Goal: Task Accomplishment & Management: Manage account settings

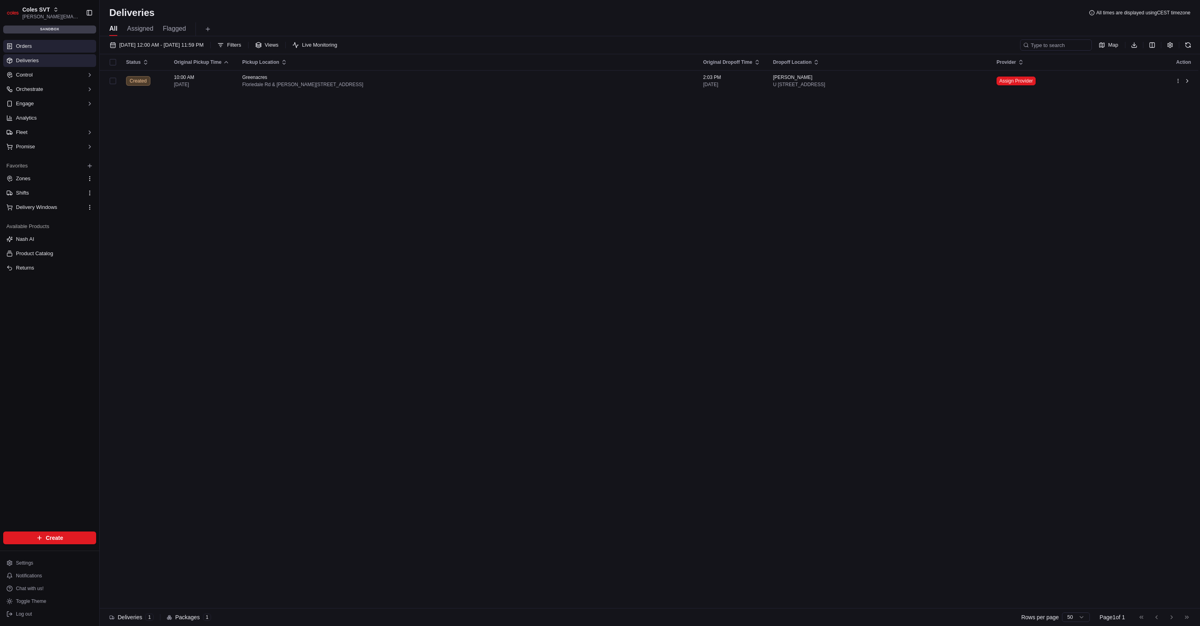
click at [70, 48] on link "Orders" at bounding box center [49, 46] width 93 height 13
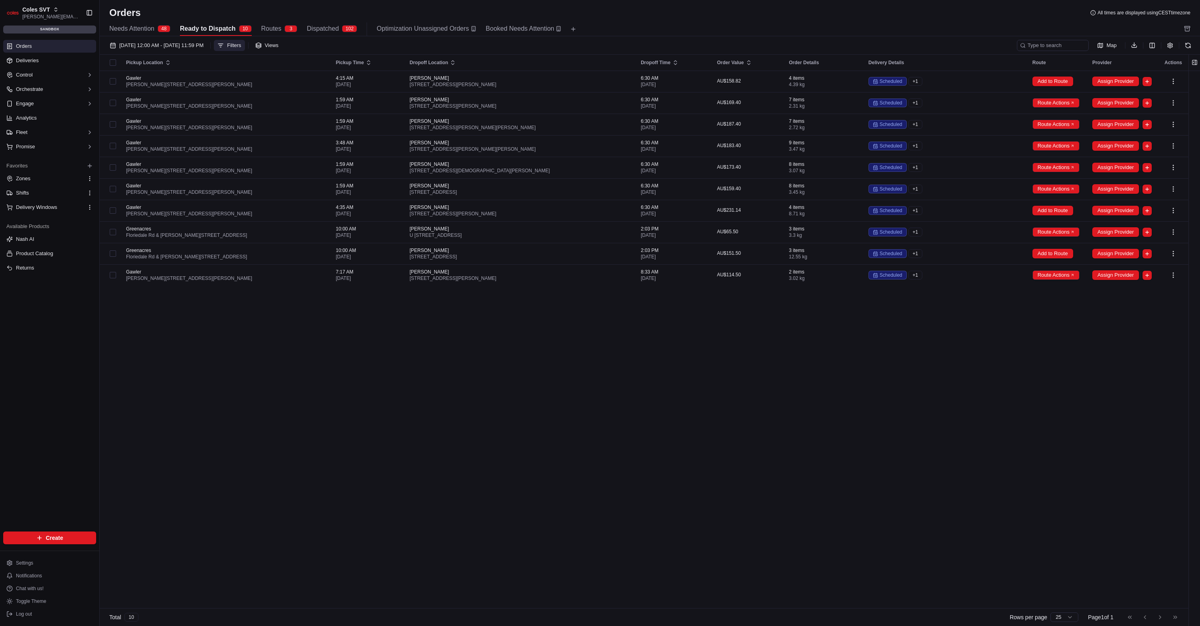
click at [241, 46] on div "Filters" at bounding box center [234, 45] width 14 height 7
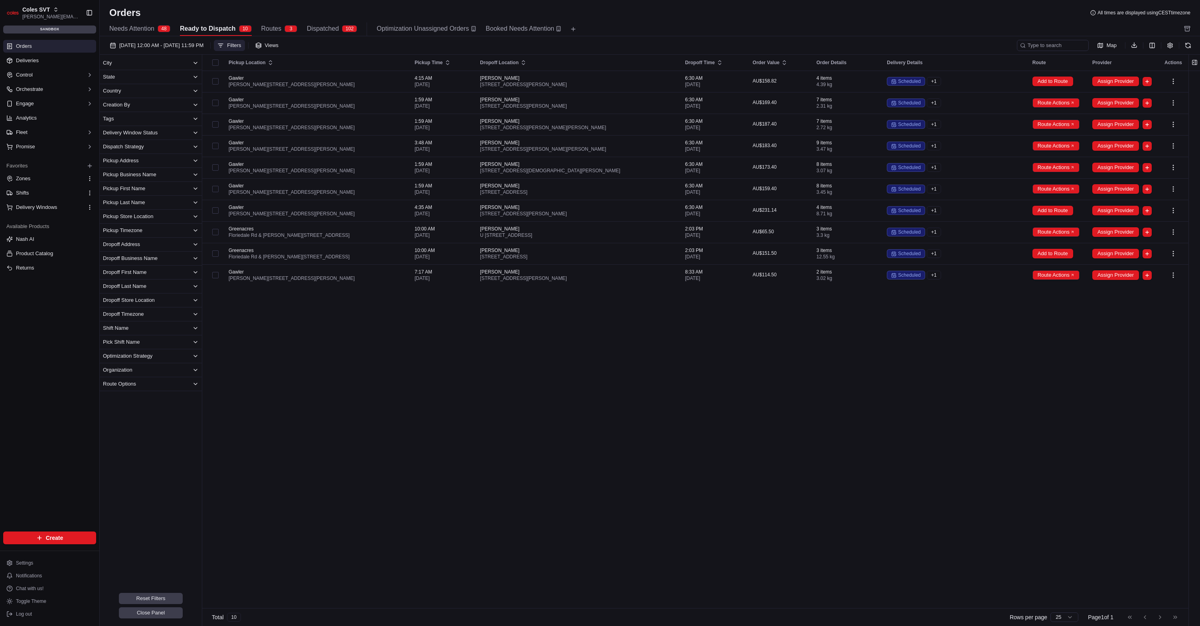
click at [378, 6] on div "Orders All times are displayed using CEST timezone" at bounding box center [650, 12] width 1100 height 13
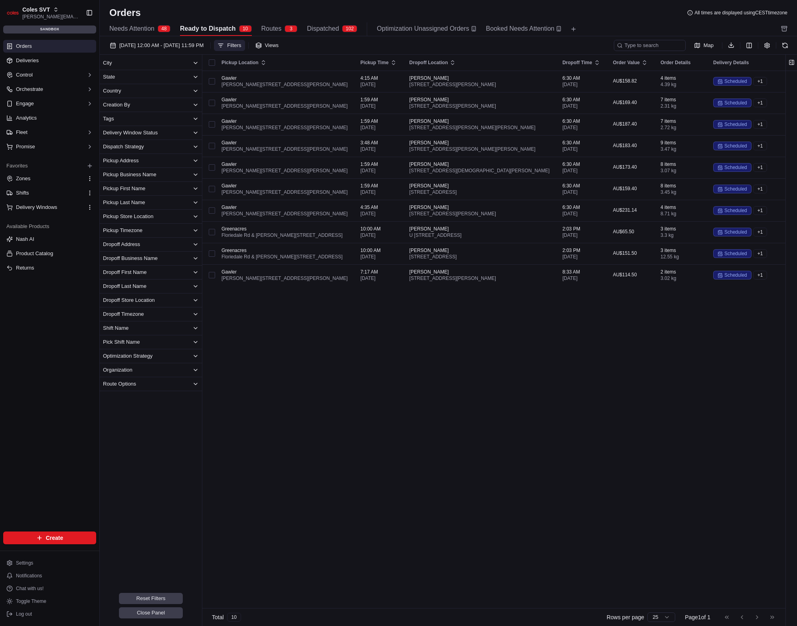
click at [164, 176] on button "Pickup Business Name" at bounding box center [151, 175] width 102 height 14
drag, startPoint x: 107, startPoint y: 211, endPoint x: 117, endPoint y: 214, distance: 10.4
click at [107, 212] on button "Greenacres" at bounding box center [106, 211] width 6 height 6
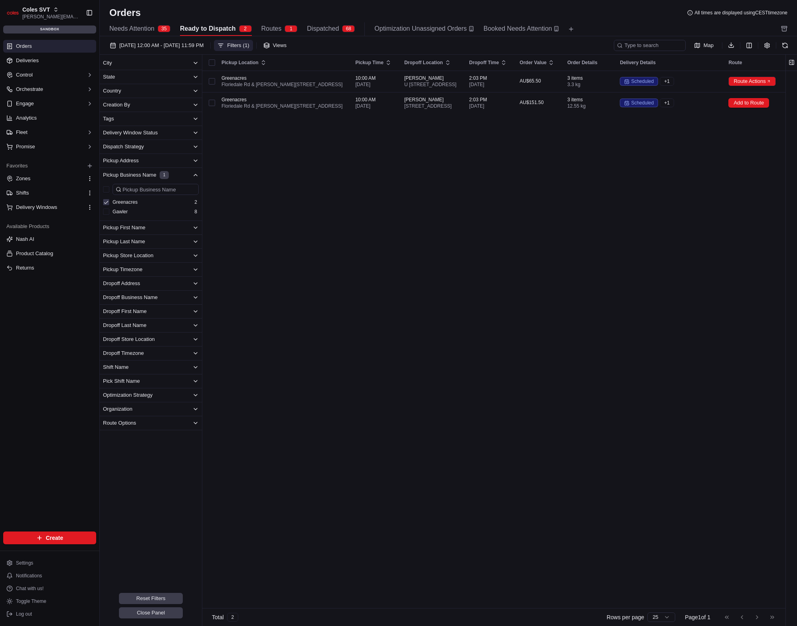
type button "on"
click at [105, 202] on button "Greenacres" at bounding box center [106, 202] width 6 height 6
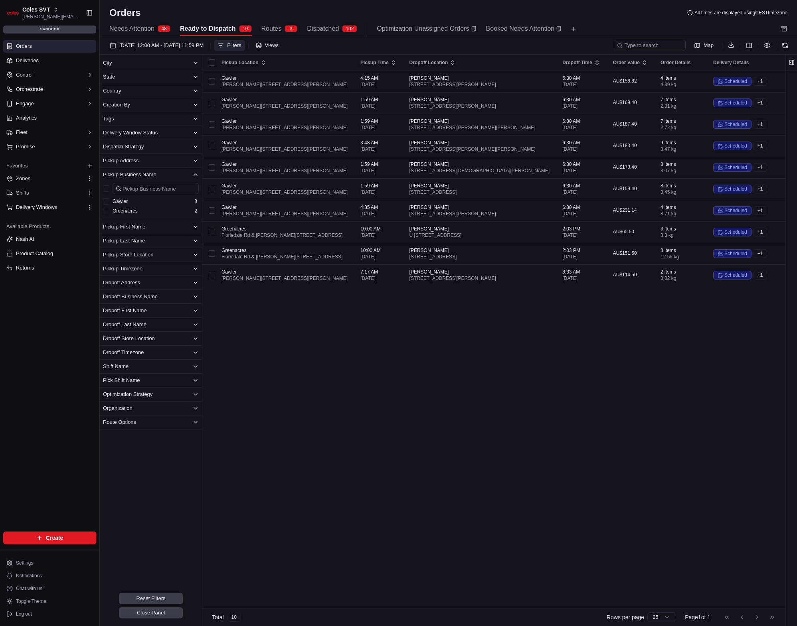
click at [270, 29] on span "Routes" at bounding box center [271, 29] width 20 height 10
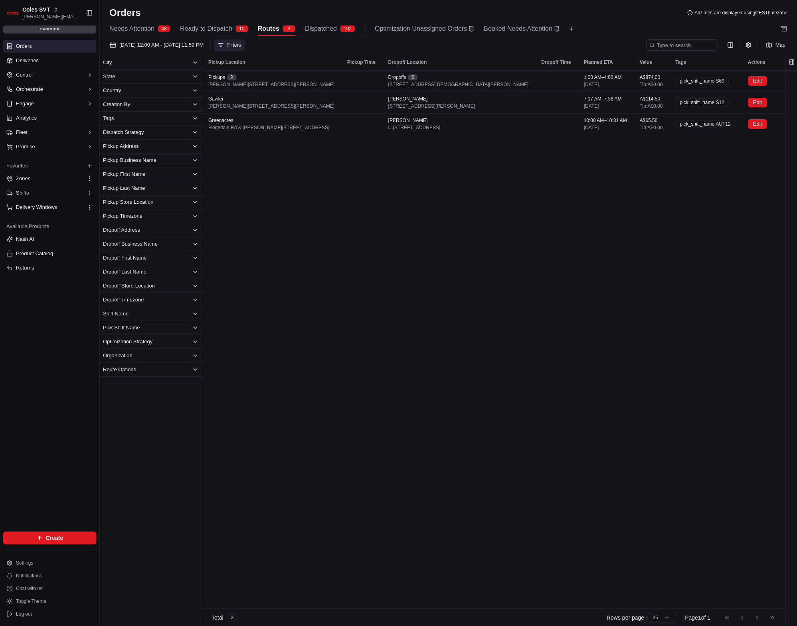
click at [162, 164] on button "Pickup Business Name" at bounding box center [151, 161] width 102 height 14
click at [106, 188] on button "Gawler" at bounding box center [106, 187] width 6 height 6
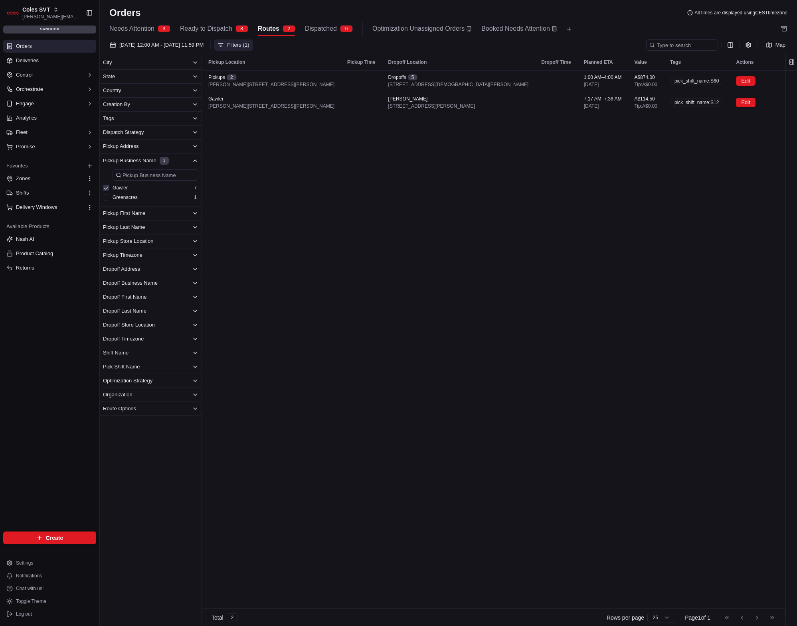
click at [104, 190] on button "Gawler" at bounding box center [106, 188] width 6 height 6
click at [106, 199] on button "Greenacres" at bounding box center [106, 196] width 6 height 6
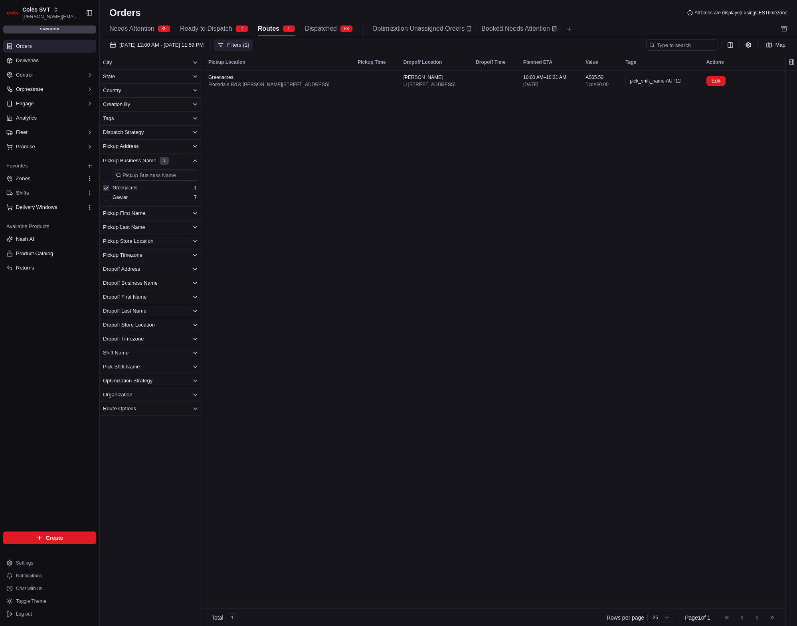
type button "on"
click at [379, 188] on div "Pickup Location Pickup Time Dropoff Location Dropoff Time Planned ETA Value Tag…" at bounding box center [493, 331] width 583 height 554
click at [107, 189] on button "Greenacres" at bounding box center [106, 188] width 6 height 6
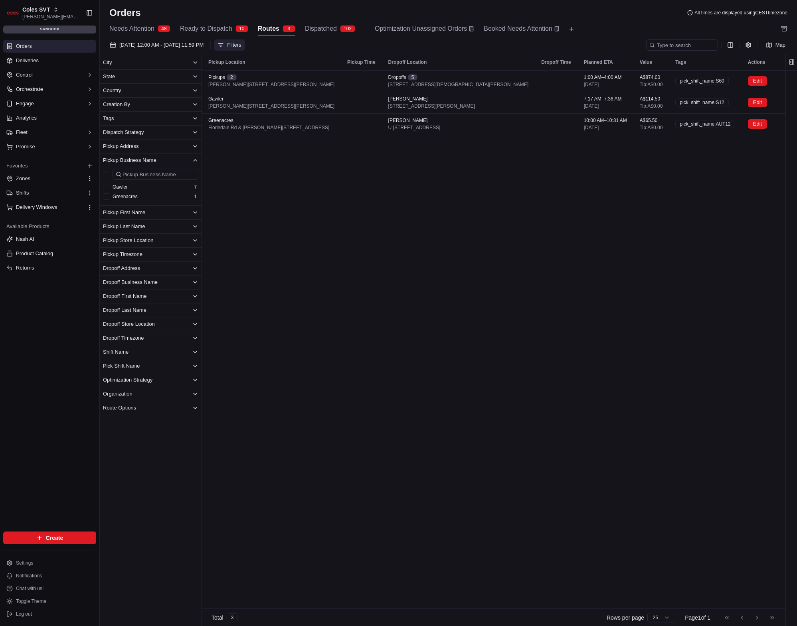
click at [180, 160] on button "Pickup Business Name" at bounding box center [151, 161] width 102 height 14
click at [751, 44] on button "button" at bounding box center [747, 44] width 11 height 11
click at [788, 76] on button "Auto Refresh" at bounding box center [785, 75] width 6 height 6
click at [572, 322] on div "Pickup Location Pickup Time Dropoff Location Dropoff Time Planned ETA Value Tag…" at bounding box center [510, 331] width 616 height 554
click at [165, 165] on button "Pickup Business Name" at bounding box center [151, 161] width 102 height 14
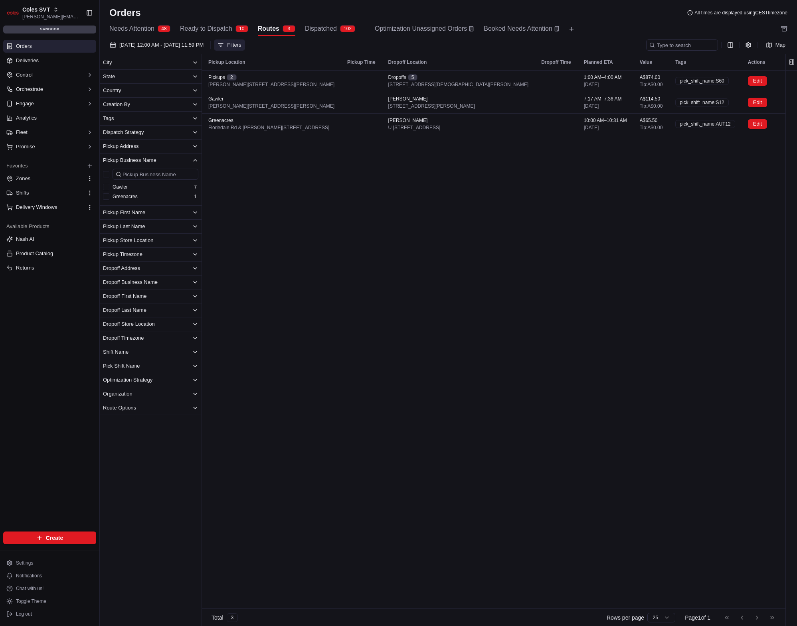
click at [167, 241] on button "Pickup Store Location" at bounding box center [151, 241] width 102 height 14
click at [105, 187] on button "Gawler" at bounding box center [106, 187] width 6 height 6
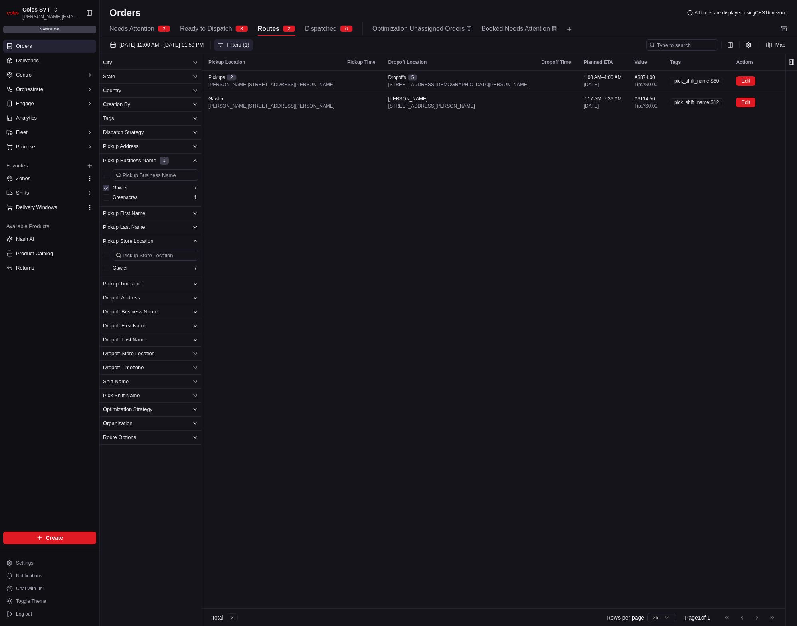
click at [107, 198] on button "Greenacres" at bounding box center [106, 197] width 6 height 6
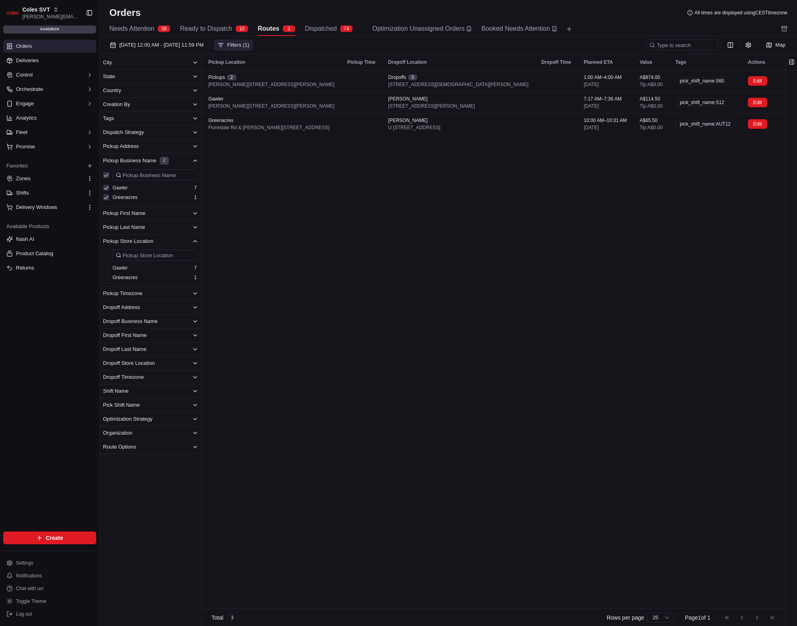
click at [107, 197] on button "Greenacres" at bounding box center [106, 197] width 6 height 6
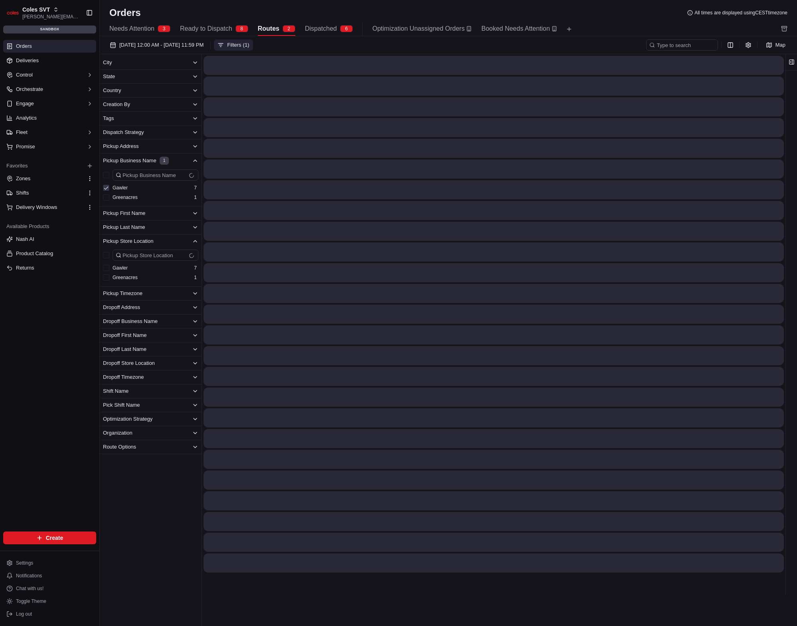
click at [105, 188] on button "Gawler" at bounding box center [106, 188] width 6 height 6
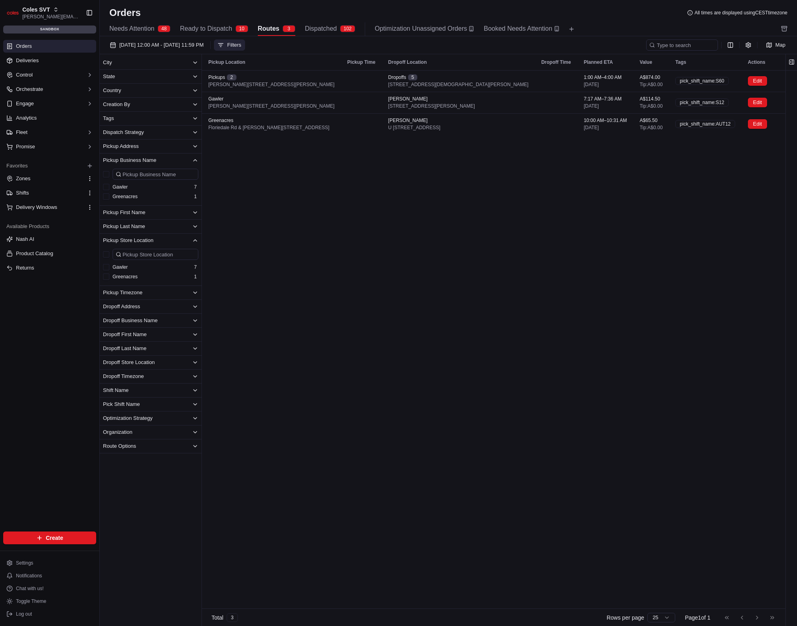
drag, startPoint x: 302, startPoint y: 260, endPoint x: 186, endPoint y: 298, distance: 121.6
click at [289, 263] on div "Pickup Location Pickup Time Dropoff Location Dropoff Time Planned ETA Value Tag…" at bounding box center [510, 331] width 616 height 554
click at [107, 278] on button "Greenacres" at bounding box center [106, 277] width 6 height 6
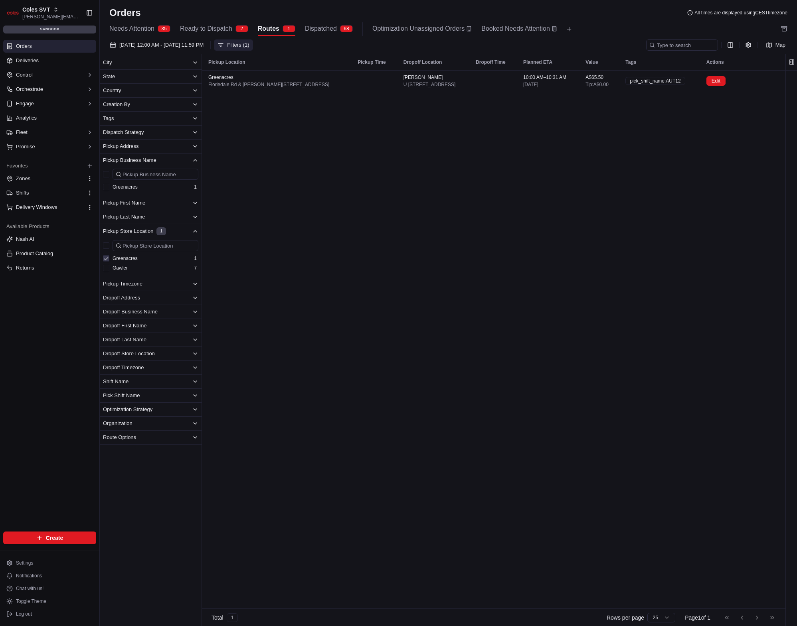
click at [106, 260] on button "Greenacres" at bounding box center [106, 258] width 6 height 6
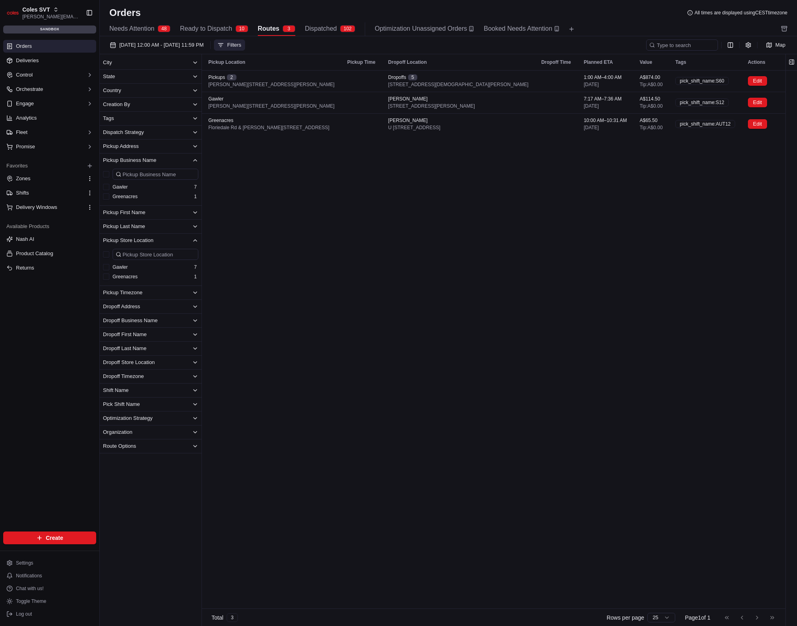
drag, startPoint x: 401, startPoint y: 246, endPoint x: 406, endPoint y: 201, distance: 45.3
click at [402, 245] on div "Pickup Location Pickup Time Dropoff Location Dropoff Time Planned ETA Value Tag…" at bounding box center [510, 331] width 616 height 554
drag, startPoint x: 537, startPoint y: 207, endPoint x: 539, endPoint y: 204, distance: 4.3
click at [537, 207] on div "Pickup Location Pickup Time Dropoff Location Dropoff Time Planned ETA Value Tag…" at bounding box center [510, 331] width 616 height 554
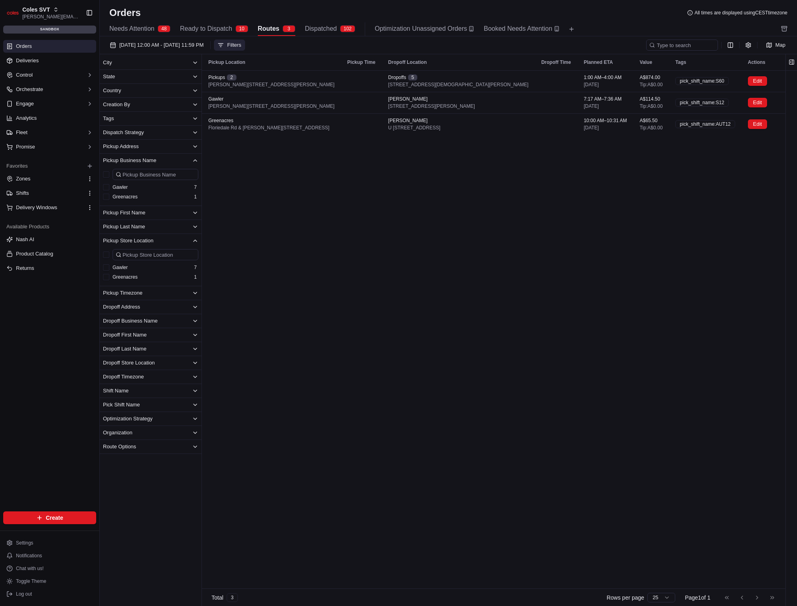
click at [172, 160] on button "Pickup Business Name" at bounding box center [151, 161] width 102 height 14
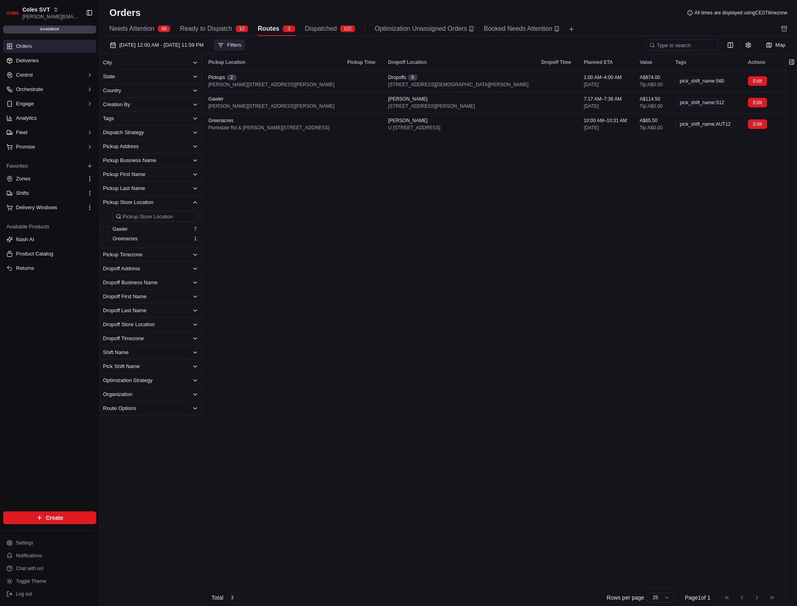
click at [188, 200] on button "Pickup Store Location" at bounding box center [151, 202] width 102 height 14
click at [364, 201] on div "Pickup Location Pickup Time Dropoff Location Dropoff Time Planned ETA Value Tag…" at bounding box center [510, 321] width 616 height 534
click at [170, 161] on button "Pickup Business Name" at bounding box center [151, 161] width 102 height 14
click at [166, 241] on button "Pickup Store Location" at bounding box center [151, 241] width 102 height 14
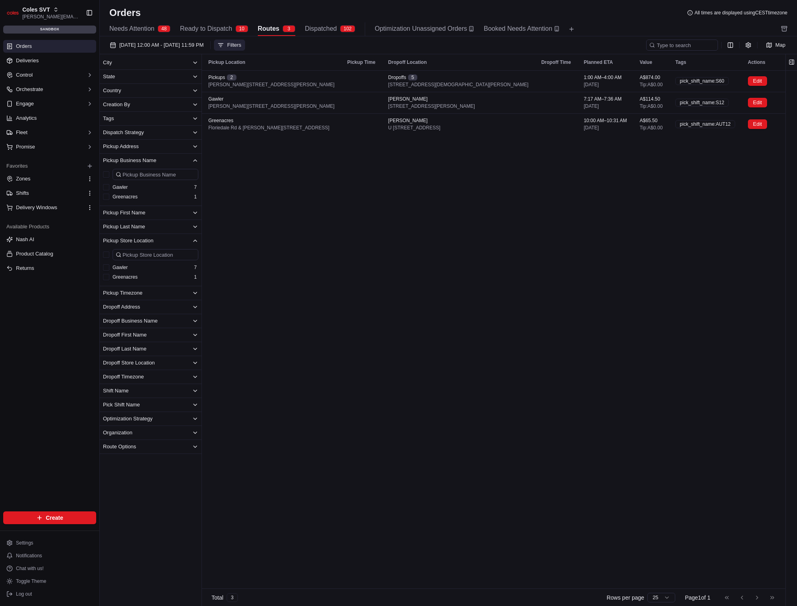
click at [104, 187] on button "Gawler" at bounding box center [106, 187] width 6 height 6
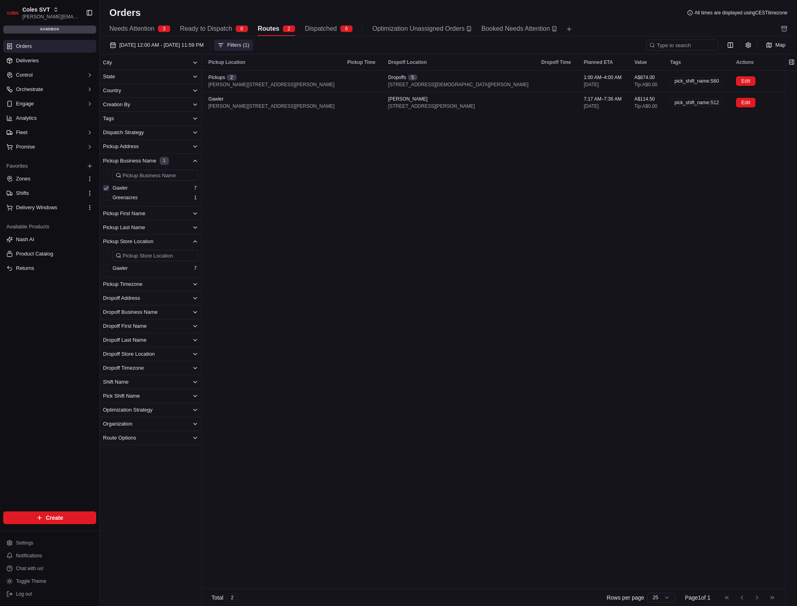
drag, startPoint x: 105, startPoint y: 198, endPoint x: 111, endPoint y: 199, distance: 5.6
click at [105, 198] on button "Greenacres" at bounding box center [106, 197] width 6 height 6
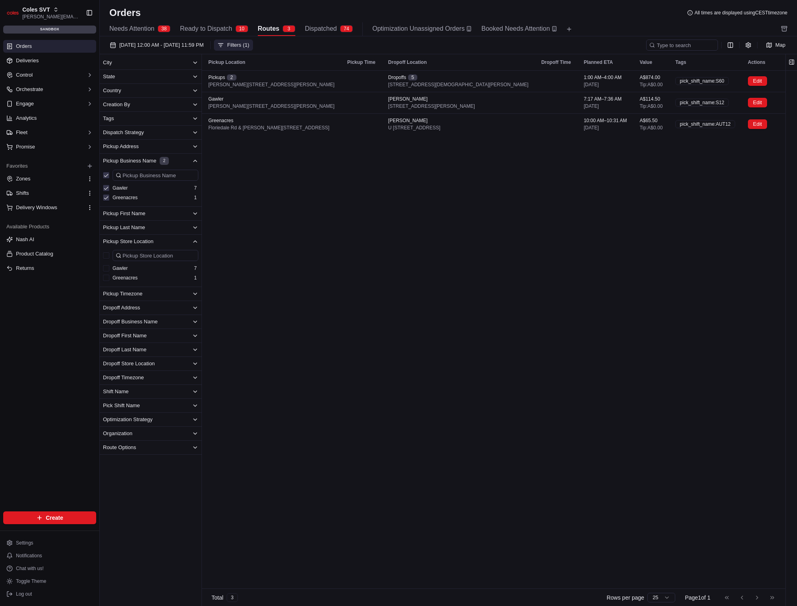
click at [107, 189] on button "Gawler" at bounding box center [106, 188] width 6 height 6
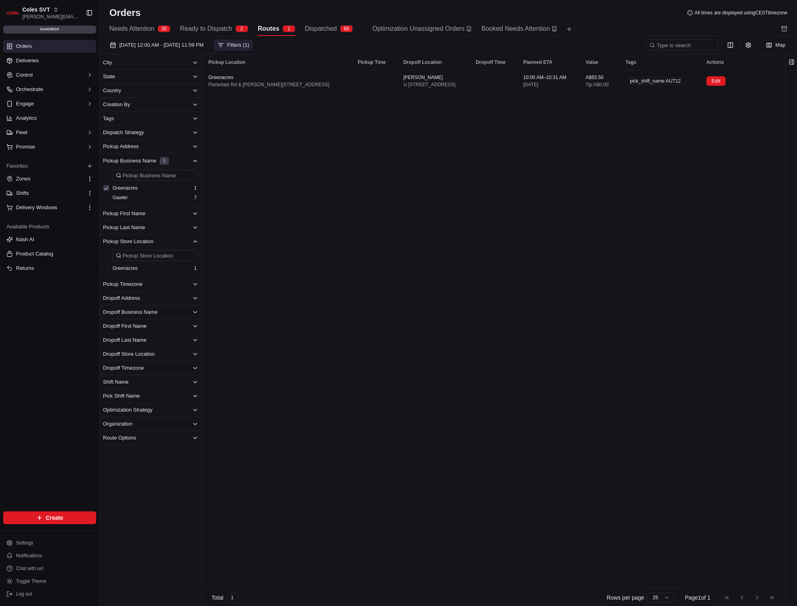
drag, startPoint x: 108, startPoint y: 188, endPoint x: 192, endPoint y: 190, distance: 84.6
click at [108, 188] on button "Greenacres" at bounding box center [106, 188] width 6 height 6
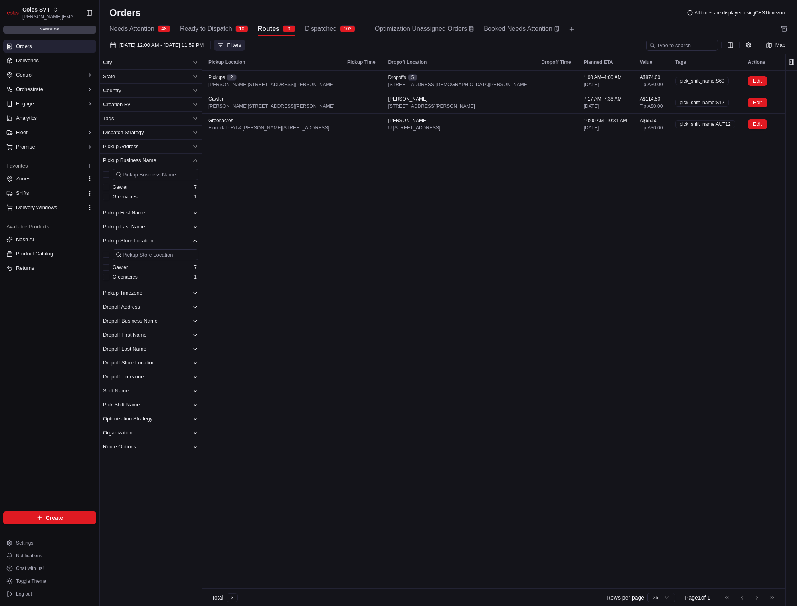
click at [107, 188] on button "Gawler" at bounding box center [106, 187] width 6 height 6
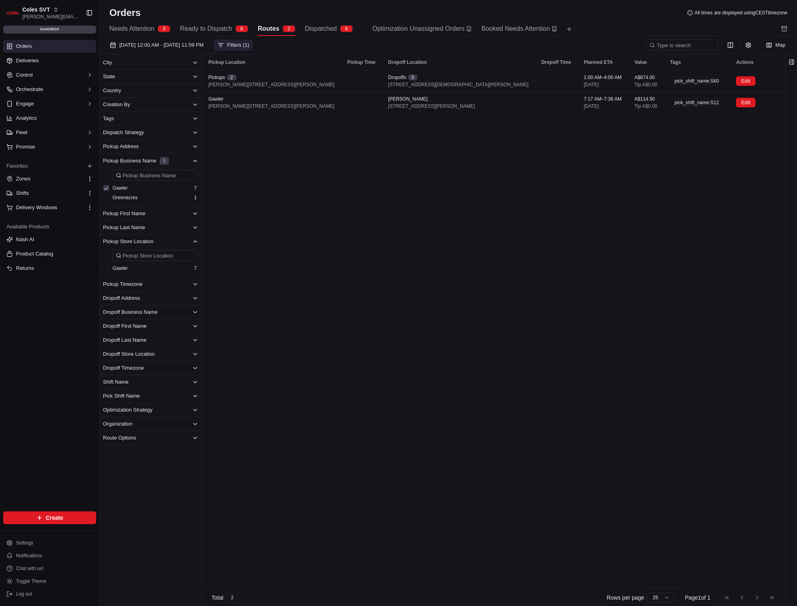
drag, startPoint x: 107, startPoint y: 196, endPoint x: 140, endPoint y: 194, distance: 33.6
click at [107, 196] on button "Greenacres" at bounding box center [106, 197] width 6 height 6
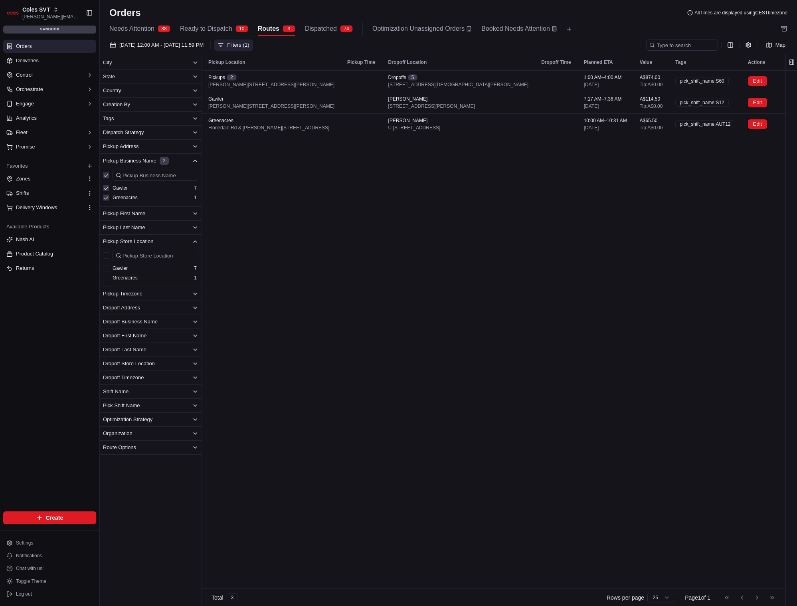
click at [107, 187] on button "Gawler" at bounding box center [106, 188] width 6 height 6
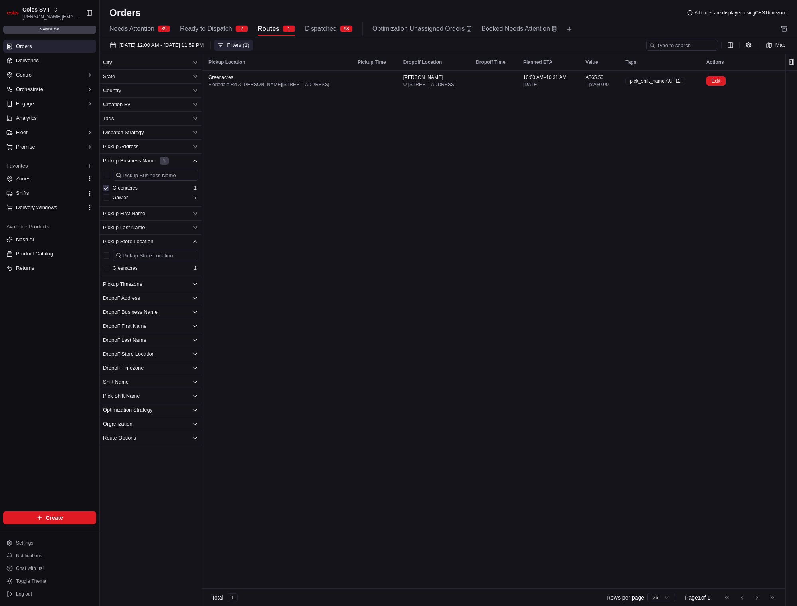
click at [107, 187] on button "Greenacres" at bounding box center [106, 188] width 6 height 6
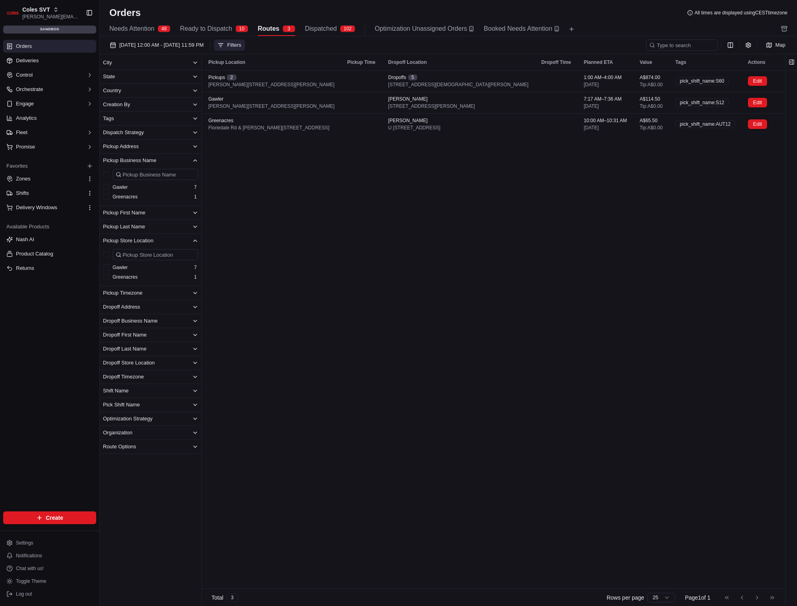
click at [107, 197] on button "Greenacres" at bounding box center [106, 196] width 6 height 6
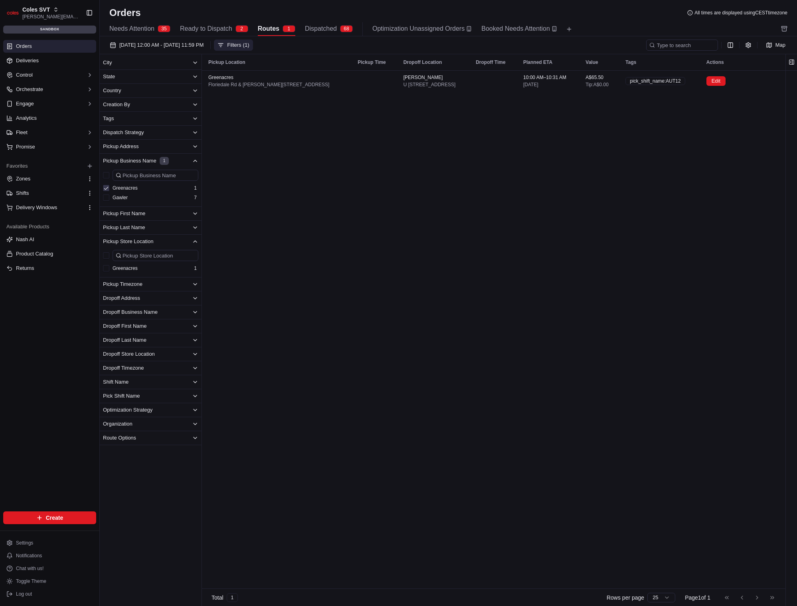
click at [106, 188] on button "Greenacres" at bounding box center [106, 188] width 6 height 6
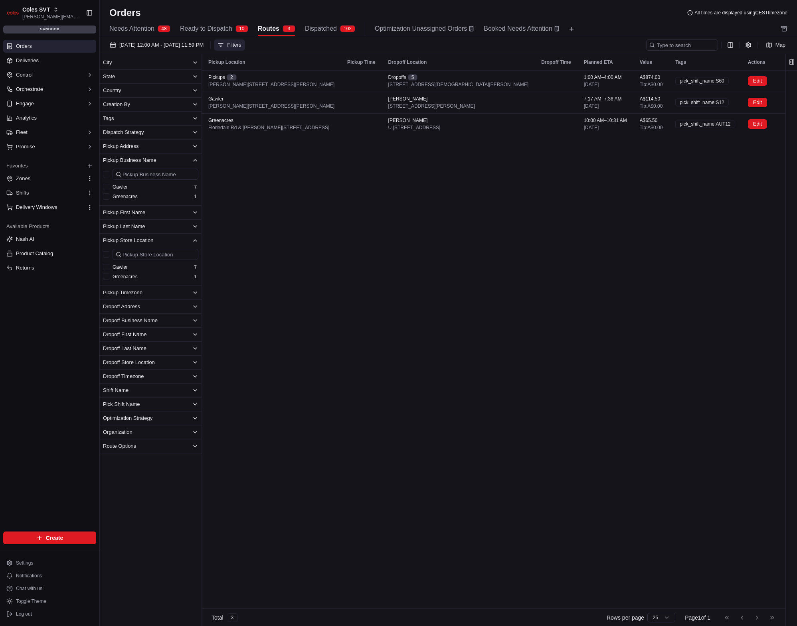
click at [195, 156] on button "Pickup Business Name" at bounding box center [151, 161] width 102 height 14
click at [189, 201] on button "Pickup Store Location" at bounding box center [151, 202] width 102 height 14
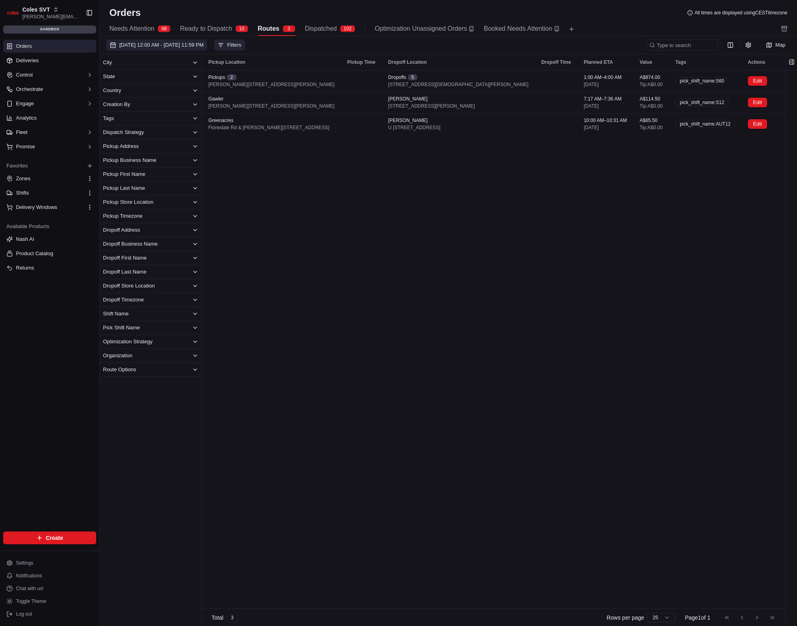
click at [176, 43] on span "[DATE] 12:00 AM - [DATE] 11:59 PM" at bounding box center [161, 44] width 84 height 7
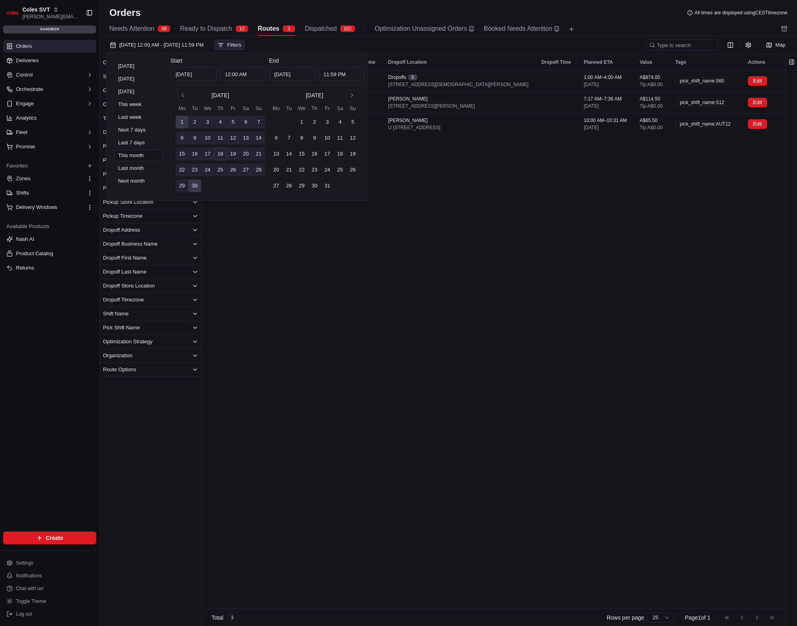
click at [256, 120] on button "7" at bounding box center [258, 122] width 13 height 13
type input "[DATE]"
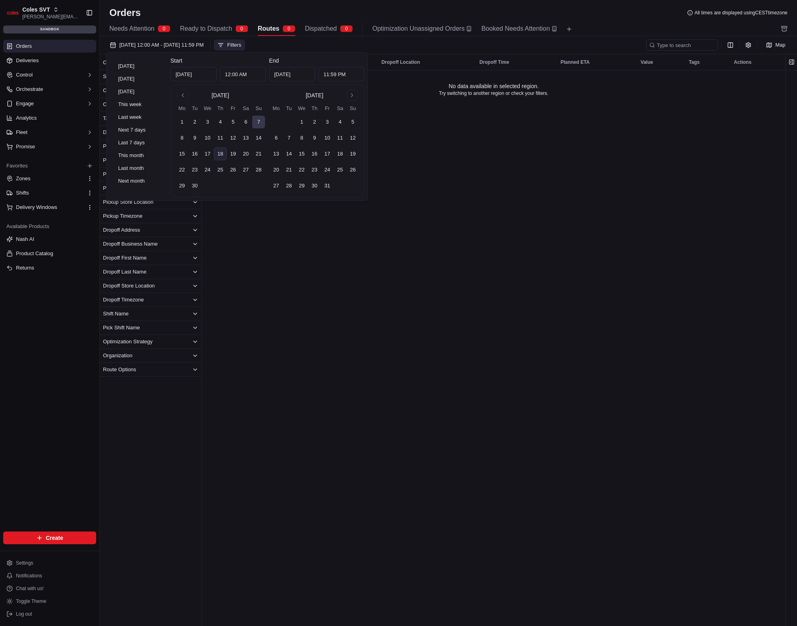
click at [256, 120] on button "7" at bounding box center [258, 122] width 13 height 13
click at [181, 95] on button "Go to previous month" at bounding box center [182, 95] width 11 height 11
click at [234, 122] on button "1" at bounding box center [233, 122] width 13 height 13
type input "[DATE]"
click at [288, 187] on button "30" at bounding box center [288, 186] width 13 height 13
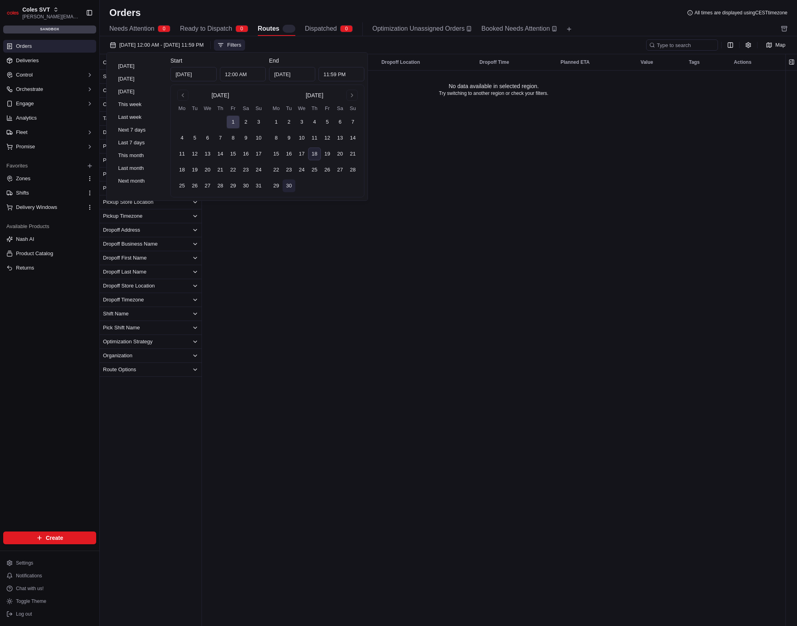
type input "[DATE]"
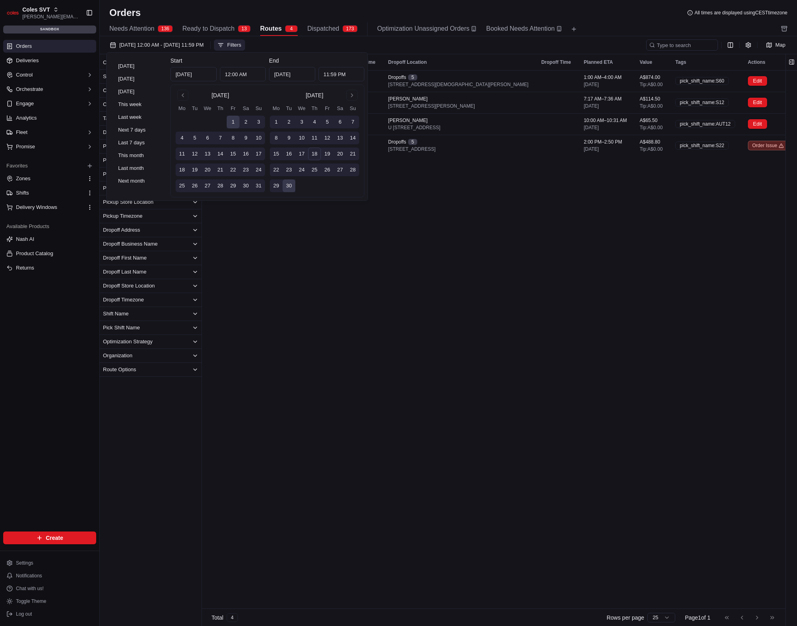
click at [350, 14] on div "Orders All times are displayed using CEST timezone" at bounding box center [448, 12] width 697 height 13
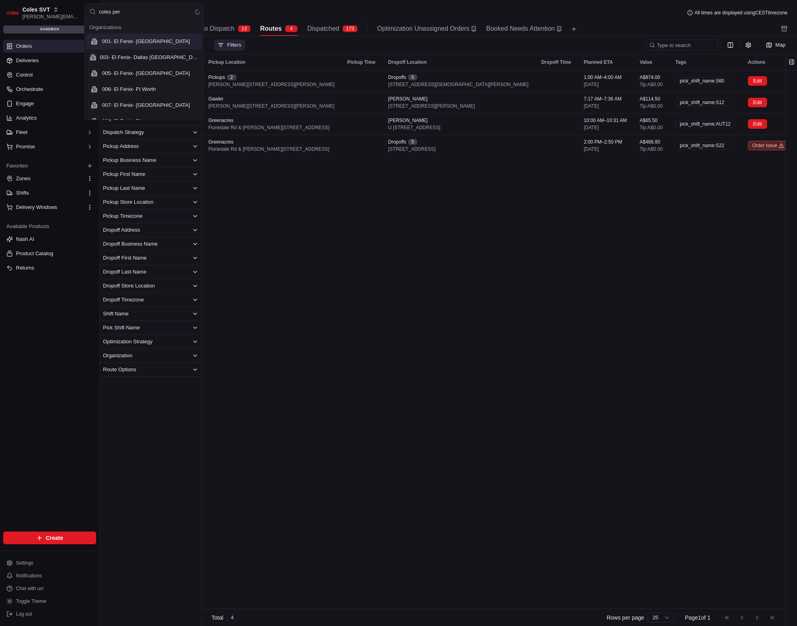
type input "coles perf"
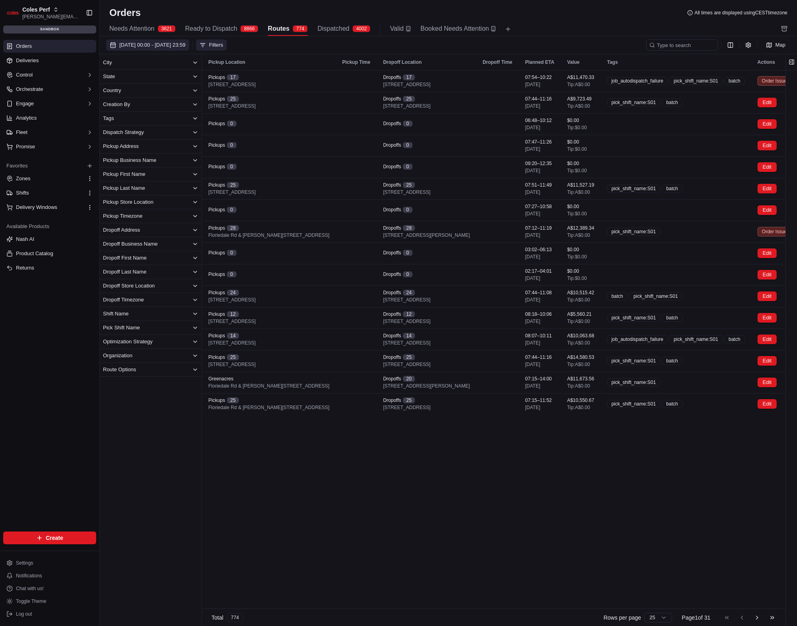
click at [185, 45] on span "[DATE] 00:00 - [DATE] 23:59" at bounding box center [152, 44] width 66 height 7
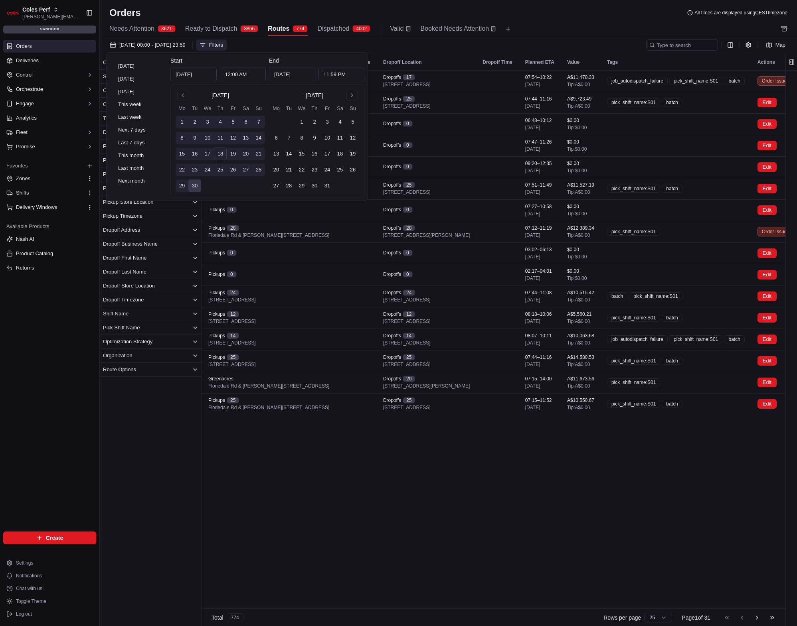
click at [214, 143] on button "11" at bounding box center [220, 138] width 13 height 13
type input "[DATE]"
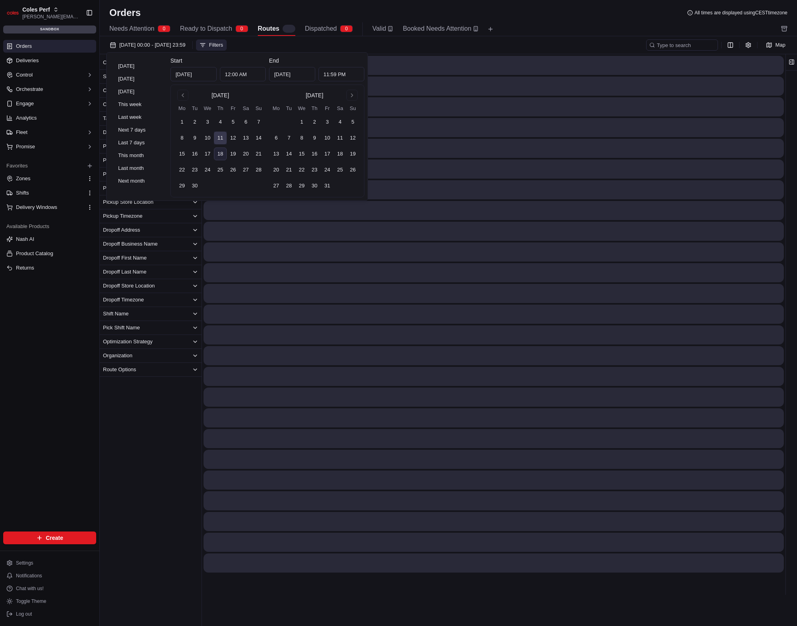
click at [215, 140] on button "11" at bounding box center [220, 138] width 13 height 13
click at [233, 136] on button "12" at bounding box center [233, 138] width 13 height 13
type input "[DATE]"
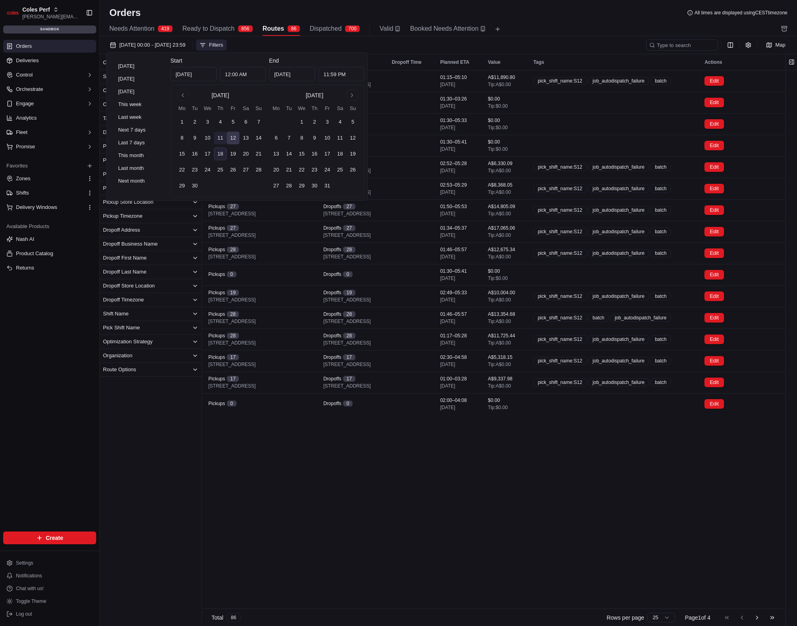
click at [221, 136] on button "11" at bounding box center [220, 138] width 13 height 13
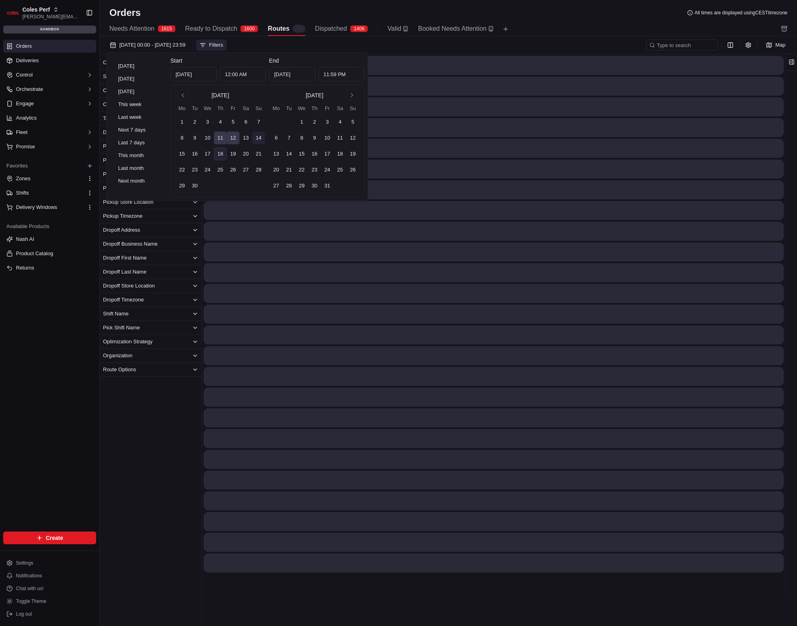
click at [264, 137] on button "14" at bounding box center [258, 138] width 13 height 13
type input "[DATE]"
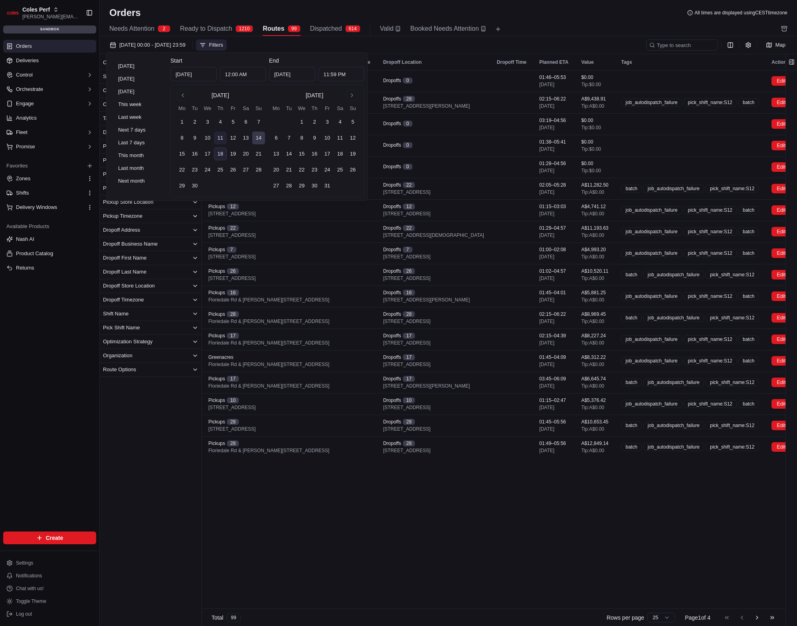
click at [223, 135] on button "11" at bounding box center [220, 138] width 13 height 13
type input "[DATE]"
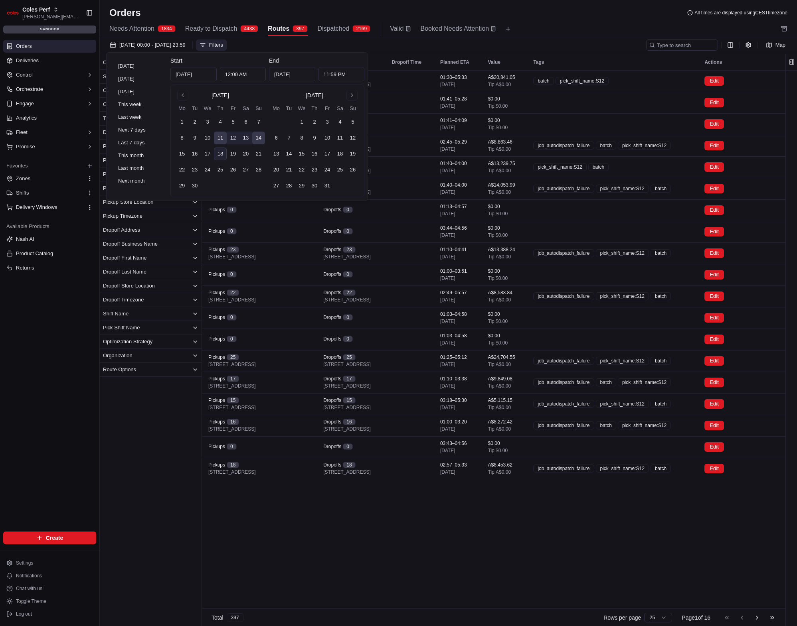
click at [306, 16] on div "Orders All times are displayed using CEST timezone" at bounding box center [448, 12] width 697 height 13
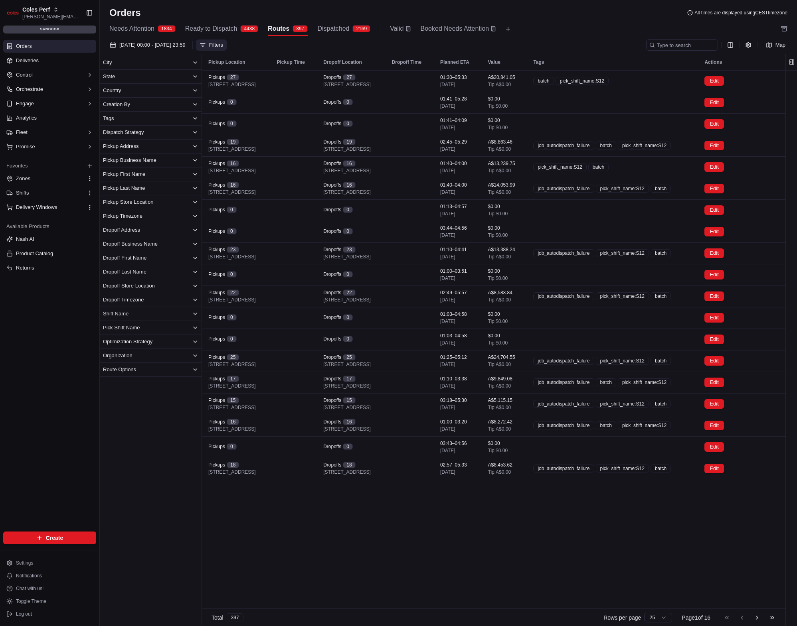
click at [227, 29] on span "Ready to Dispatch" at bounding box center [211, 29] width 52 height 10
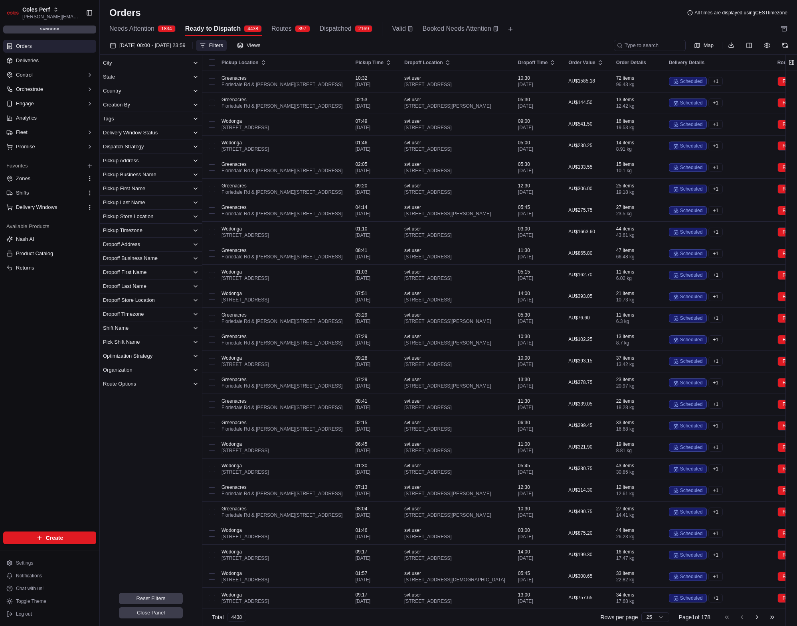
click at [286, 25] on span "Routes" at bounding box center [281, 29] width 20 height 10
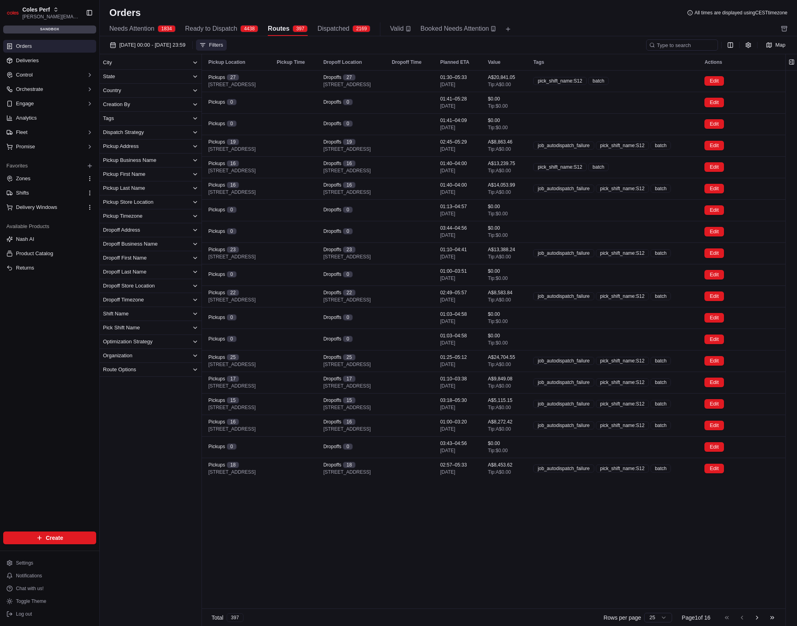
click at [224, 35] on button "Ready to Dispatch 4438" at bounding box center [221, 29] width 73 height 14
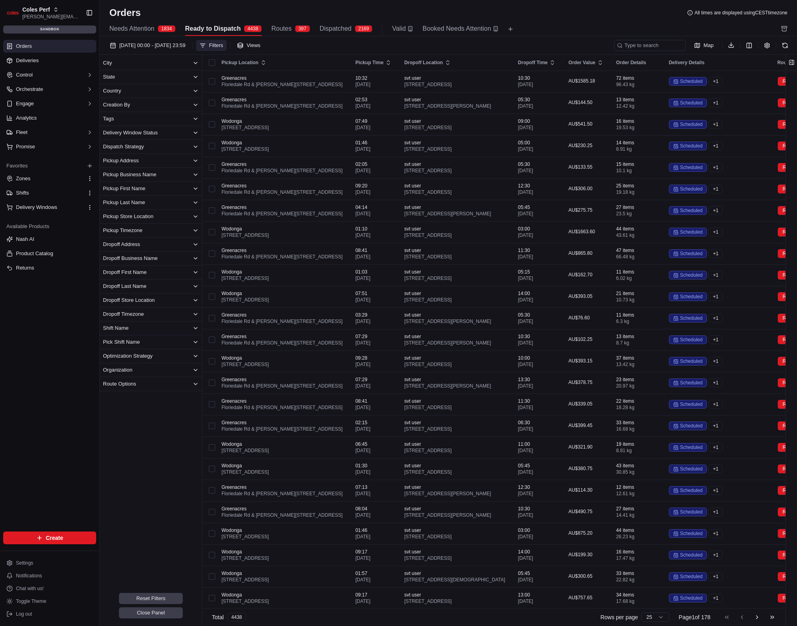
click at [278, 27] on span "Routes" at bounding box center [281, 29] width 20 height 10
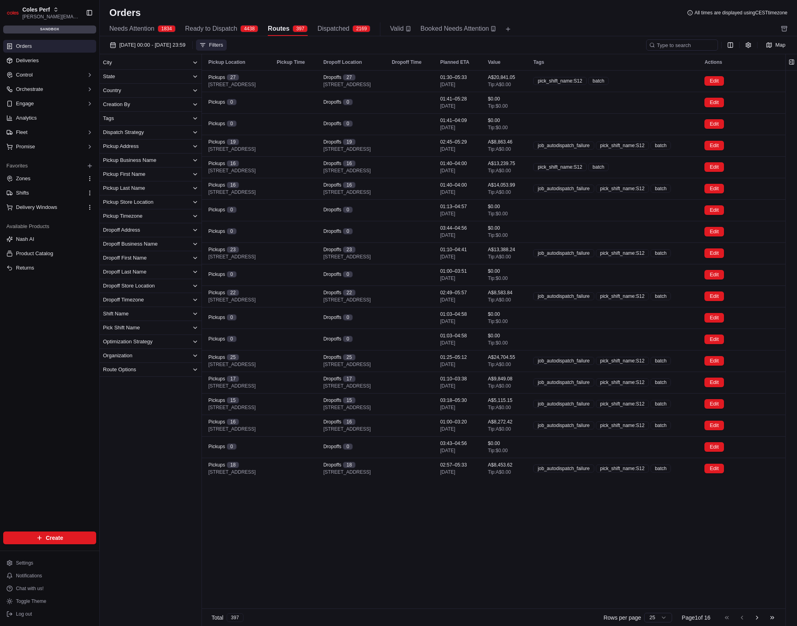
click at [238, 23] on button "Ready to Dispatch 4438" at bounding box center [221, 29] width 73 height 14
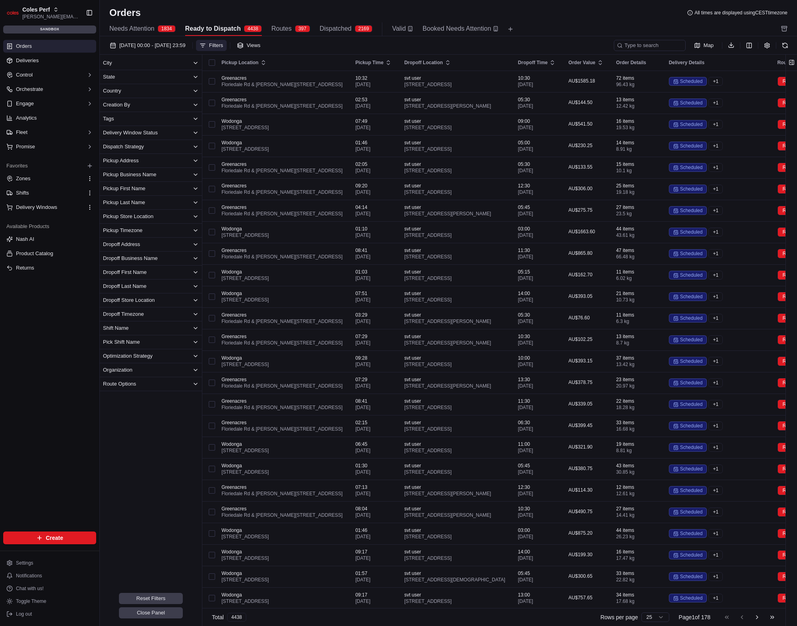
click at [278, 28] on span "Routes" at bounding box center [281, 29] width 20 height 10
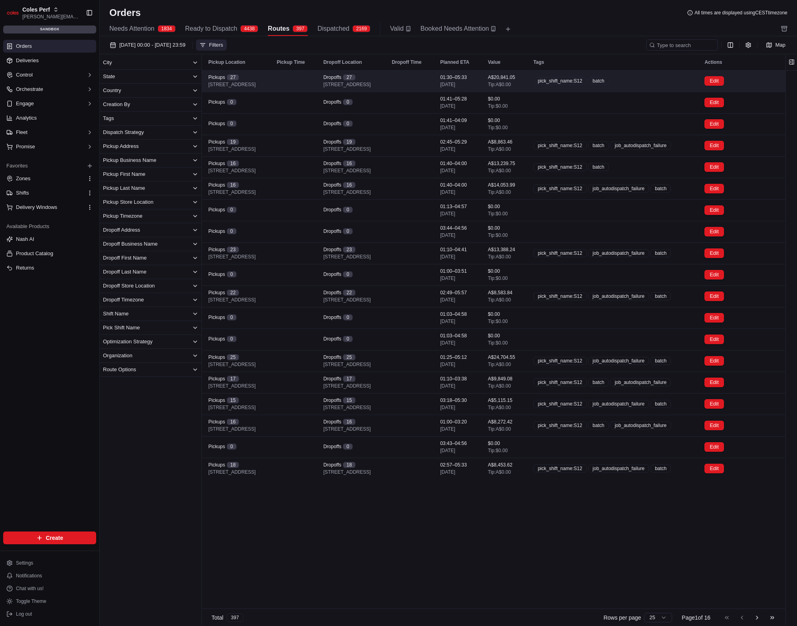
click at [364, 83] on span "[STREET_ADDRESS]" at bounding box center [346, 84] width 47 height 6
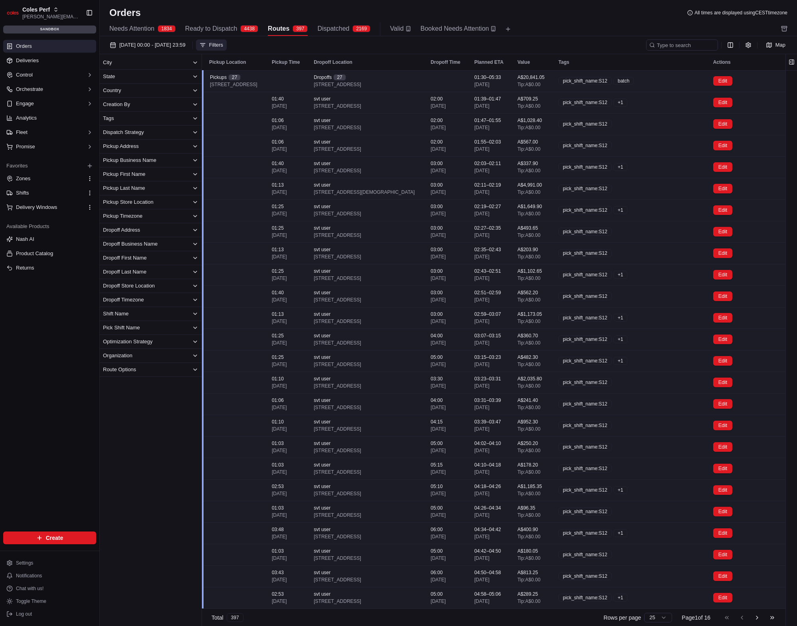
click at [363, 82] on td "Dropoffs [STREET_ADDRESS]" at bounding box center [365, 81] width 117 height 22
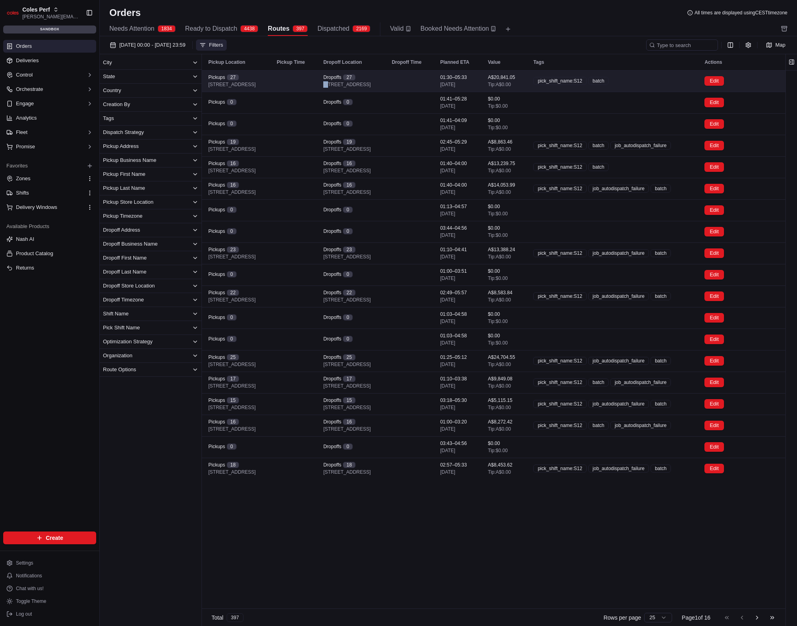
click at [363, 82] on span "[STREET_ADDRESS]" at bounding box center [346, 84] width 47 height 6
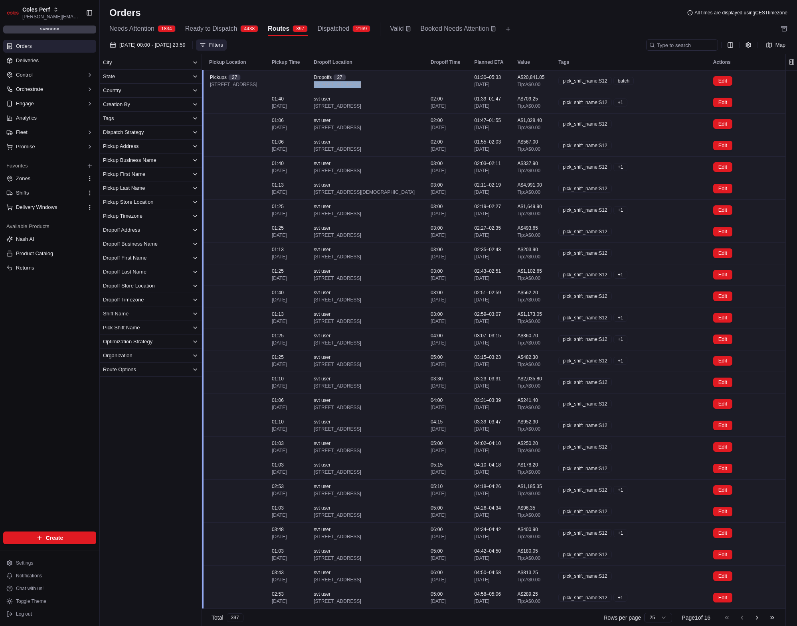
click at [363, 82] on td "Dropoffs [STREET_ADDRESS]" at bounding box center [365, 81] width 117 height 22
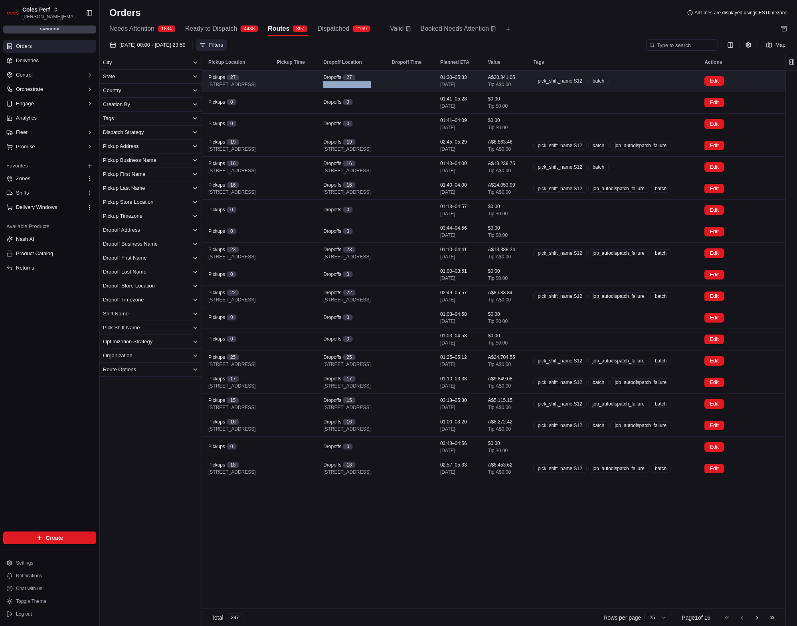
click at [363, 82] on span "[STREET_ADDRESS]" at bounding box center [346, 84] width 47 height 6
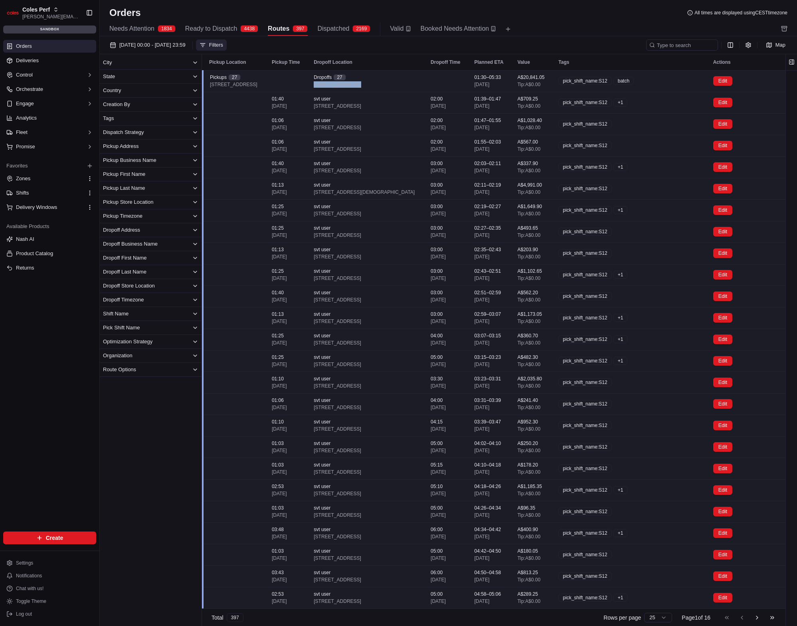
click at [363, 82] on td "Dropoffs [STREET_ADDRESS]" at bounding box center [365, 81] width 117 height 22
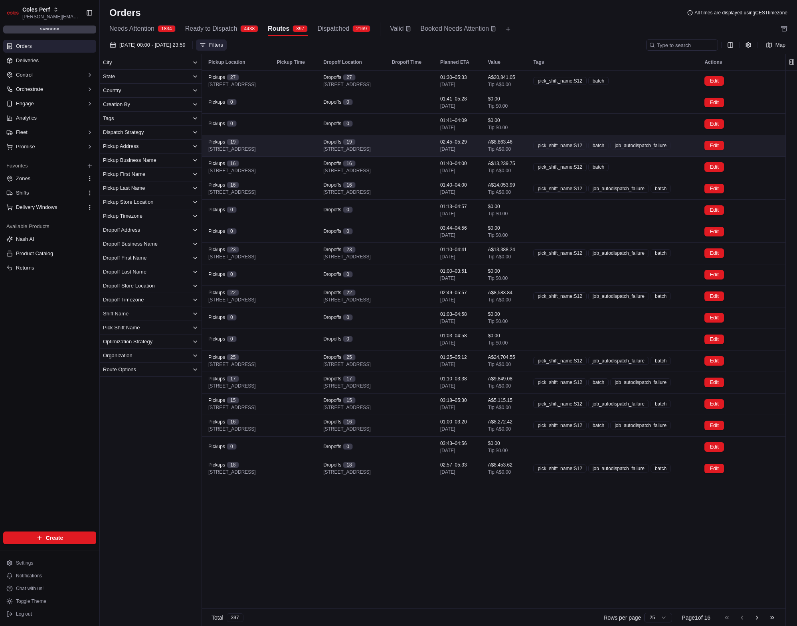
click at [385, 150] on td "Dropoffs [STREET_ADDRESS]" at bounding box center [351, 146] width 69 height 22
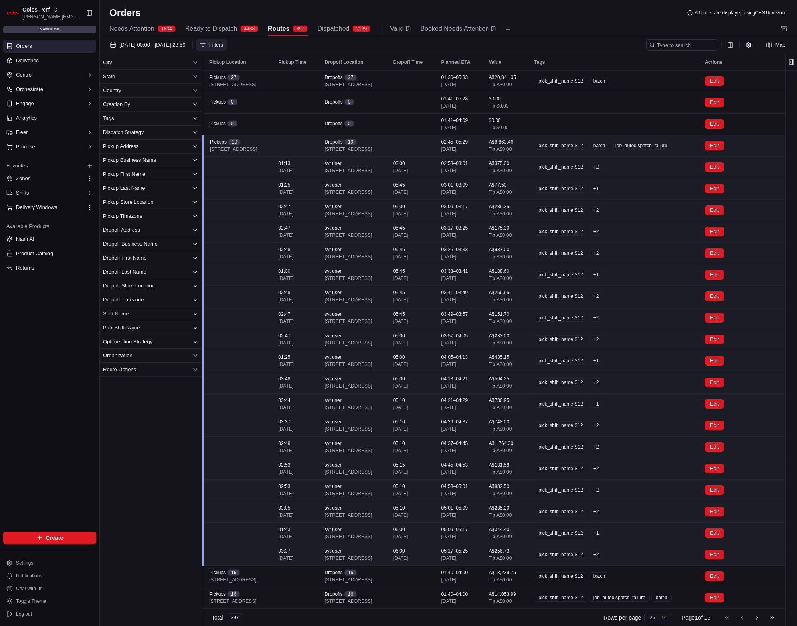
click at [380, 150] on div "Dropoffs [STREET_ADDRESS]" at bounding box center [352, 146] width 55 height 14
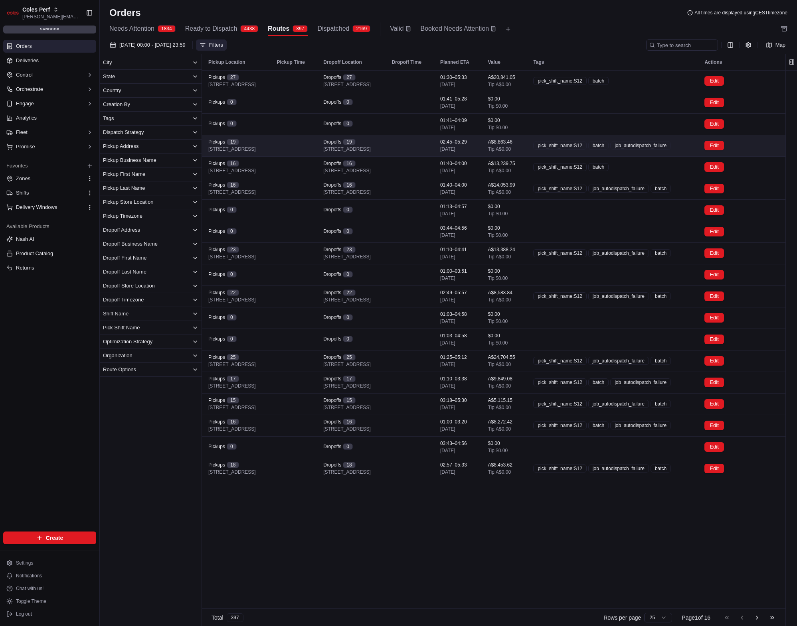
click at [385, 150] on td "Dropoffs [STREET_ADDRESS]" at bounding box center [351, 146] width 69 height 22
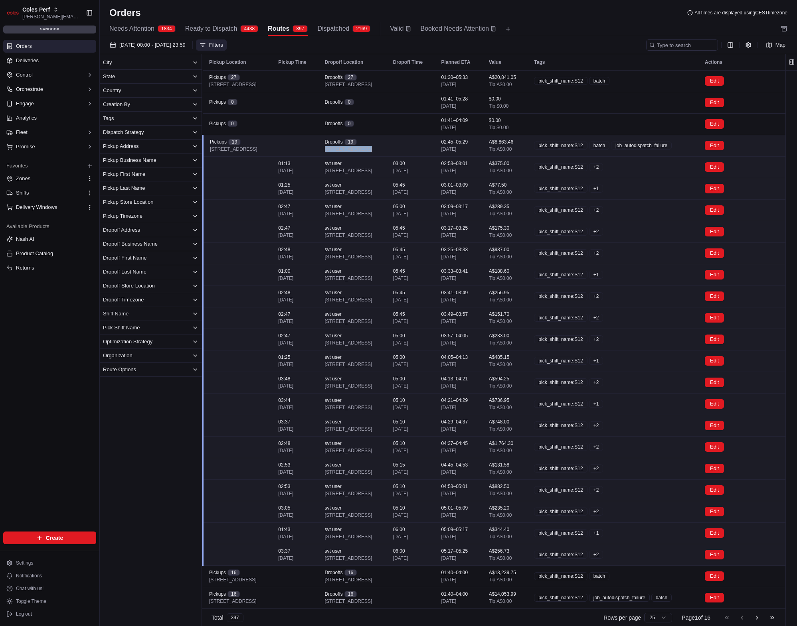
click at [380, 150] on div "Dropoffs [STREET_ADDRESS]" at bounding box center [352, 146] width 55 height 14
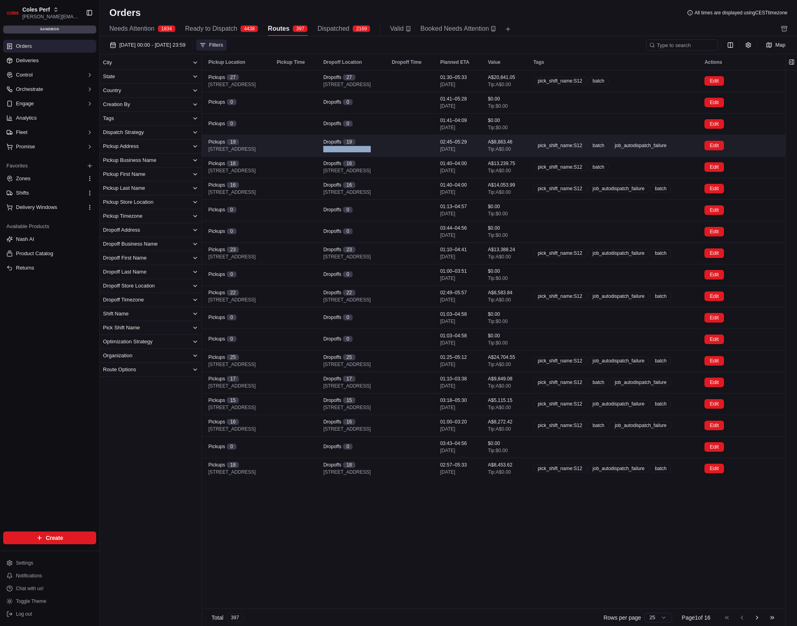
click at [385, 150] on td "Dropoffs [STREET_ADDRESS]" at bounding box center [351, 146] width 69 height 22
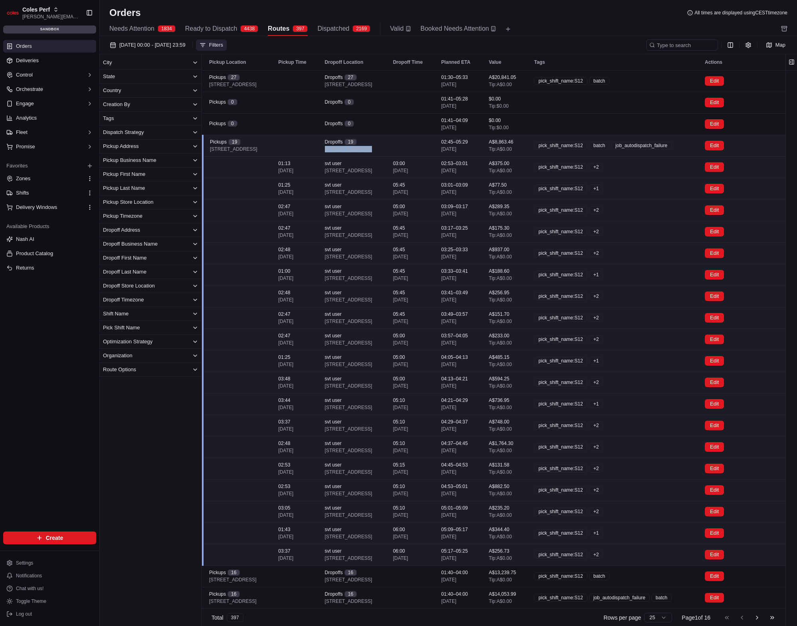
click at [380, 150] on div "Dropoffs [STREET_ADDRESS]" at bounding box center [352, 146] width 55 height 14
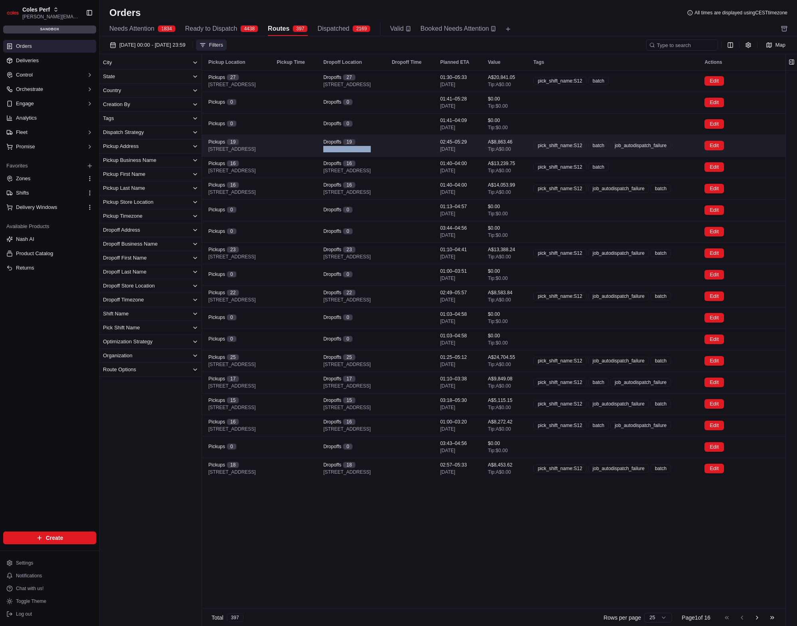
click at [385, 150] on td "Dropoffs [STREET_ADDRESS]" at bounding box center [351, 146] width 69 height 22
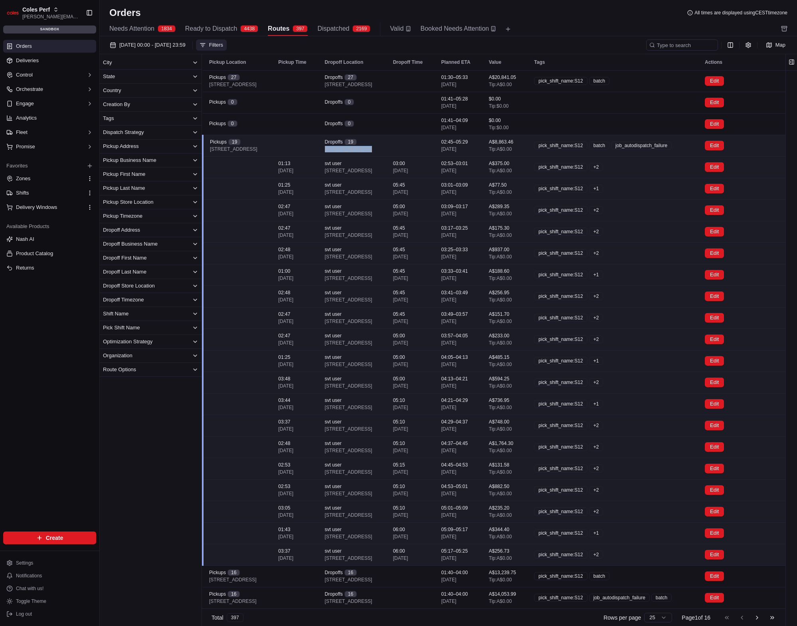
click at [435, 146] on td at bounding box center [411, 146] width 48 height 22
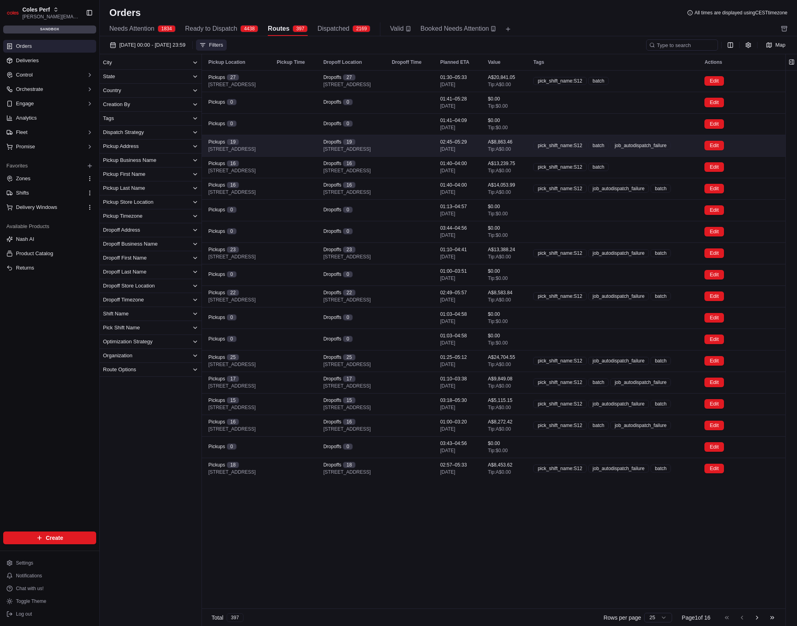
click at [434, 145] on td at bounding box center [409, 146] width 48 height 22
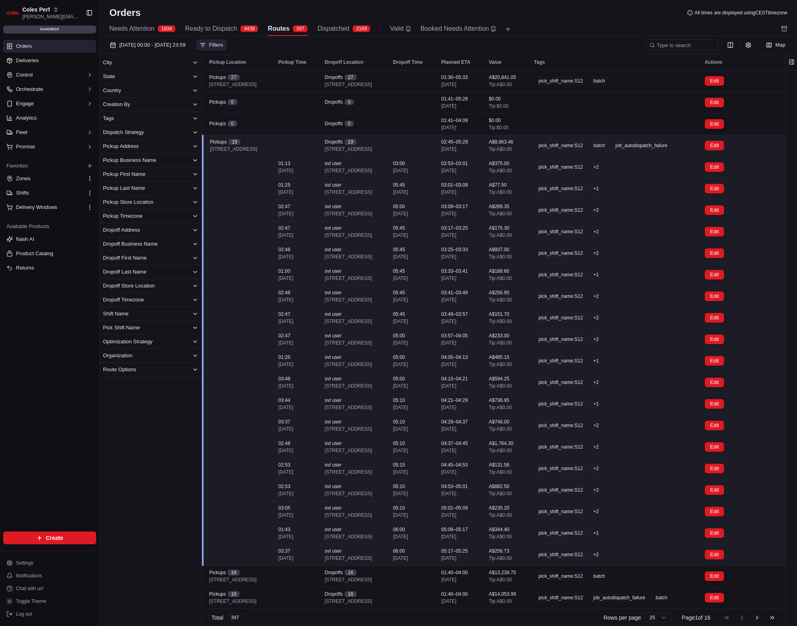
click at [435, 145] on td at bounding box center [411, 146] width 48 height 22
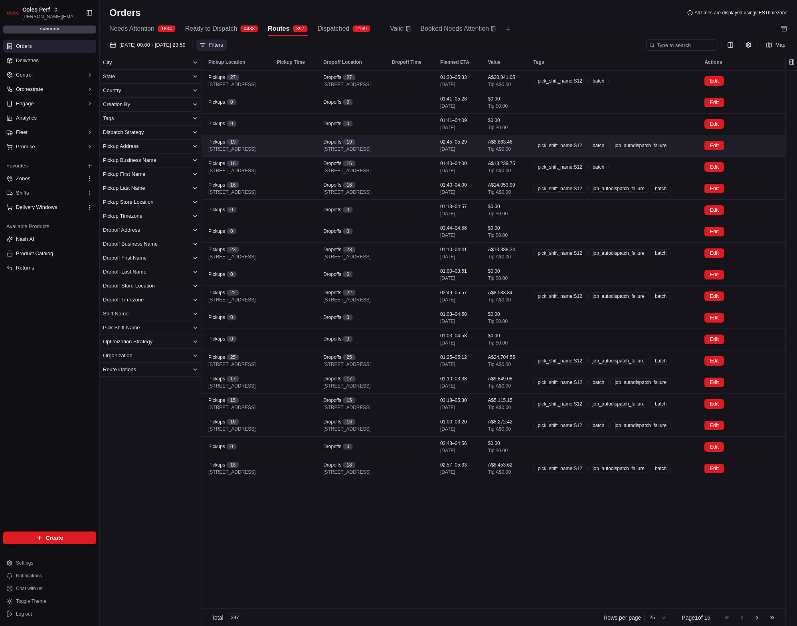
click at [434, 145] on td at bounding box center [409, 146] width 48 height 22
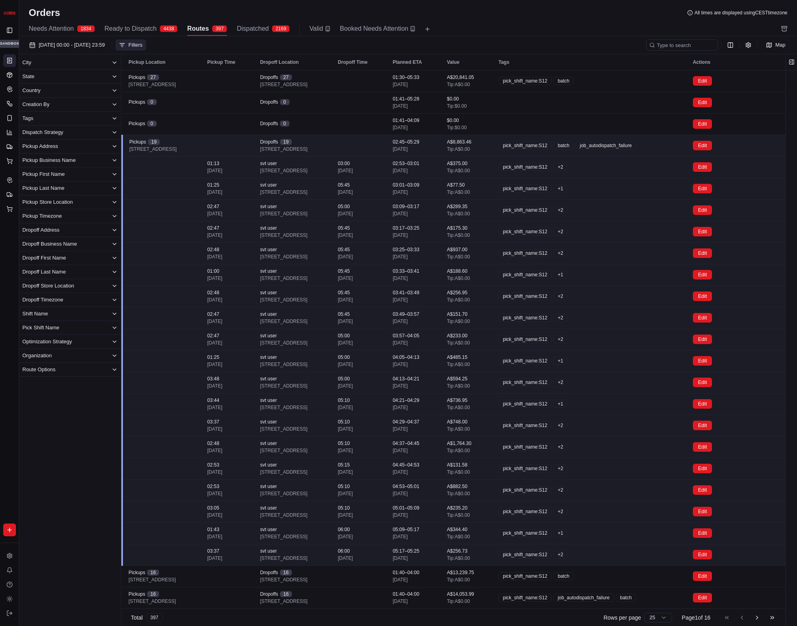
click at [386, 150] on td at bounding box center [358, 146] width 55 height 22
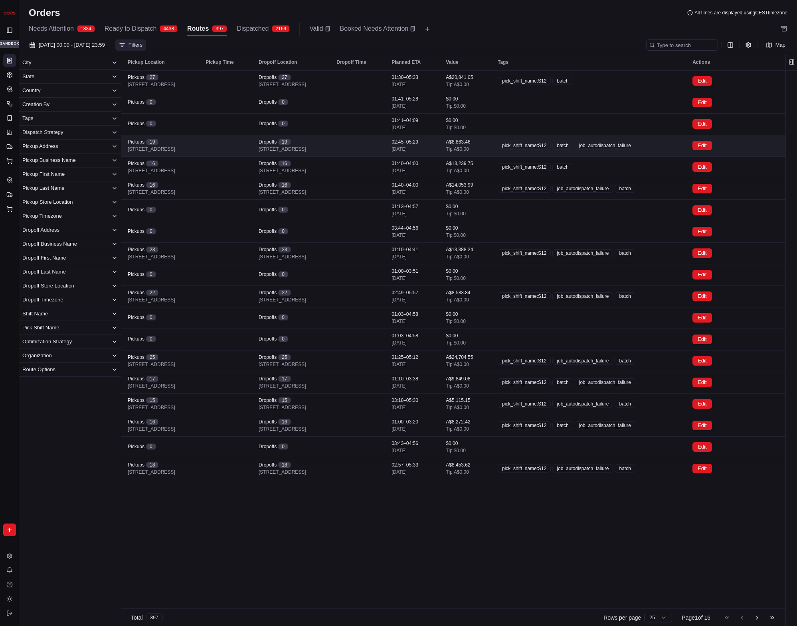
click at [385, 150] on td at bounding box center [357, 146] width 55 height 22
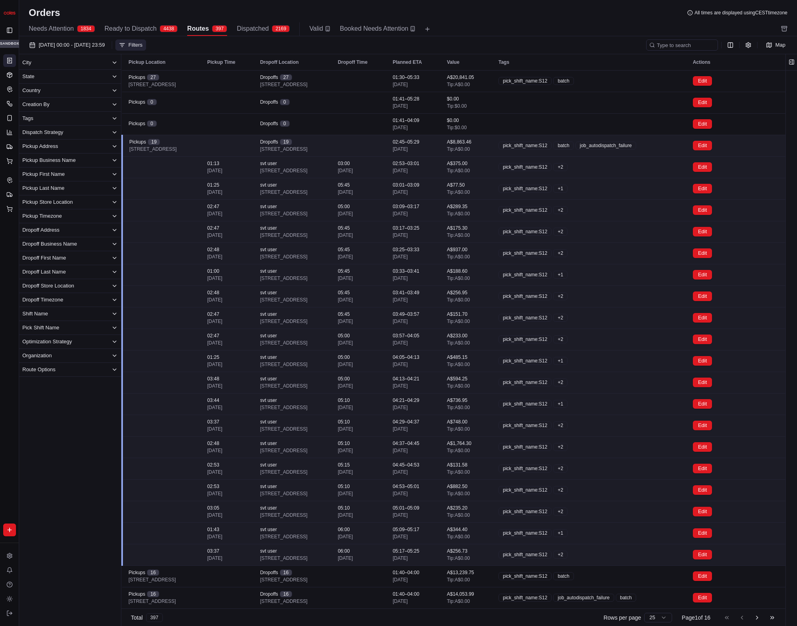
click at [146, 49] on button "Filters" at bounding box center [130, 44] width 31 height 11
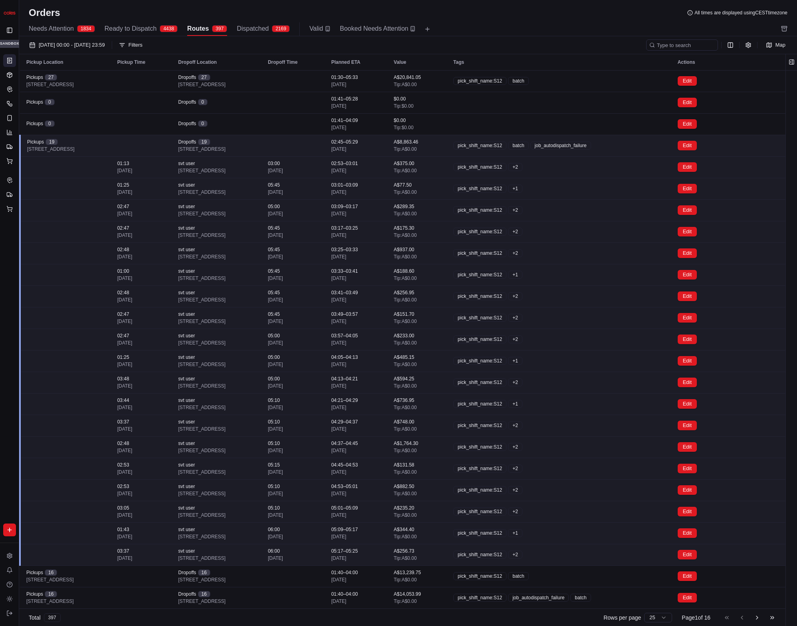
click at [255, 141] on div "Dropoffs [STREET_ADDRESS]" at bounding box center [216, 146] width 77 height 14
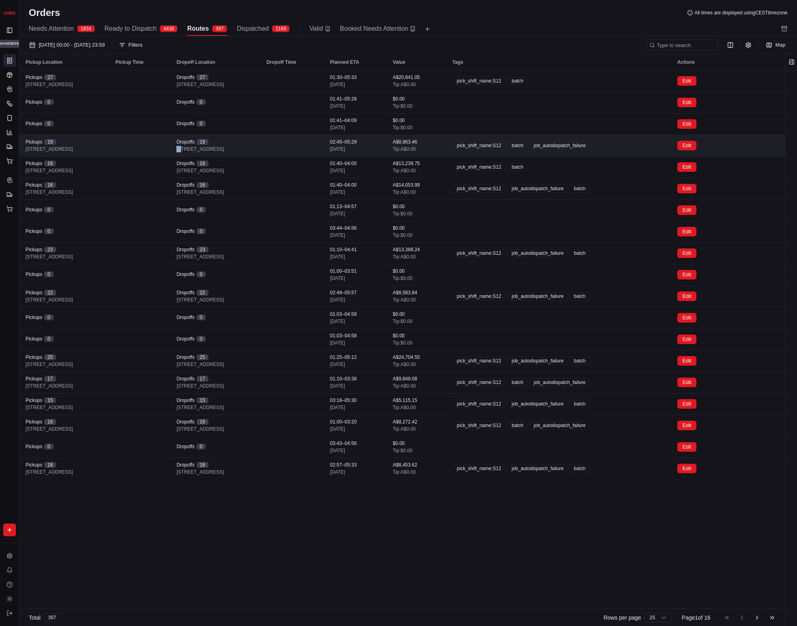
click at [253, 141] on div "Dropoffs [STREET_ADDRESS]" at bounding box center [214, 146] width 77 height 14
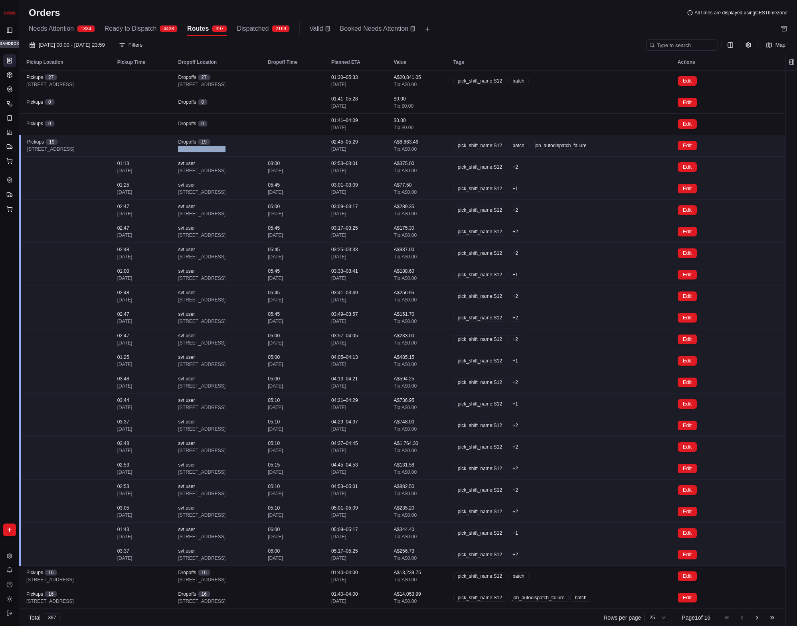
click at [255, 141] on div "Dropoffs [STREET_ADDRESS]" at bounding box center [216, 146] width 77 height 14
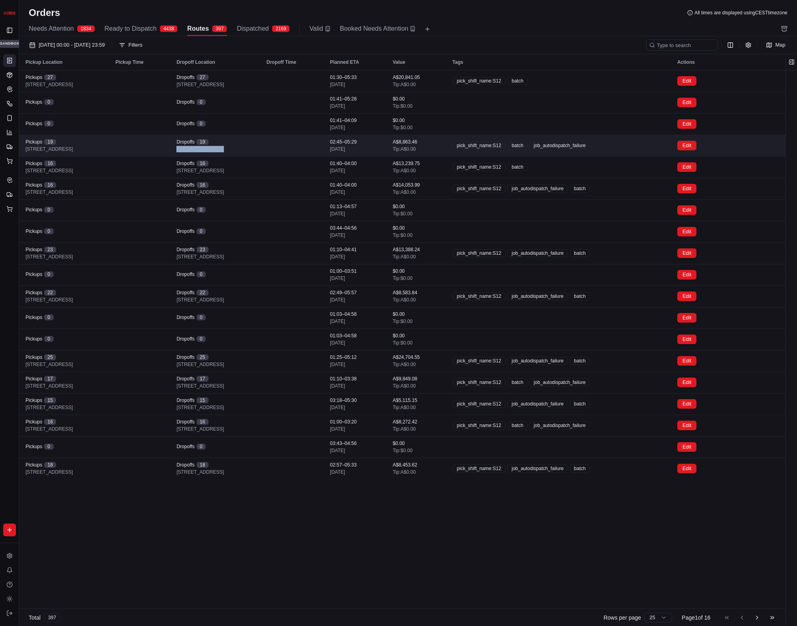
click at [253, 141] on div "Dropoffs [STREET_ADDRESS]" at bounding box center [214, 146] width 77 height 14
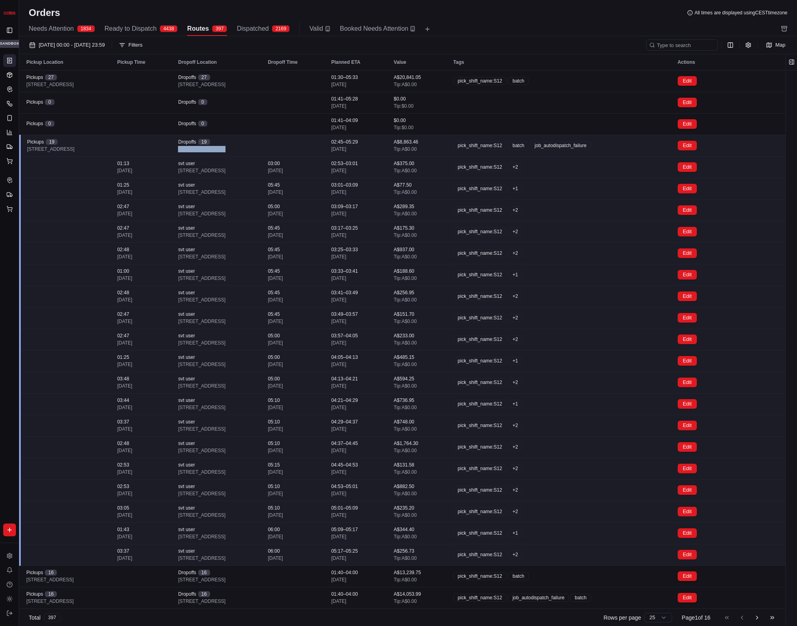
click at [255, 141] on div "Dropoffs [STREET_ADDRESS]" at bounding box center [216, 146] width 77 height 14
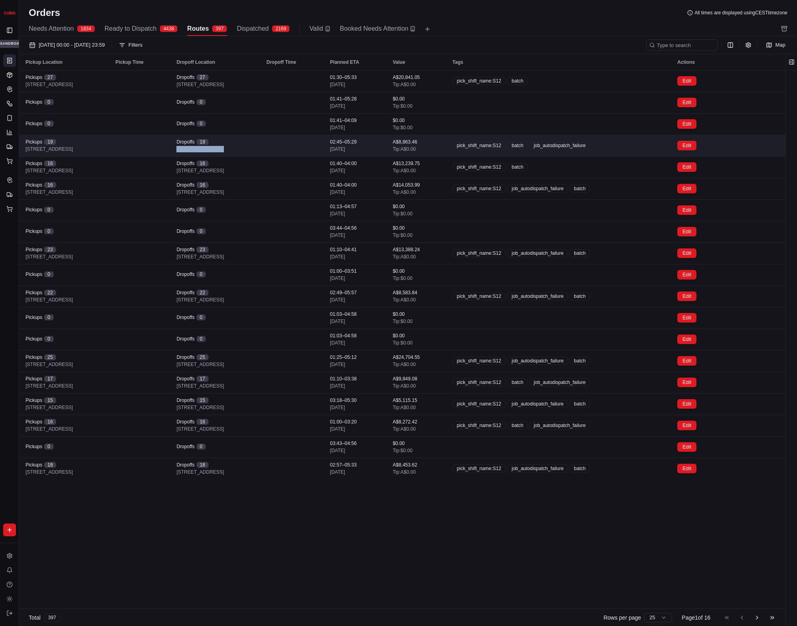
click at [253, 141] on div "Dropoffs [STREET_ADDRESS]" at bounding box center [214, 146] width 77 height 14
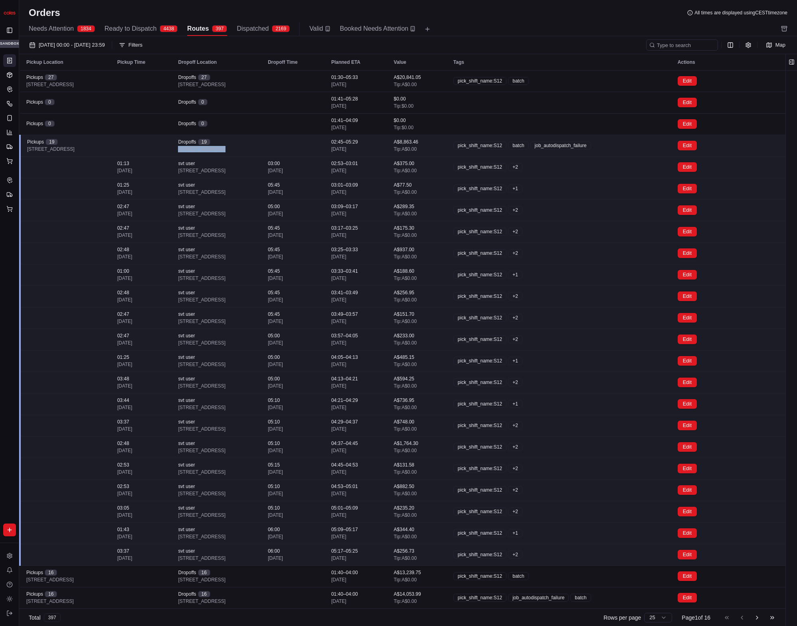
click at [255, 141] on div "Dropoffs [STREET_ADDRESS]" at bounding box center [216, 146] width 77 height 14
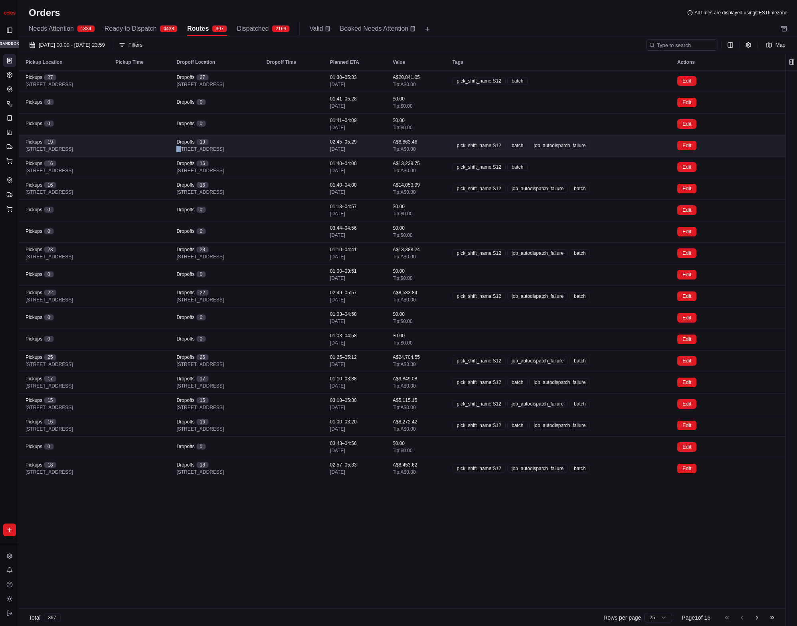
click at [253, 141] on div "Dropoffs [STREET_ADDRESS]" at bounding box center [214, 146] width 77 height 14
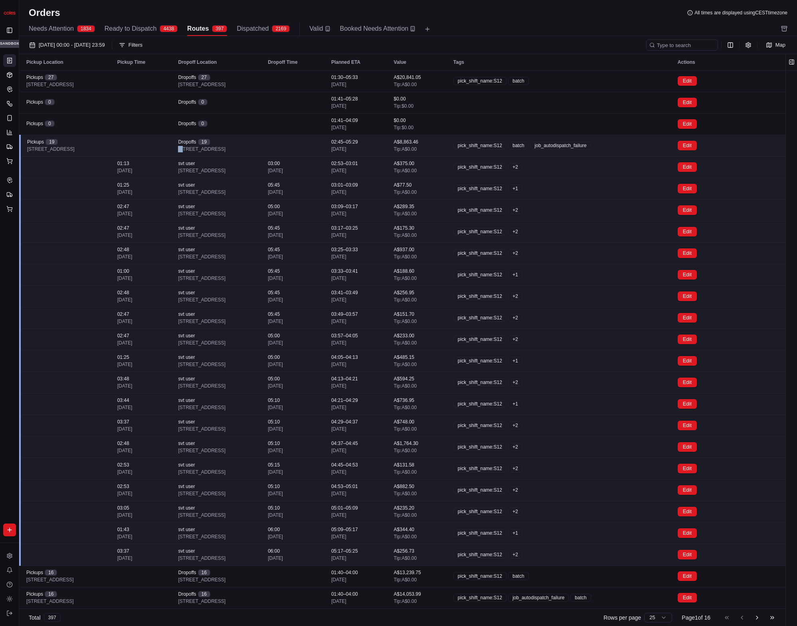
click at [255, 141] on div "Dropoffs [STREET_ADDRESS]" at bounding box center [216, 146] width 77 height 14
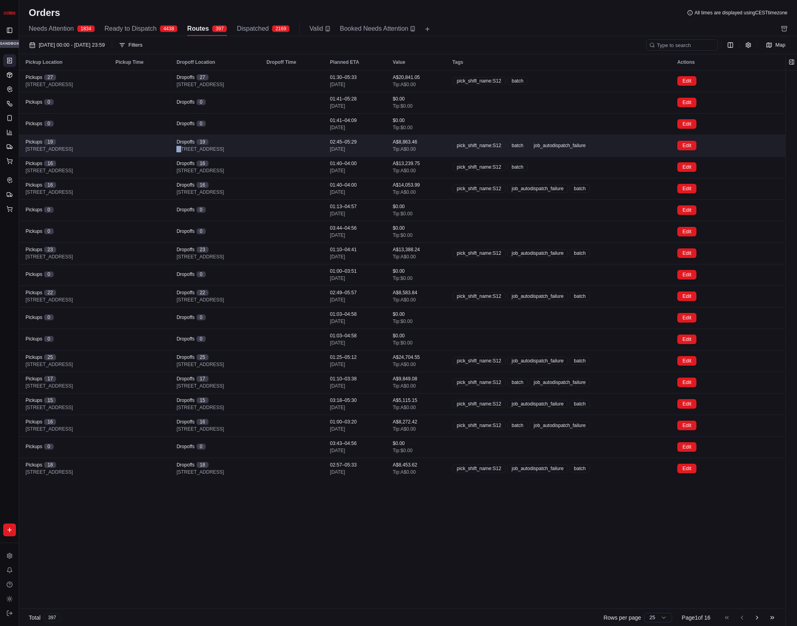
click at [253, 141] on div "Dropoffs [STREET_ADDRESS]" at bounding box center [214, 146] width 77 height 14
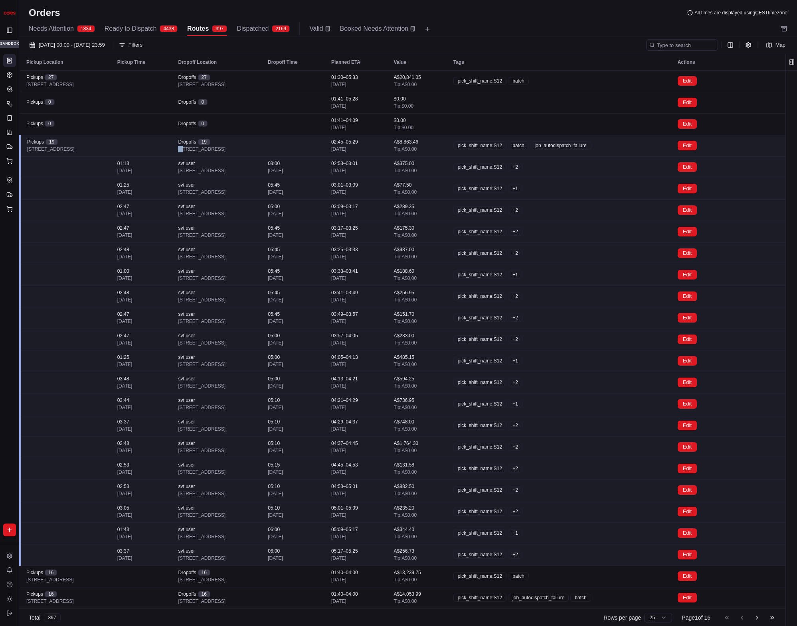
click at [255, 141] on div "Dropoffs [STREET_ADDRESS]" at bounding box center [216, 146] width 77 height 14
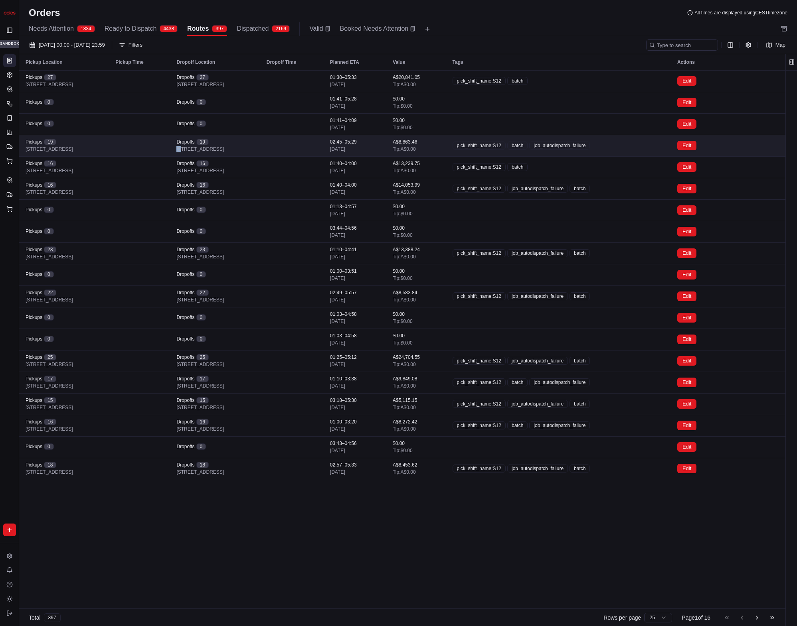
click at [253, 141] on div "Dropoffs [STREET_ADDRESS]" at bounding box center [214, 146] width 77 height 14
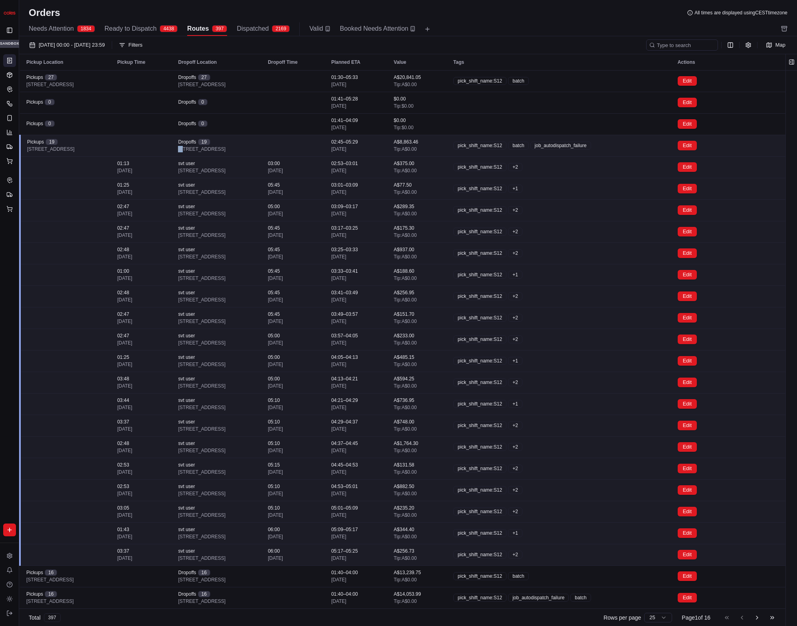
click at [162, 28] on button "Ready to Dispatch 4438" at bounding box center [141, 29] width 73 height 14
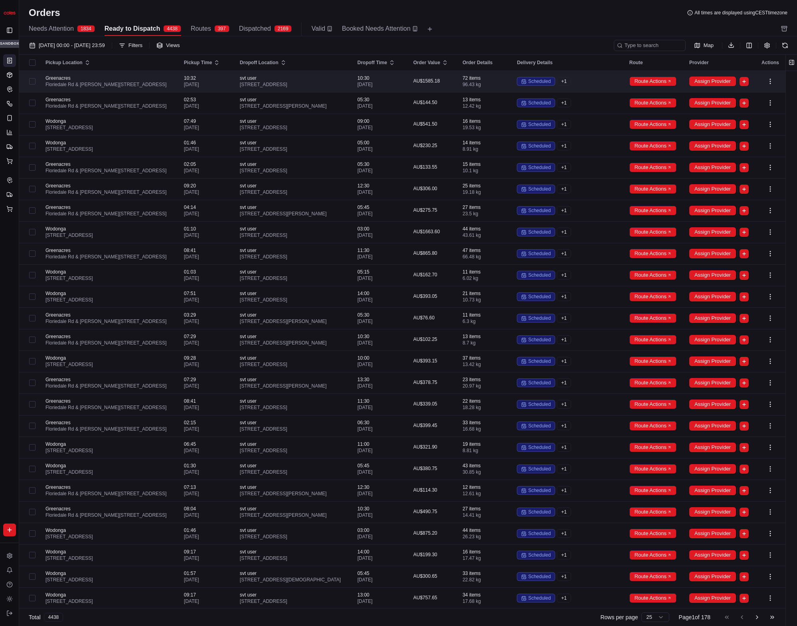
click at [574, 78] on div "scheduled + 1" at bounding box center [566, 81] width 99 height 9
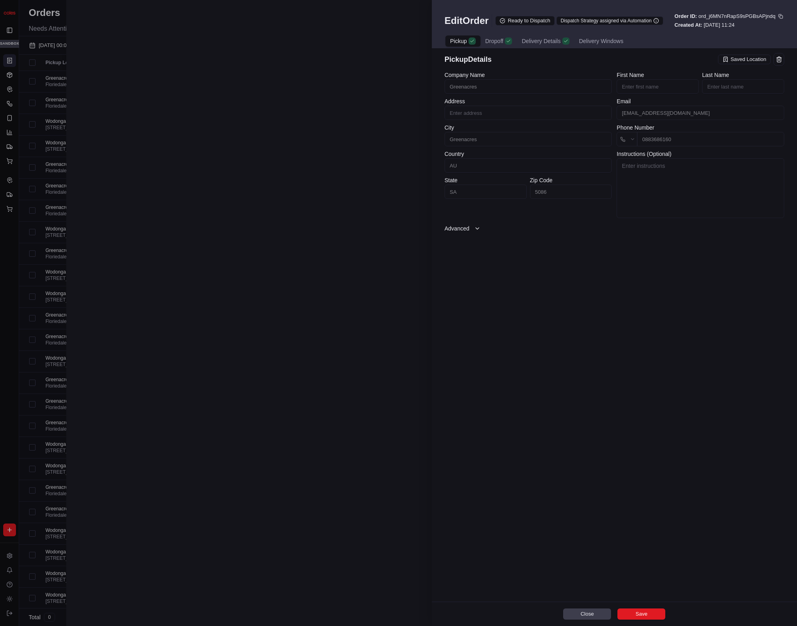
type input "Cnr [PERSON_NAME] amd Floridale Rd Greenacres SA 5086 AU"
type input "+1"
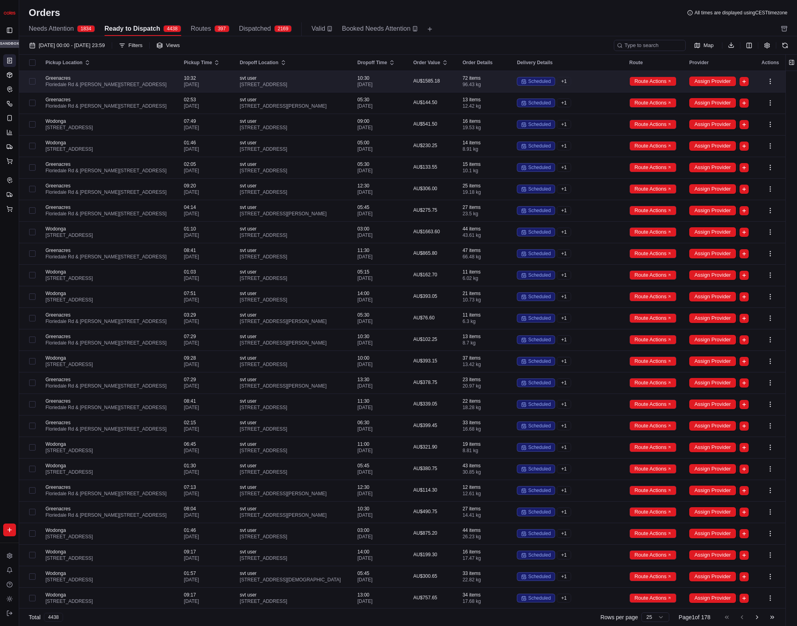
click at [297, 77] on span "svt user" at bounding box center [292, 78] width 105 height 6
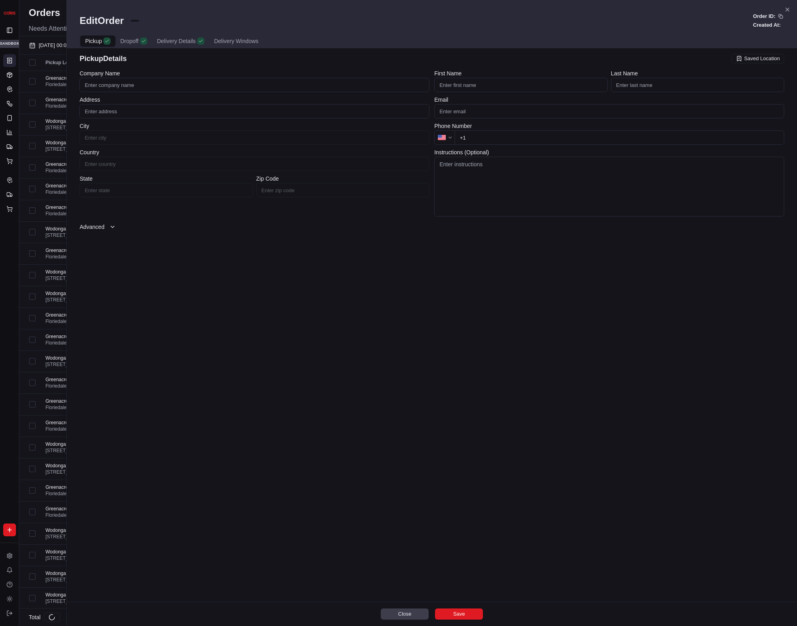
click at [219, 28] on div "397" at bounding box center [221, 28] width 15 height 7
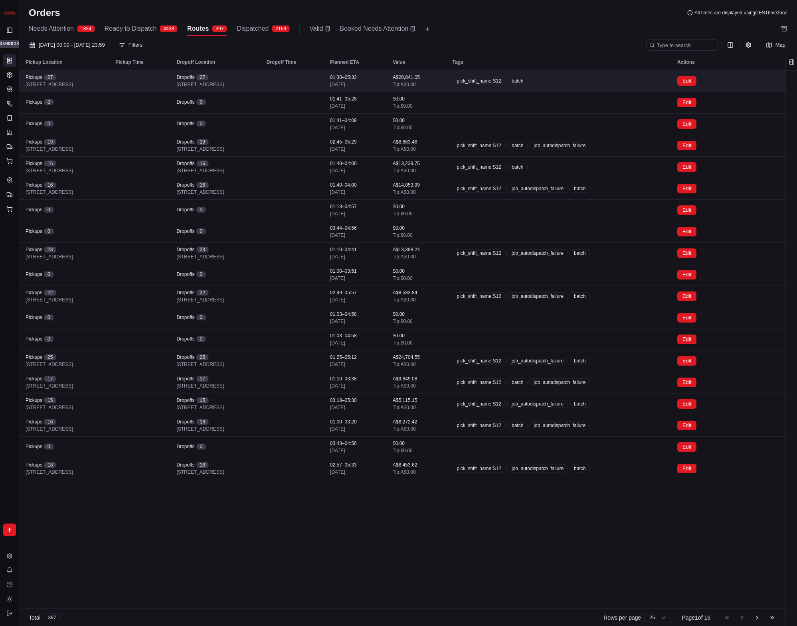
click at [224, 87] on span "[STREET_ADDRESS]" at bounding box center [199, 84] width 47 height 6
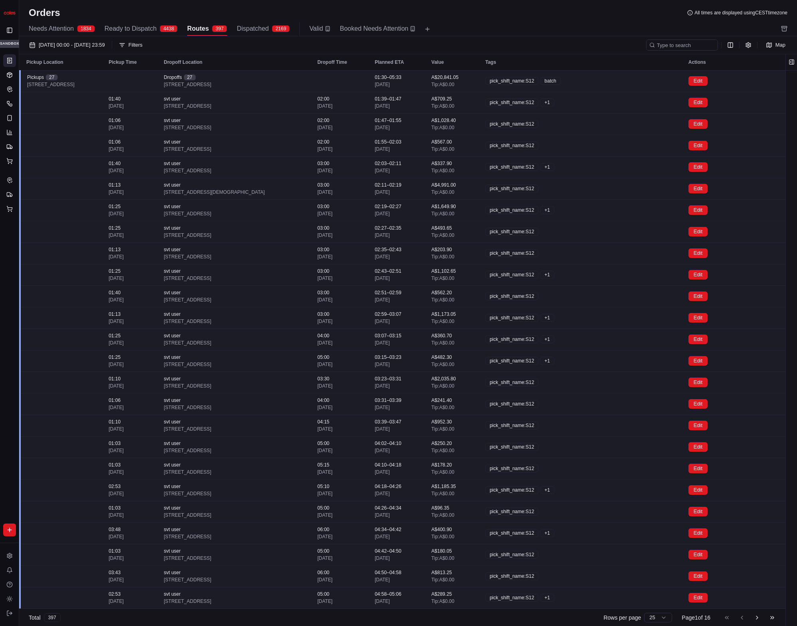
click at [211, 86] on span "[STREET_ADDRESS]" at bounding box center [187, 84] width 47 height 6
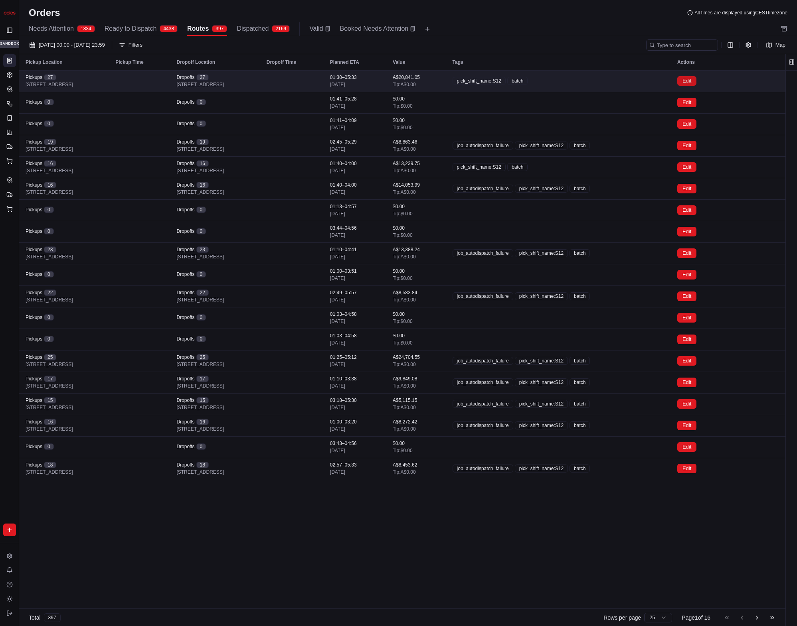
click at [696, 83] on button "Edit" at bounding box center [686, 81] width 19 height 10
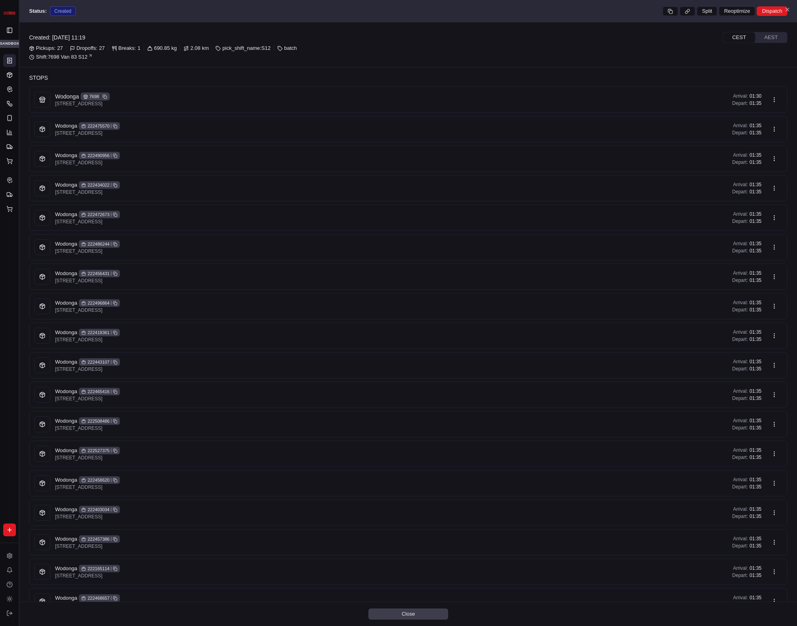
click at [696, 82] on button "Edit" at bounding box center [686, 81] width 19 height 10
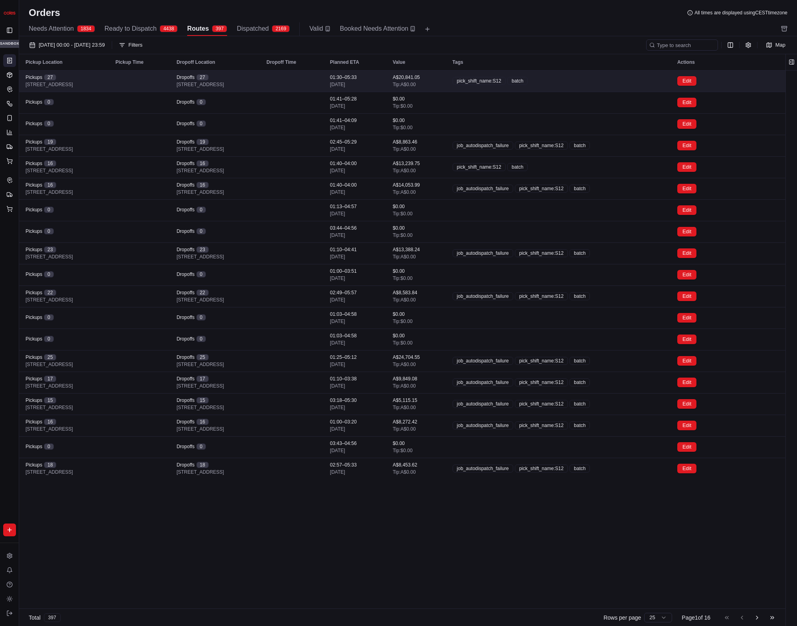
click at [260, 73] on td "Dropoffs [STREET_ADDRESS]" at bounding box center [215, 81] width 90 height 22
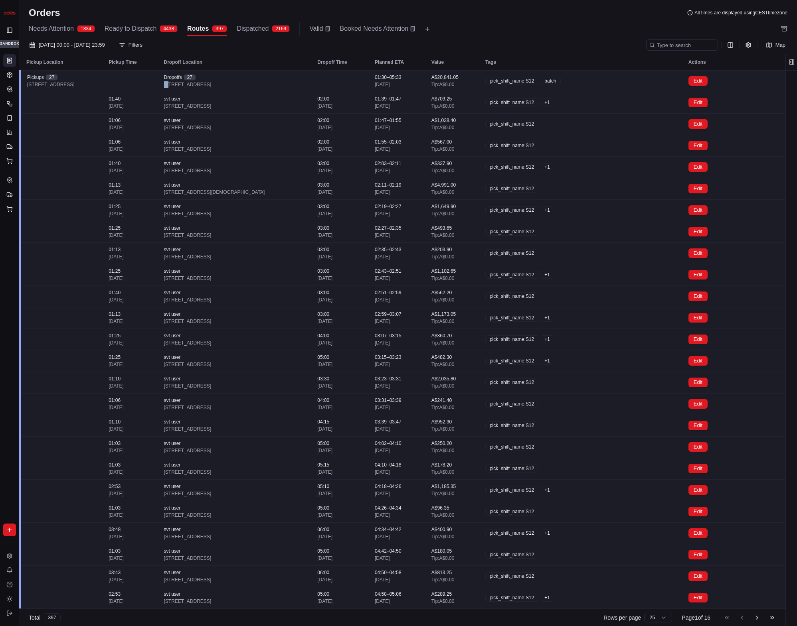
click at [311, 73] on td "Dropoffs [STREET_ADDRESS]" at bounding box center [235, 81] width 154 height 22
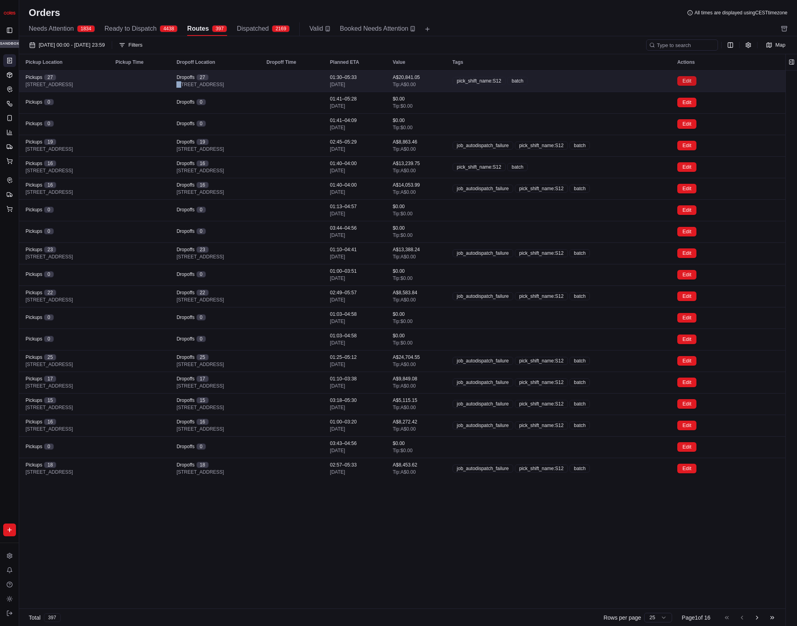
click at [696, 80] on button "Edit" at bounding box center [686, 81] width 19 height 10
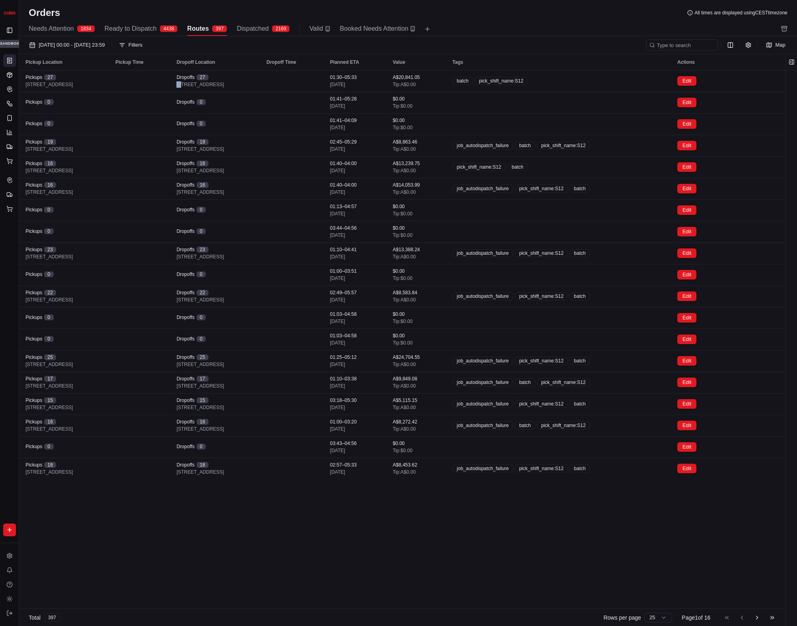
click at [696, 80] on button "Edit" at bounding box center [686, 81] width 19 height 10
click at [324, 69] on th "Dropoff Time" at bounding box center [291, 62] width 63 height 16
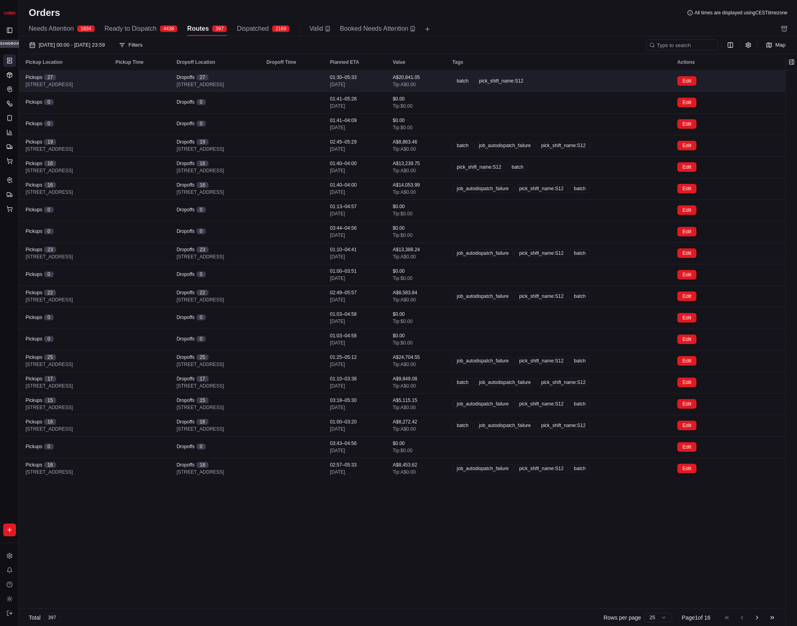
click at [324, 74] on td at bounding box center [291, 81] width 63 height 22
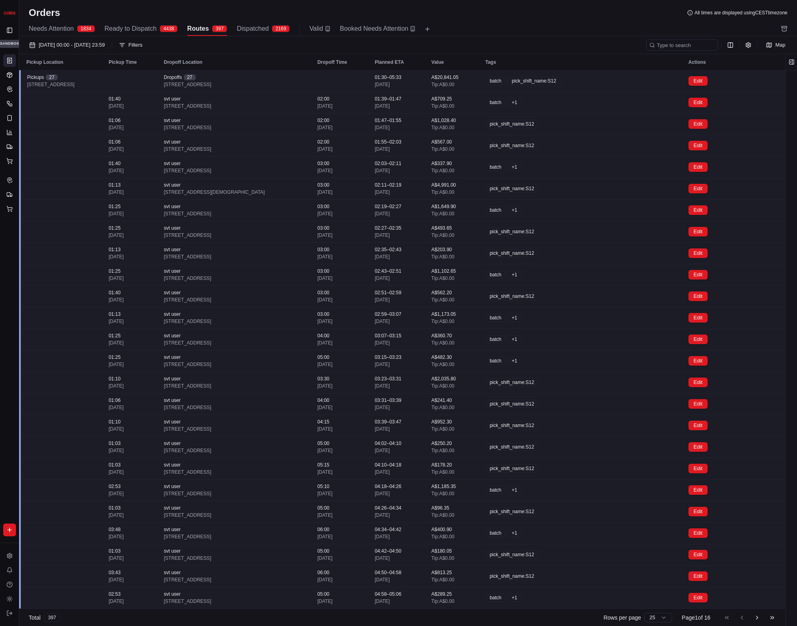
click at [368, 74] on td at bounding box center [339, 81] width 57 height 22
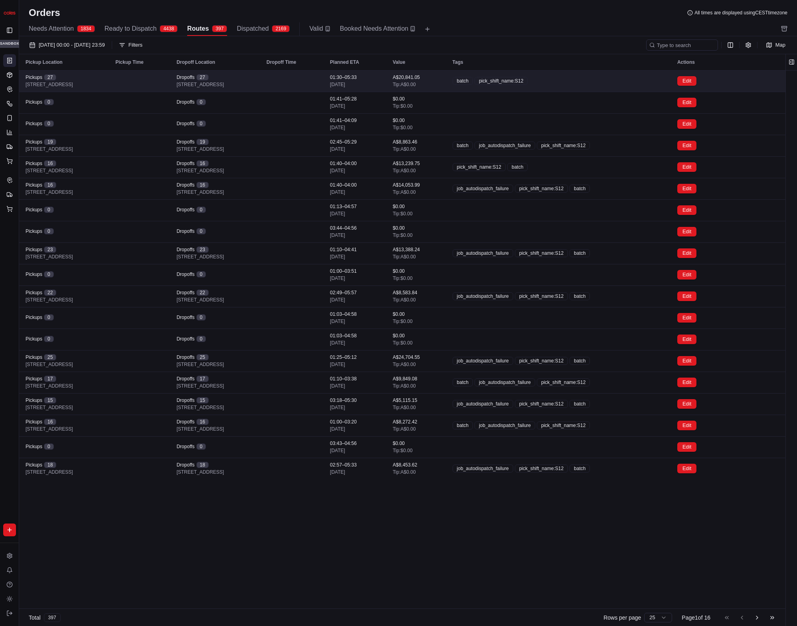
click at [324, 74] on td at bounding box center [291, 81] width 63 height 22
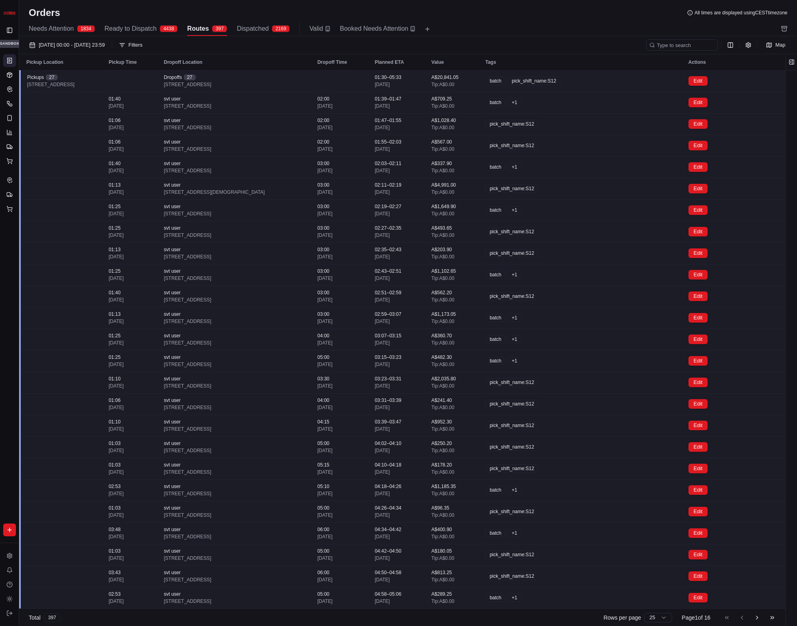
click at [368, 74] on td at bounding box center [339, 81] width 57 height 22
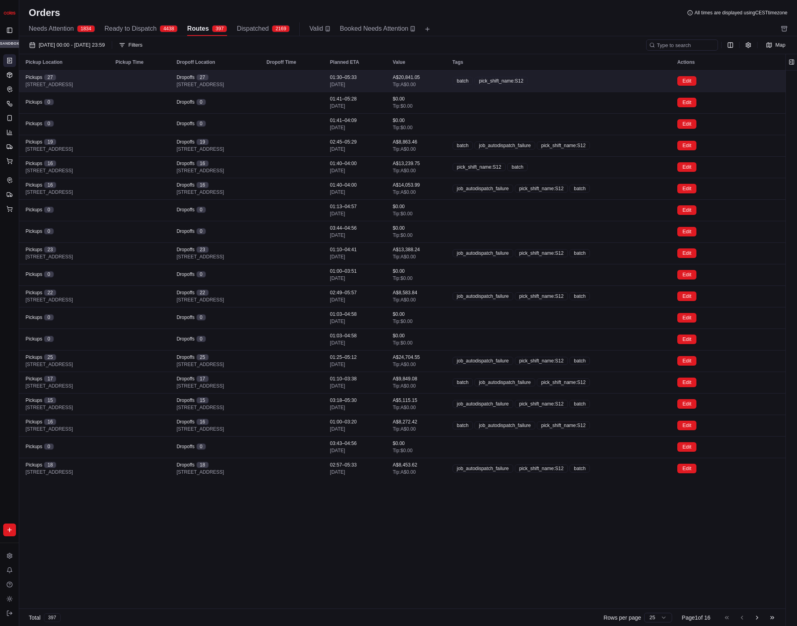
click at [324, 74] on td at bounding box center [291, 81] width 63 height 22
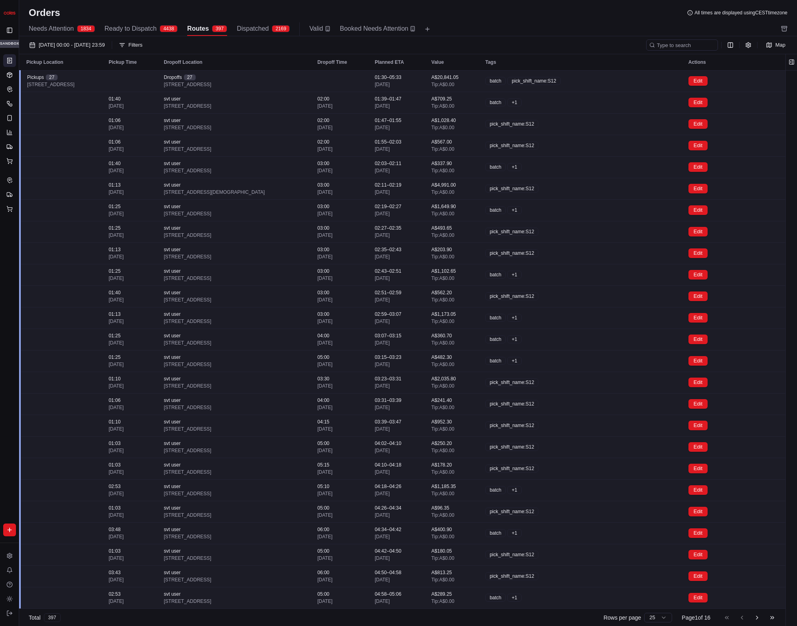
click at [368, 74] on td at bounding box center [339, 81] width 57 height 22
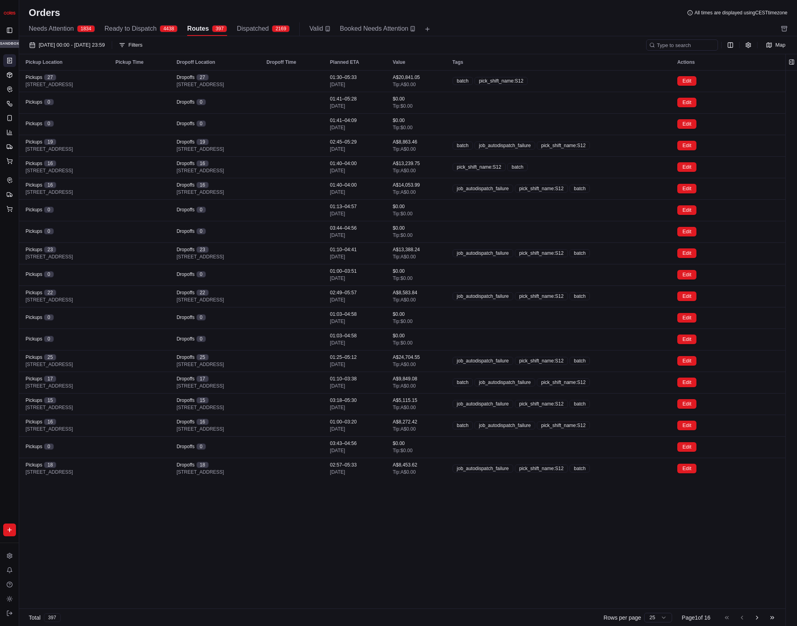
click at [562, 18] on div "Orders All times are displayed using CEST timezone" at bounding box center [407, 12] width 777 height 13
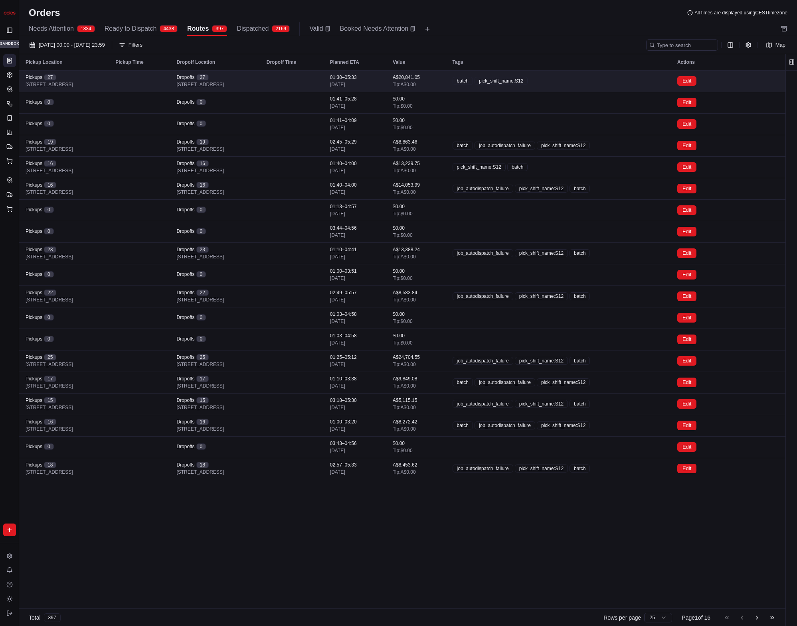
click at [635, 81] on div "batch pick_shift_name:S12" at bounding box center [558, 81] width 212 height 8
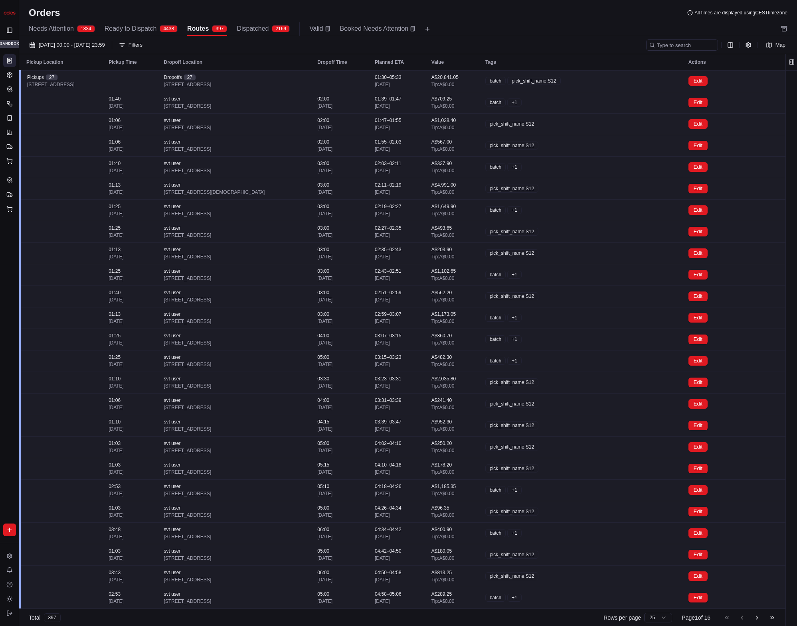
click at [635, 81] on div "batch pick_shift_name:S12" at bounding box center [580, 81] width 190 height 8
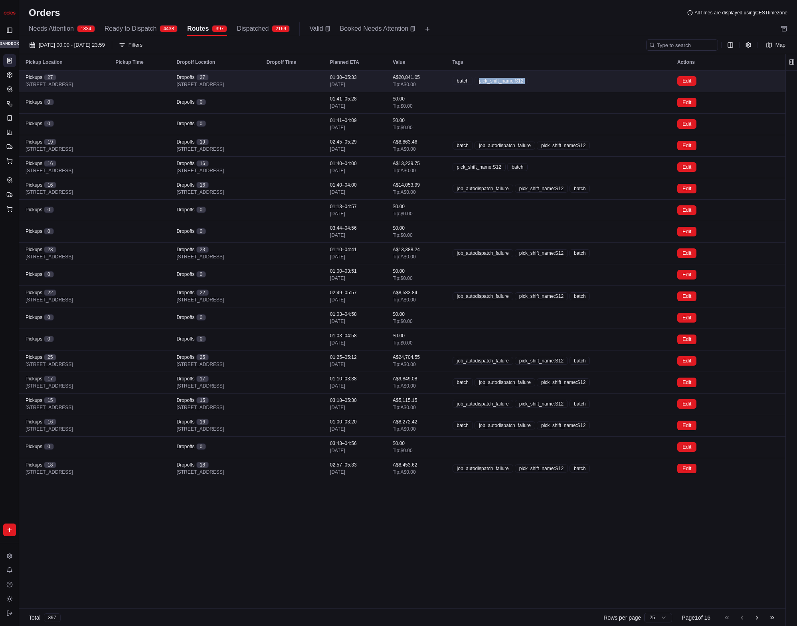
click at [635, 81] on div "batch pick_shift_name:S12" at bounding box center [558, 81] width 212 height 8
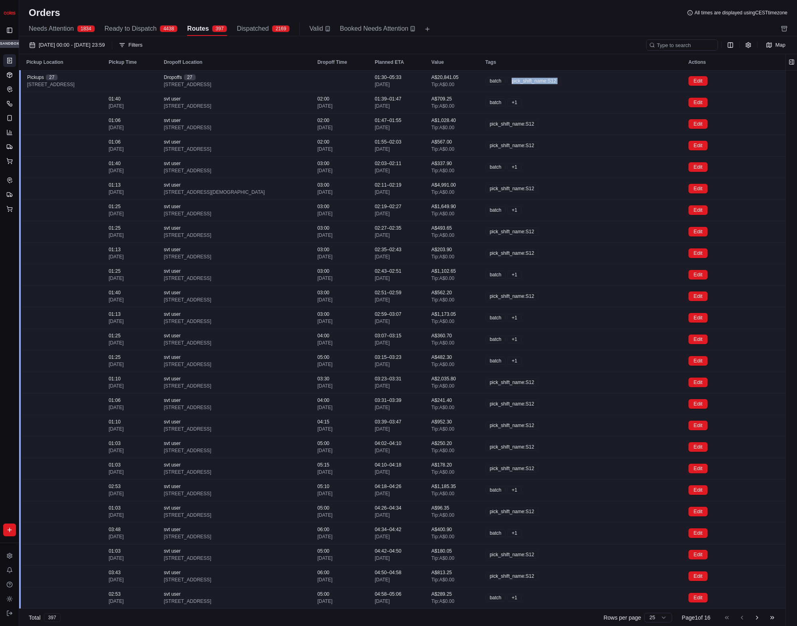
click at [635, 81] on div "batch pick_shift_name:S12" at bounding box center [580, 81] width 190 height 8
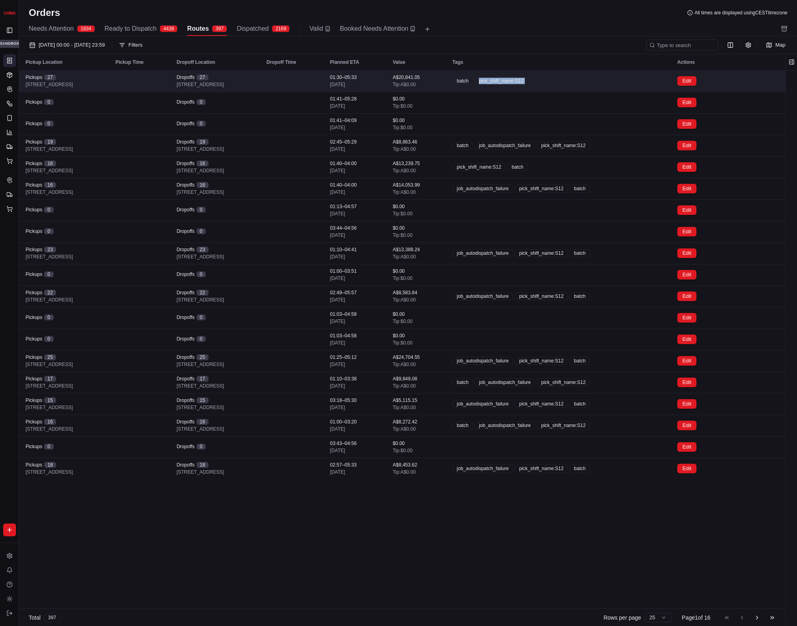
click at [635, 81] on div "batch pick_shift_name:S12" at bounding box center [558, 81] width 212 height 8
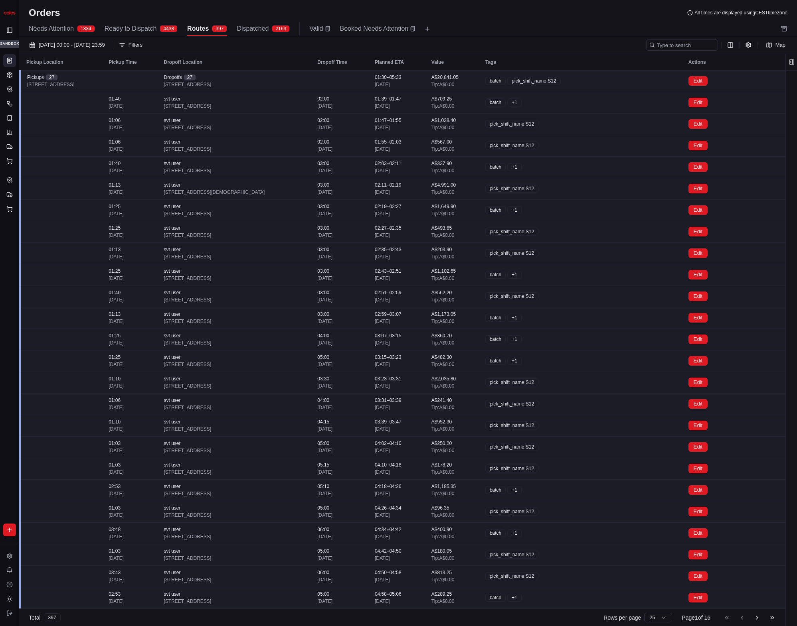
click at [356, 78] on td at bounding box center [339, 81] width 57 height 22
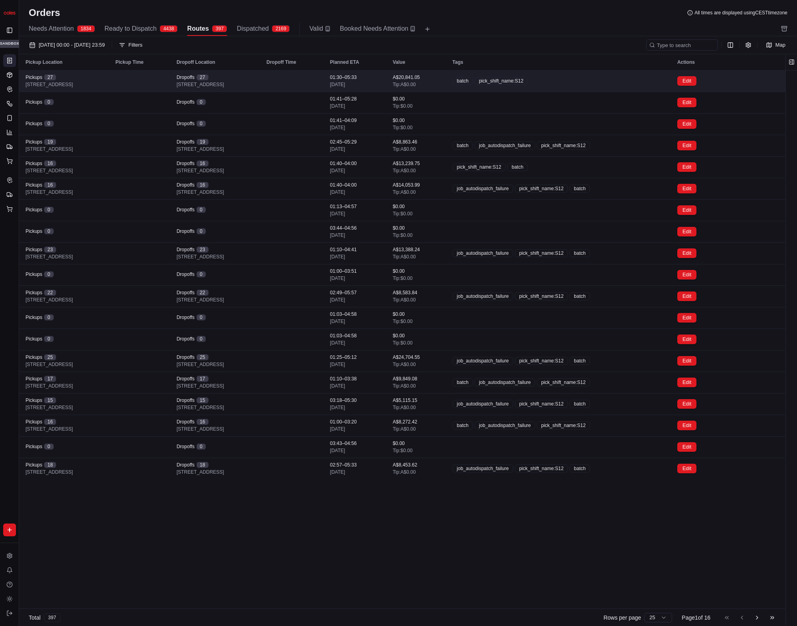
click at [324, 78] on td at bounding box center [291, 81] width 63 height 22
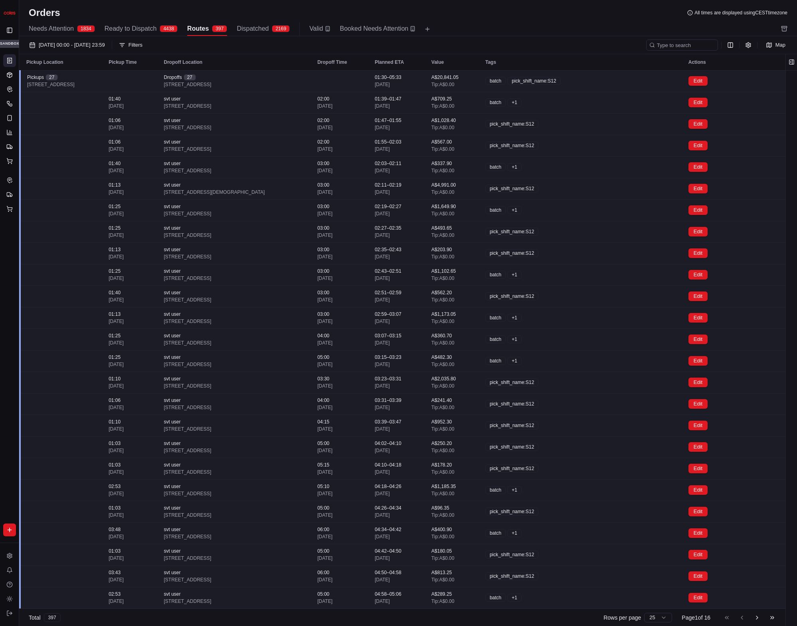
click at [356, 78] on td at bounding box center [339, 81] width 57 height 22
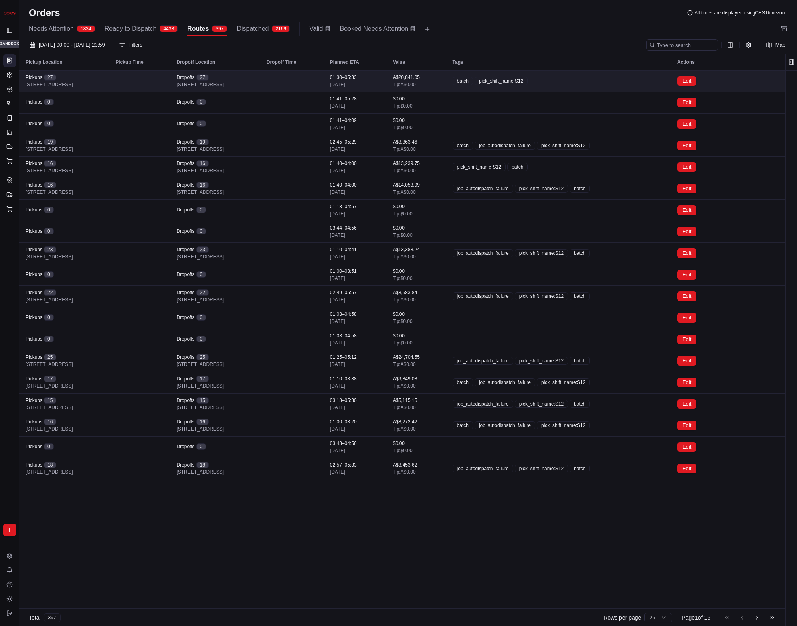
click at [324, 78] on td at bounding box center [291, 81] width 63 height 22
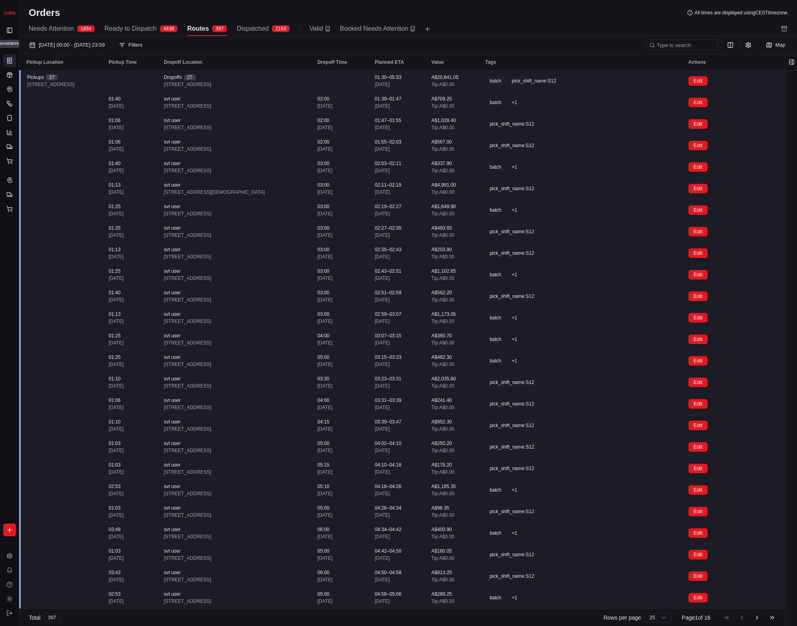
click at [356, 78] on td at bounding box center [339, 81] width 57 height 22
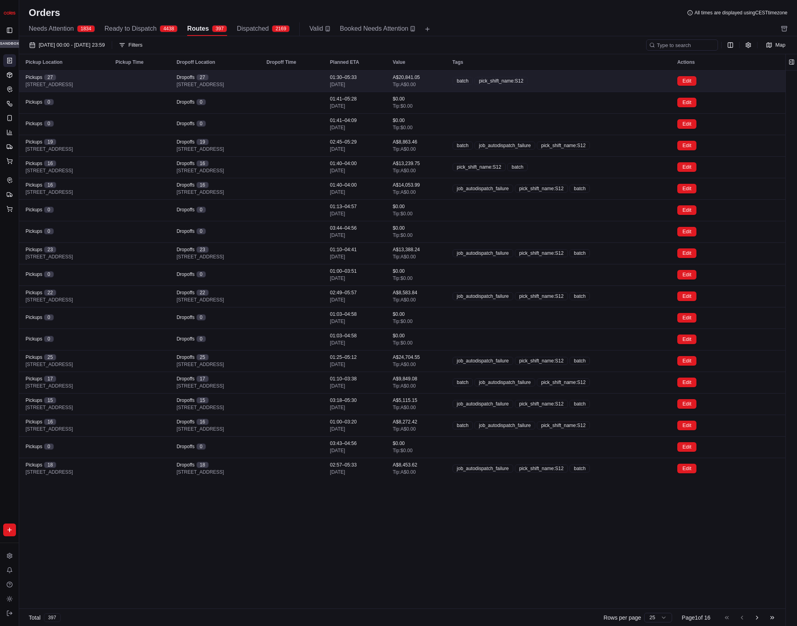
click at [324, 78] on td at bounding box center [291, 81] width 63 height 22
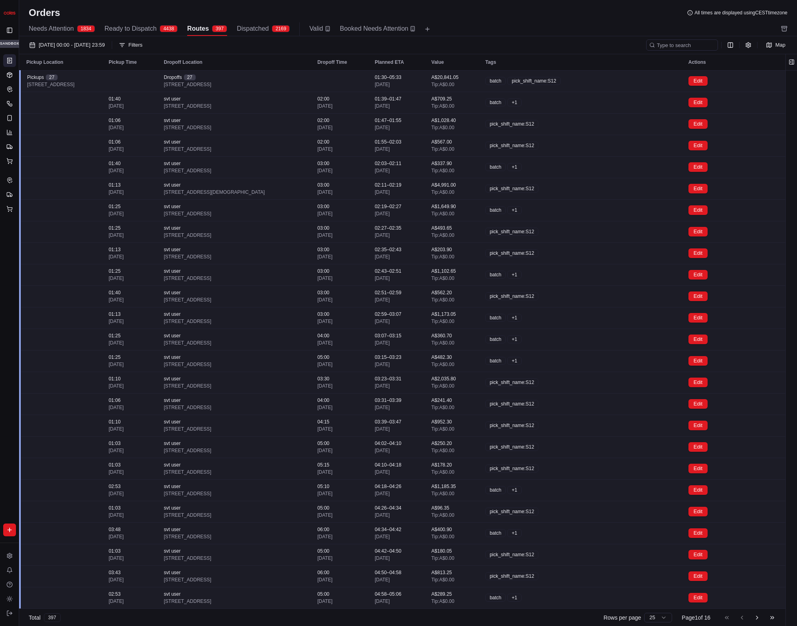
click at [356, 78] on td at bounding box center [339, 81] width 57 height 22
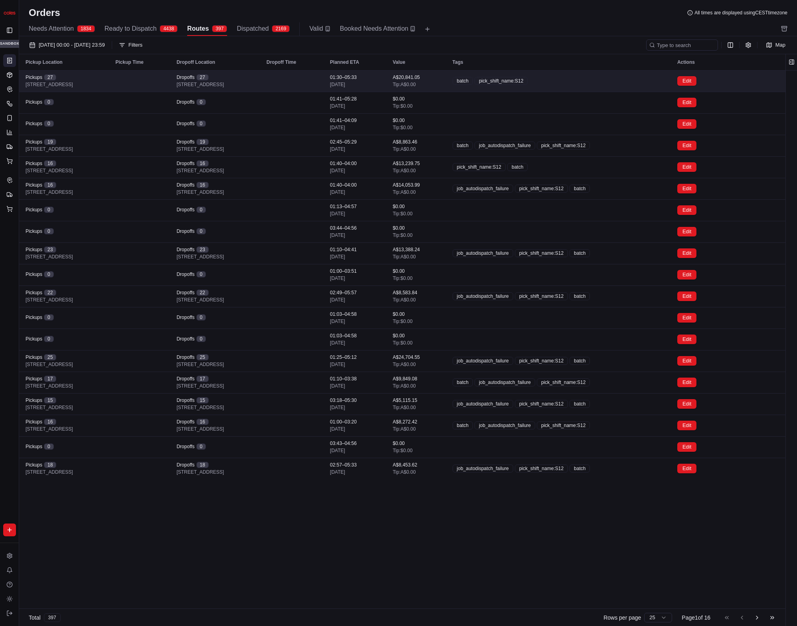
click at [324, 78] on td at bounding box center [291, 81] width 63 height 22
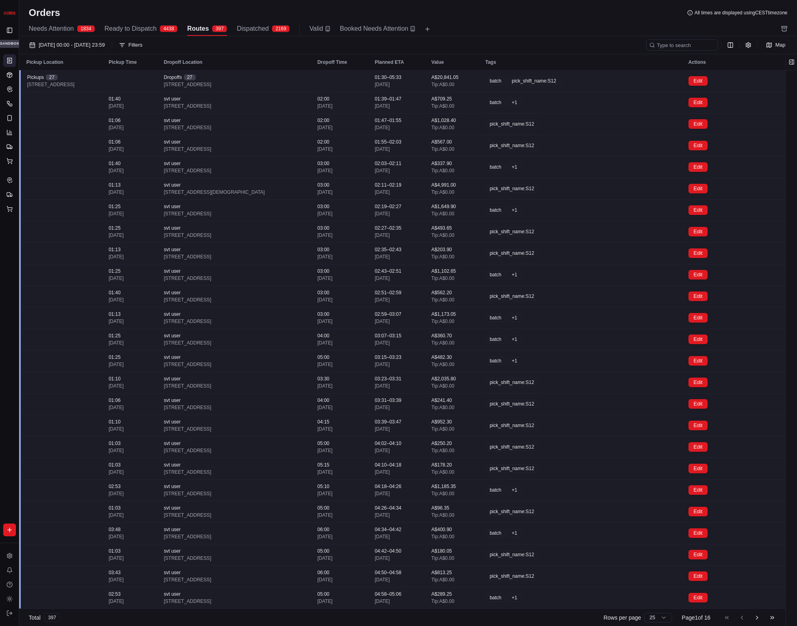
click at [356, 78] on td at bounding box center [339, 81] width 57 height 22
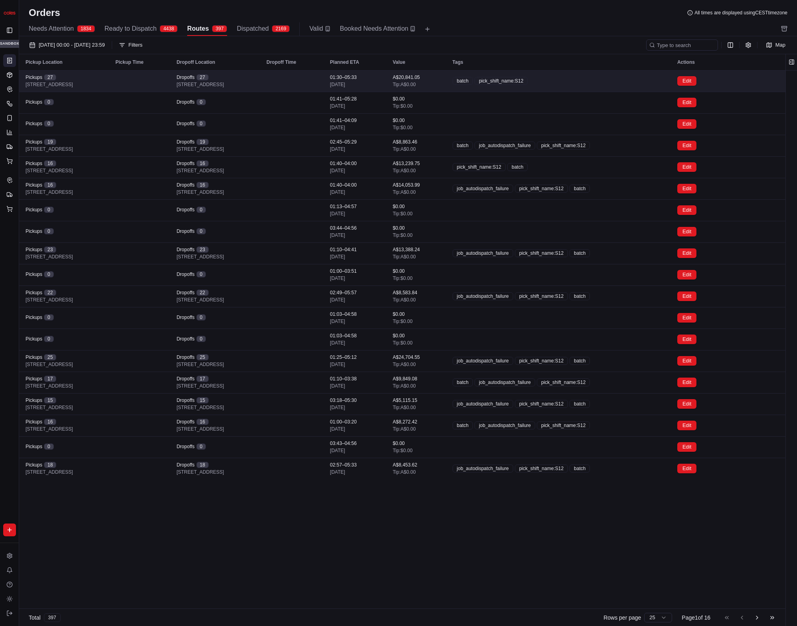
click at [324, 78] on td at bounding box center [291, 81] width 63 height 22
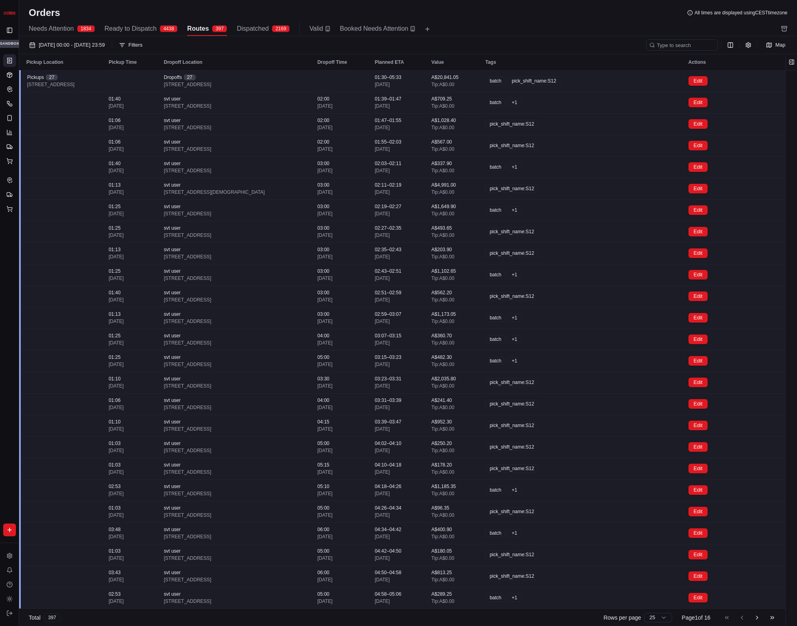
click at [305, 78] on div "Dropoffs [STREET_ADDRESS]" at bounding box center [234, 81] width 141 height 14
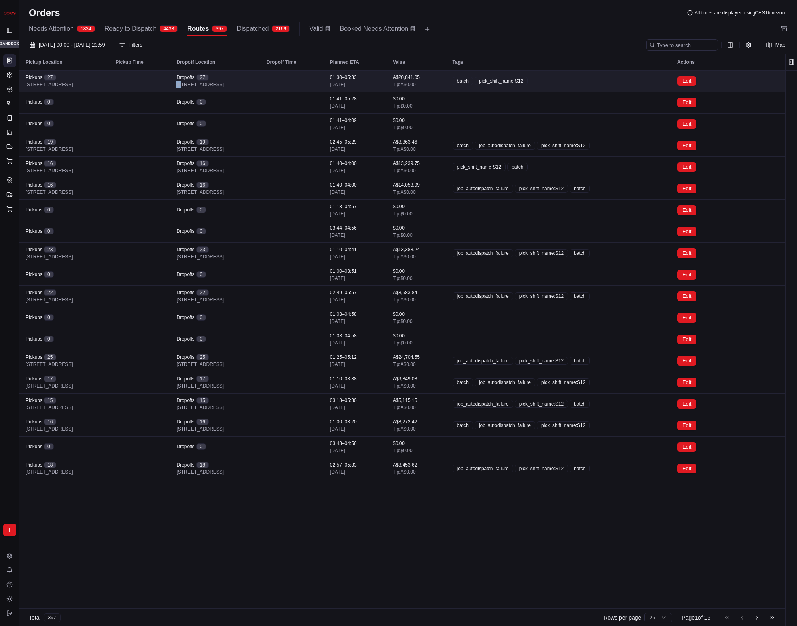
click at [253, 78] on div "Dropoffs [STREET_ADDRESS]" at bounding box center [214, 81] width 77 height 14
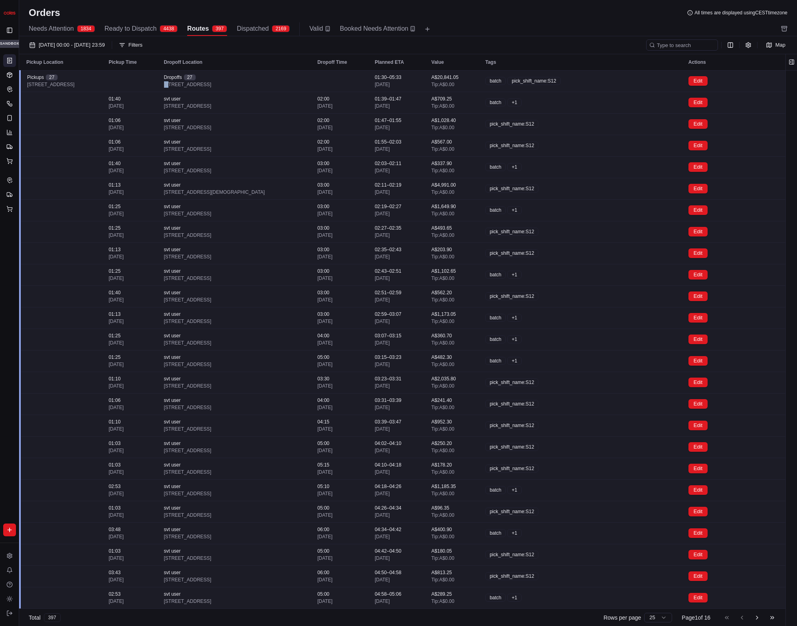
click at [305, 78] on div "Dropoffs [STREET_ADDRESS]" at bounding box center [234, 81] width 141 height 14
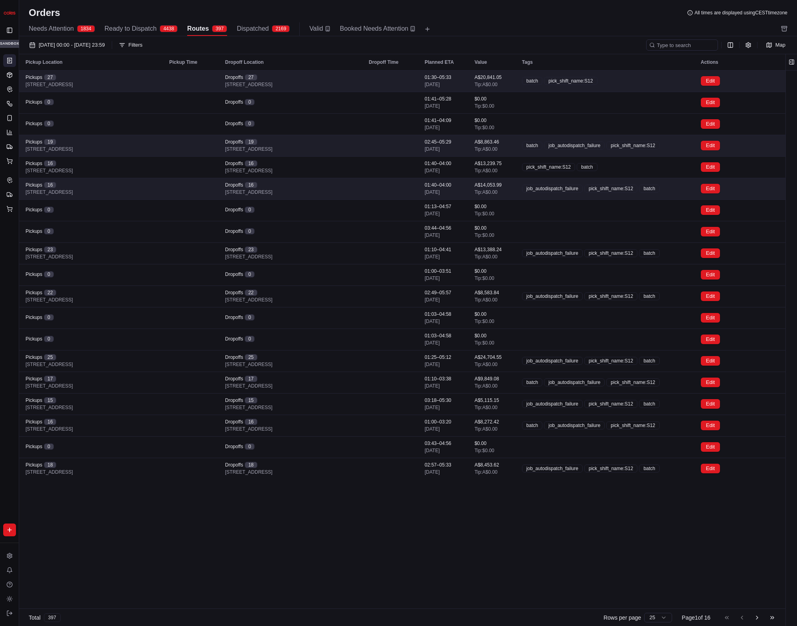
click at [294, 80] on div "Dropoffs [STREET_ADDRESS]" at bounding box center [290, 81] width 131 height 14
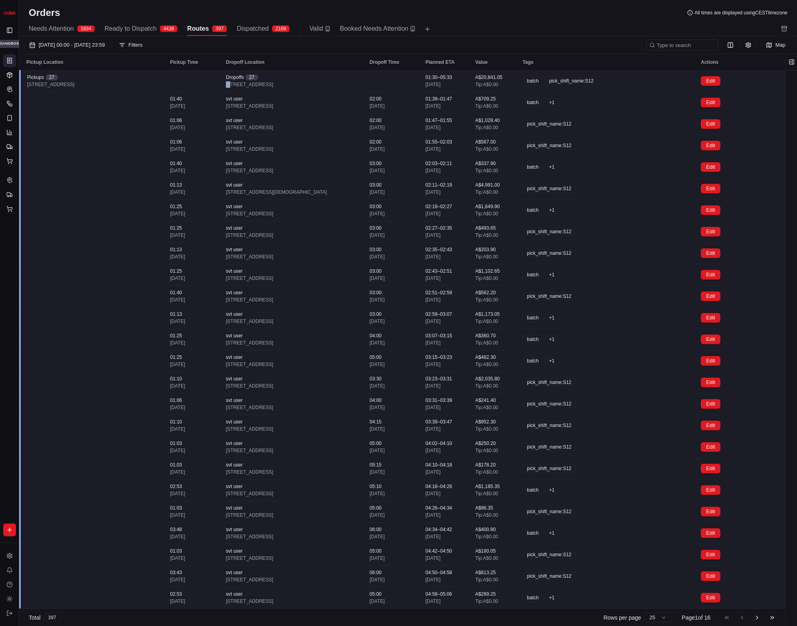
click at [294, 80] on div "Dropoffs [STREET_ADDRESS]" at bounding box center [291, 81] width 131 height 14
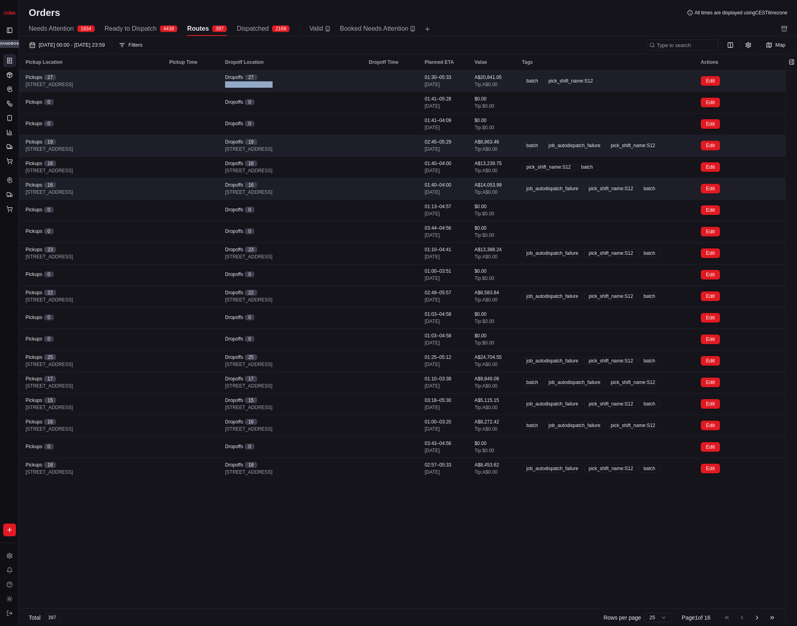
click at [294, 80] on div "Dropoffs [STREET_ADDRESS]" at bounding box center [290, 81] width 131 height 14
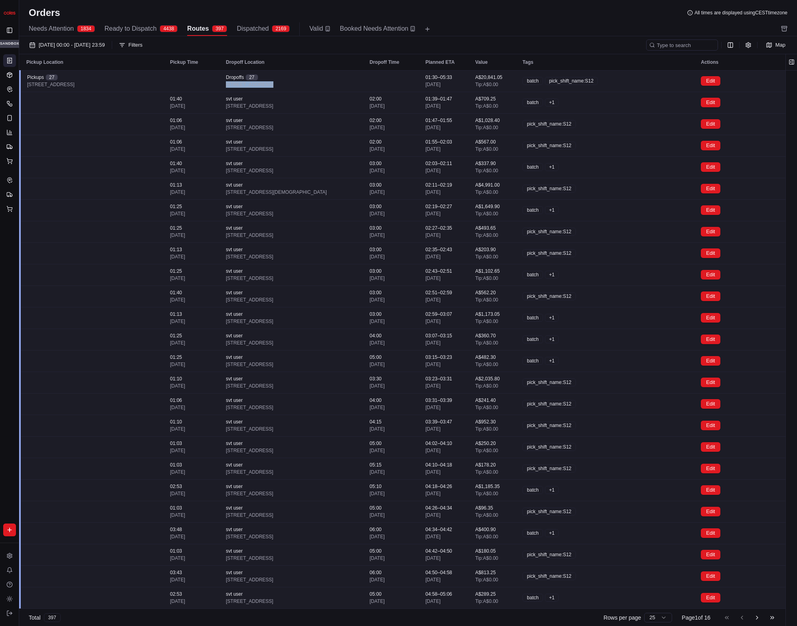
click at [294, 80] on div "Dropoffs [STREET_ADDRESS]" at bounding box center [291, 81] width 131 height 14
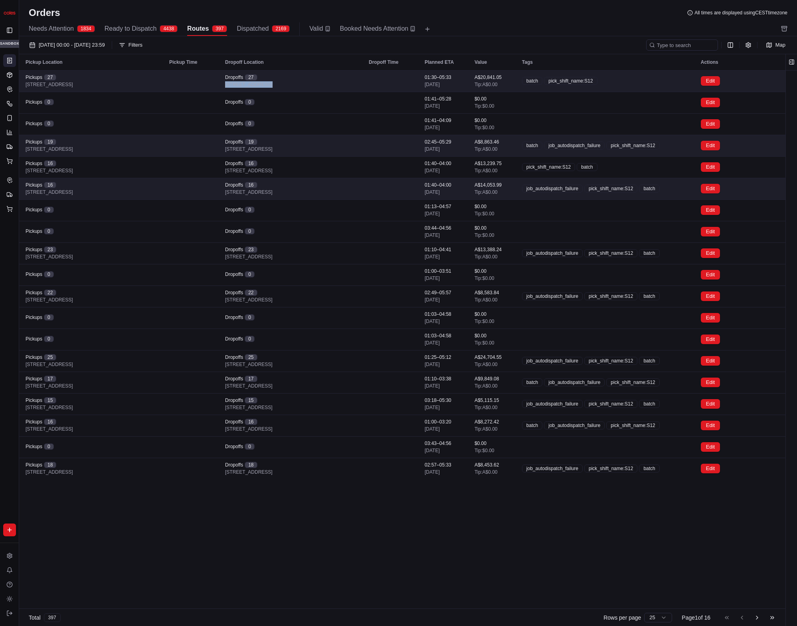
click at [301, 78] on div "Dropoffs [STREET_ADDRESS]" at bounding box center [290, 81] width 131 height 14
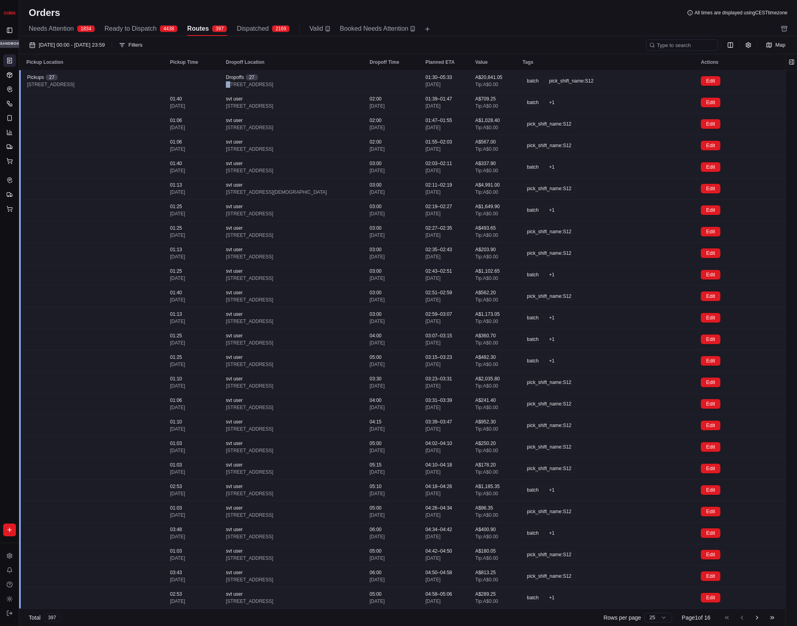
click at [301, 78] on div "Dropoffs [STREET_ADDRESS]" at bounding box center [291, 81] width 131 height 14
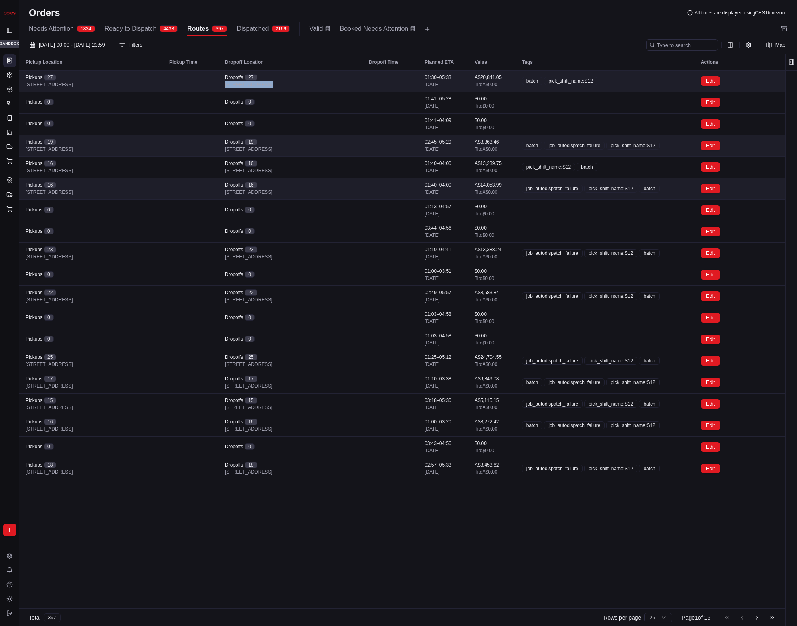
click at [301, 78] on div "Dropoffs [STREET_ADDRESS]" at bounding box center [290, 81] width 131 height 14
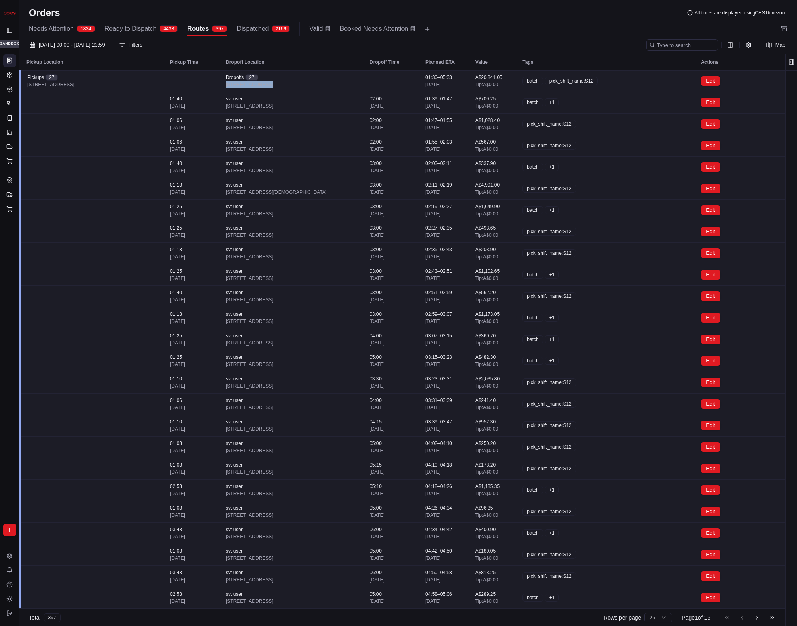
click at [301, 78] on div "Dropoffs [STREET_ADDRESS]" at bounding box center [291, 81] width 131 height 14
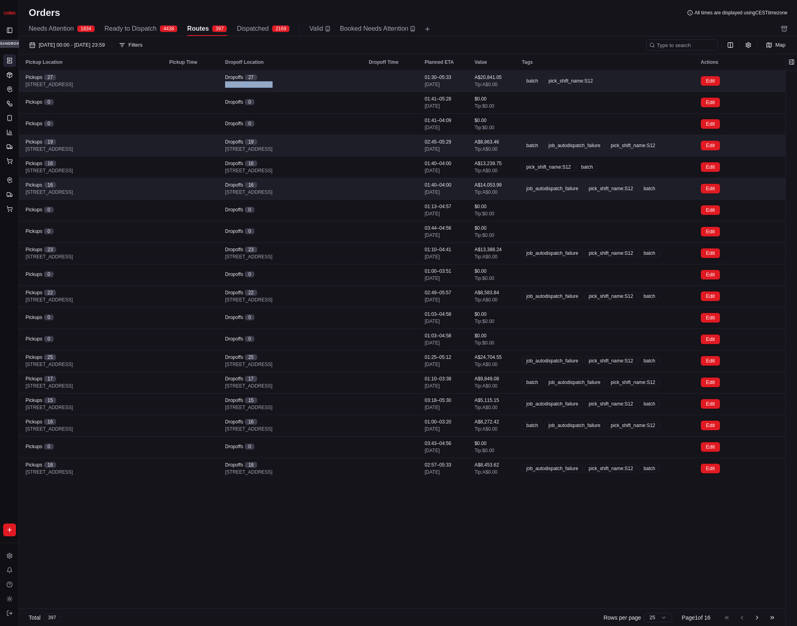
click at [301, 78] on div "Dropoffs [STREET_ADDRESS]" at bounding box center [290, 81] width 131 height 14
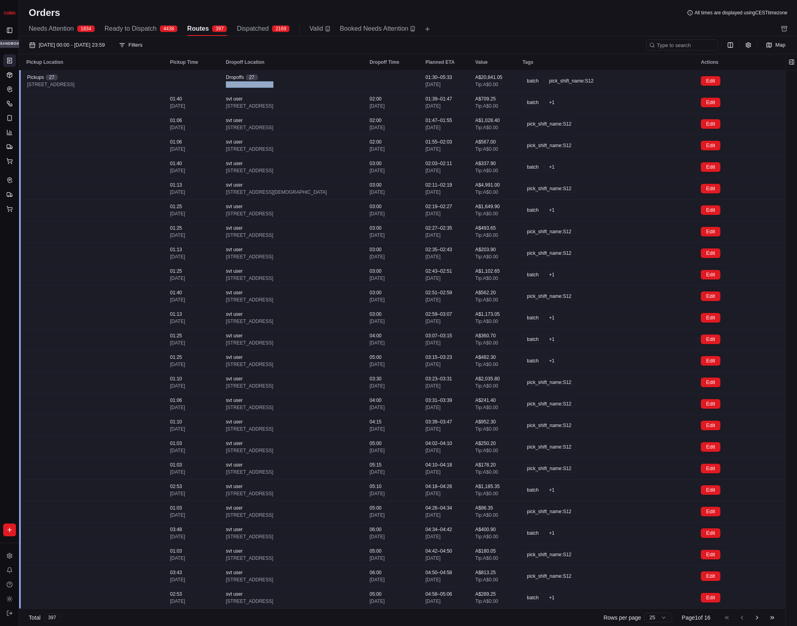
click at [301, 78] on div "Dropoffs [STREET_ADDRESS]" at bounding box center [291, 81] width 131 height 14
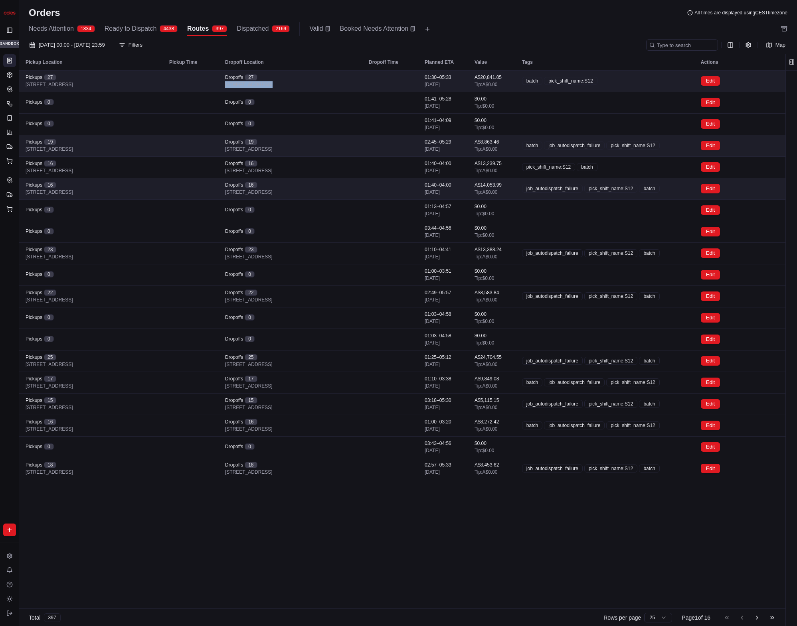
click at [301, 78] on div "Dropoffs [STREET_ADDRESS]" at bounding box center [290, 81] width 131 height 14
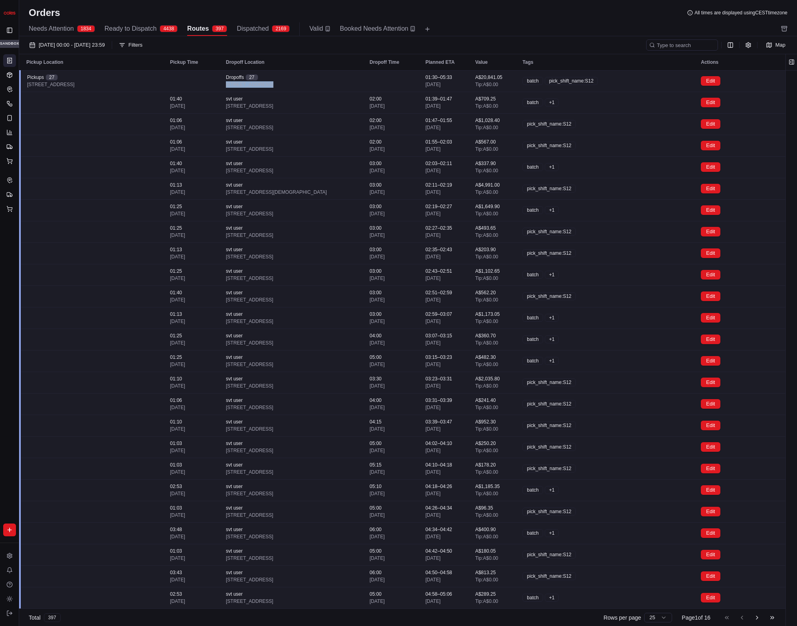
click at [301, 78] on div "Dropoffs [STREET_ADDRESS]" at bounding box center [291, 81] width 131 height 14
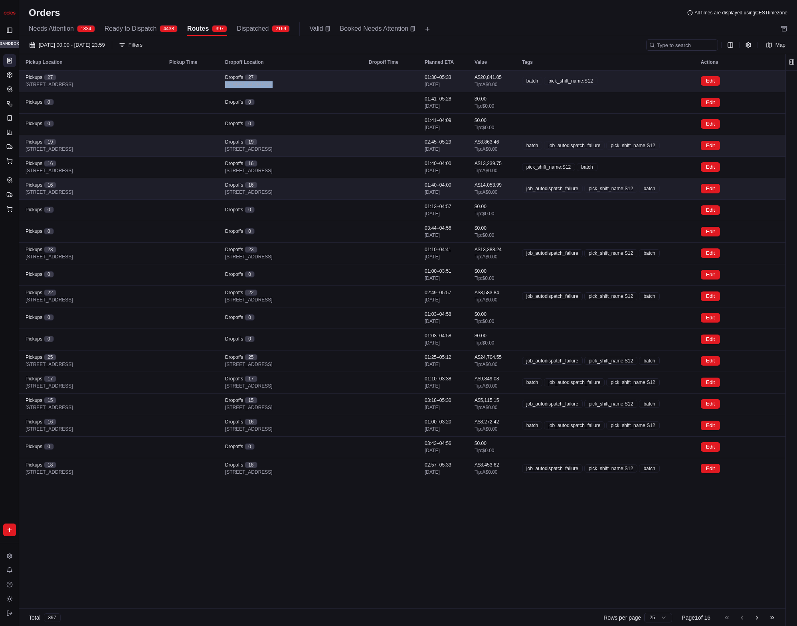
click at [301, 78] on div "Dropoffs [STREET_ADDRESS]" at bounding box center [290, 81] width 131 height 14
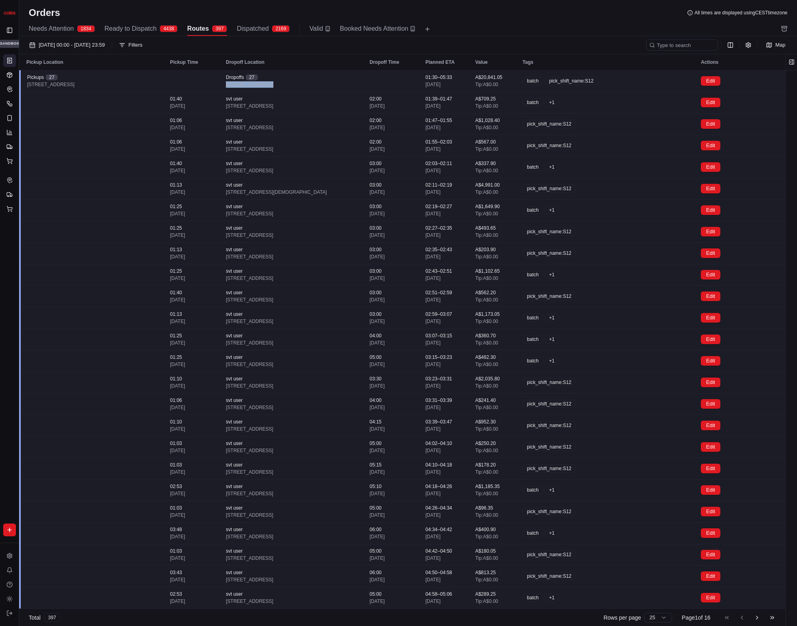
click at [301, 78] on div "Dropoffs [STREET_ADDRESS]" at bounding box center [291, 81] width 131 height 14
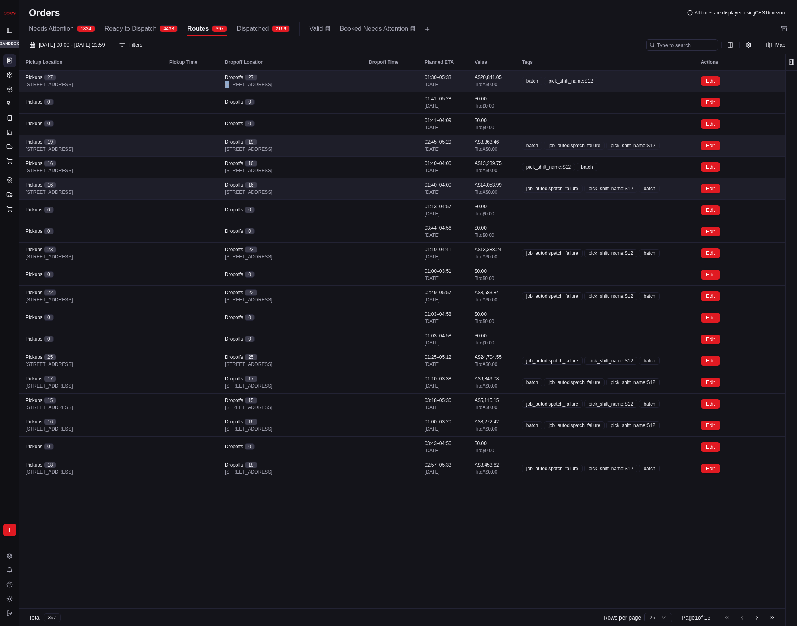
click at [301, 78] on div "Dropoffs [STREET_ADDRESS]" at bounding box center [290, 81] width 131 height 14
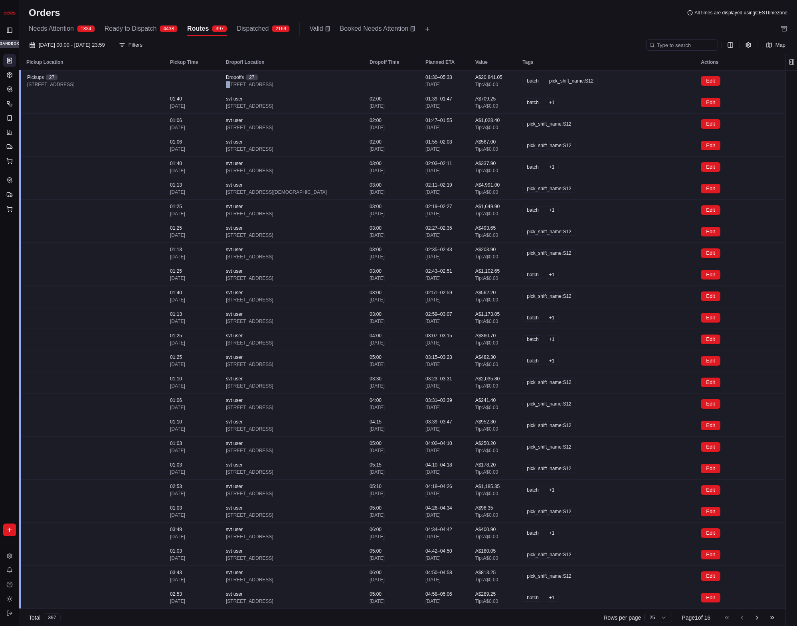
click at [301, 78] on div "Dropoffs [STREET_ADDRESS]" at bounding box center [291, 81] width 131 height 14
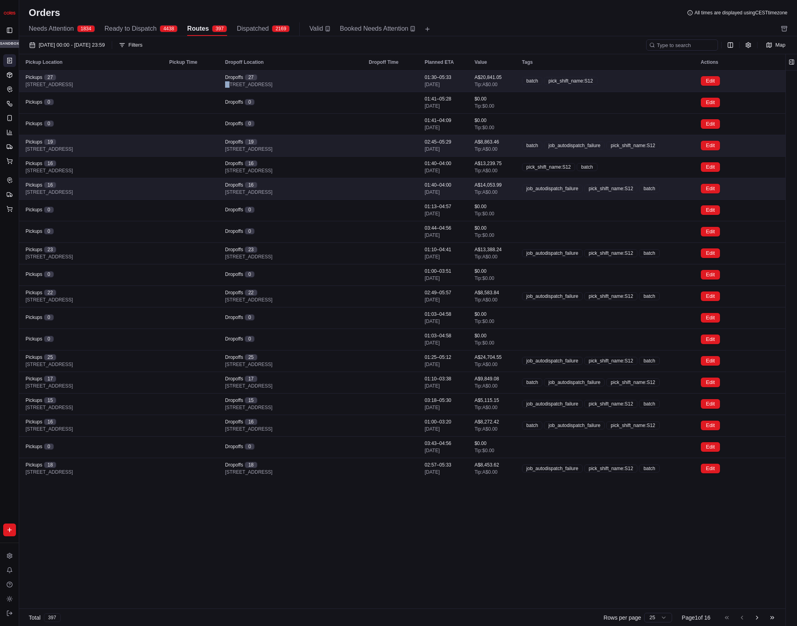
click at [301, 78] on div "Dropoffs [STREET_ADDRESS]" at bounding box center [290, 81] width 131 height 14
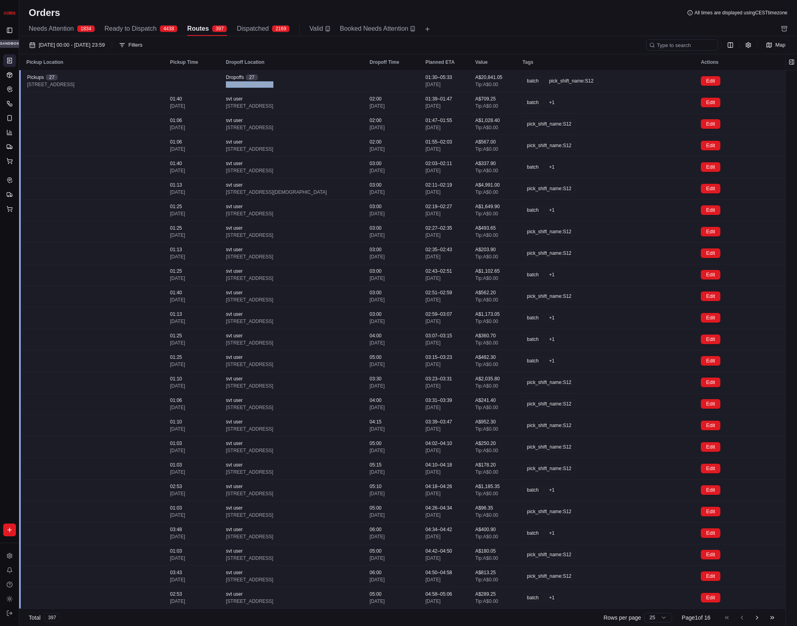
click at [301, 78] on div "Dropoffs [STREET_ADDRESS]" at bounding box center [291, 81] width 131 height 14
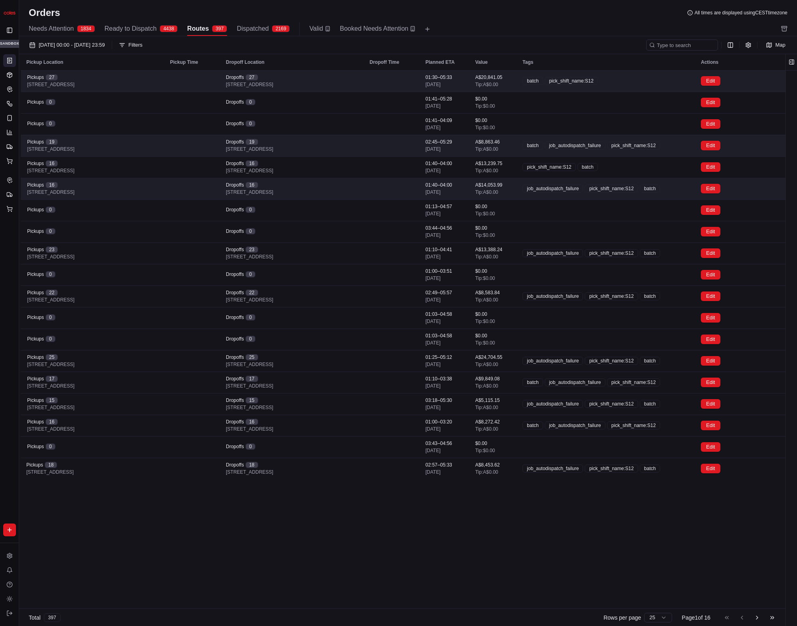
click at [407, 82] on td at bounding box center [391, 81] width 56 height 22
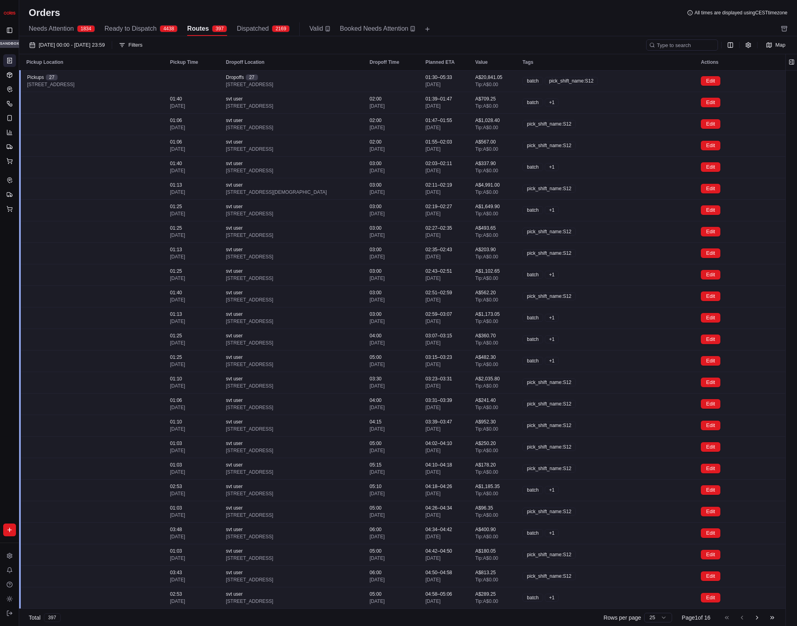
click at [407, 82] on td at bounding box center [391, 81] width 56 height 22
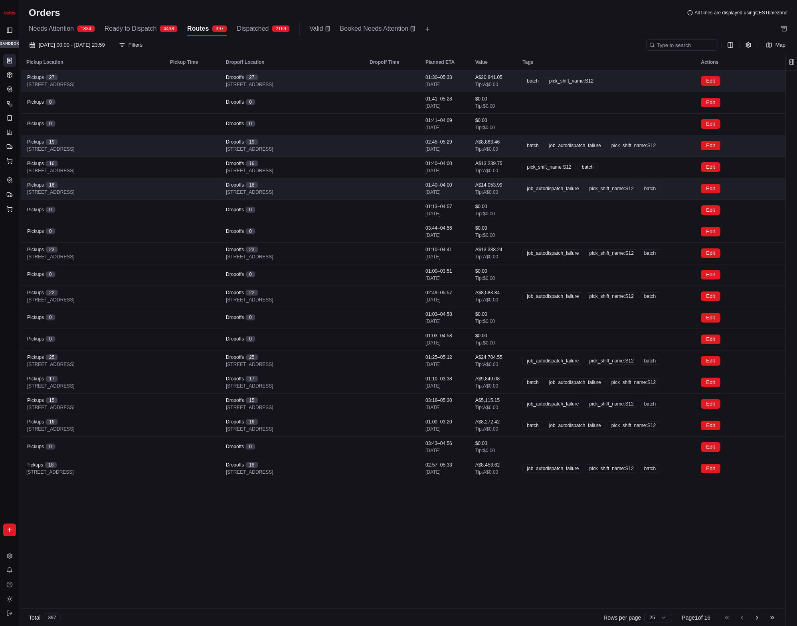
click at [407, 82] on td at bounding box center [391, 81] width 56 height 22
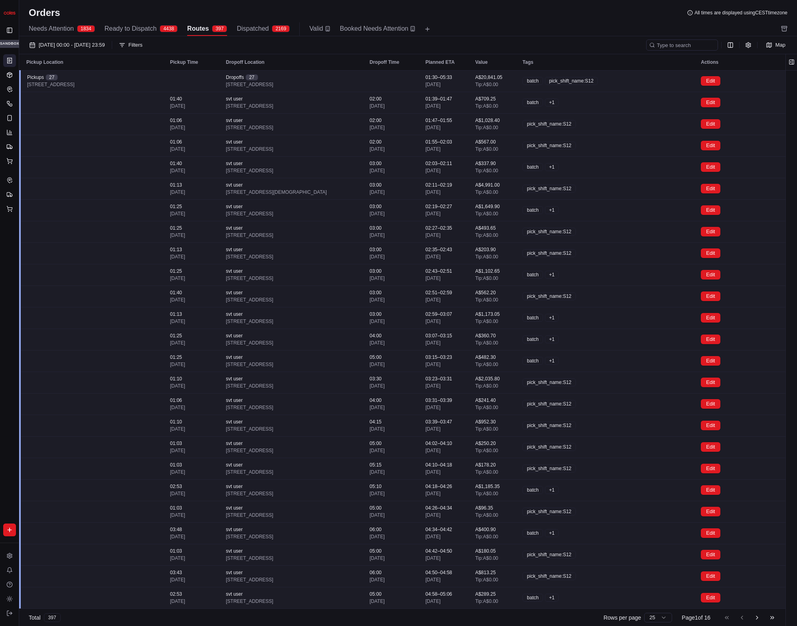
click at [407, 82] on td at bounding box center [391, 81] width 56 height 22
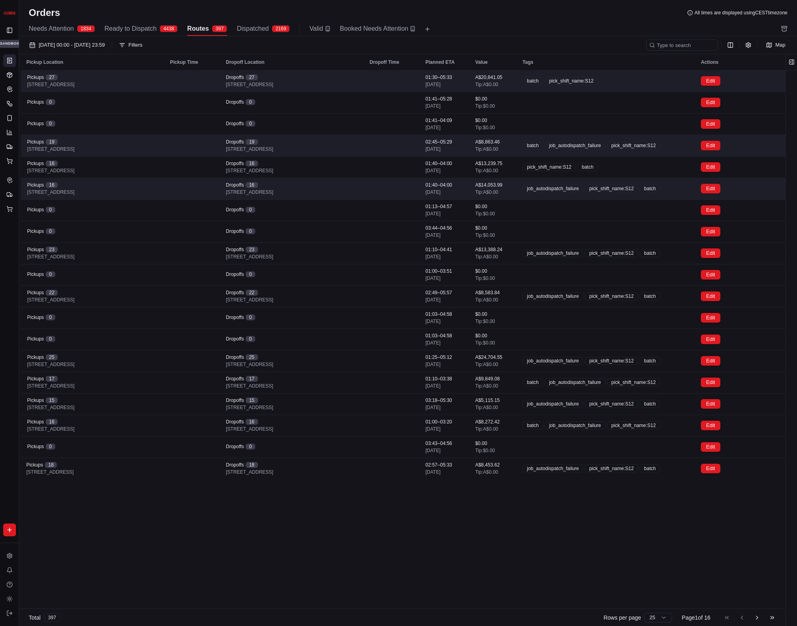
click at [407, 81] on td at bounding box center [391, 81] width 56 height 22
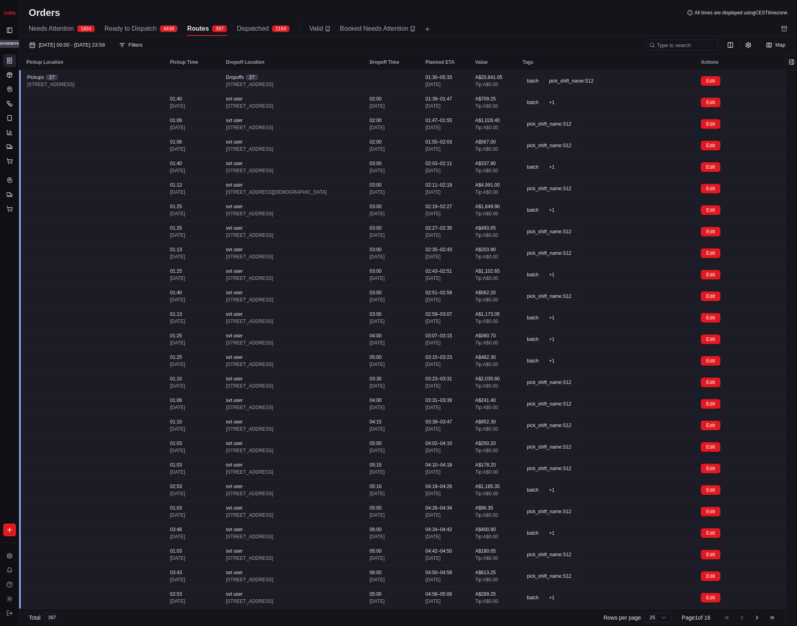
click at [407, 81] on td at bounding box center [391, 81] width 56 height 22
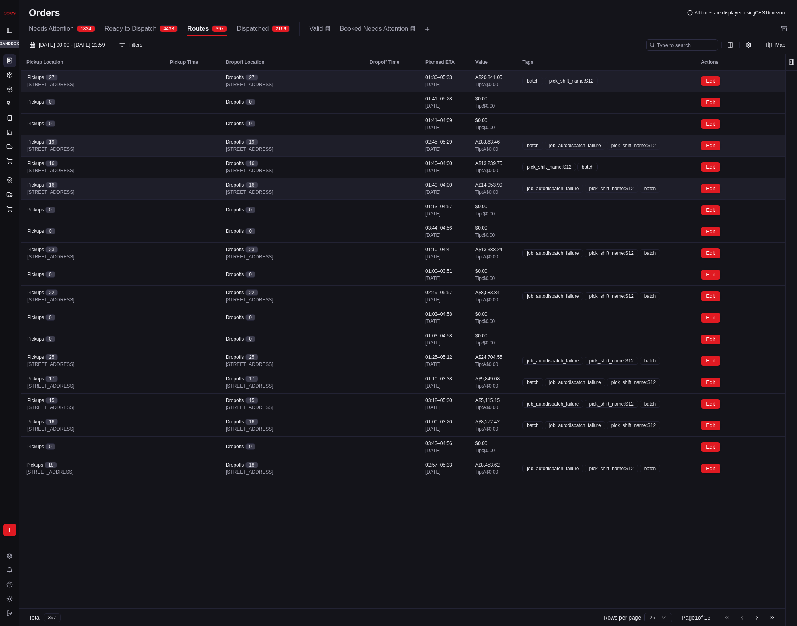
click at [407, 81] on td at bounding box center [391, 81] width 56 height 22
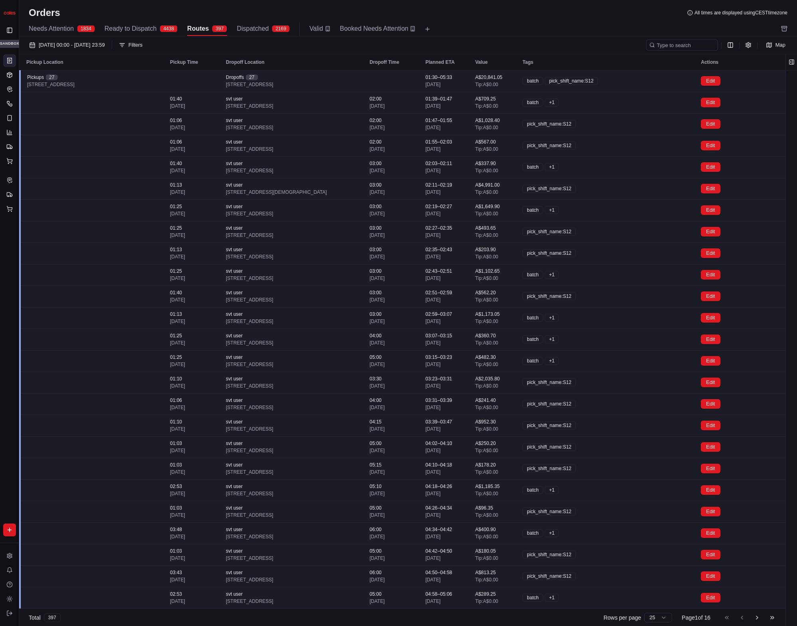
click at [407, 81] on td at bounding box center [391, 81] width 56 height 22
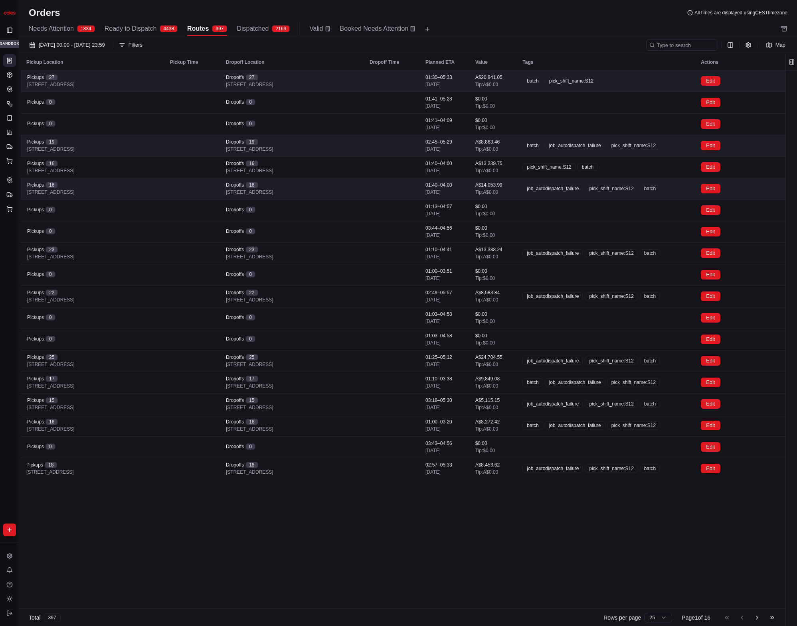
click at [407, 81] on td at bounding box center [391, 81] width 56 height 22
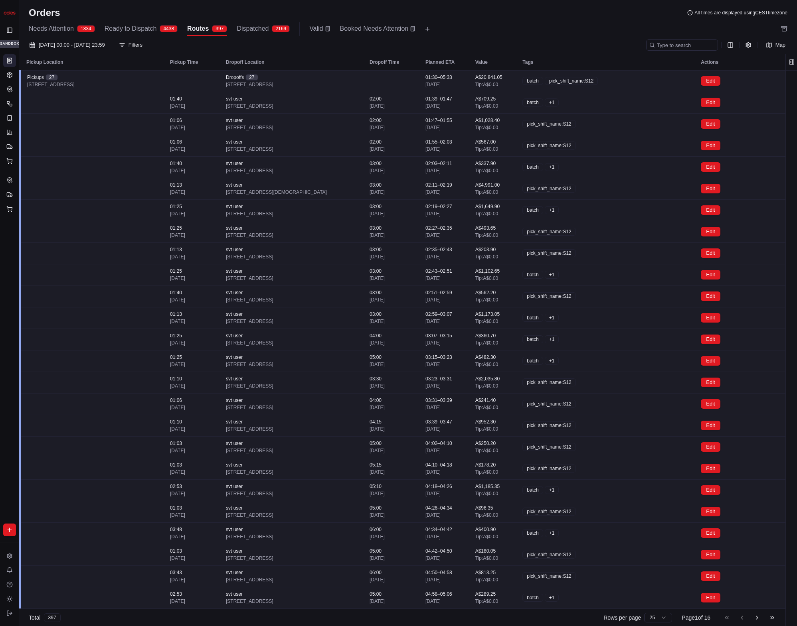
click at [407, 81] on td at bounding box center [391, 81] width 56 height 22
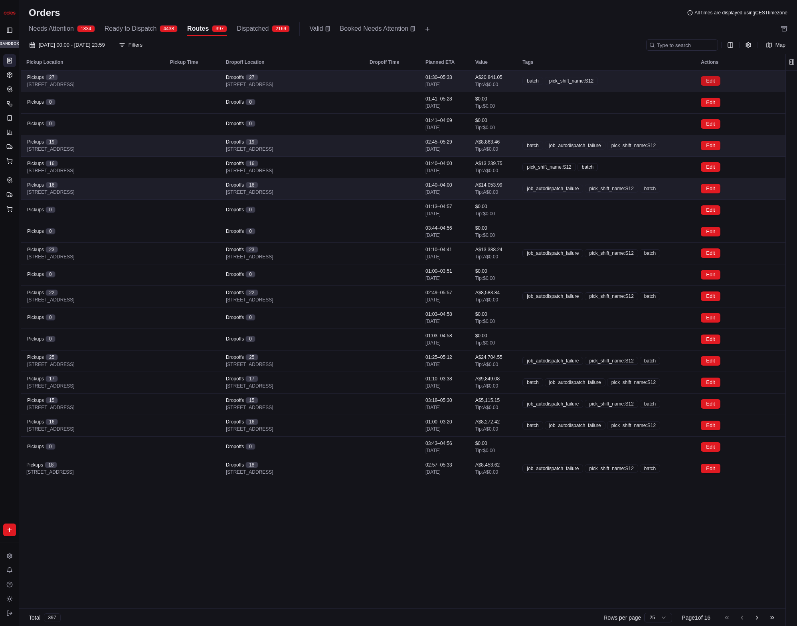
click at [705, 80] on button "Edit" at bounding box center [710, 81] width 19 height 10
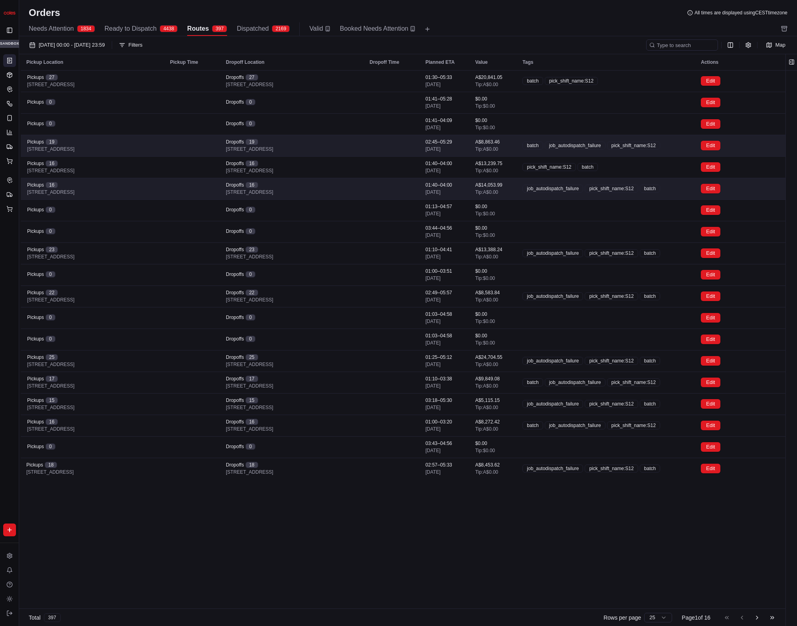
click at [174, 26] on div "4438" at bounding box center [169, 28] width 18 height 7
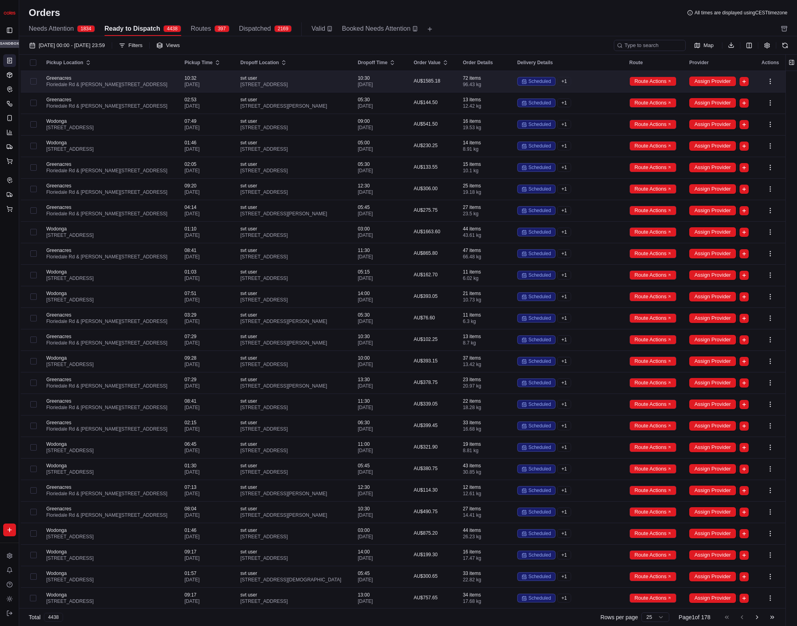
click at [339, 75] on span "svt user" at bounding box center [292, 78] width 105 height 6
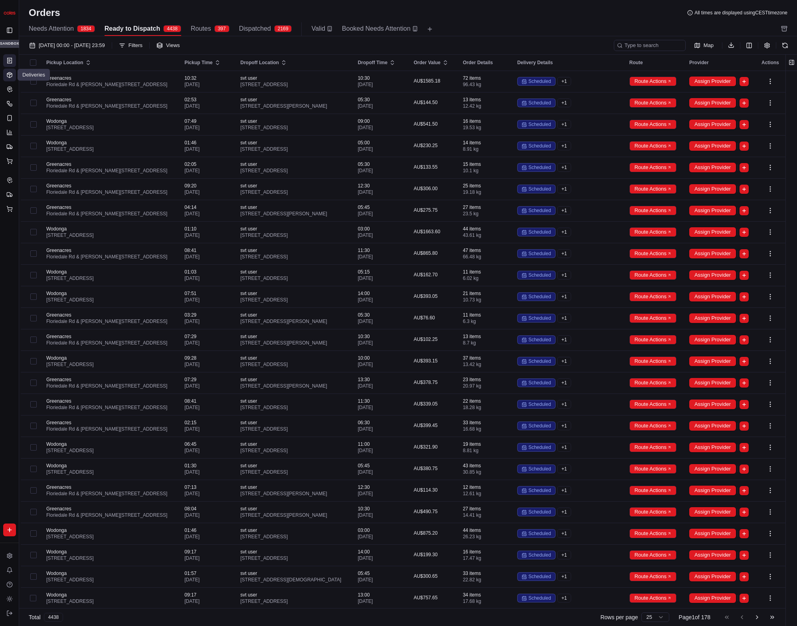
click at [11, 71] on link "Deliveries" at bounding box center [9, 75] width 13 height 13
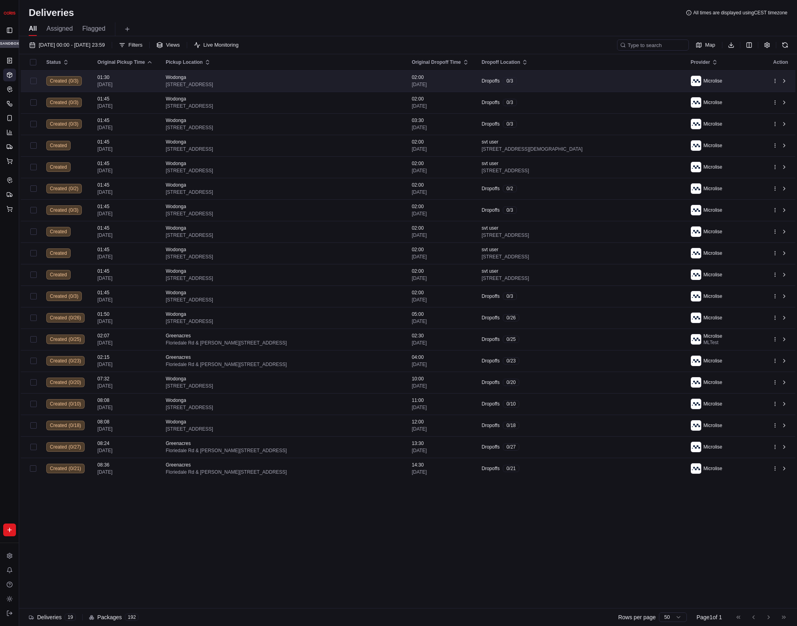
click at [281, 77] on div "Wodonga" at bounding box center [282, 77] width 233 height 6
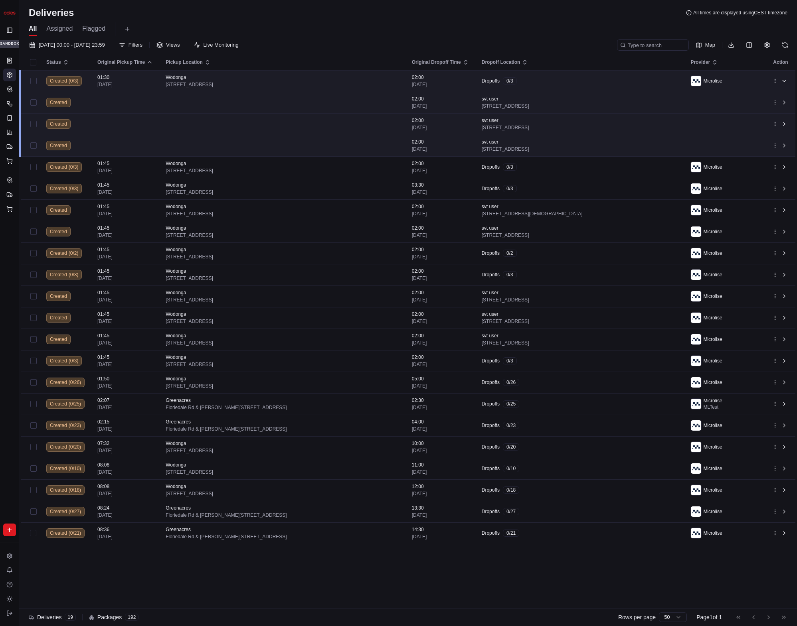
click at [281, 77] on div "Wodonga" at bounding box center [282, 77] width 233 height 6
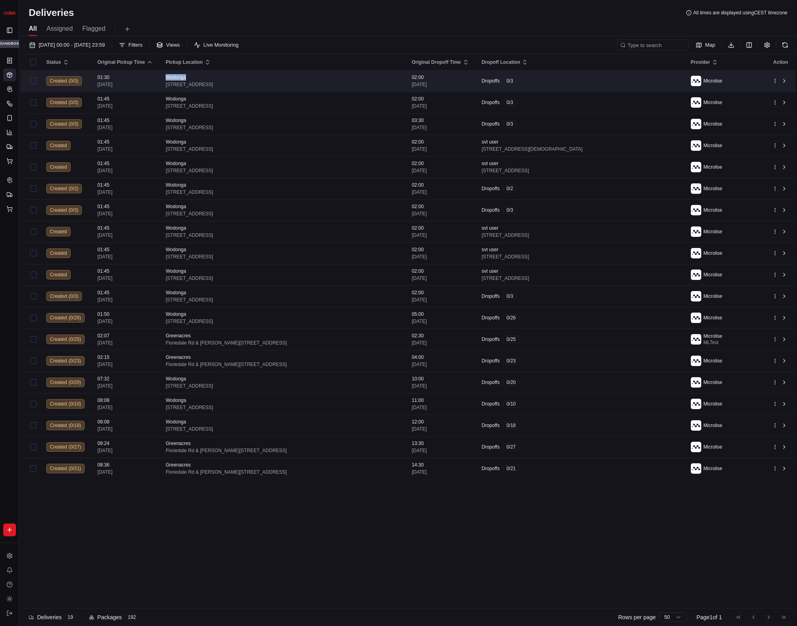
click at [281, 77] on div "Wodonga" at bounding box center [282, 77] width 233 height 6
click at [309, 83] on span "[STREET_ADDRESS]" at bounding box center [282, 84] width 233 height 6
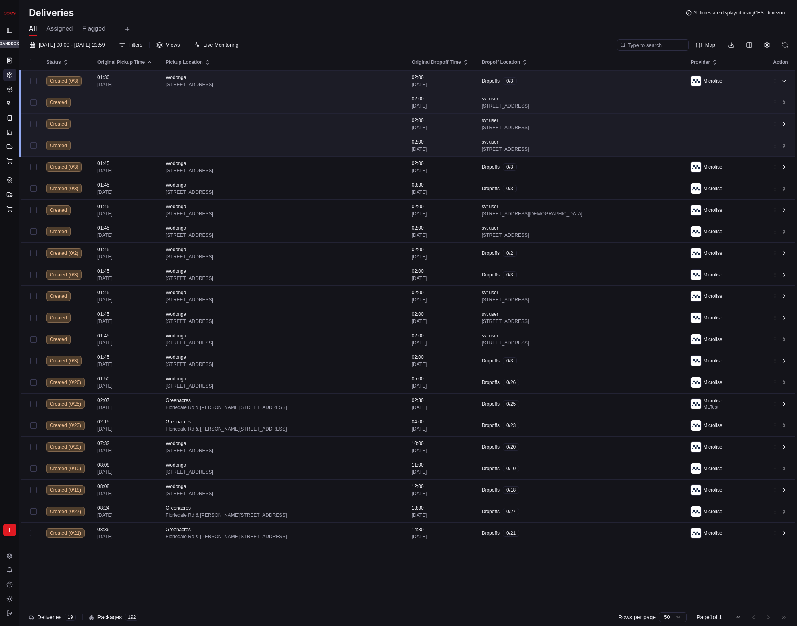
click at [309, 84] on span "[STREET_ADDRESS]" at bounding box center [282, 84] width 233 height 6
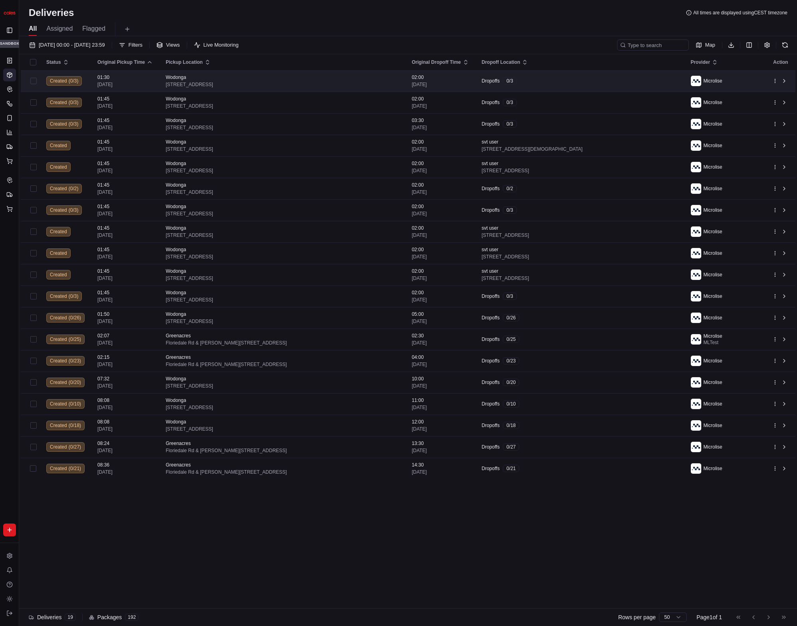
click at [312, 83] on span "[STREET_ADDRESS]" at bounding box center [282, 84] width 233 height 6
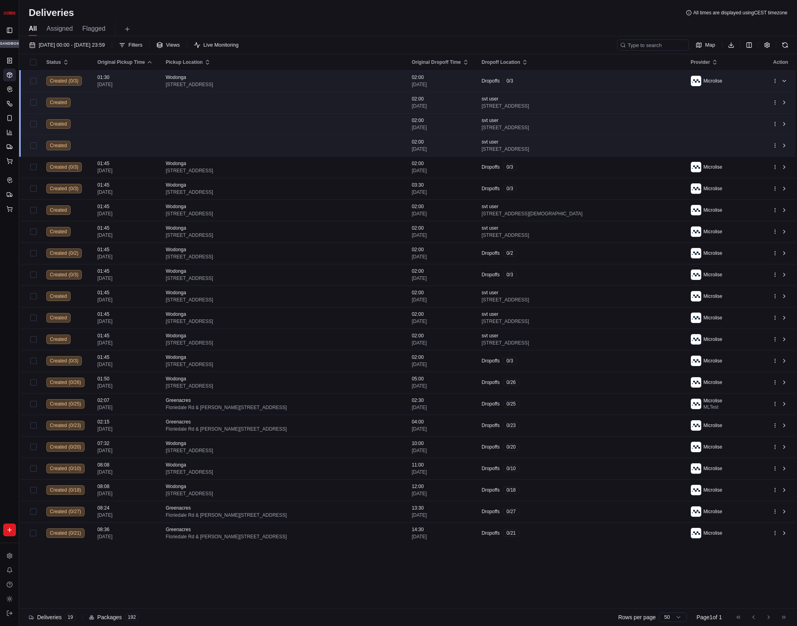
click at [312, 84] on span "[STREET_ADDRESS]" at bounding box center [282, 84] width 233 height 6
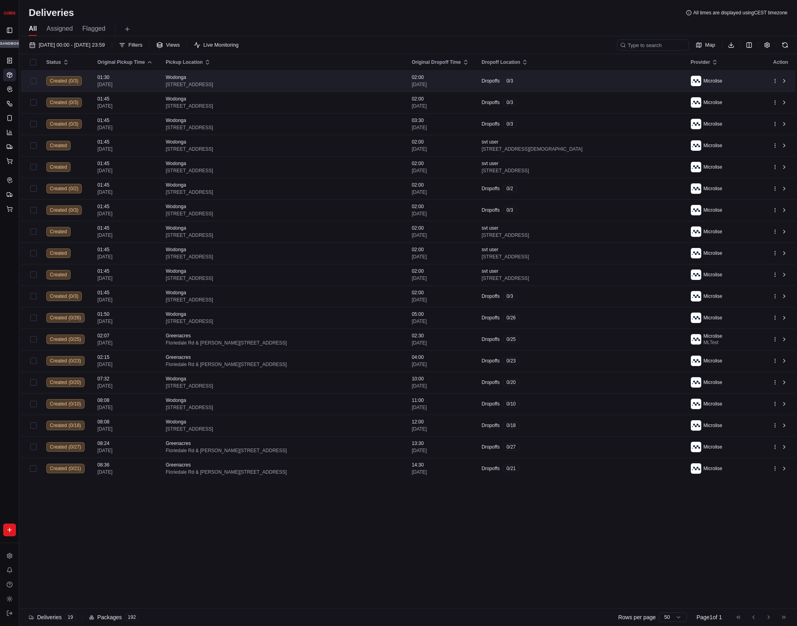
click at [312, 84] on span "[STREET_ADDRESS]" at bounding box center [282, 84] width 233 height 6
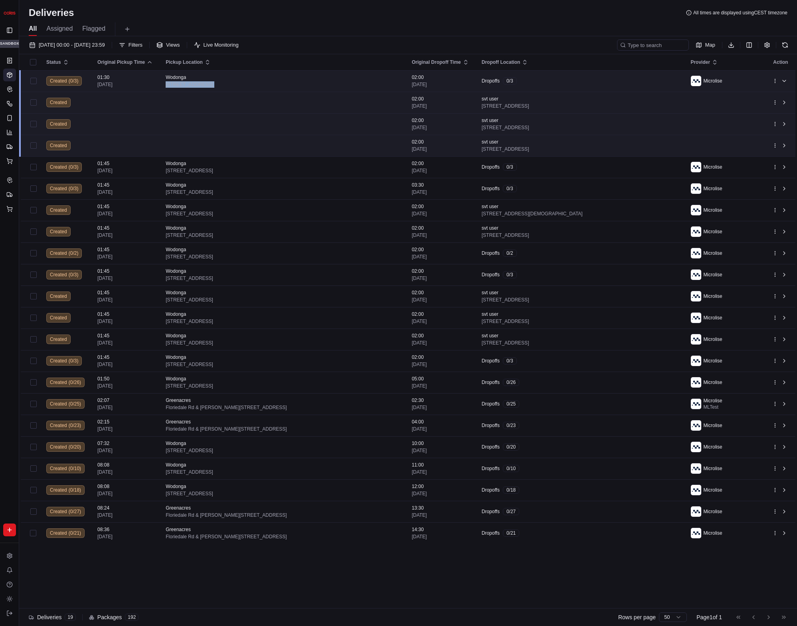
click at [312, 84] on span "[STREET_ADDRESS]" at bounding box center [282, 84] width 233 height 6
click at [404, 21] on div "All Assigned Flagged" at bounding box center [407, 27] width 777 height 17
click at [14, 63] on link "Orders" at bounding box center [9, 60] width 13 height 13
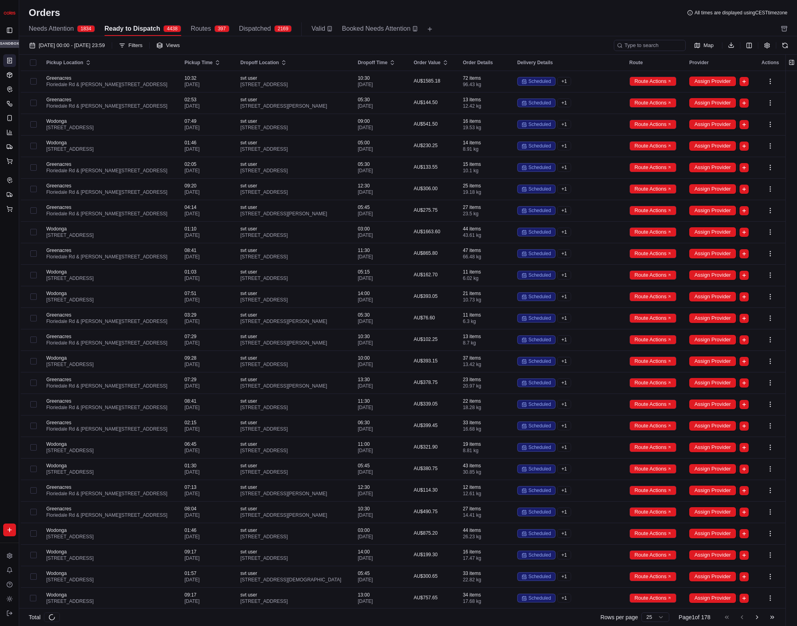
click at [214, 26] on button "Routes 397" at bounding box center [210, 29] width 39 height 14
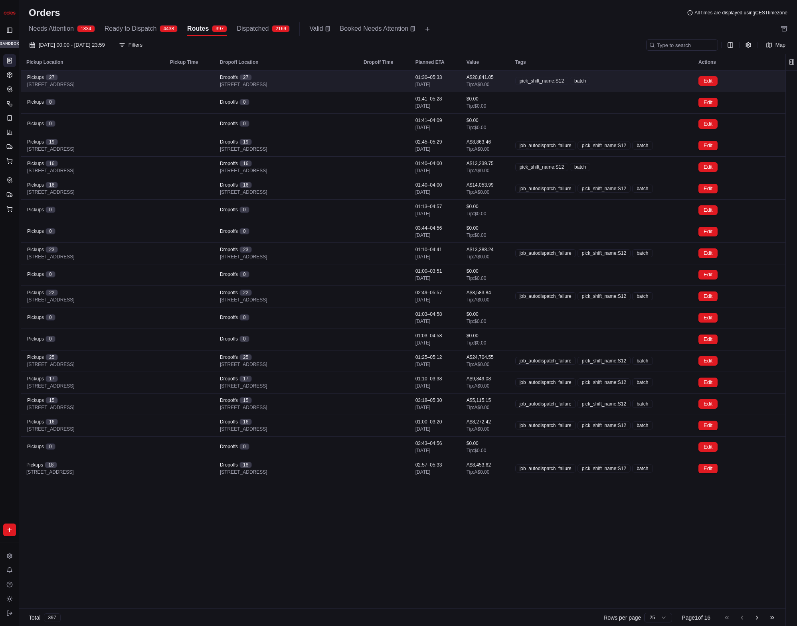
click at [267, 82] on span "[STREET_ADDRESS]" at bounding box center [243, 84] width 47 height 6
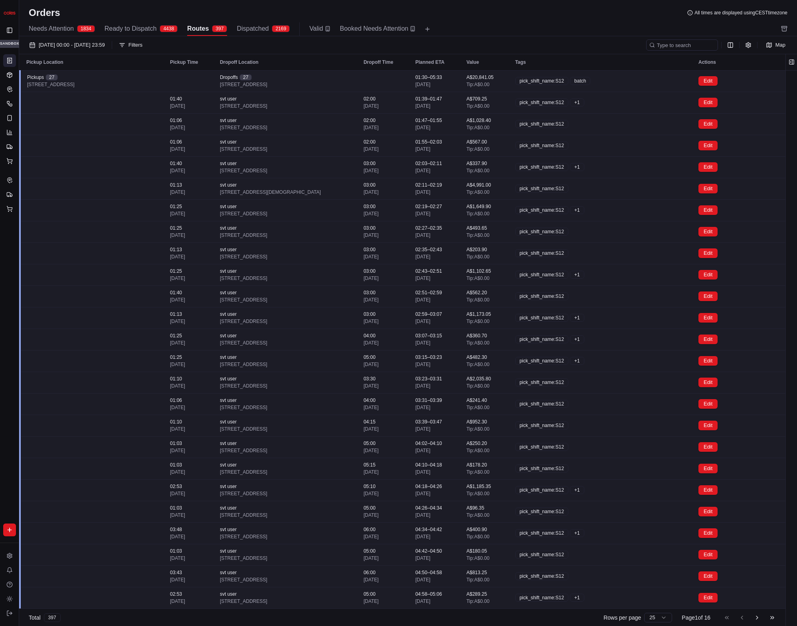
click at [267, 82] on span "[STREET_ADDRESS]" at bounding box center [243, 84] width 47 height 6
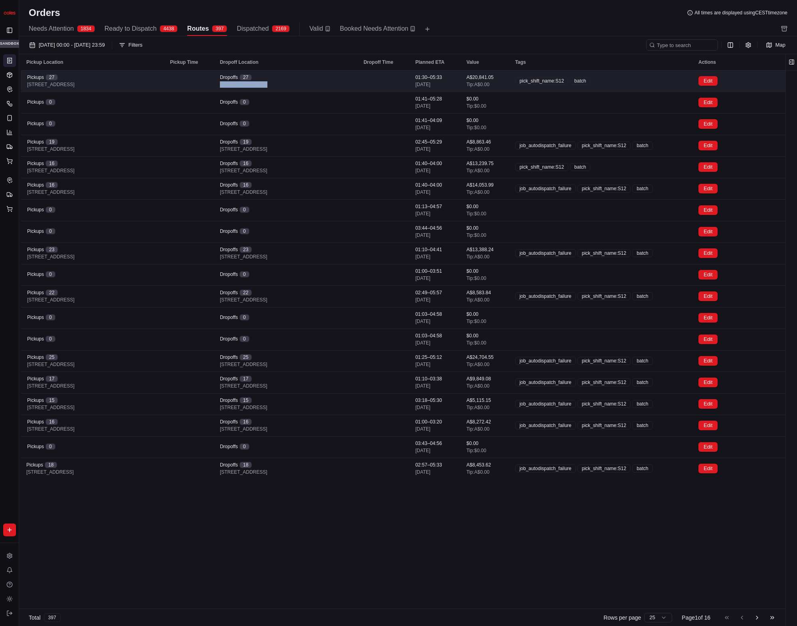
click at [267, 82] on span "[STREET_ADDRESS]" at bounding box center [243, 84] width 47 height 6
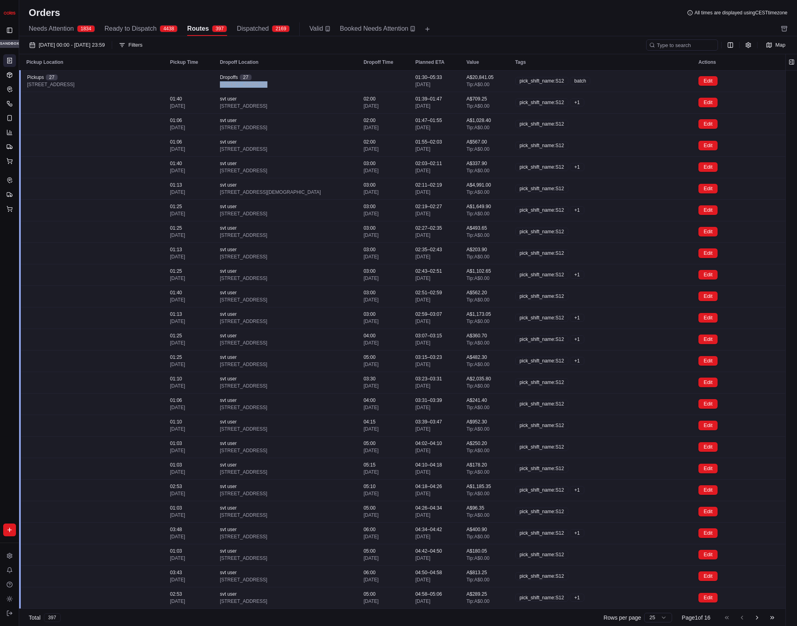
click at [302, 80] on div "Dropoffs [STREET_ADDRESS]" at bounding box center [285, 81] width 131 height 14
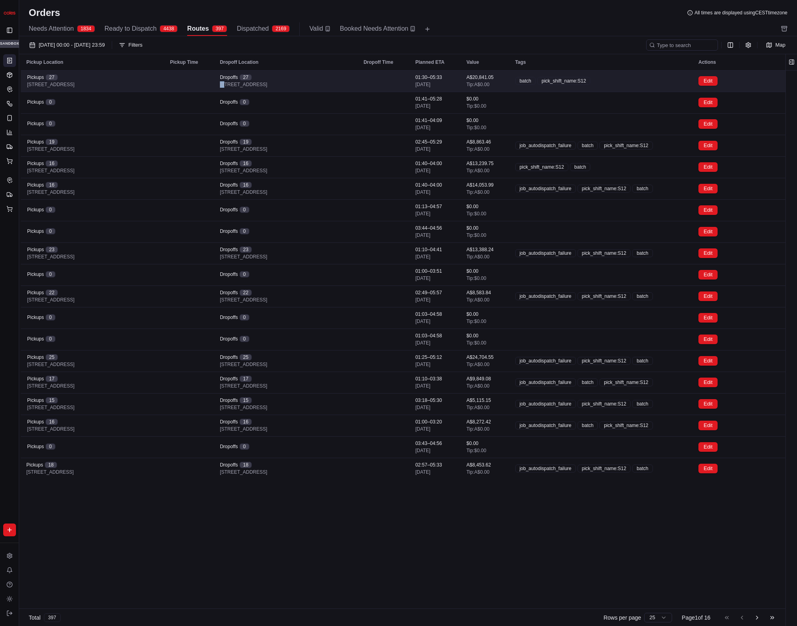
click at [302, 80] on div "Dropoffs [STREET_ADDRESS]" at bounding box center [285, 81] width 131 height 14
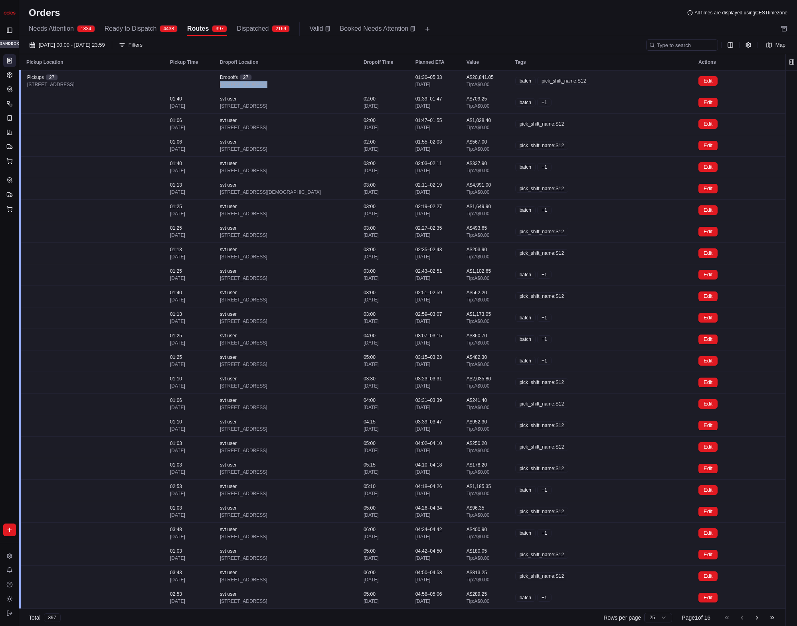
click at [302, 80] on div "Dropoffs [STREET_ADDRESS]" at bounding box center [285, 81] width 131 height 14
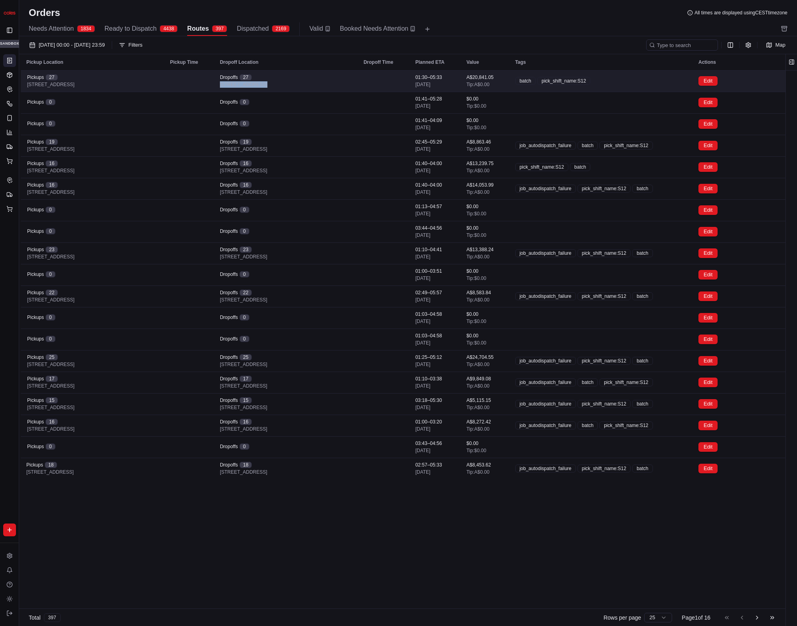
click at [302, 80] on div "Dropoffs [STREET_ADDRESS]" at bounding box center [285, 81] width 131 height 14
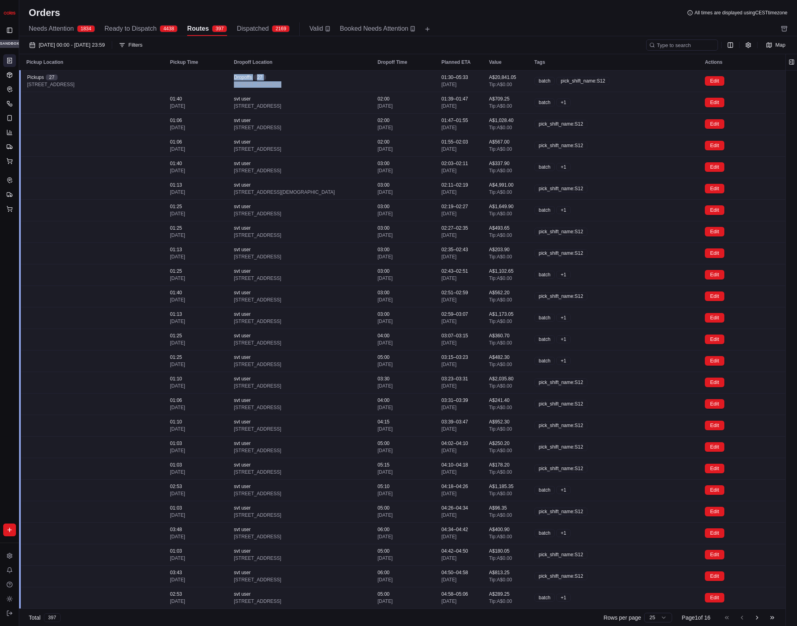
click at [305, 78] on div "Dropoffs [STREET_ADDRESS]" at bounding box center [299, 81] width 131 height 14
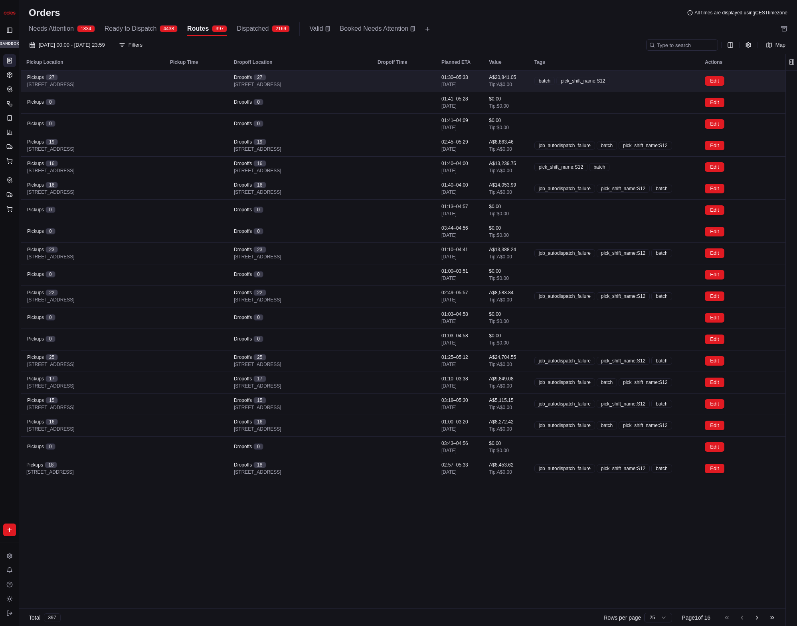
click at [307, 77] on div "Dropoffs [STREET_ADDRESS]" at bounding box center [299, 81] width 131 height 14
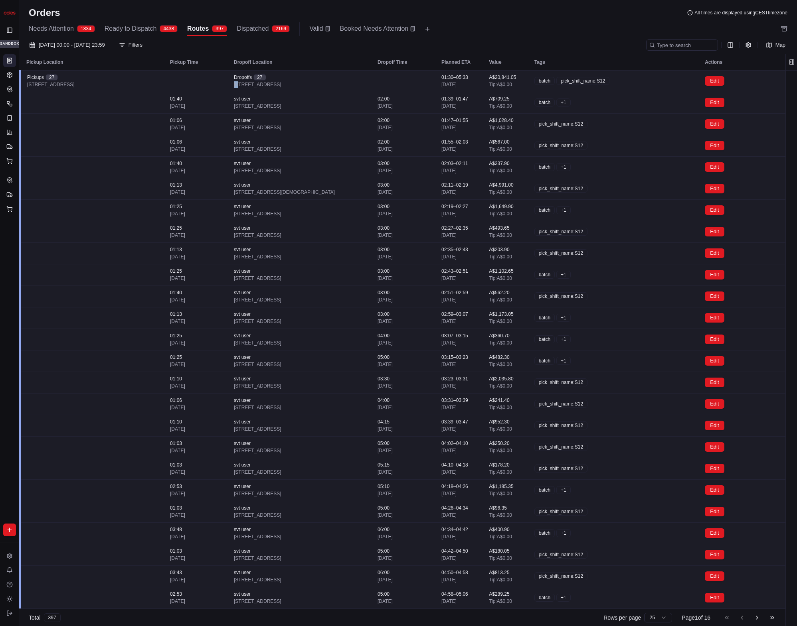
click at [307, 77] on div "Dropoffs [STREET_ADDRESS]" at bounding box center [299, 81] width 131 height 14
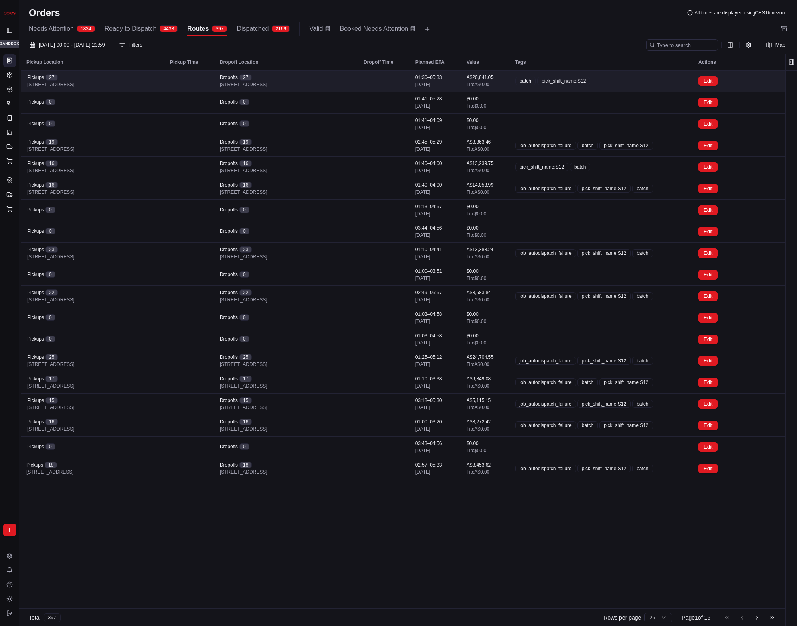
click at [340, 73] on td "Dropoffs [STREET_ADDRESS]" at bounding box center [285, 81] width 144 height 22
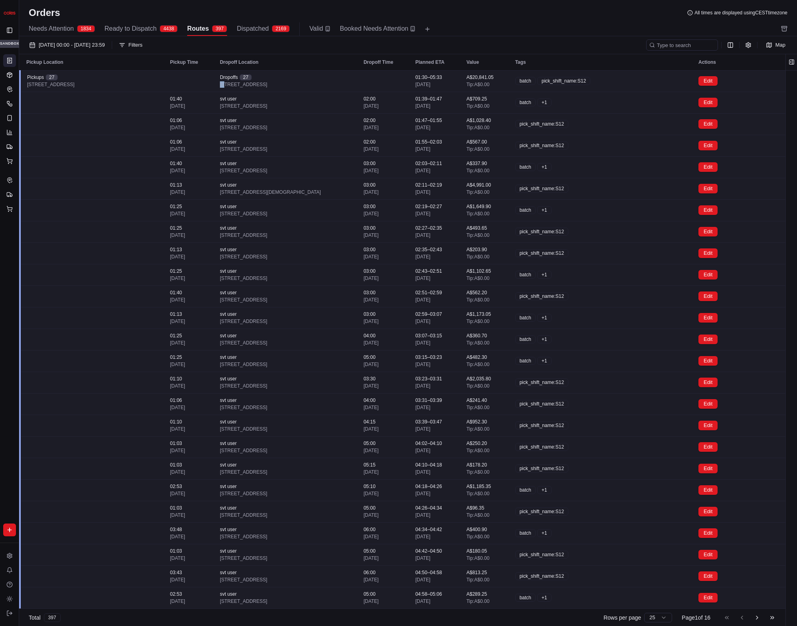
click at [340, 73] on td "Dropoffs [STREET_ADDRESS]" at bounding box center [285, 81] width 144 height 22
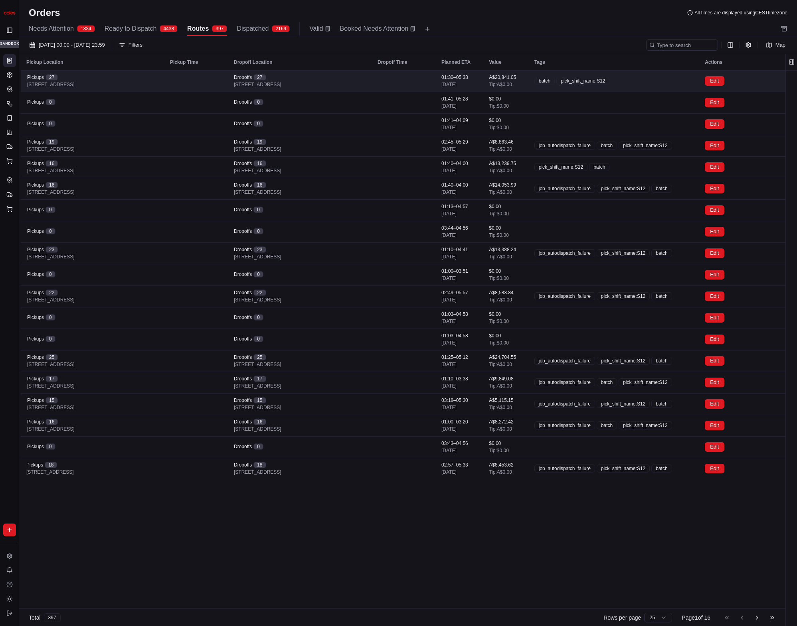
click at [340, 73] on td "Dropoffs [STREET_ADDRESS]" at bounding box center [299, 81] width 144 height 22
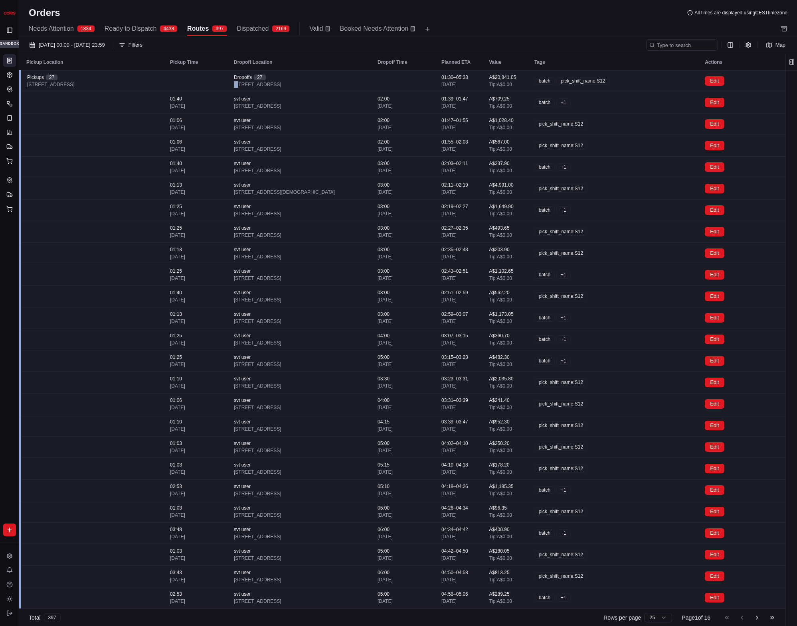
click at [340, 73] on td "Dropoffs [STREET_ADDRESS]" at bounding box center [299, 81] width 144 height 22
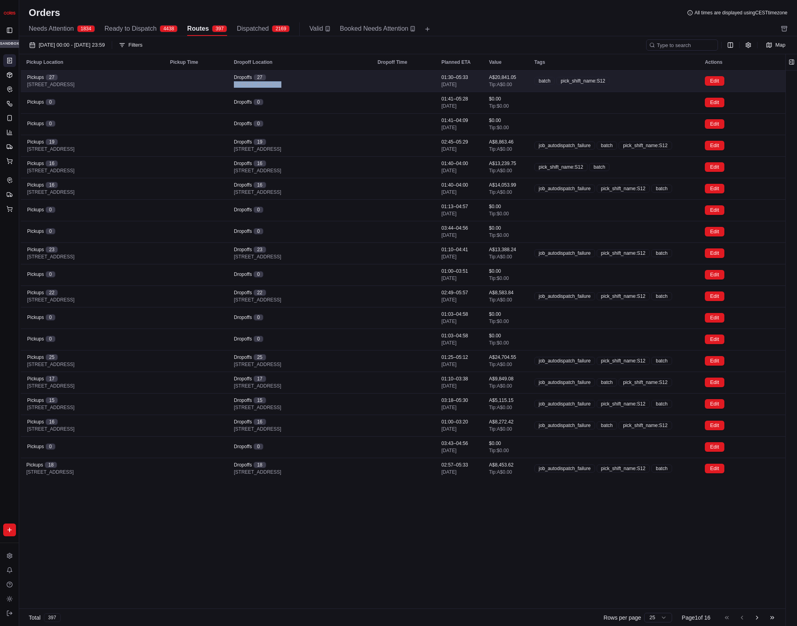
click at [340, 73] on td "Dropoffs [STREET_ADDRESS]" at bounding box center [299, 81] width 144 height 22
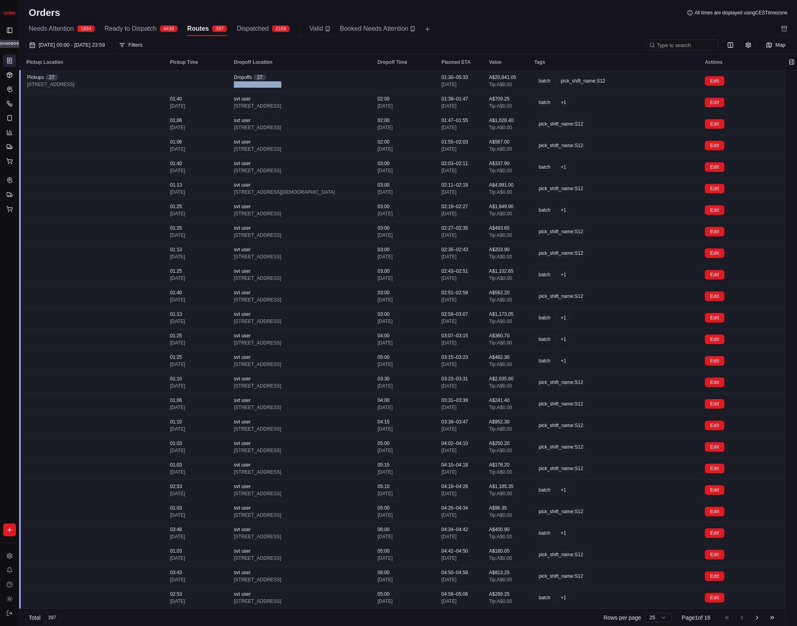
click at [340, 73] on td "Dropoffs [STREET_ADDRESS]" at bounding box center [299, 81] width 144 height 22
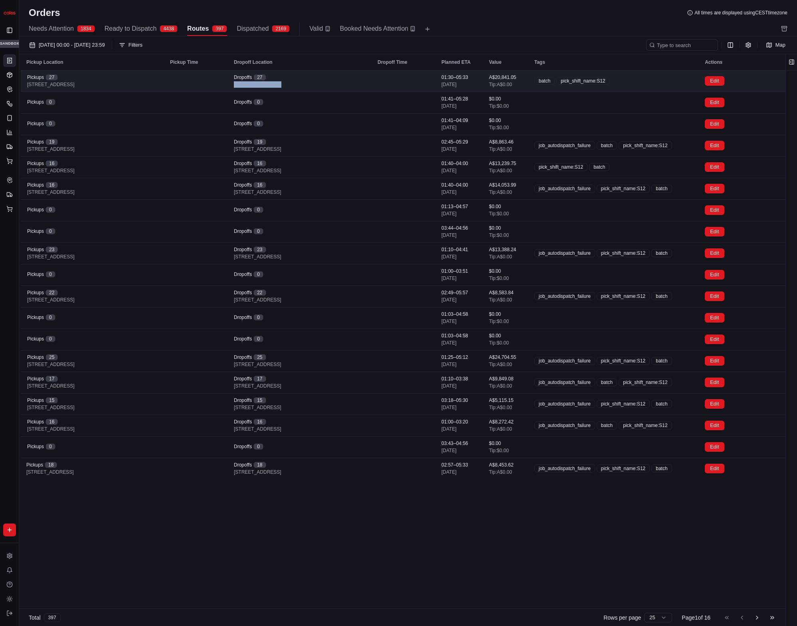
click at [340, 73] on td "Dropoffs [STREET_ADDRESS]" at bounding box center [299, 81] width 144 height 22
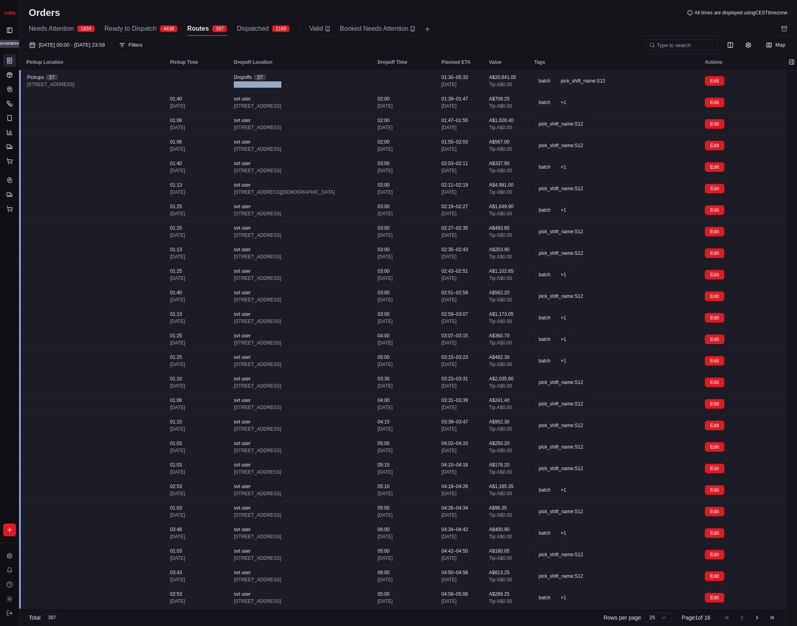
click at [340, 73] on td "Dropoffs [STREET_ADDRESS]" at bounding box center [299, 81] width 144 height 22
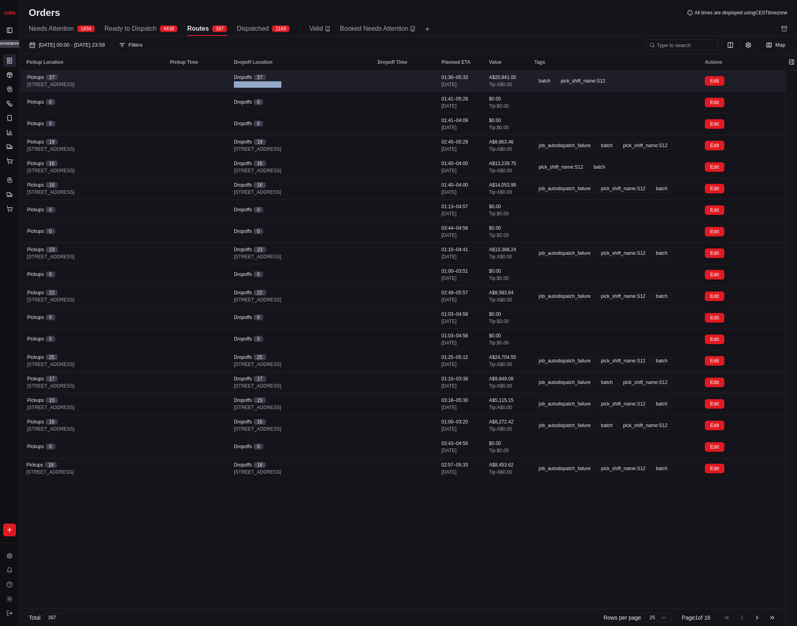
click at [340, 73] on td "Dropoffs [STREET_ADDRESS]" at bounding box center [299, 81] width 144 height 22
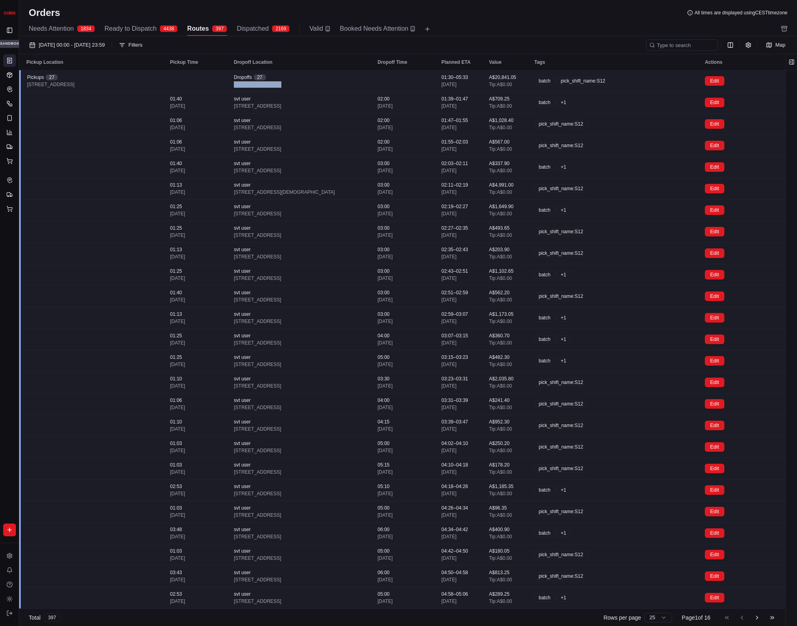
click at [340, 73] on td "Dropoffs [STREET_ADDRESS]" at bounding box center [299, 81] width 144 height 22
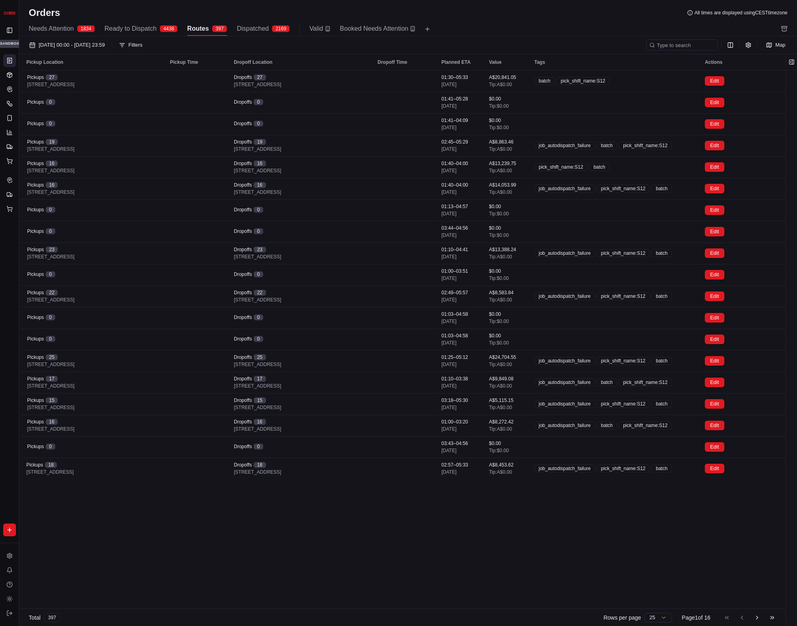
click at [354, 45] on div "[DATE] 00:00 - [DATE] 23:59 Filters" at bounding box center [336, 44] width 620 height 11
drag, startPoint x: 152, startPoint y: 28, endPoint x: 219, endPoint y: 26, distance: 67.0
click at [152, 28] on span "Ready to Dispatch" at bounding box center [131, 29] width 52 height 10
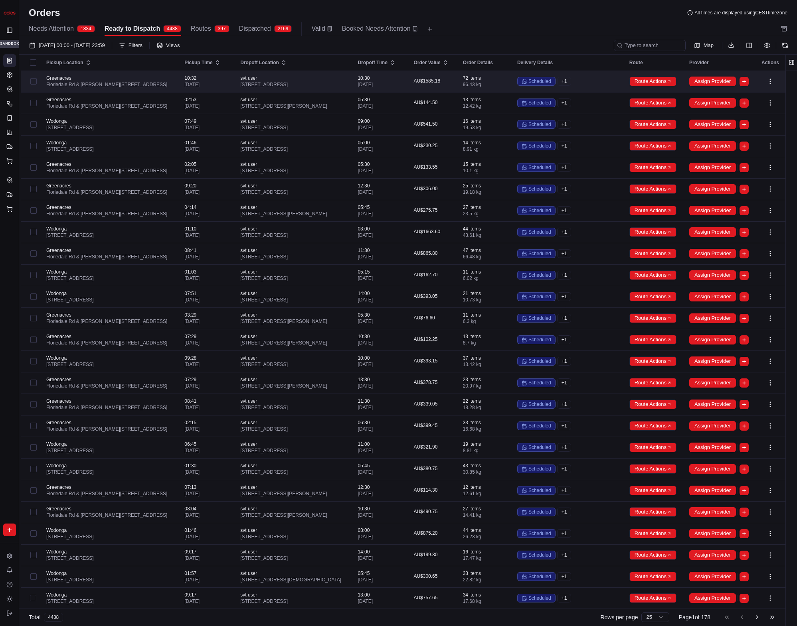
click at [304, 84] on span "[STREET_ADDRESS]" at bounding box center [292, 84] width 105 height 6
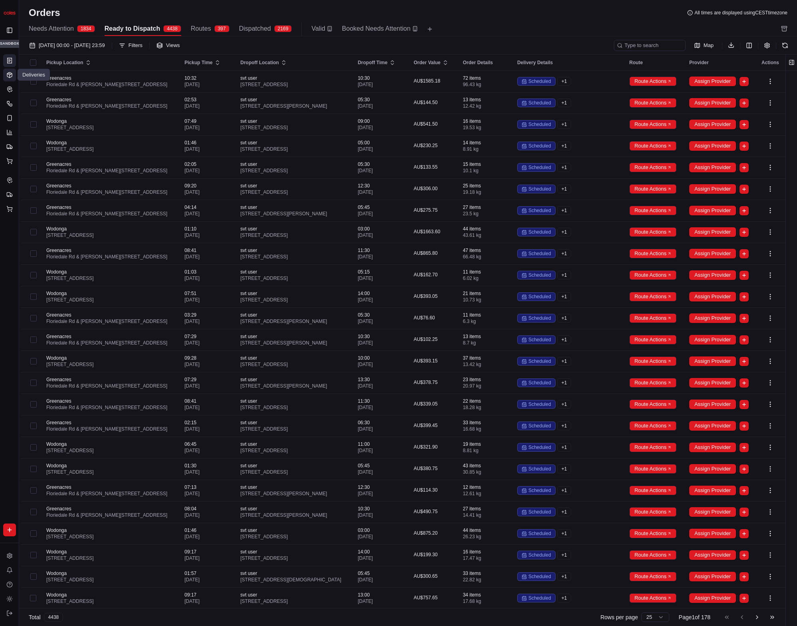
click at [11, 73] on icon at bounding box center [9, 74] width 5 height 5
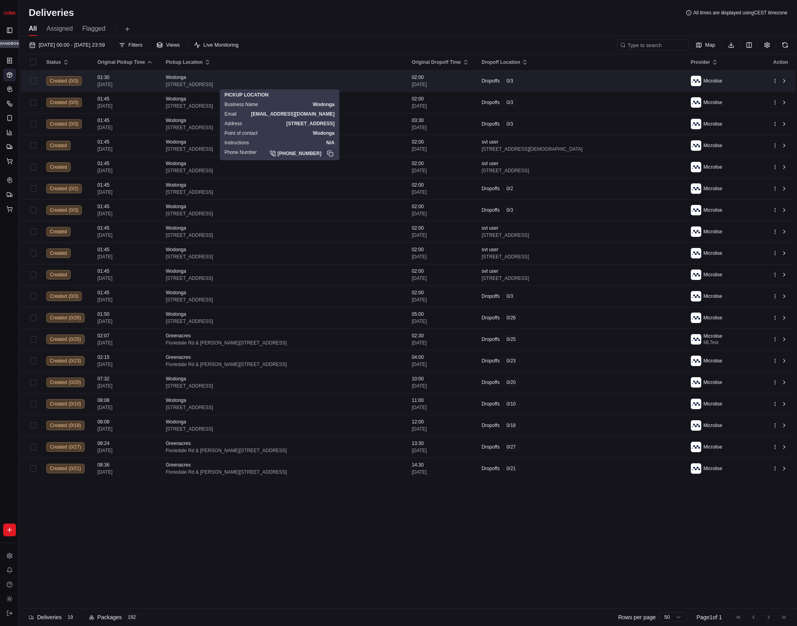
click at [243, 85] on span "[STREET_ADDRESS]" at bounding box center [282, 84] width 233 height 6
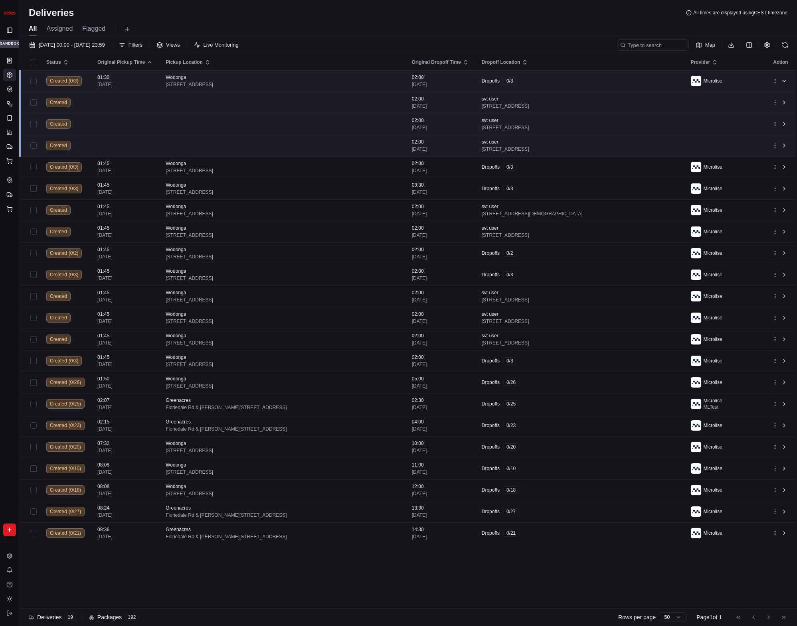
click at [259, 77] on div "Wodonga" at bounding box center [282, 77] width 233 height 6
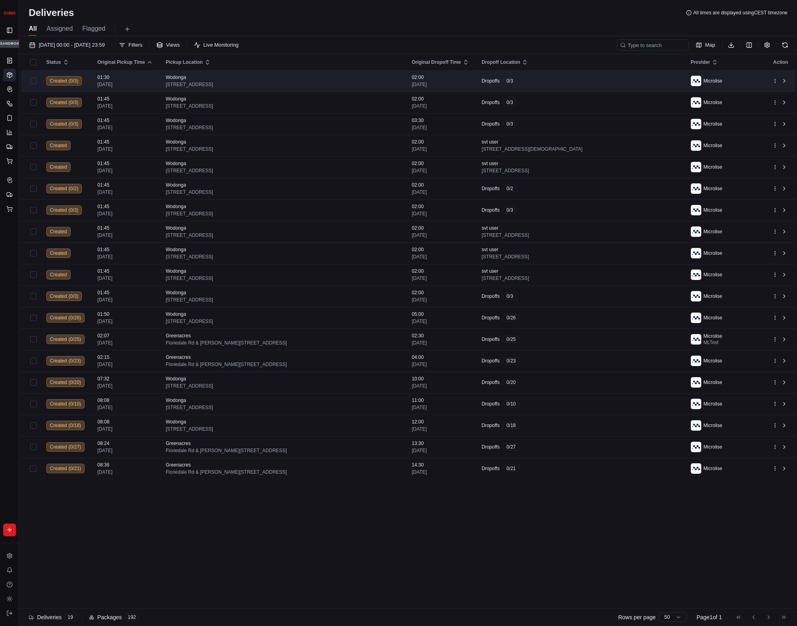
click at [259, 77] on div "Wodonga" at bounding box center [282, 77] width 233 height 6
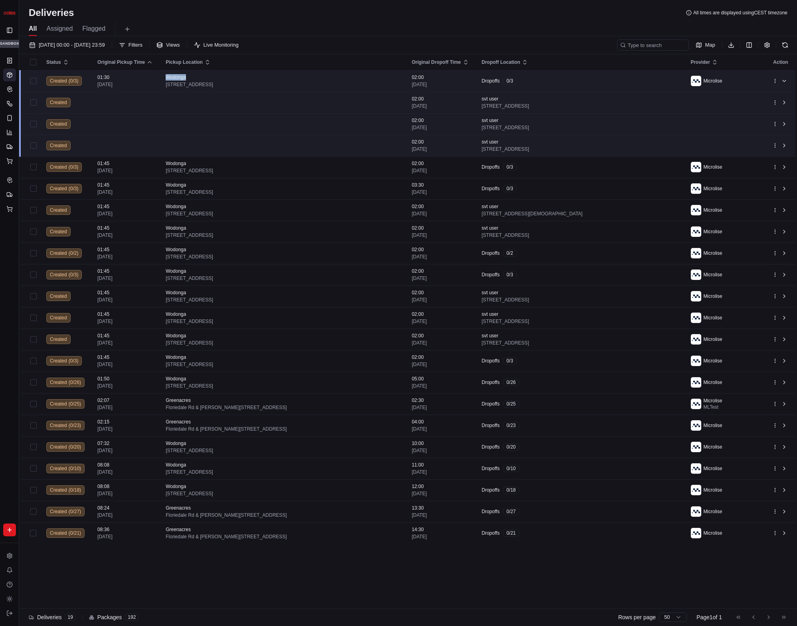
click at [259, 77] on div "Wodonga" at bounding box center [282, 77] width 233 height 6
click at [335, 76] on div "Wodonga" at bounding box center [282, 77] width 233 height 6
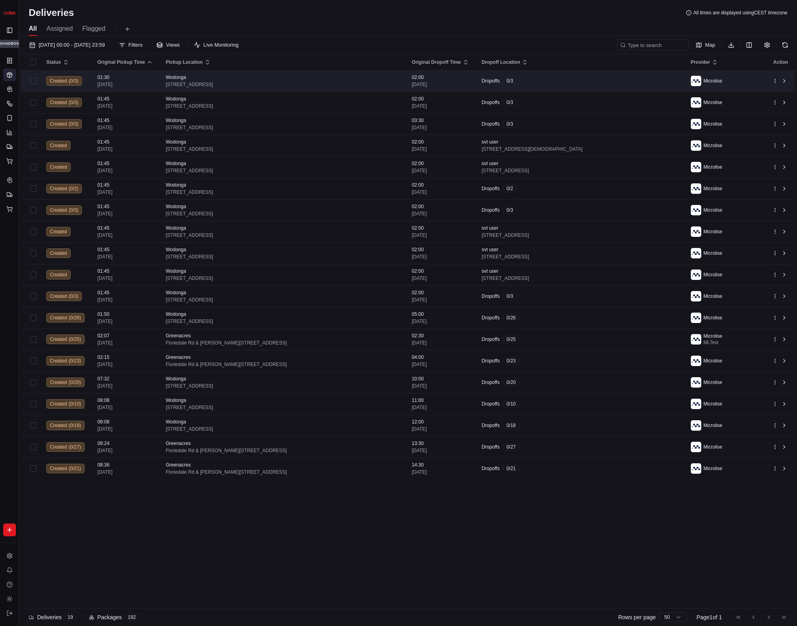
click at [324, 85] on span "[STREET_ADDRESS]" at bounding box center [282, 84] width 233 height 6
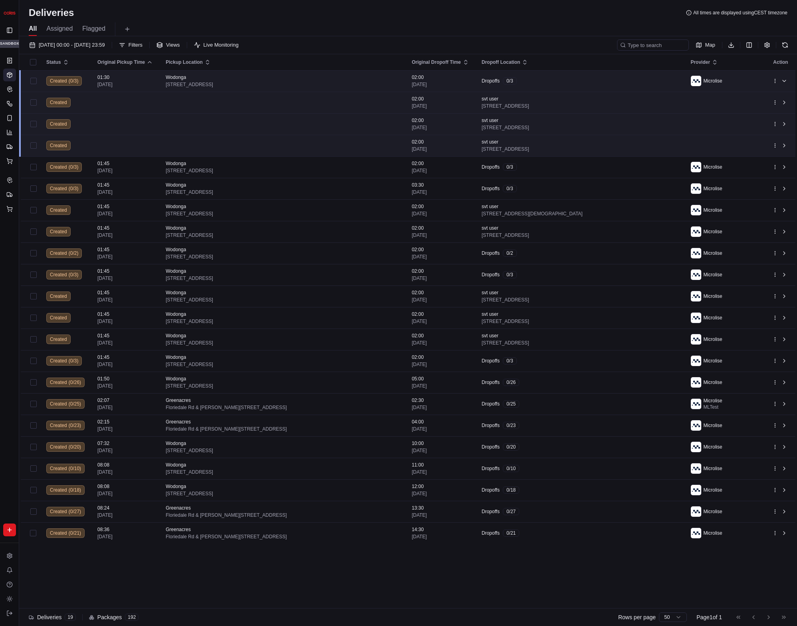
click at [324, 84] on span "[STREET_ADDRESS]" at bounding box center [282, 84] width 233 height 6
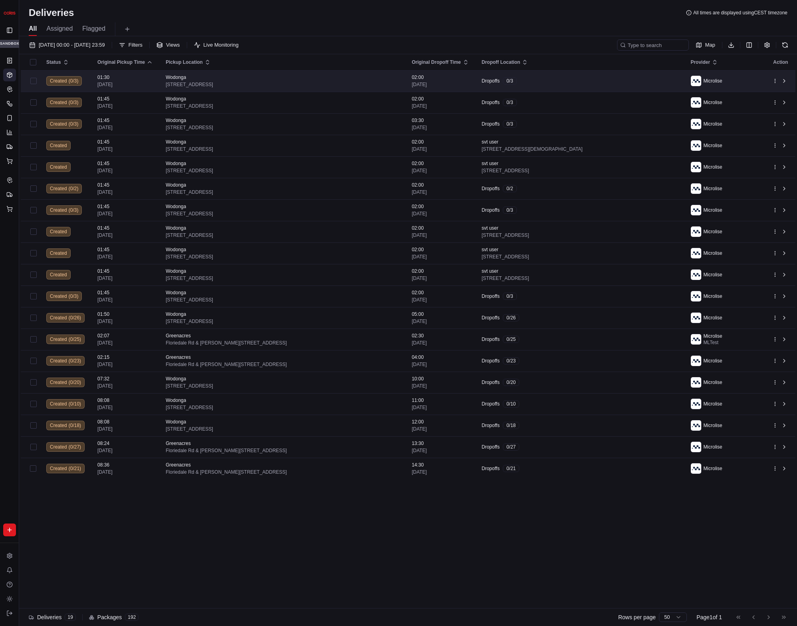
click at [325, 83] on span "[STREET_ADDRESS]" at bounding box center [282, 84] width 233 height 6
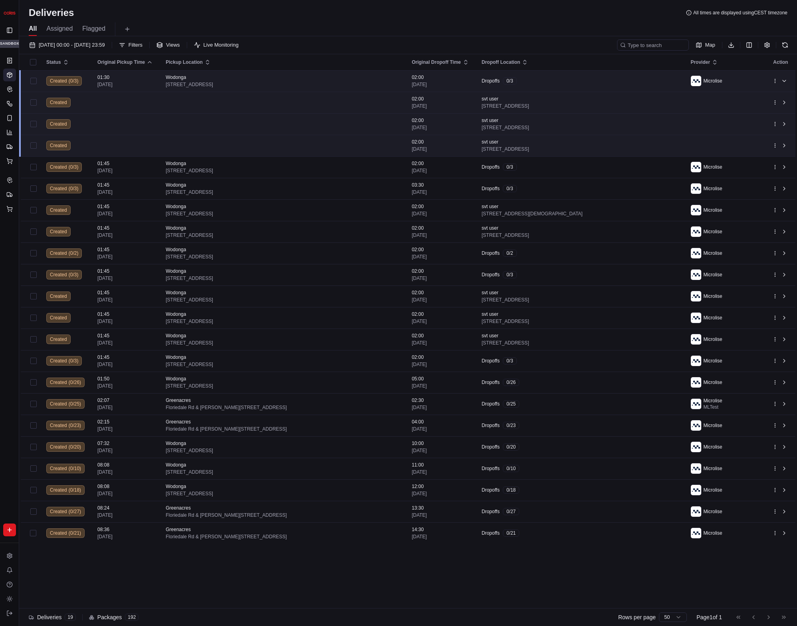
click at [325, 83] on span "[STREET_ADDRESS]" at bounding box center [282, 84] width 233 height 6
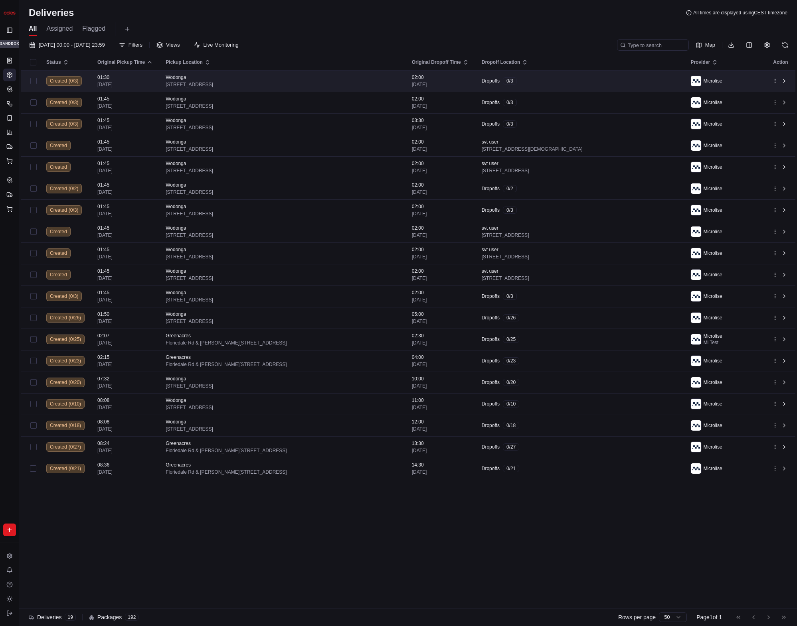
click at [325, 83] on span "[STREET_ADDRESS]" at bounding box center [282, 84] width 233 height 6
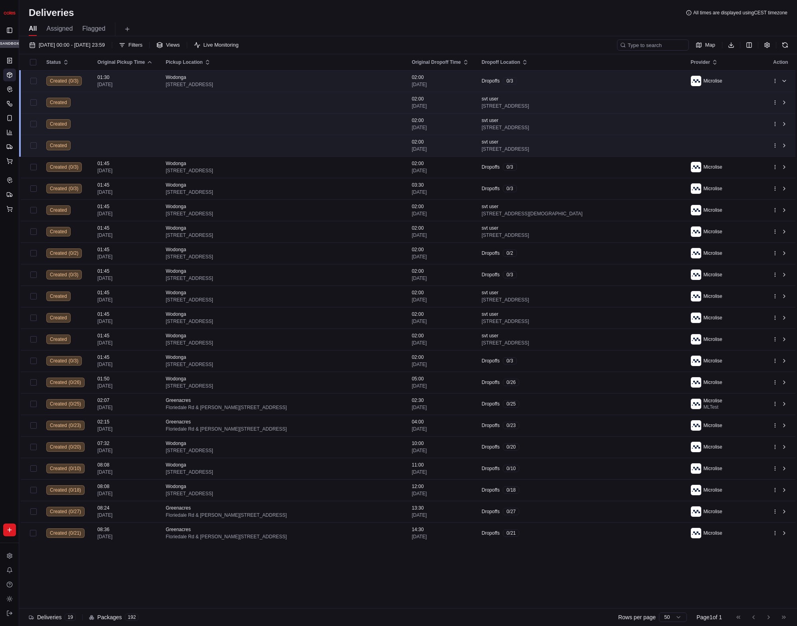
click at [325, 83] on span "[STREET_ADDRESS]" at bounding box center [282, 84] width 233 height 6
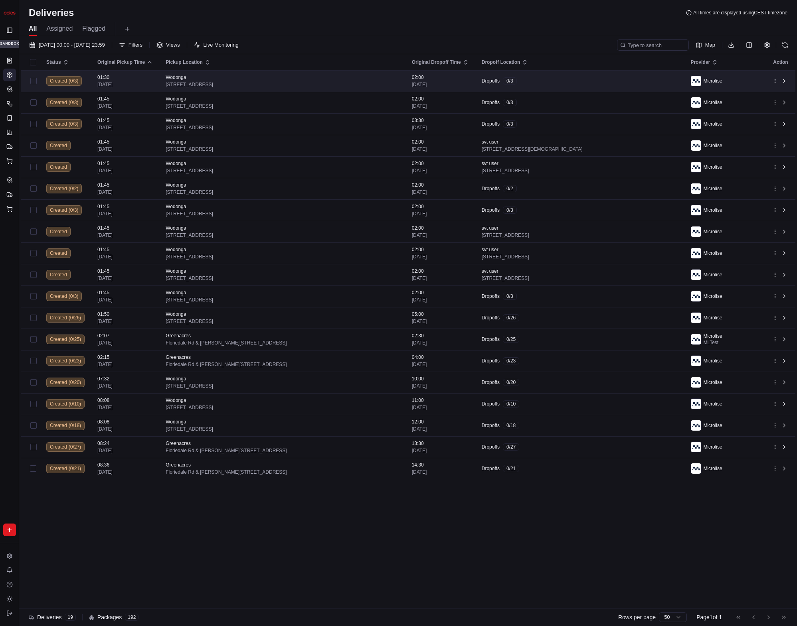
click at [325, 82] on span "[STREET_ADDRESS]" at bounding box center [282, 84] width 233 height 6
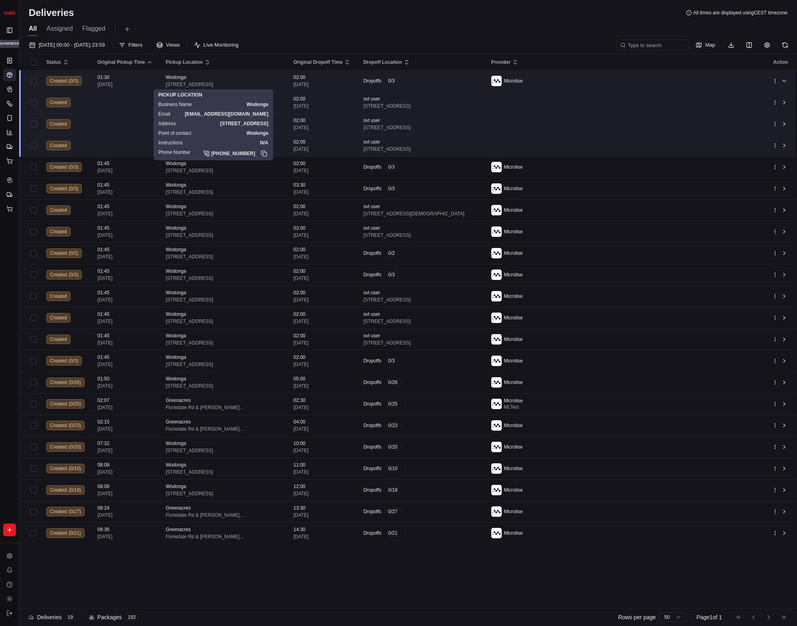
click at [466, 77] on td "Dropoffs 0 / 3" at bounding box center [421, 81] width 128 height 22
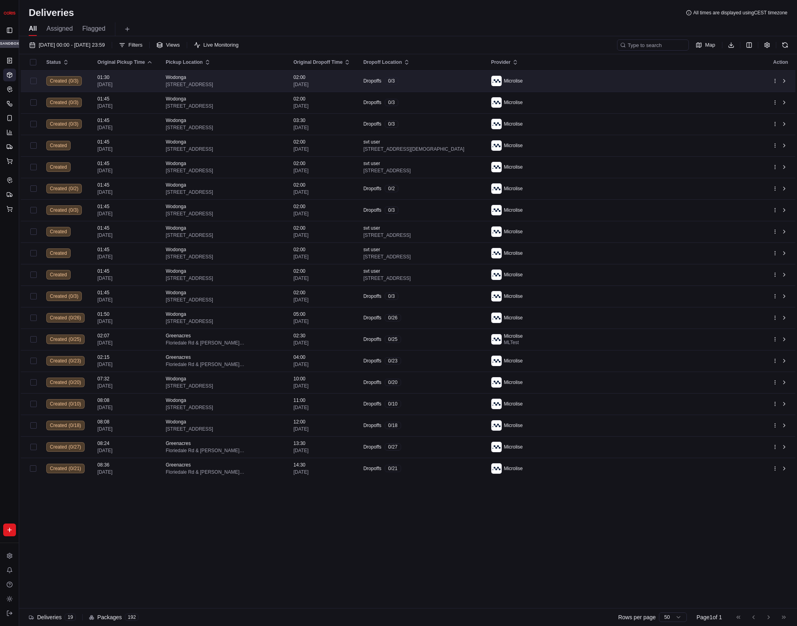
click at [465, 78] on div "Dropoffs 0 / 3" at bounding box center [420, 80] width 115 height 7
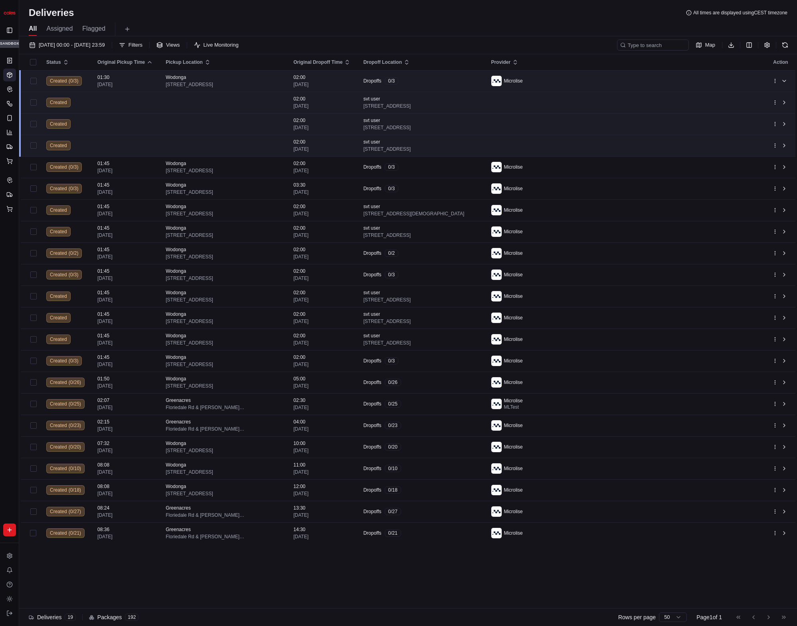
click at [465, 78] on div "Dropoffs 0 / 3" at bounding box center [420, 80] width 115 height 7
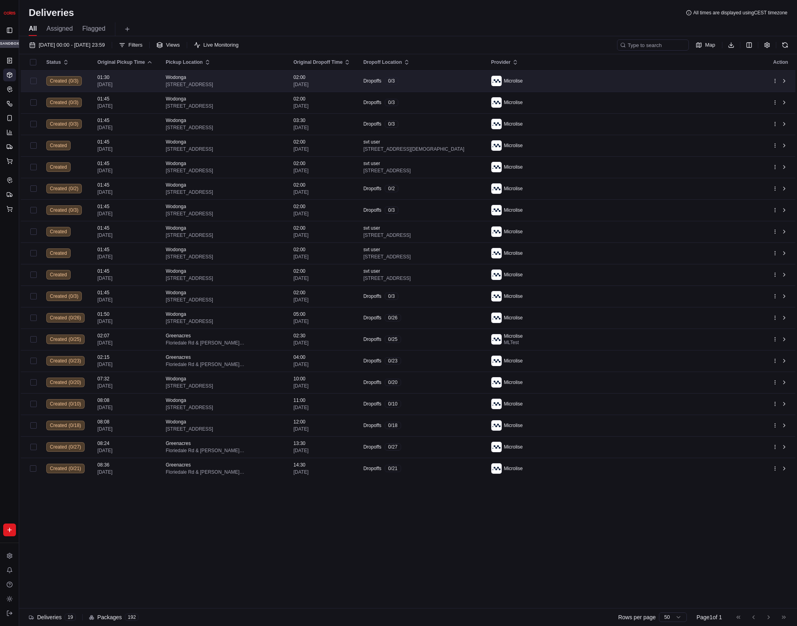
click at [464, 78] on div "Dropoffs 0 / 3" at bounding box center [420, 80] width 115 height 7
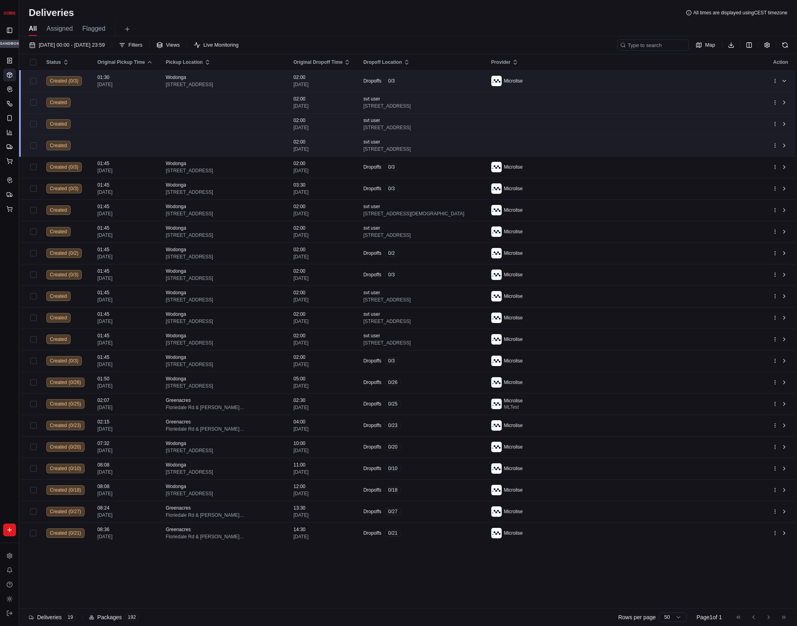
click at [428, 90] on td "Dropoffs 0 / 3" at bounding box center [421, 81] width 128 height 22
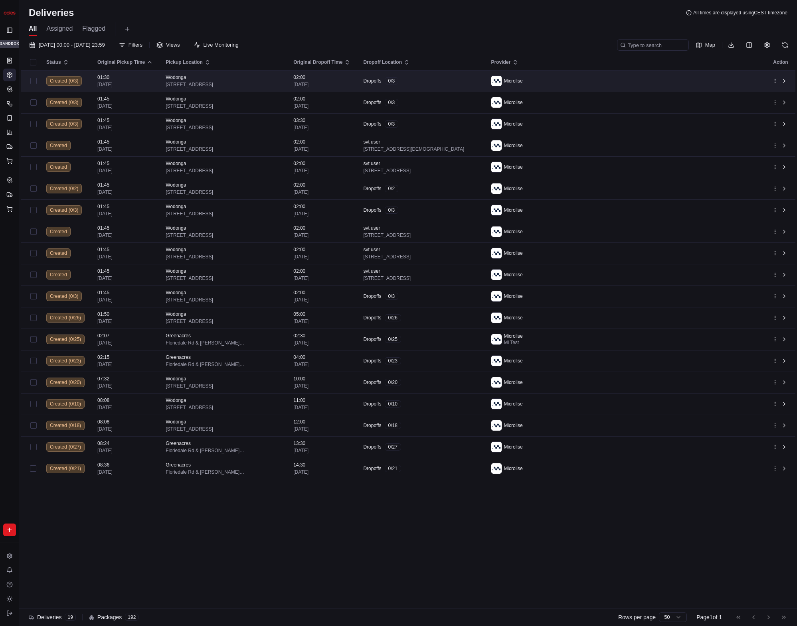
click at [428, 89] on td "Dropoffs 0 / 3" at bounding box center [421, 81] width 128 height 22
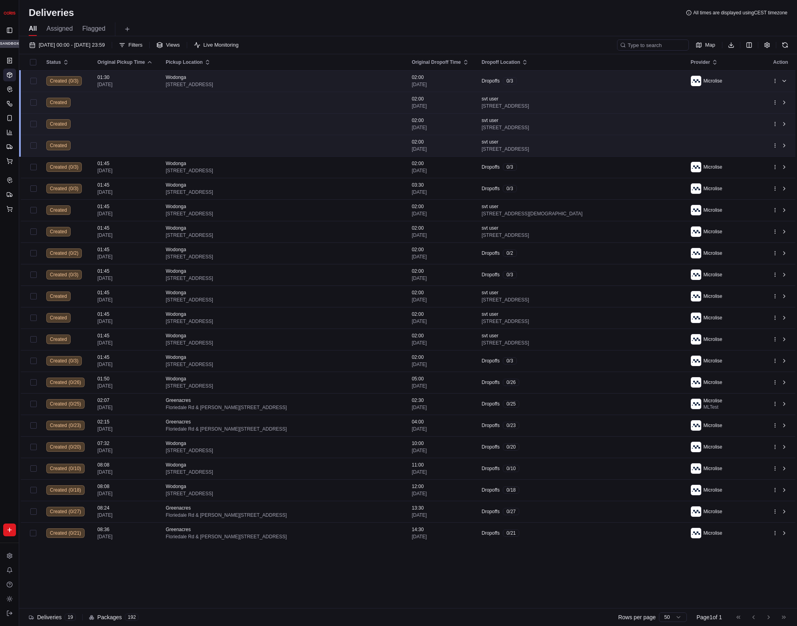
click at [566, 80] on div "Dropoffs 0 / 3" at bounding box center [579, 80] width 196 height 7
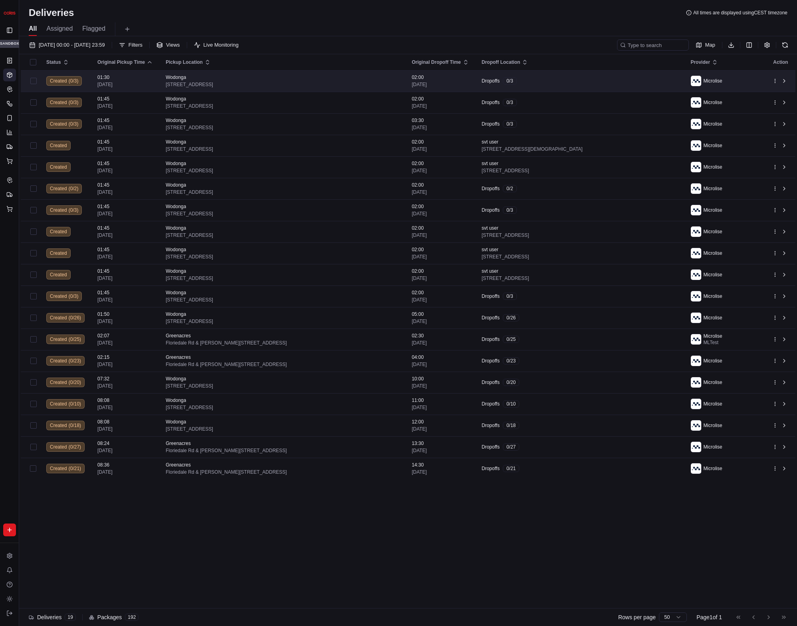
click at [566, 80] on div "Dropoffs 0 / 3" at bounding box center [579, 80] width 196 height 7
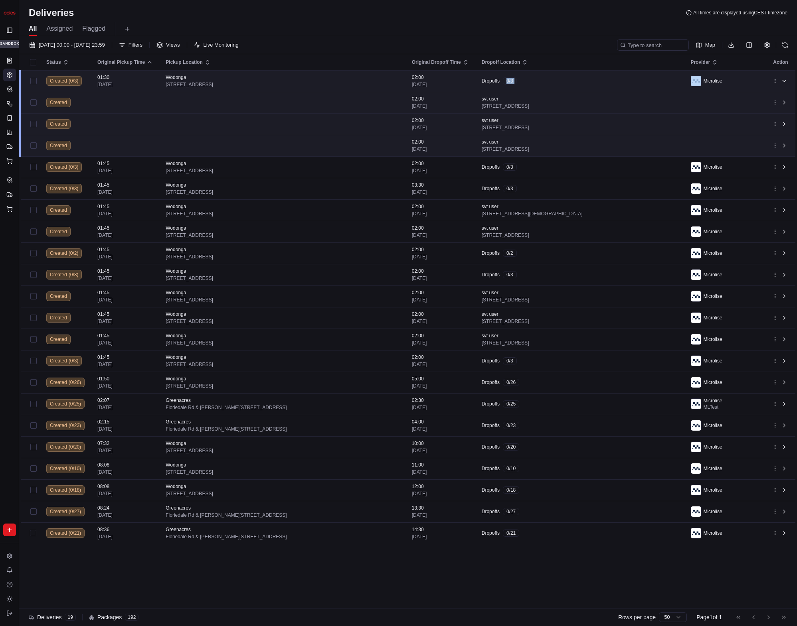
click at [566, 80] on div "Dropoffs 0 / 3" at bounding box center [579, 80] width 196 height 7
click at [611, 79] on div "Dropoffs 0 / 3" at bounding box center [579, 80] width 196 height 7
click at [612, 81] on div "Dropoffs 0 / 3" at bounding box center [579, 80] width 196 height 7
click at [602, 77] on td "Dropoffs 0 / 3" at bounding box center [579, 81] width 209 height 22
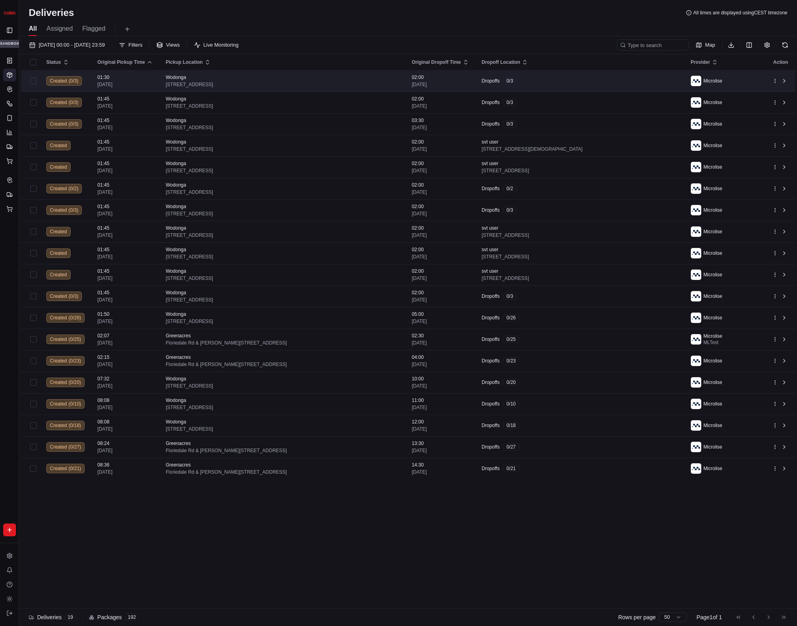
click at [600, 78] on div "Dropoffs 0 / 3" at bounding box center [579, 80] width 196 height 7
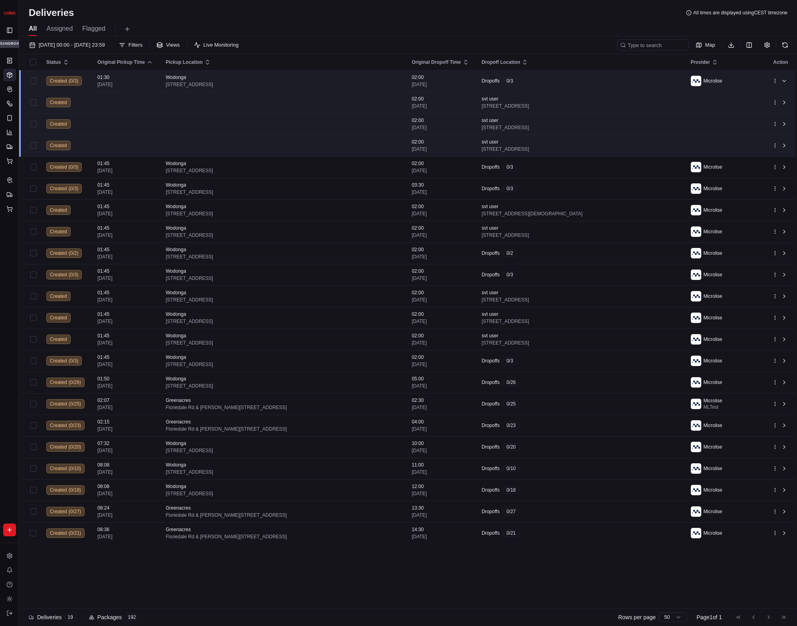
click at [600, 78] on div "Dropoffs 0 / 3" at bounding box center [579, 80] width 196 height 7
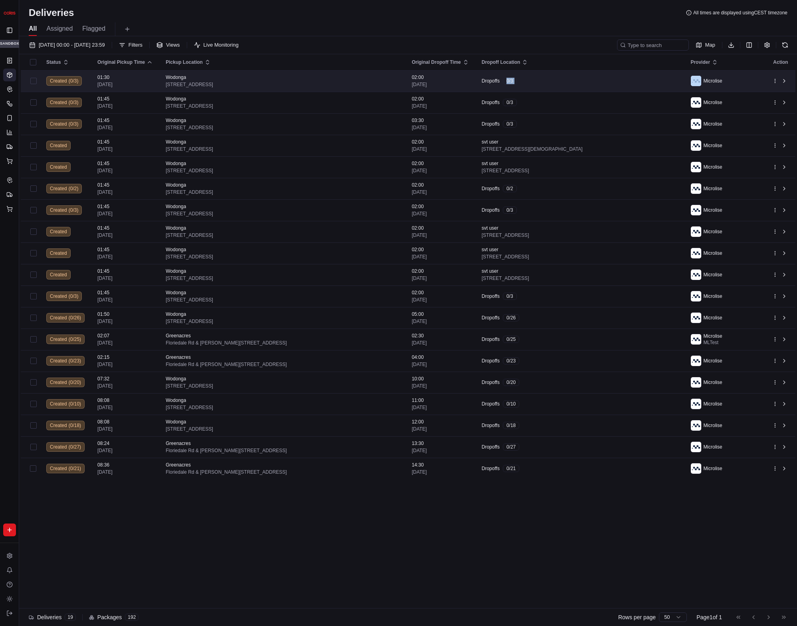
click at [600, 78] on div "Dropoffs 0 / 3" at bounding box center [579, 80] width 196 height 7
click at [602, 80] on div "Dropoffs 0 / 3" at bounding box center [579, 80] width 196 height 7
click at [589, 82] on div "Dropoffs 0 / 3" at bounding box center [579, 80] width 196 height 7
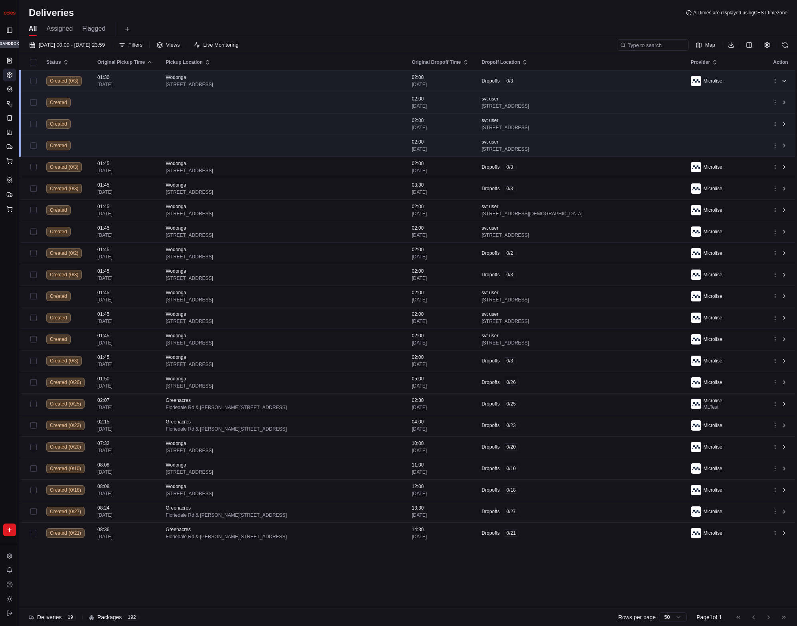
click at [589, 85] on td "Dropoffs 0 / 3" at bounding box center [579, 81] width 209 height 22
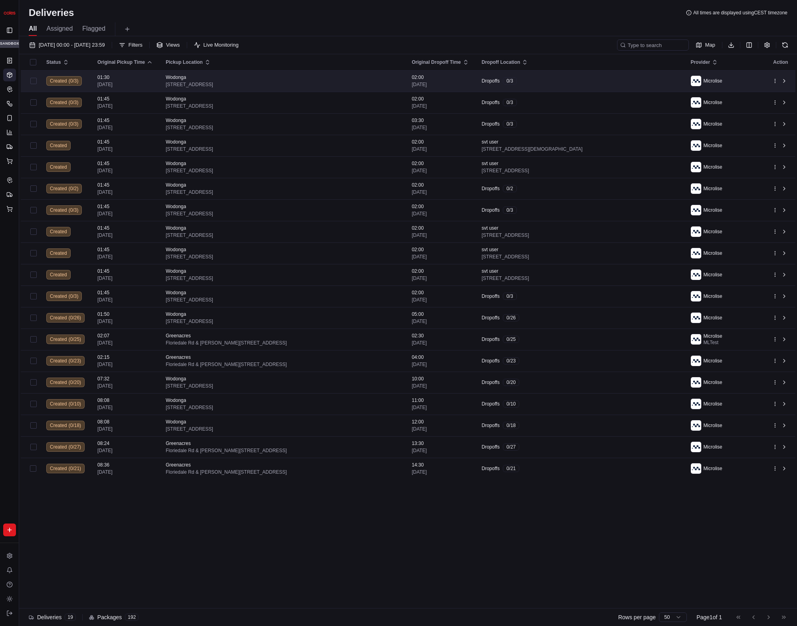
click at [589, 85] on td "Dropoffs 0 / 3" at bounding box center [579, 81] width 209 height 22
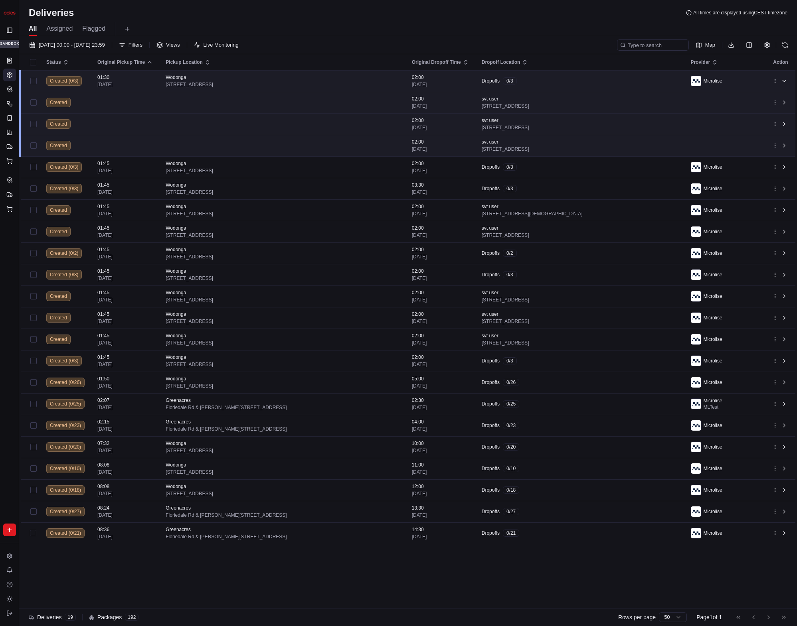
click at [589, 84] on div "Dropoffs 0 / 3" at bounding box center [579, 80] width 196 height 7
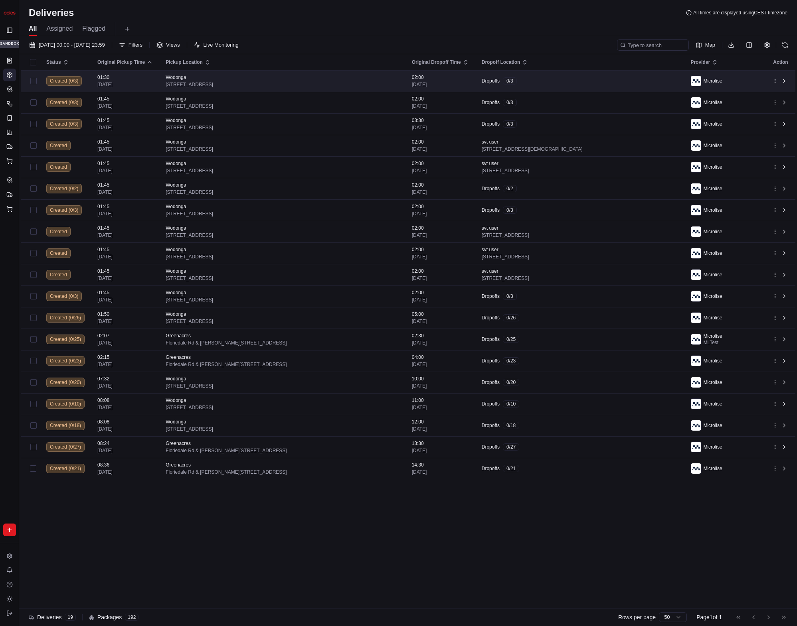
click at [590, 83] on div "Dropoffs 0 / 3" at bounding box center [579, 80] width 196 height 7
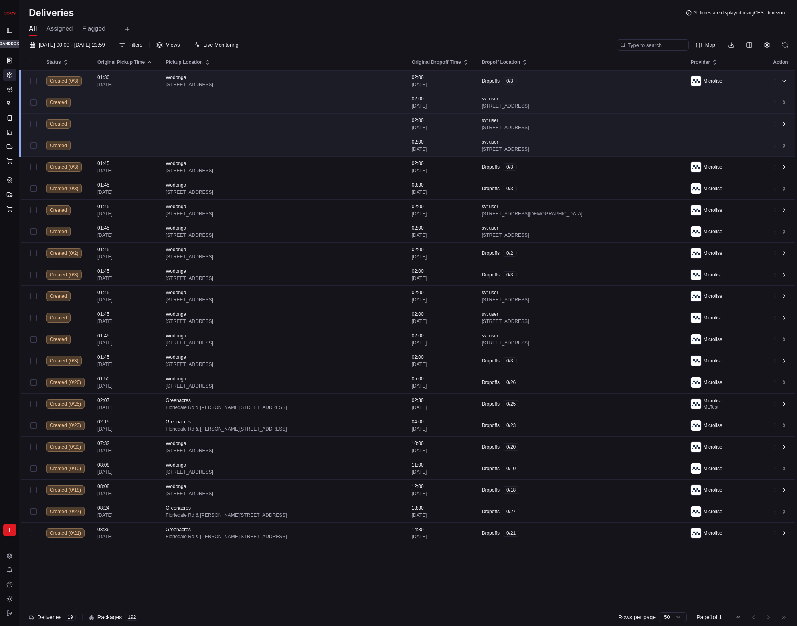
click at [590, 83] on div "Dropoffs 0 / 3" at bounding box center [579, 80] width 196 height 7
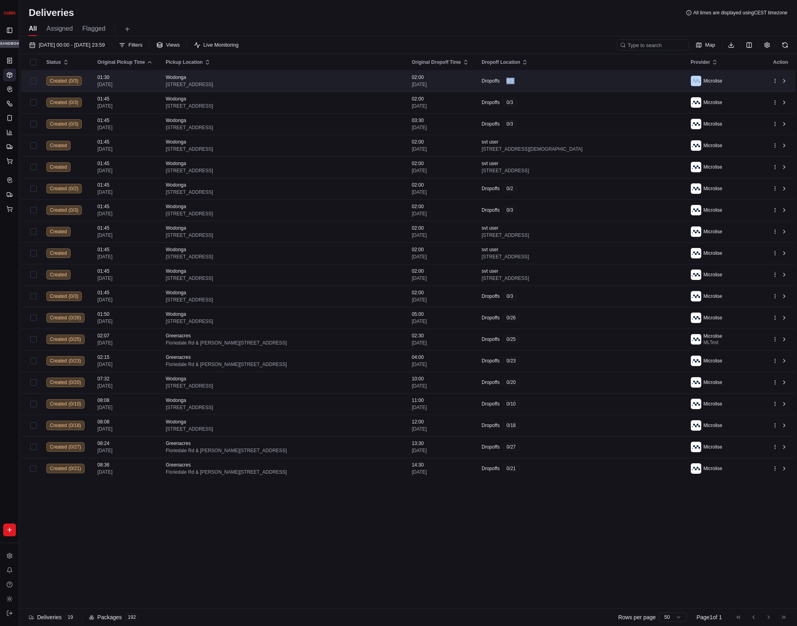
click at [590, 83] on div "Dropoffs 0 / 3" at bounding box center [579, 80] width 196 height 7
click at [606, 75] on td "Dropoffs 0 / 3" at bounding box center [579, 81] width 209 height 22
click at [602, 77] on td "Dropoffs 0 / 3" at bounding box center [579, 81] width 209 height 22
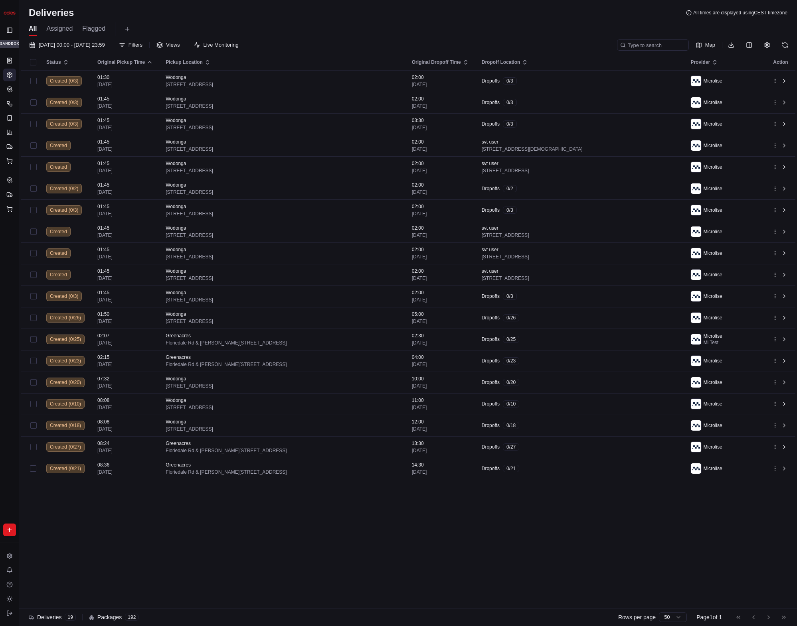
click at [357, 69] on th "Pickup Location" at bounding box center [282, 62] width 246 height 16
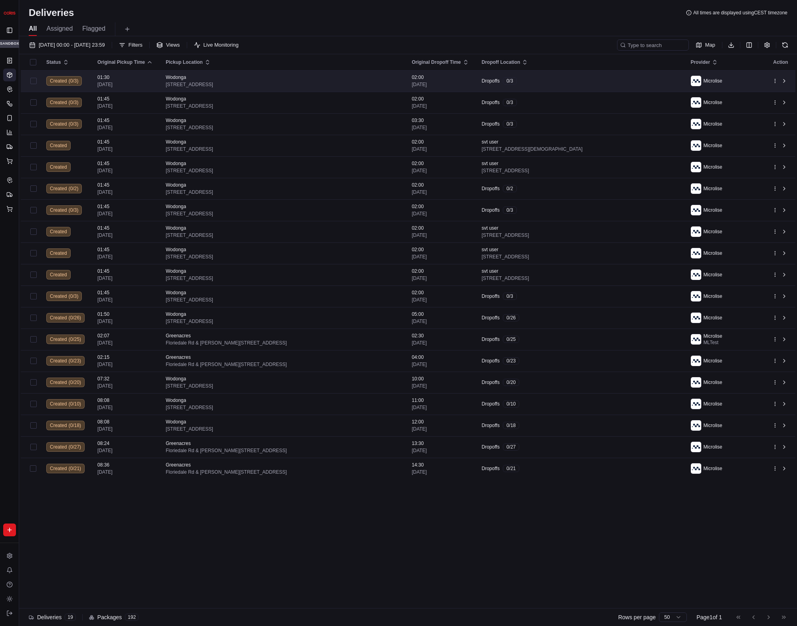
click at [358, 77] on div "Wodonga" at bounding box center [282, 77] width 233 height 6
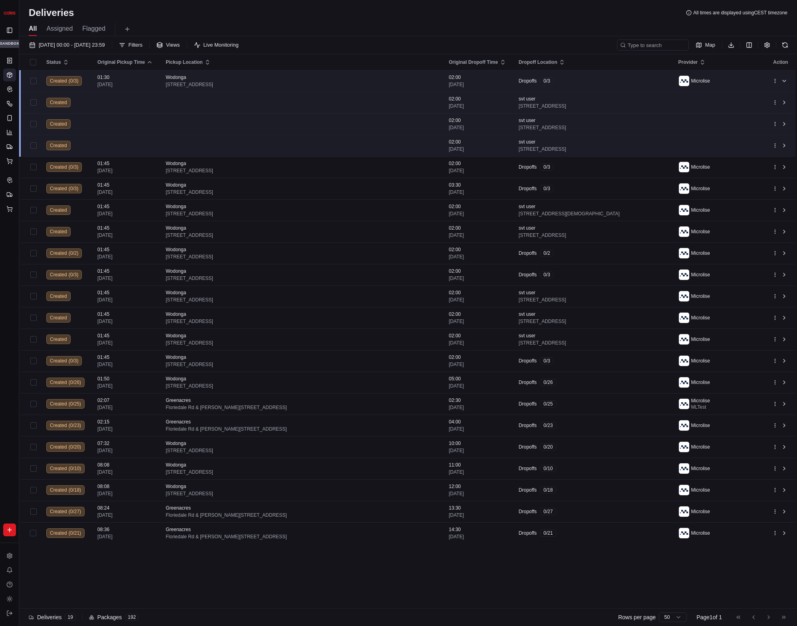
click at [480, 20] on div "All Assigned Flagged" at bounding box center [407, 27] width 777 height 17
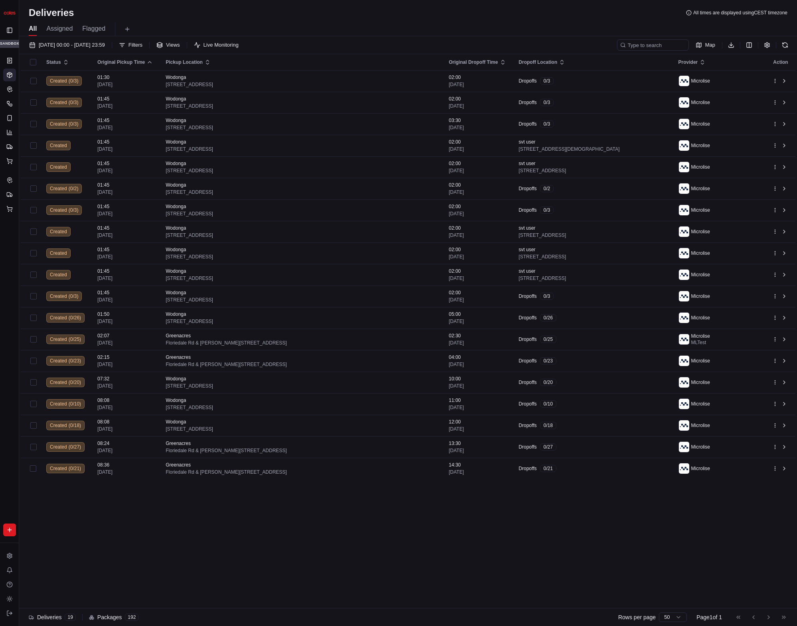
click at [604, 80] on div "Dropoffs 0 / 3" at bounding box center [592, 80] width 147 height 7
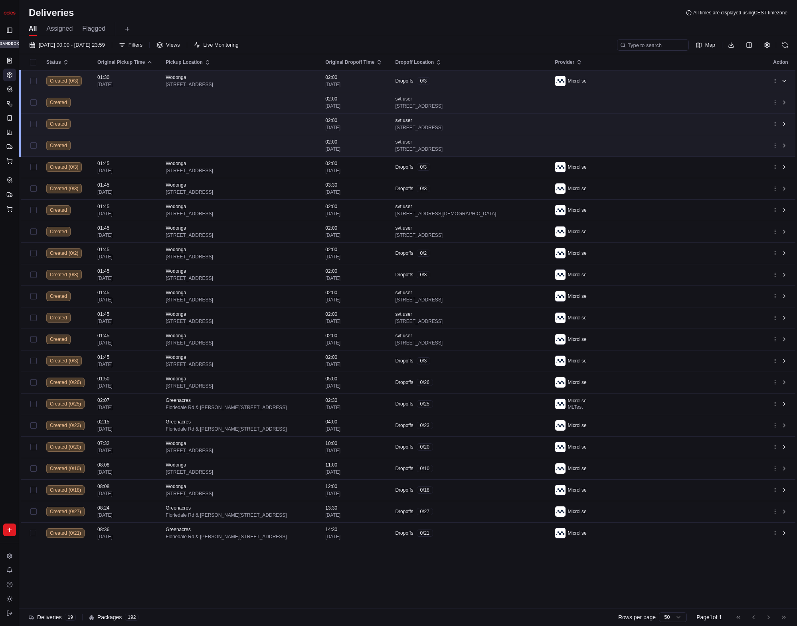
click at [478, 23] on div "All Assigned Flagged" at bounding box center [407, 29] width 777 height 14
click at [507, 87] on td "Dropoffs 0 / 3" at bounding box center [469, 81] width 160 height 22
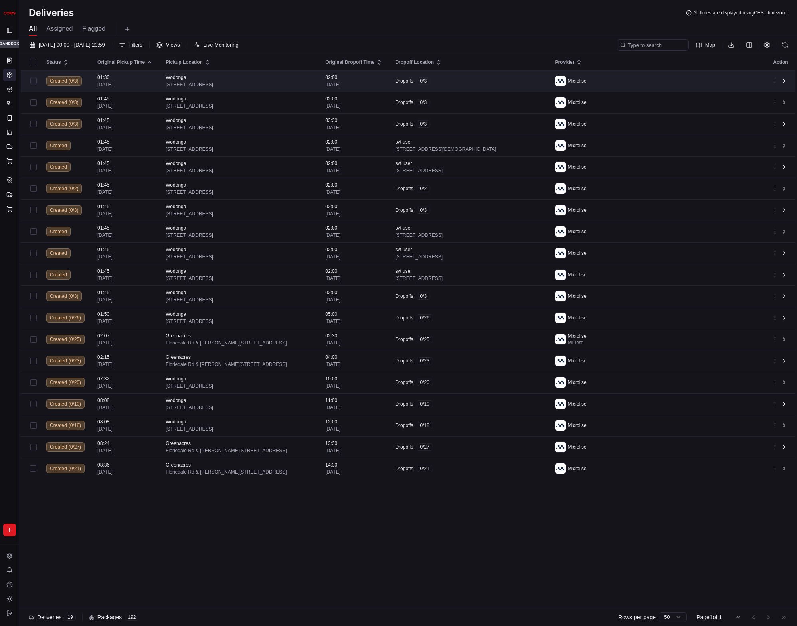
click at [509, 84] on div "Dropoffs 0 / 3" at bounding box center [468, 80] width 147 height 7
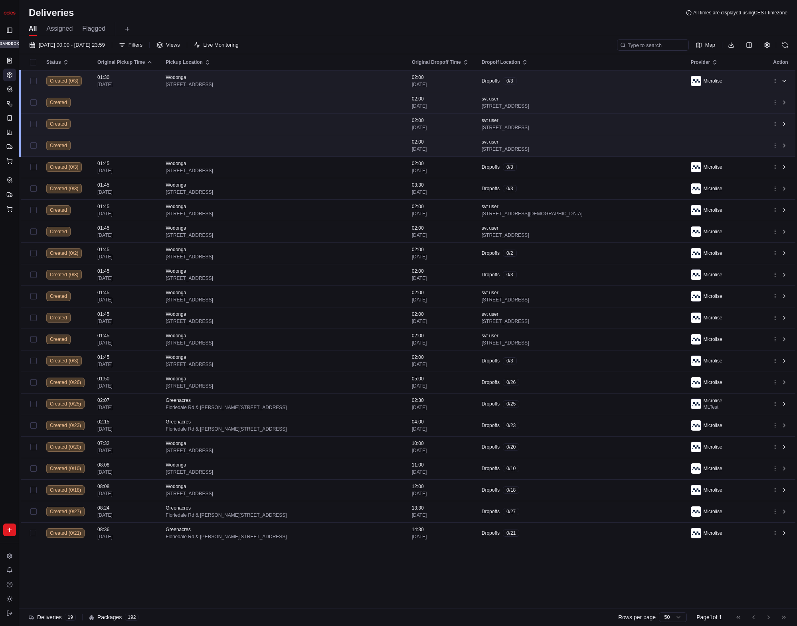
click at [343, 77] on div "Wodonga" at bounding box center [282, 77] width 233 height 6
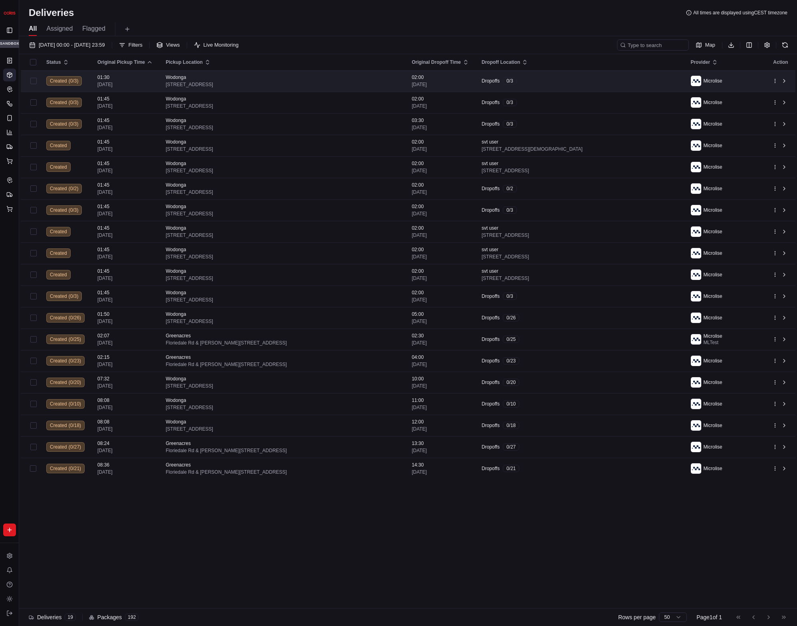
click at [346, 81] on span "[STREET_ADDRESS]" at bounding box center [282, 84] width 233 height 6
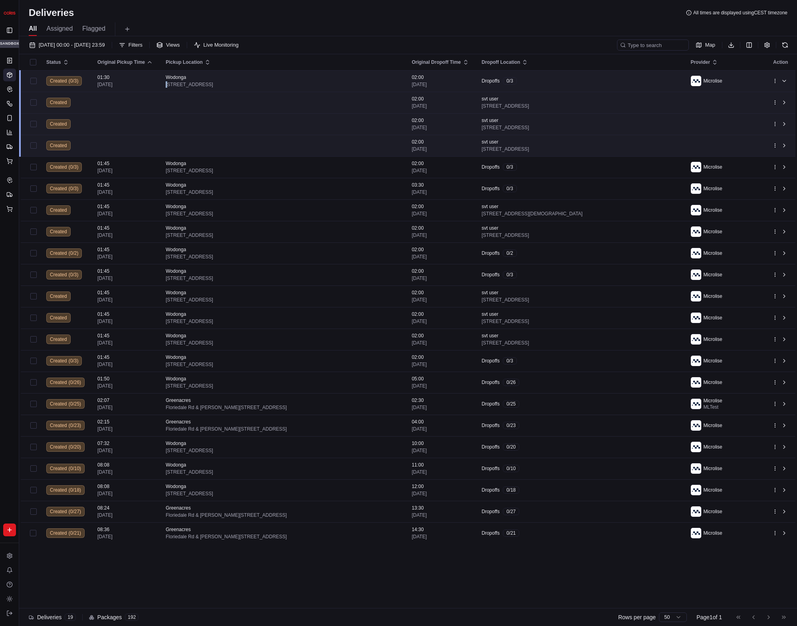
click at [346, 81] on span "[STREET_ADDRESS]" at bounding box center [282, 84] width 233 height 6
click at [347, 80] on div "Wodonga" at bounding box center [282, 77] width 233 height 6
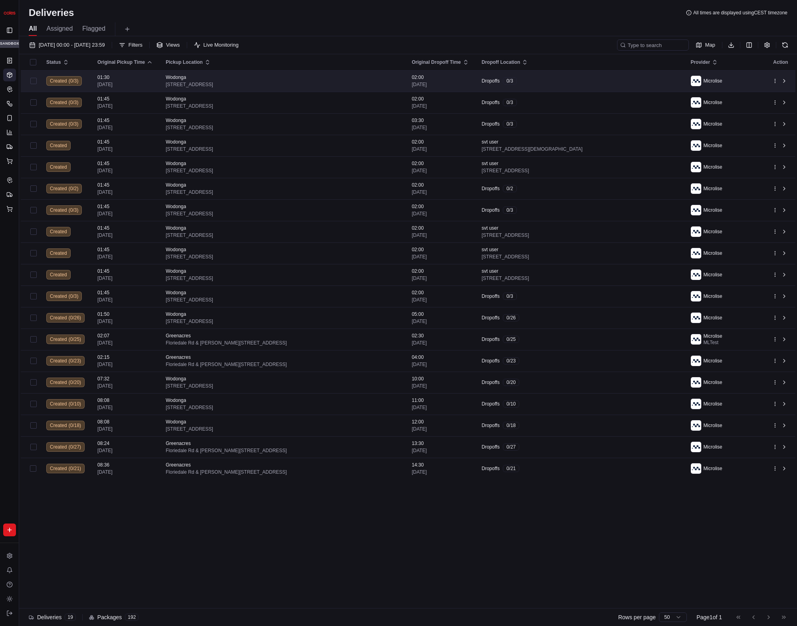
click at [349, 80] on div "Wodonga" at bounding box center [282, 77] width 233 height 6
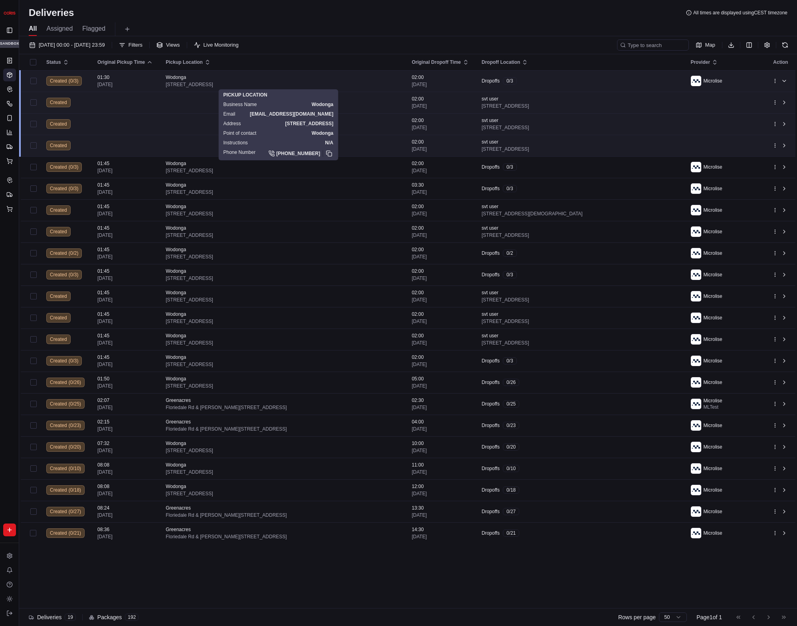
click at [587, 82] on div "Dropoffs 0 / 3" at bounding box center [579, 80] width 196 height 7
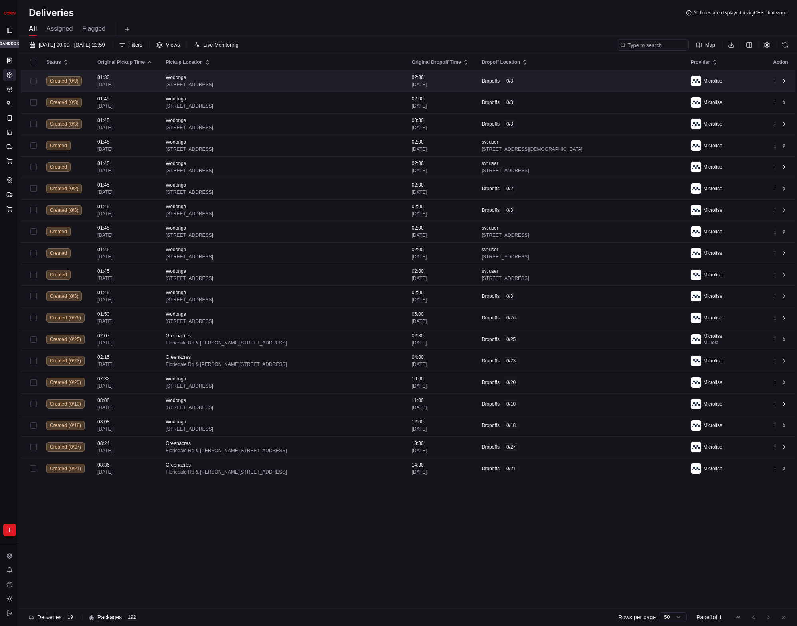
click at [614, 85] on td "Dropoffs 0 / 3" at bounding box center [579, 81] width 209 height 22
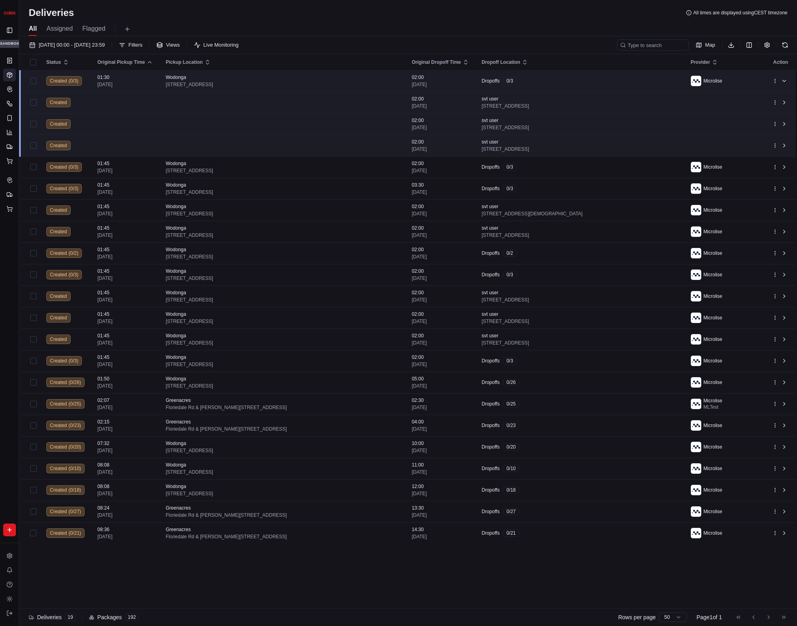
click at [547, 80] on div "Dropoffs 0 / 3" at bounding box center [579, 80] width 196 height 7
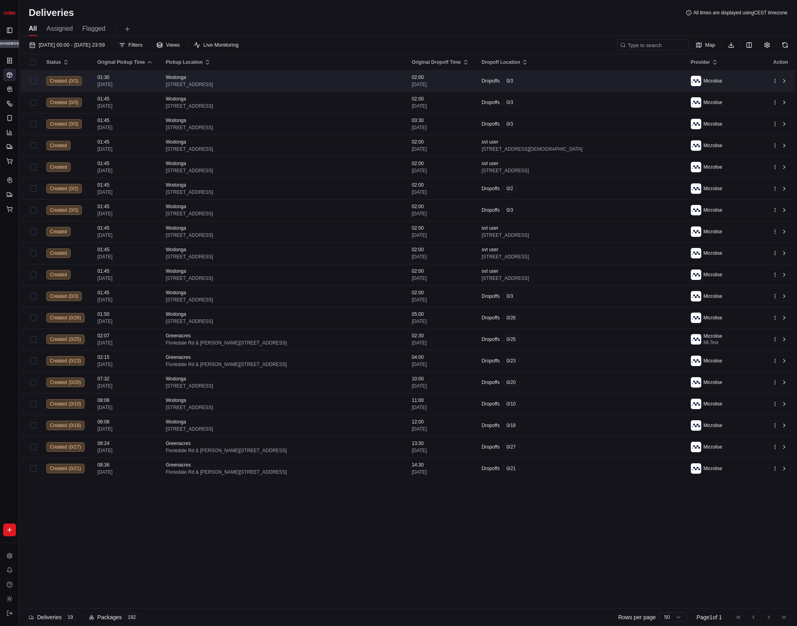
click at [314, 80] on div "Wodonga" at bounding box center [282, 77] width 233 height 6
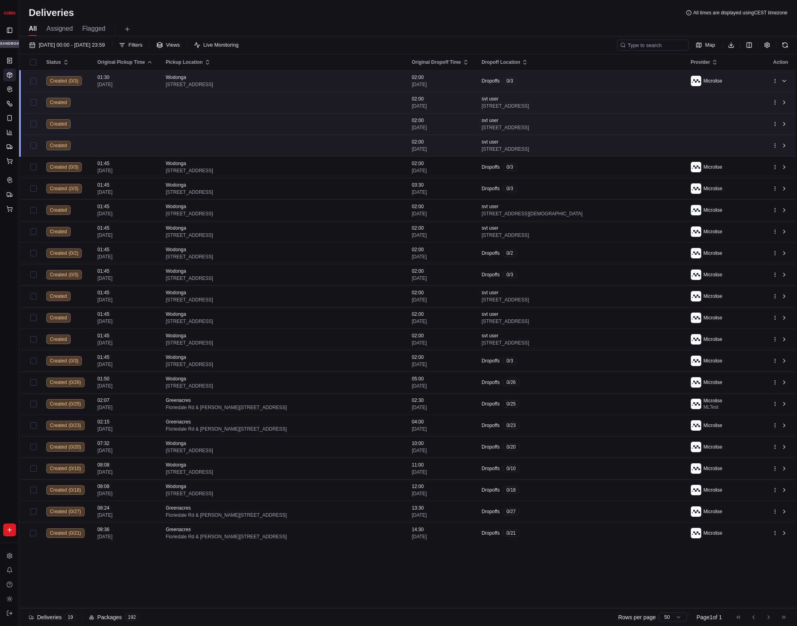
click at [314, 80] on div "Wodonga" at bounding box center [282, 77] width 233 height 6
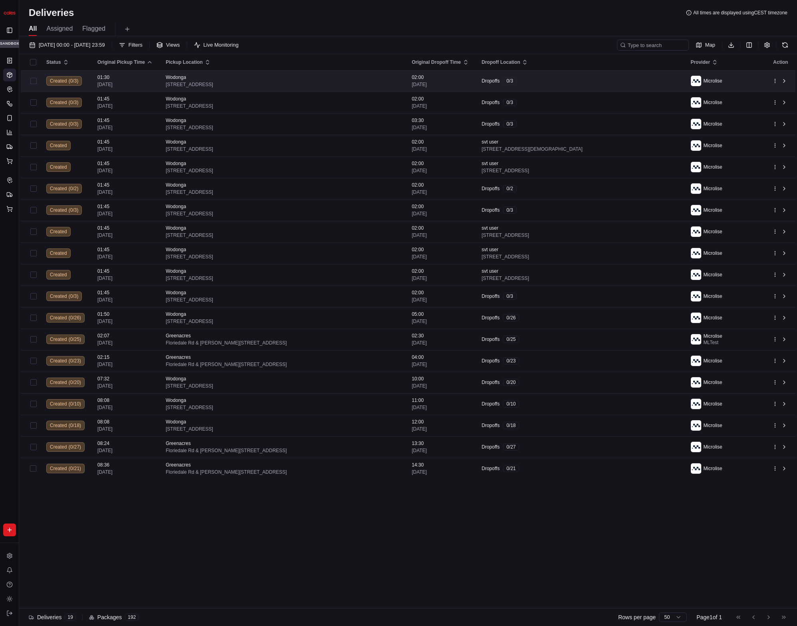
click at [314, 79] on div "Wodonga" at bounding box center [282, 77] width 233 height 6
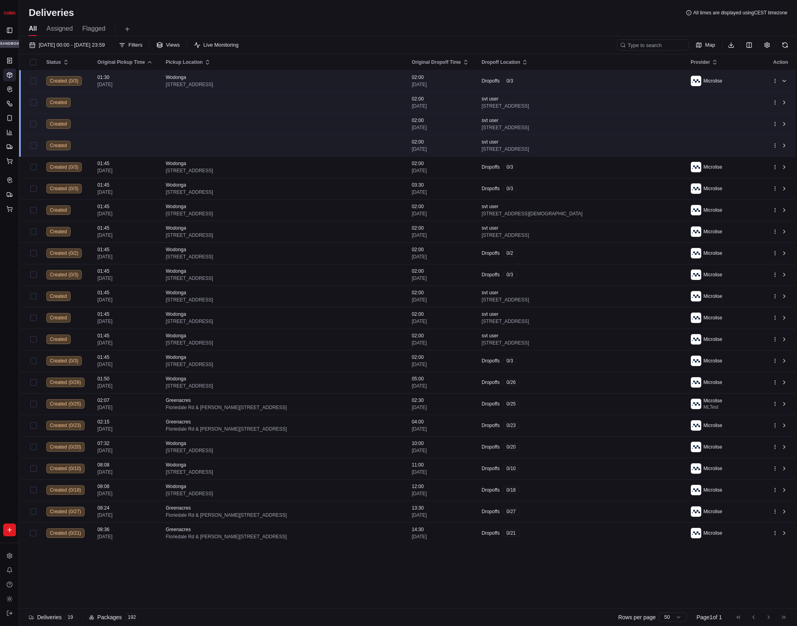
click at [562, 83] on div "Dropoffs 0 / 3" at bounding box center [579, 80] width 196 height 7
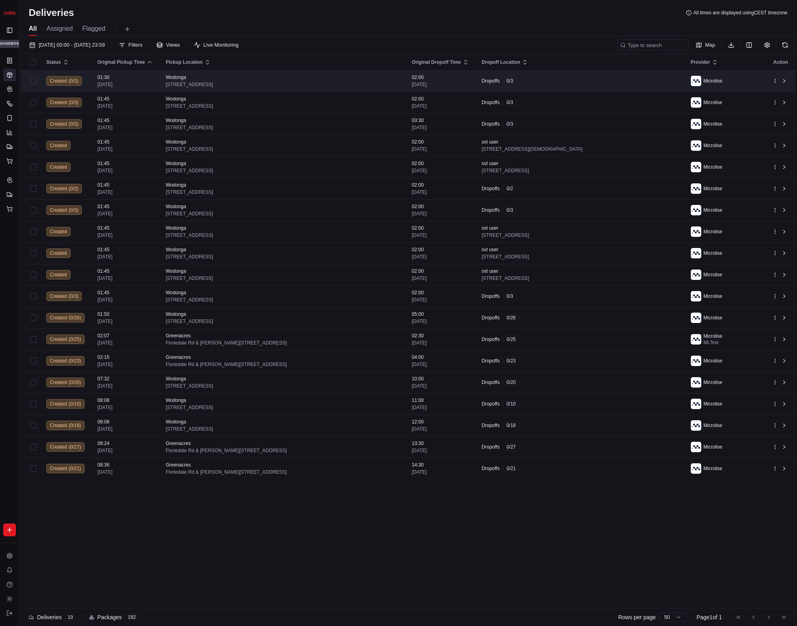
click at [564, 82] on div "Dropoffs 0 / 3" at bounding box center [579, 80] width 196 height 7
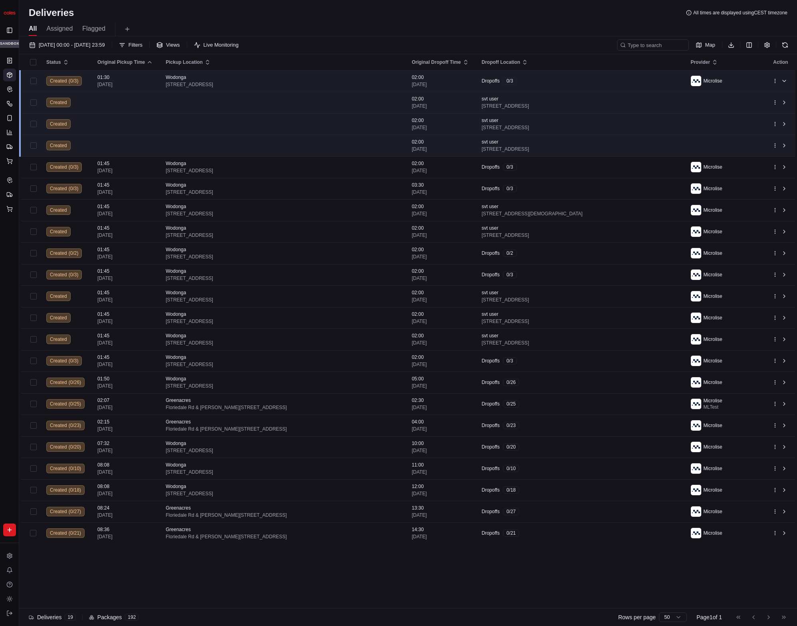
click at [577, 81] on div "Dropoffs 0 / 3" at bounding box center [579, 80] width 196 height 7
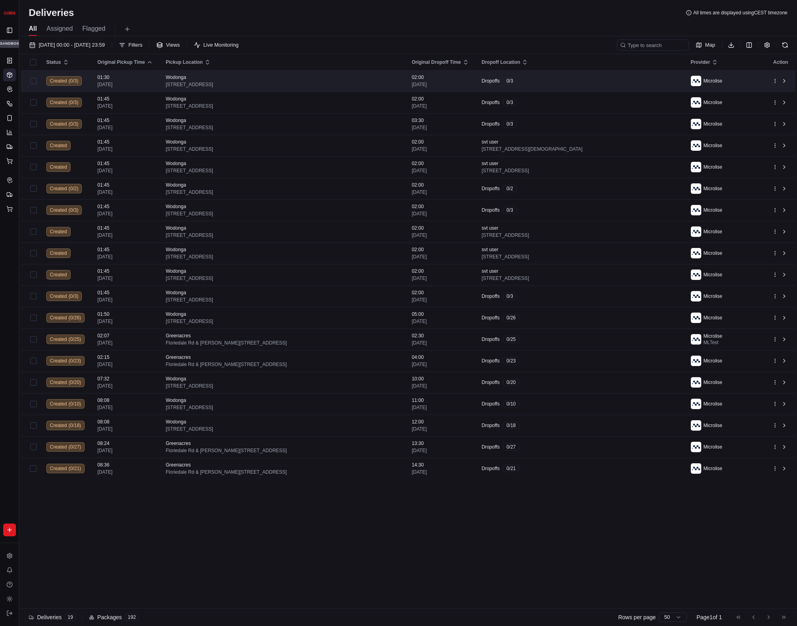
click at [577, 81] on div "Dropoffs 0 / 3" at bounding box center [579, 80] width 196 height 7
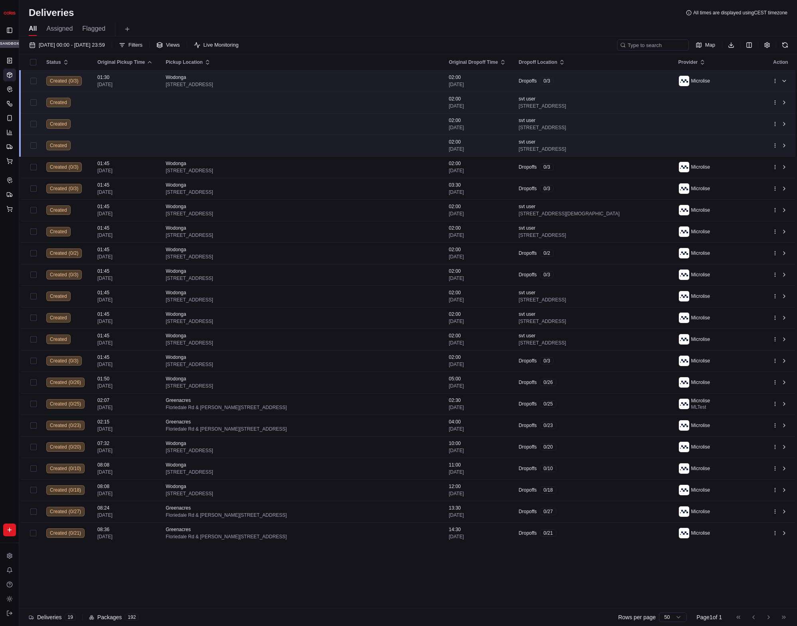
click at [585, 84] on div "Dropoffs 0 / 3" at bounding box center [592, 80] width 147 height 7
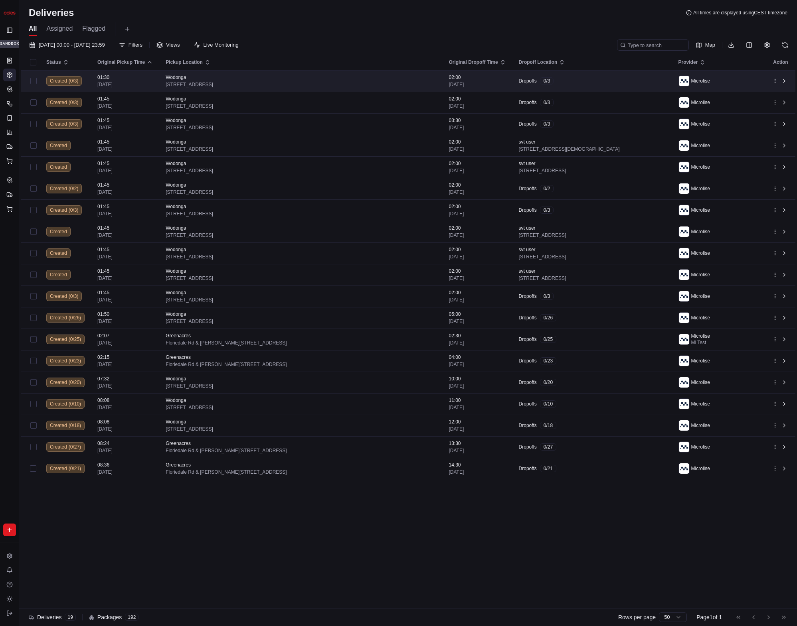
click at [585, 83] on div "Dropoffs 0 / 3" at bounding box center [592, 80] width 147 height 7
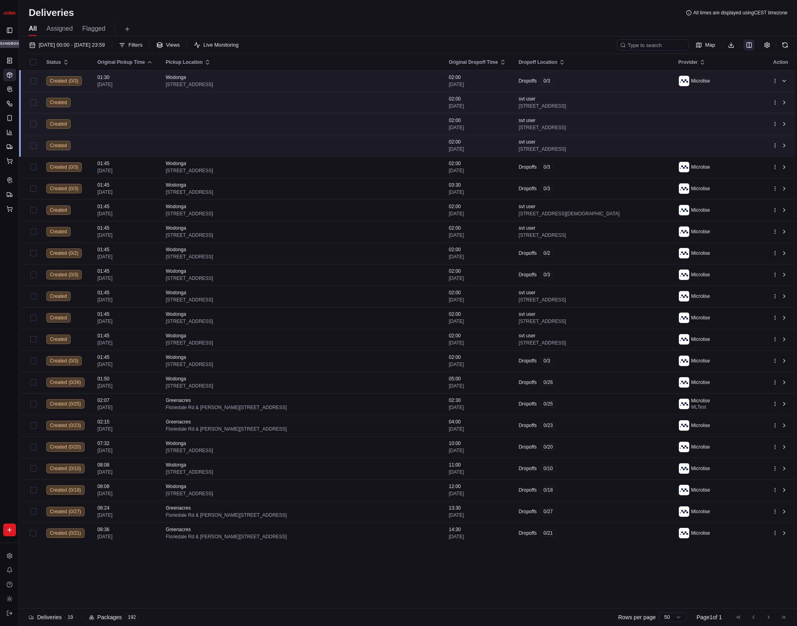
click at [748, 49] on html "Coles Perf karol@usenash.com Toggle Sidebar sandbox Orders Deliveries Control O…" at bounding box center [398, 313] width 797 height 626
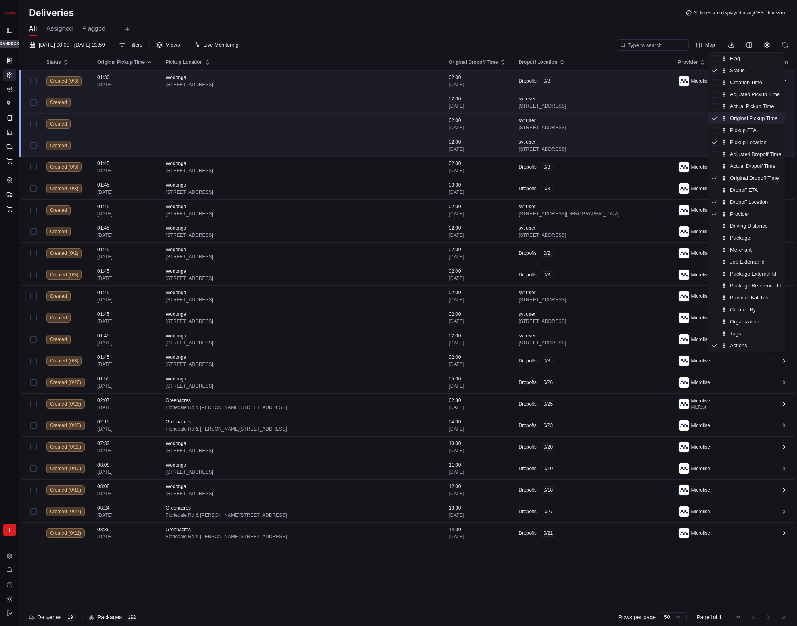
click at [737, 122] on div "Original Pickup Time" at bounding box center [746, 118] width 76 height 12
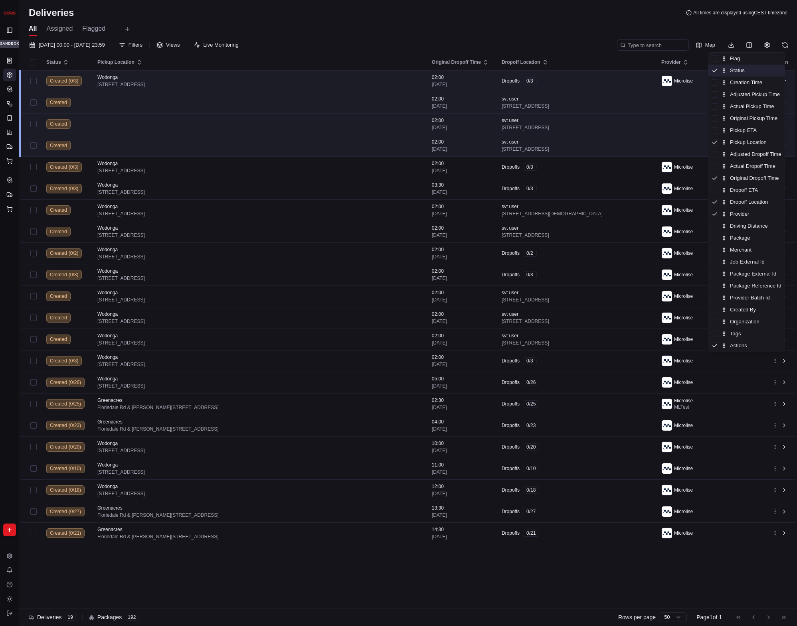
click at [744, 73] on div "Status" at bounding box center [746, 71] width 76 height 12
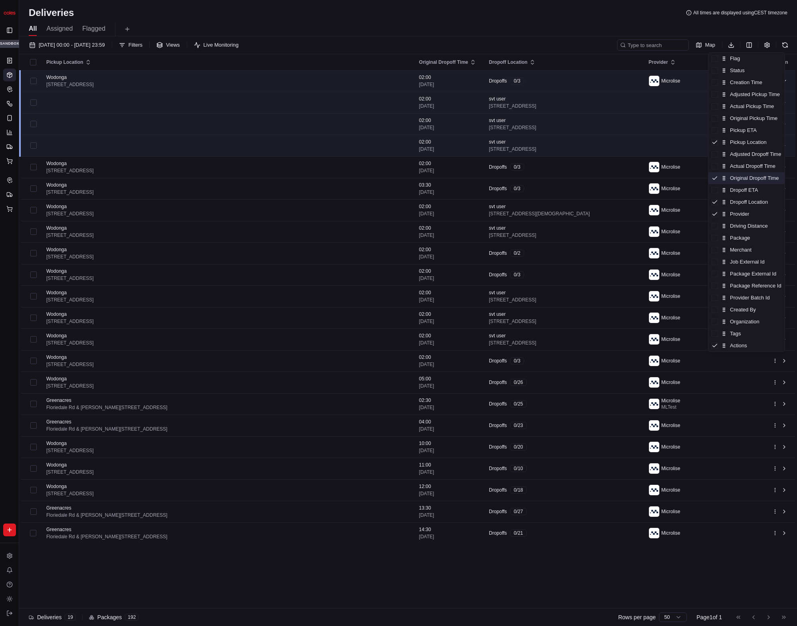
click at [739, 177] on div "Original Dropoff Time" at bounding box center [746, 178] width 76 height 12
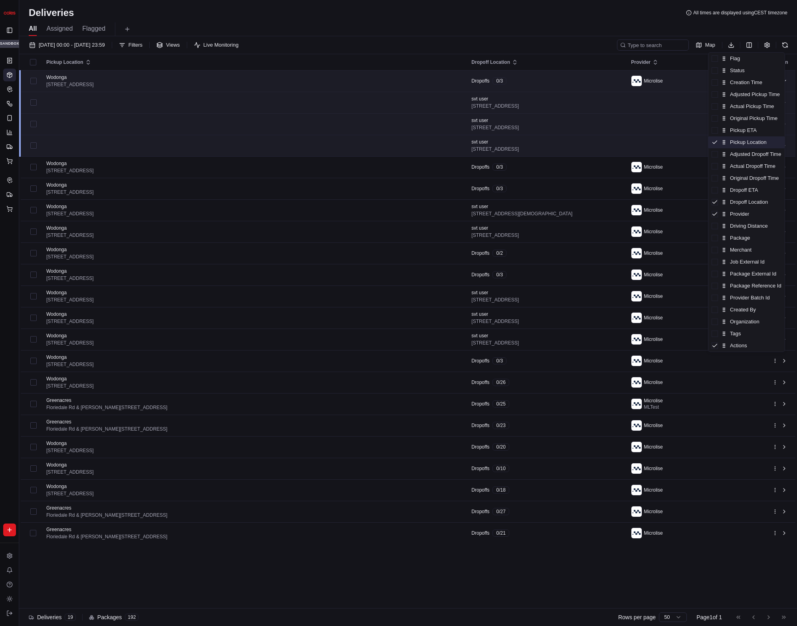
click at [756, 147] on div "Pickup Location" at bounding box center [746, 142] width 76 height 12
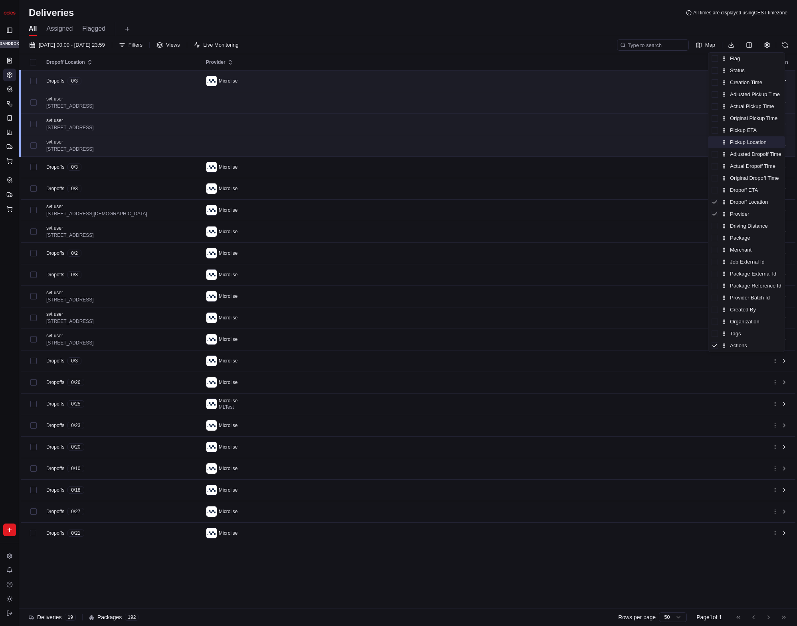
click at [756, 145] on div "Pickup Location" at bounding box center [746, 142] width 76 height 12
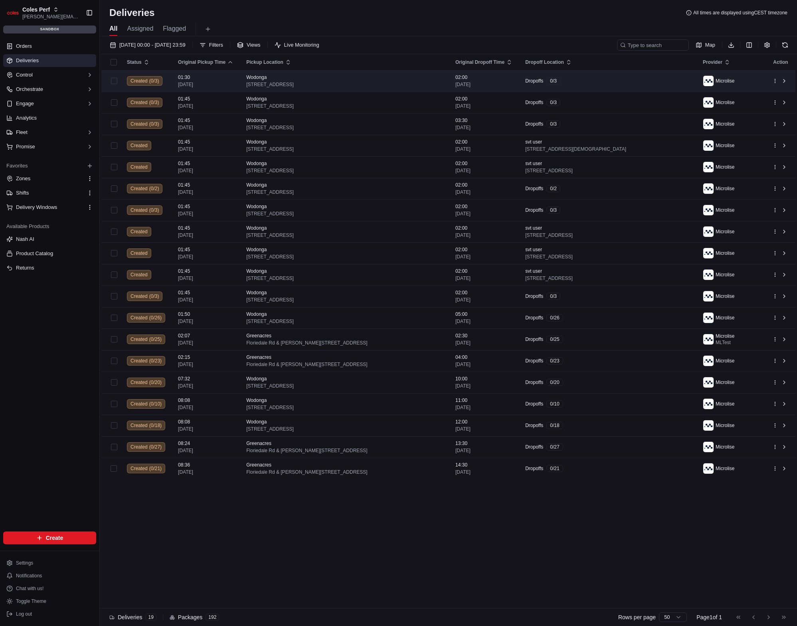
click at [609, 81] on div "Dropoffs 0 / 3" at bounding box center [607, 80] width 165 height 7
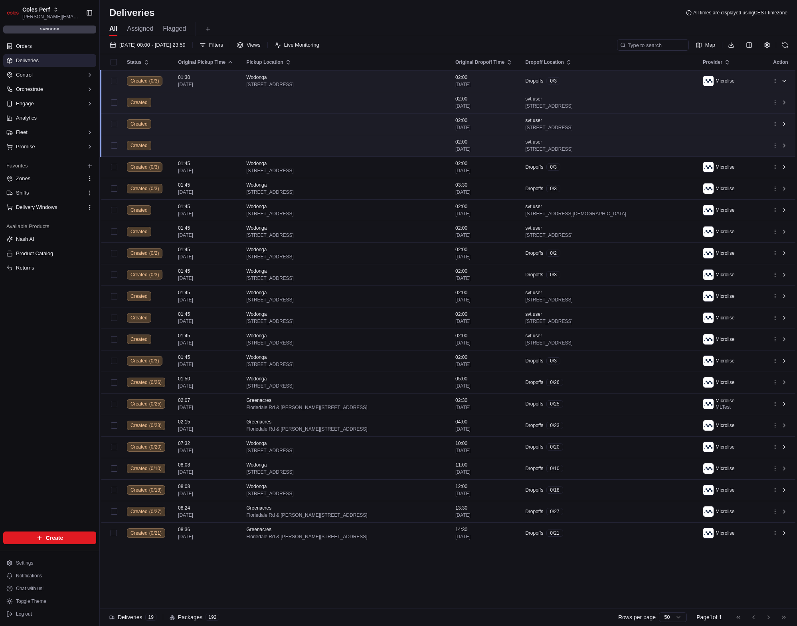
click at [612, 78] on div "Dropoffs 0 / 3" at bounding box center [607, 80] width 165 height 7
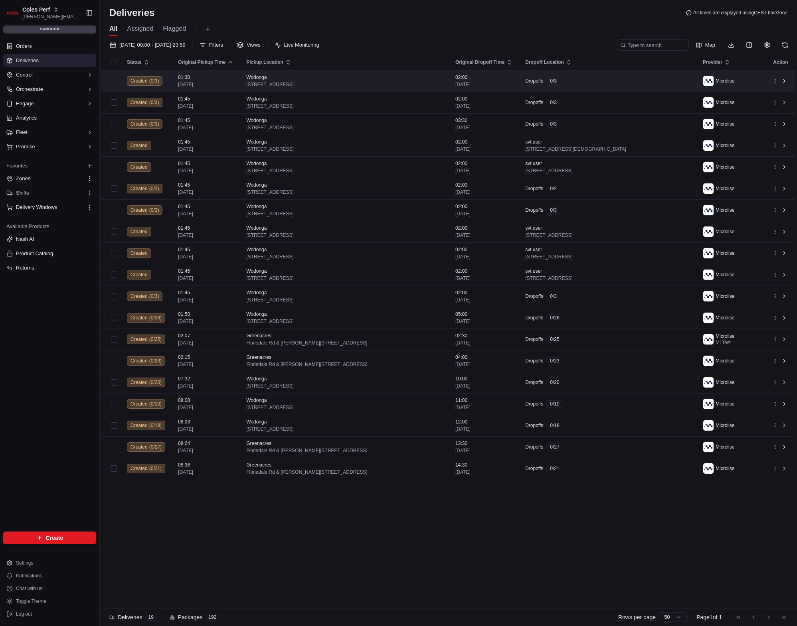
click at [616, 79] on div "Dropoffs 0 / 3" at bounding box center [607, 80] width 165 height 7
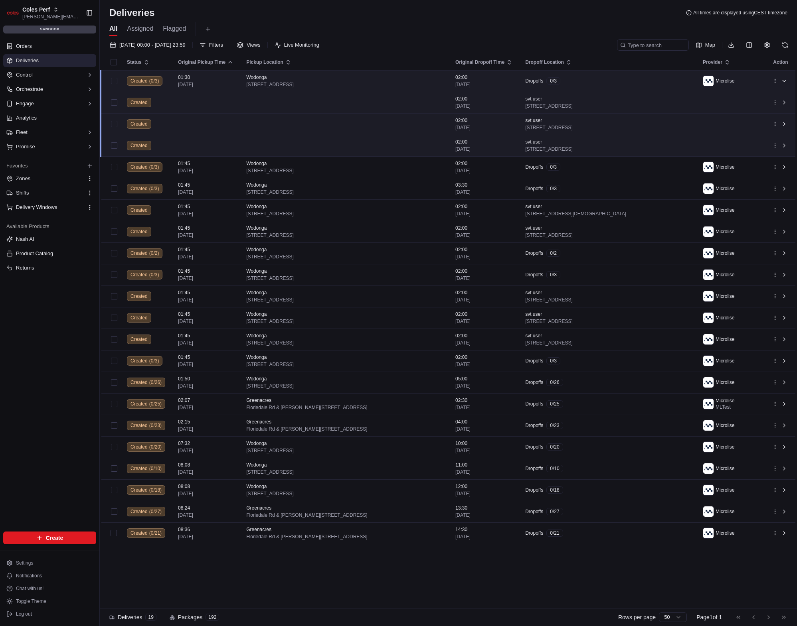
click at [616, 79] on div "Dropoffs 0 / 3" at bounding box center [607, 80] width 165 height 7
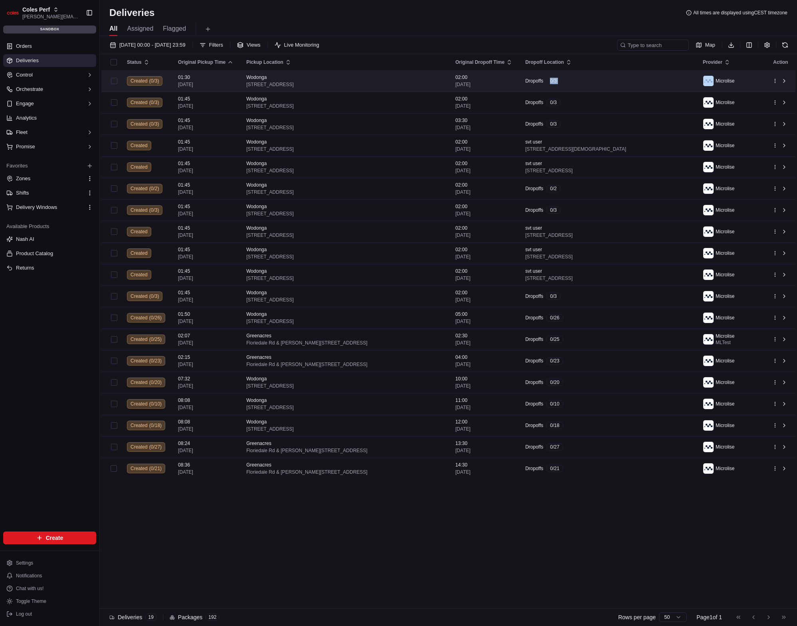
click at [616, 79] on div "Dropoffs 0 / 3" at bounding box center [607, 80] width 165 height 7
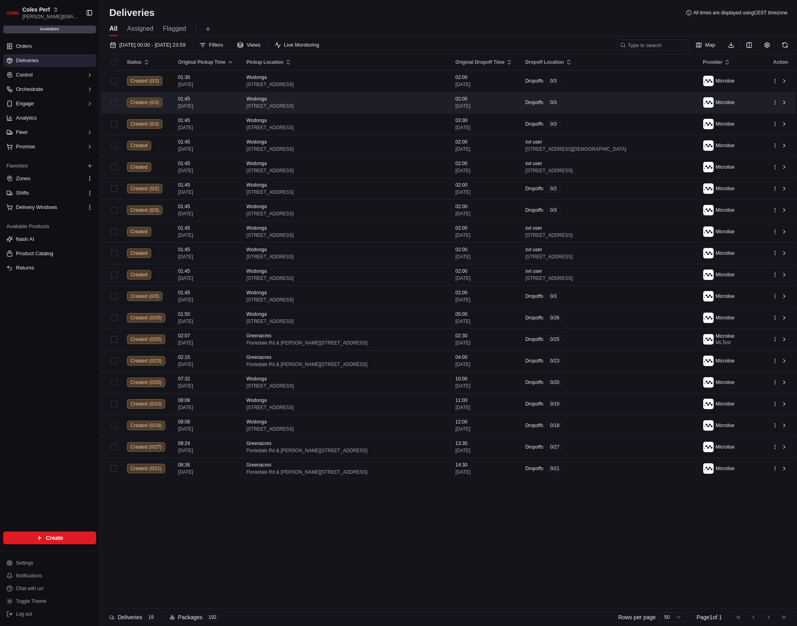
click at [628, 92] on td "Dropoffs 0 / 3" at bounding box center [608, 103] width 178 height 22
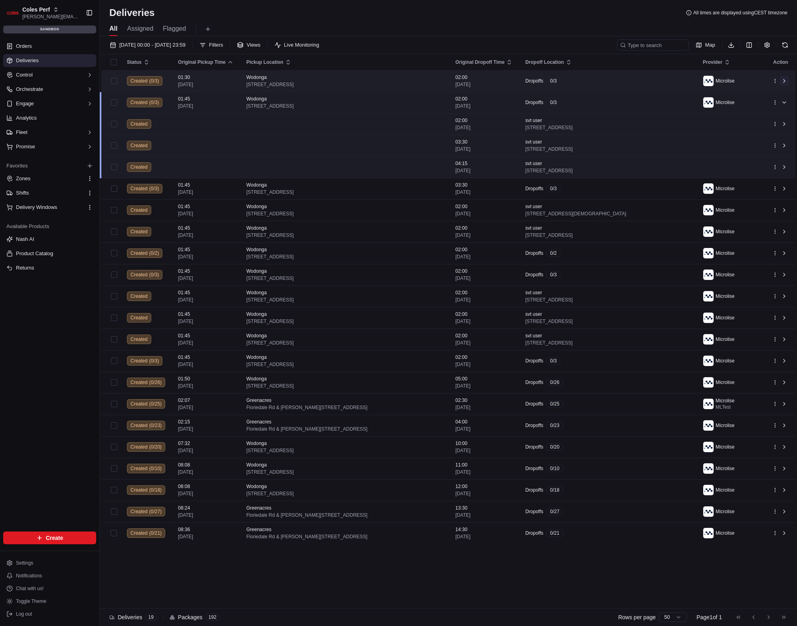
click at [784, 83] on button at bounding box center [784, 81] width 10 height 10
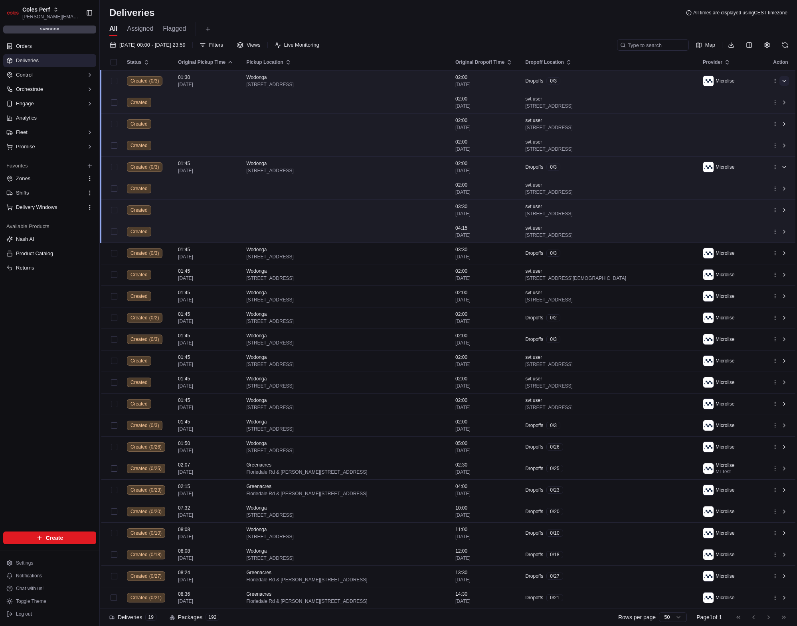
click at [785, 82] on button at bounding box center [784, 81] width 10 height 10
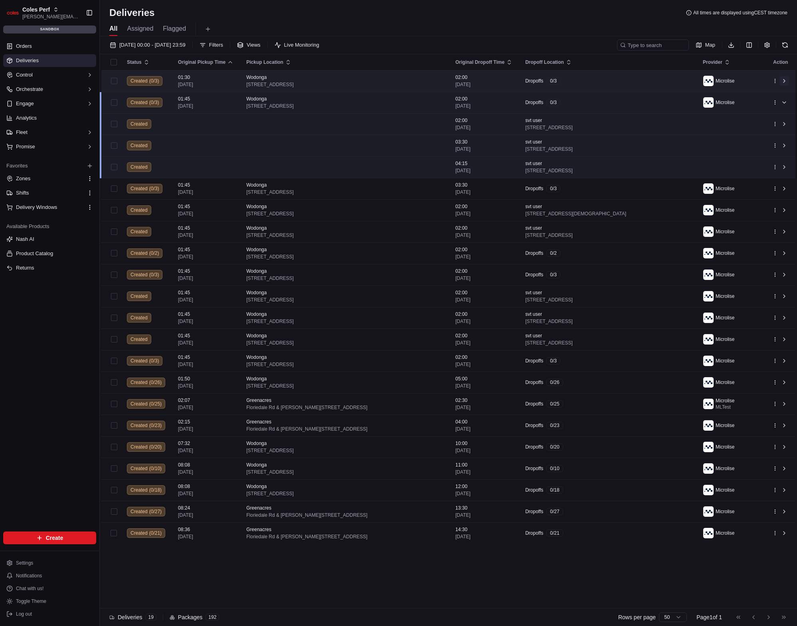
click at [785, 82] on button at bounding box center [784, 81] width 10 height 10
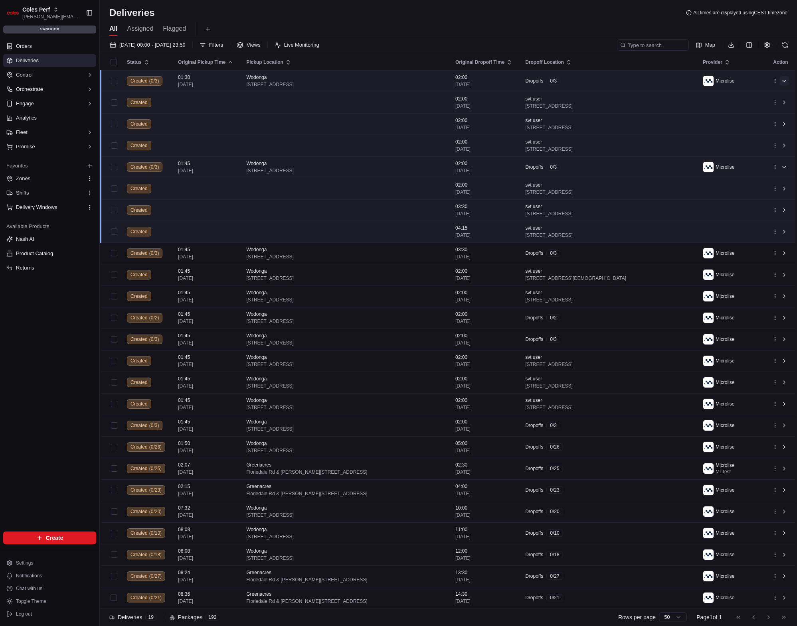
click at [785, 82] on button at bounding box center [784, 81] width 10 height 10
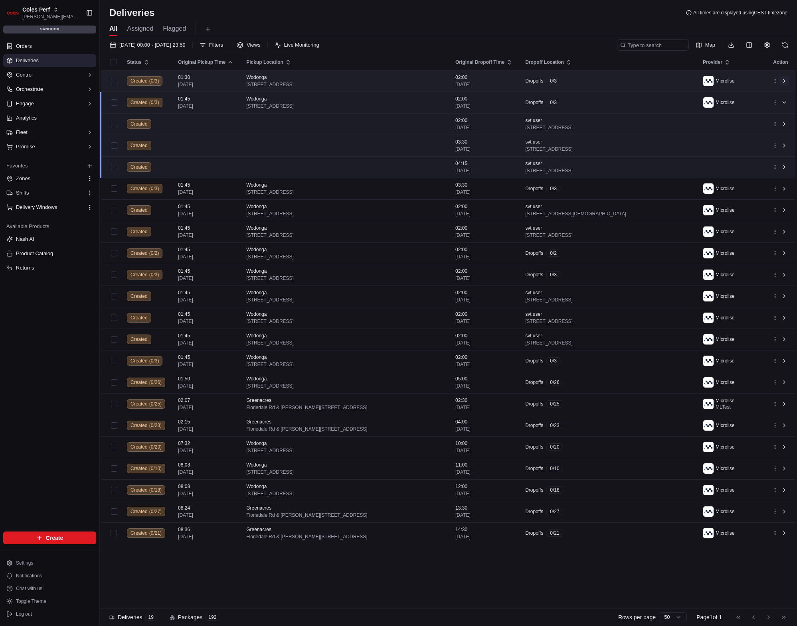
click at [785, 82] on button at bounding box center [784, 81] width 10 height 10
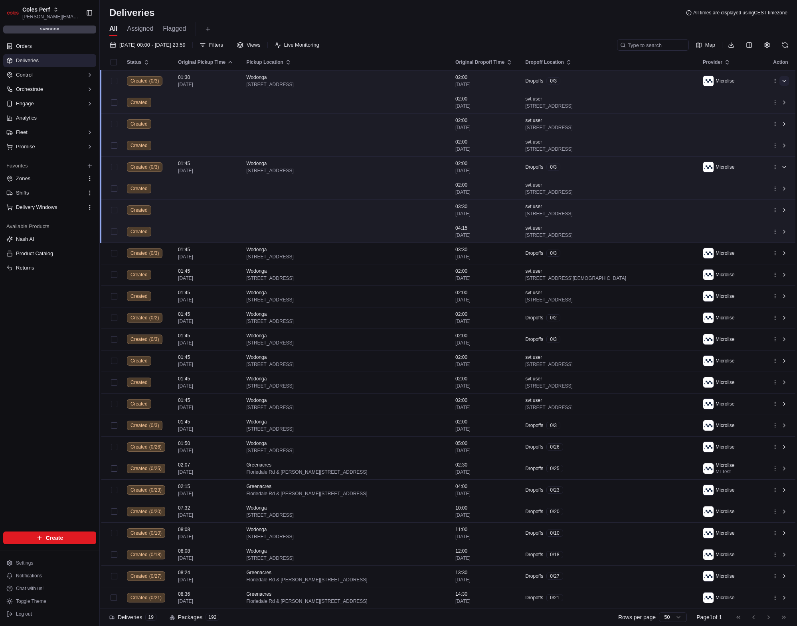
click at [785, 82] on button at bounding box center [784, 81] width 10 height 10
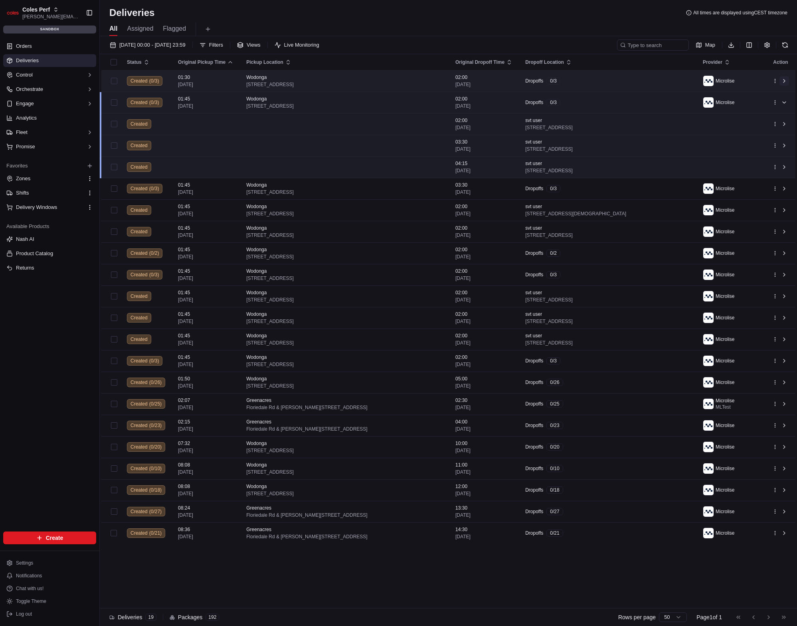
click at [785, 82] on button at bounding box center [784, 81] width 10 height 10
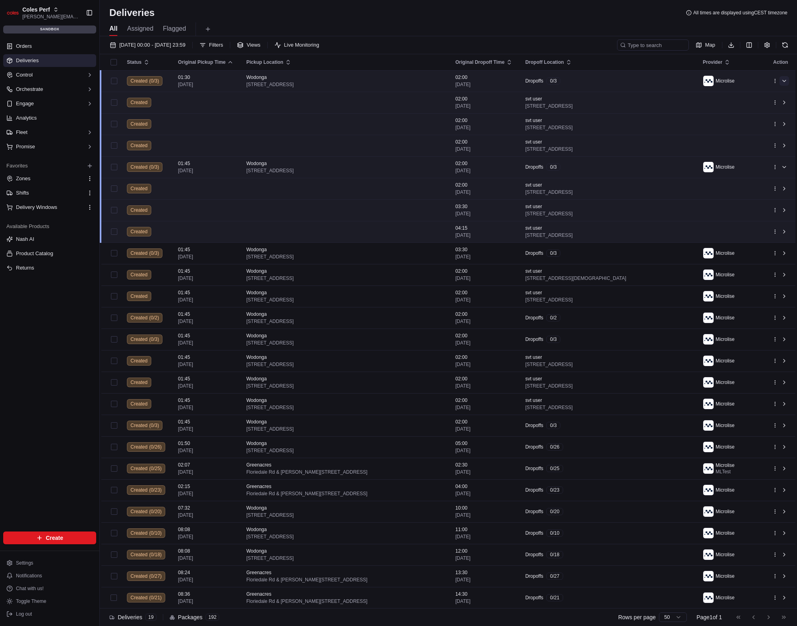
click at [784, 82] on button at bounding box center [784, 81] width 10 height 10
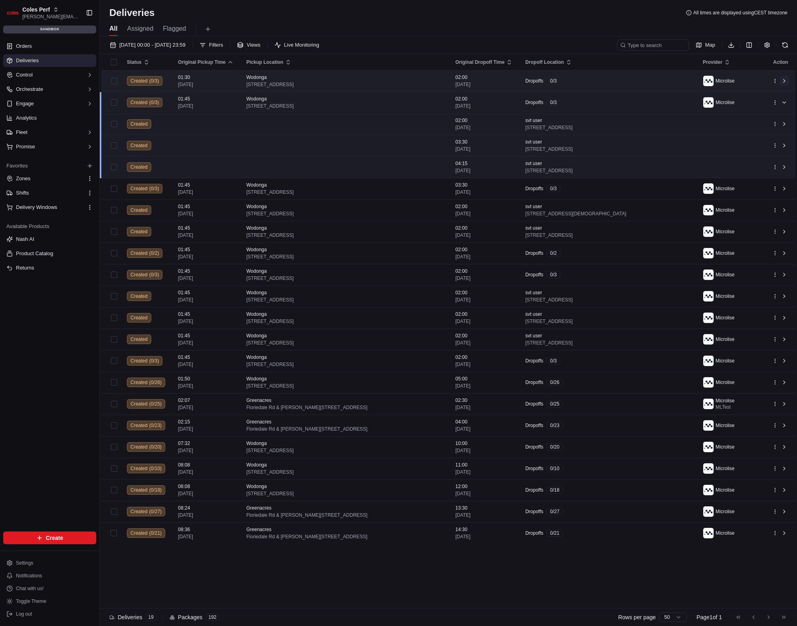
click at [784, 82] on button at bounding box center [784, 81] width 10 height 10
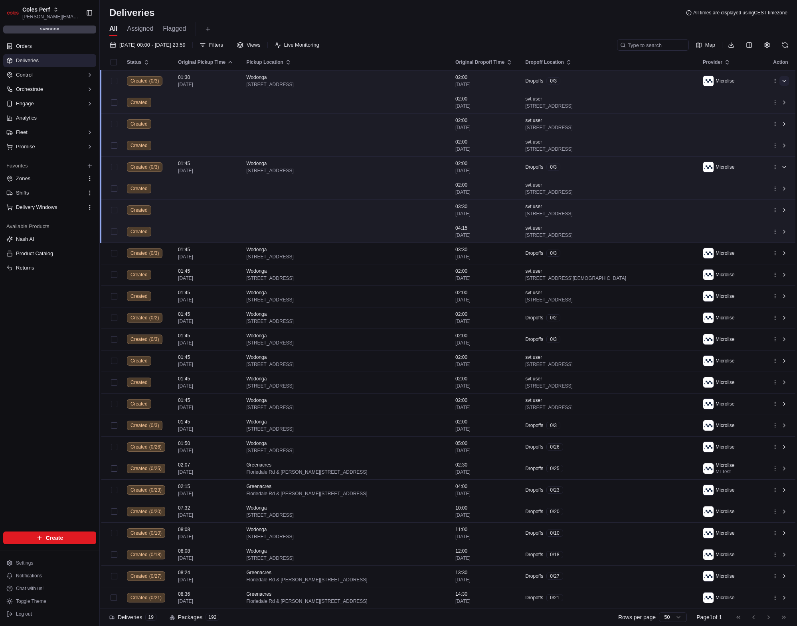
click at [784, 81] on button at bounding box center [784, 81] width 10 height 10
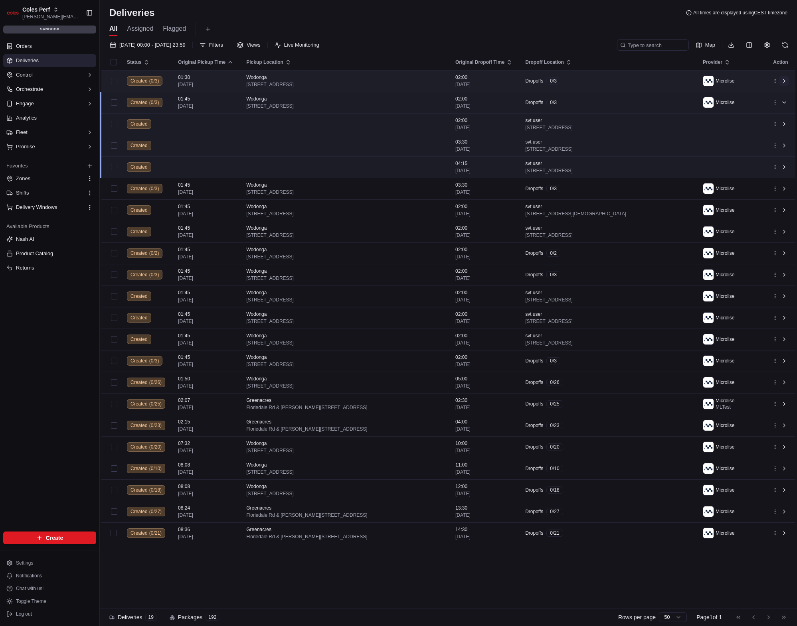
click at [784, 81] on button at bounding box center [784, 81] width 10 height 10
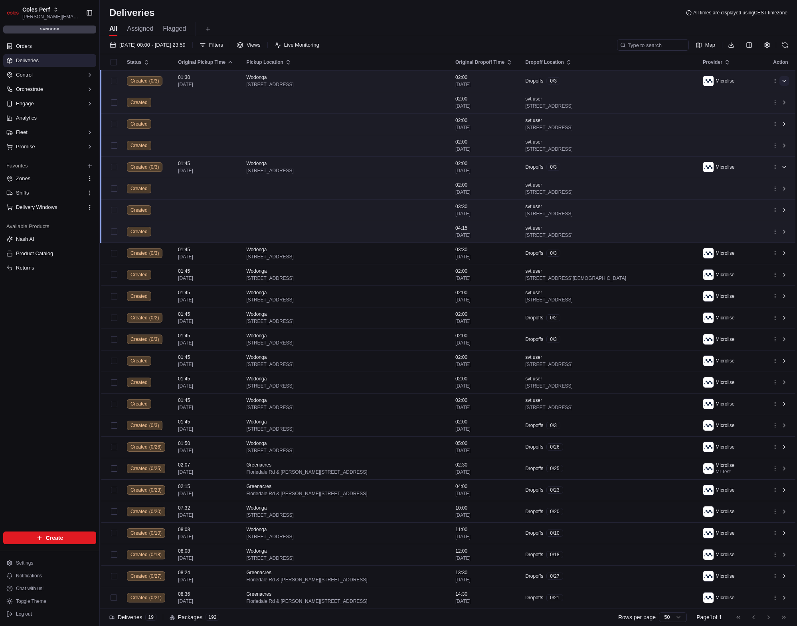
click at [784, 81] on button at bounding box center [784, 81] width 10 height 10
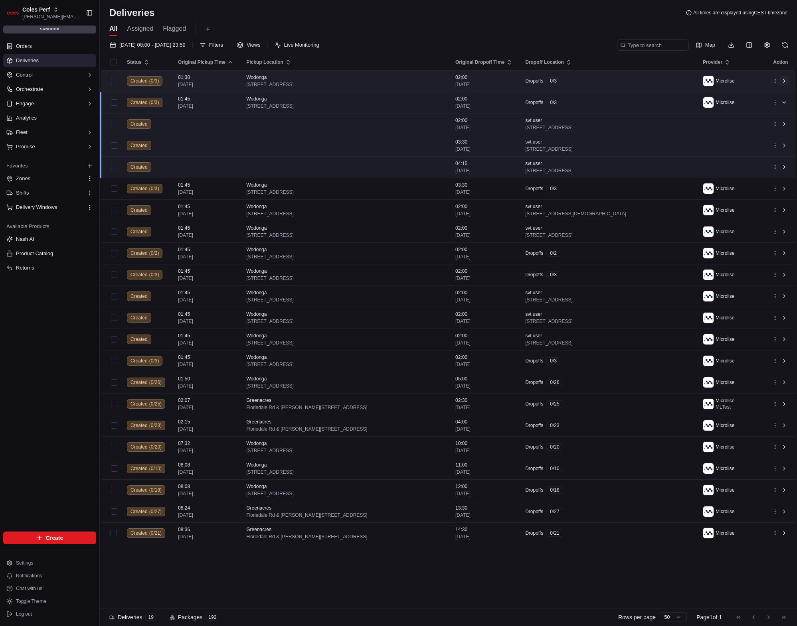
click at [784, 81] on button at bounding box center [784, 81] width 10 height 10
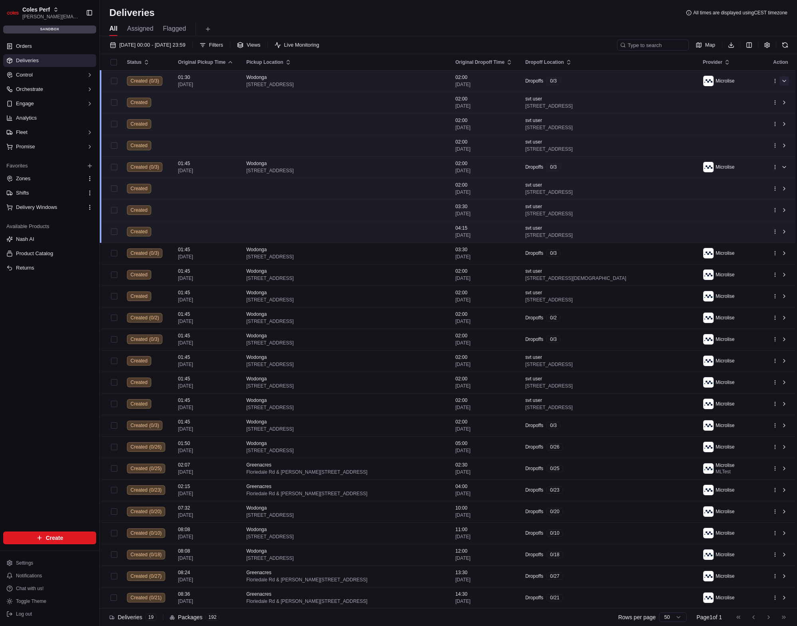
click at [784, 81] on button at bounding box center [784, 81] width 10 height 10
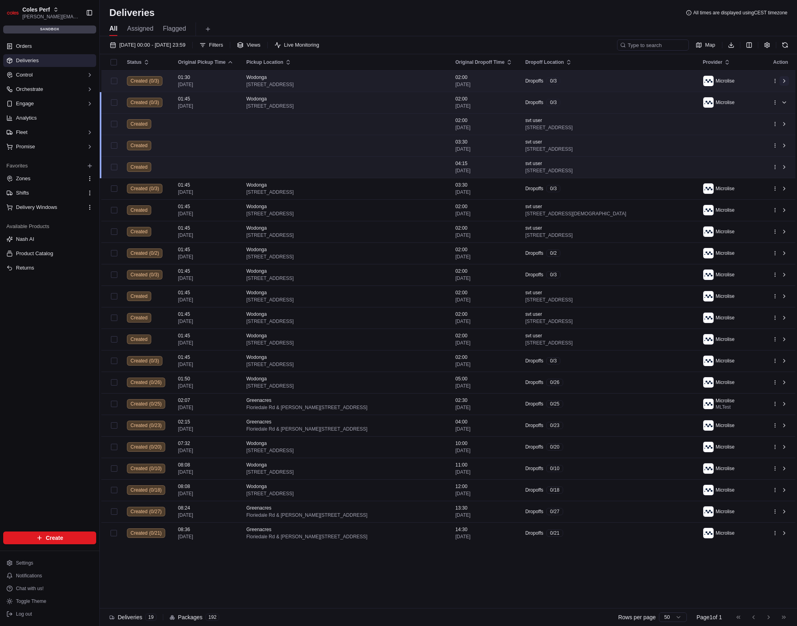
click at [784, 81] on button at bounding box center [784, 81] width 10 height 10
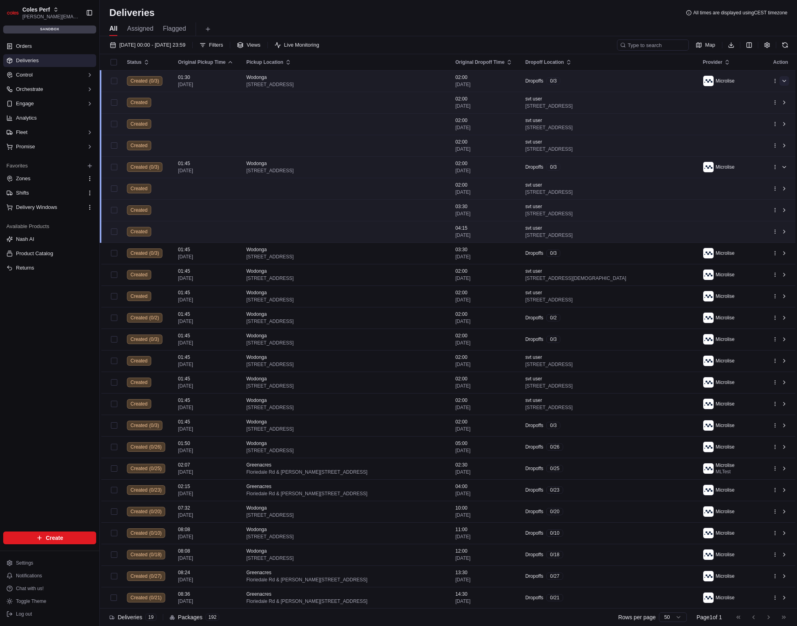
click at [784, 81] on button at bounding box center [784, 81] width 10 height 10
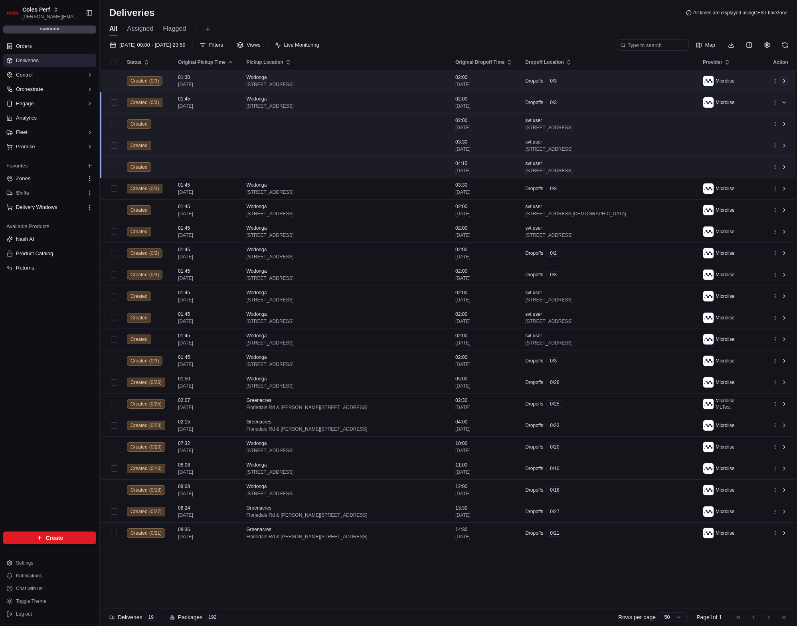
click at [784, 81] on button at bounding box center [784, 81] width 10 height 10
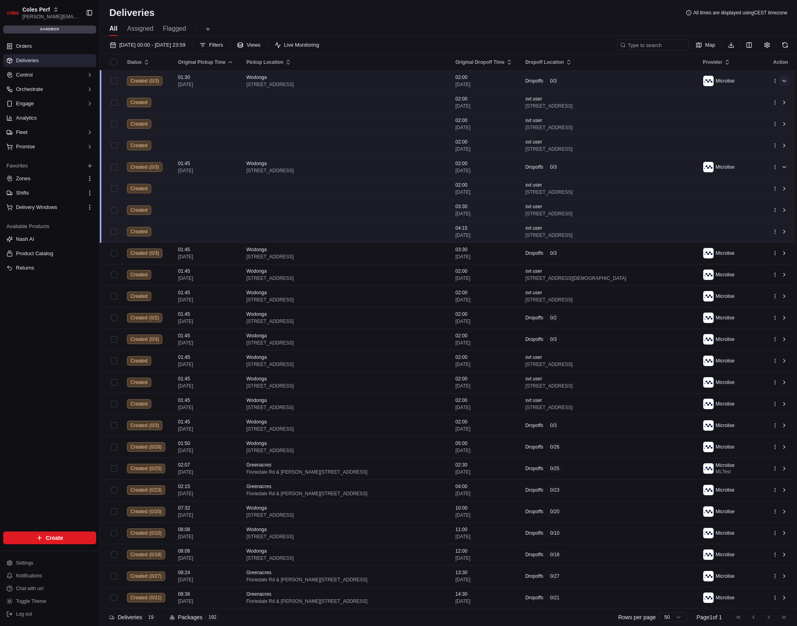
click at [784, 81] on button at bounding box center [784, 81] width 10 height 10
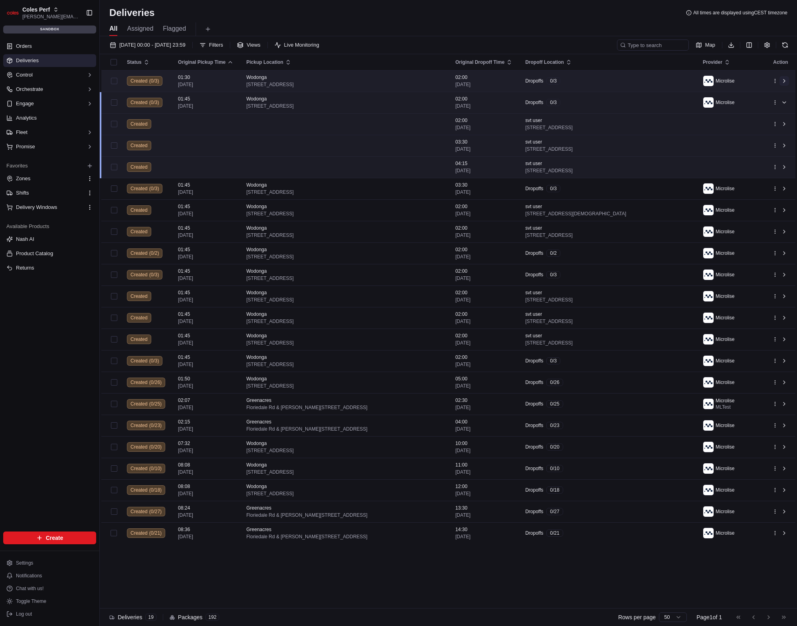
click at [784, 81] on button at bounding box center [784, 81] width 10 height 10
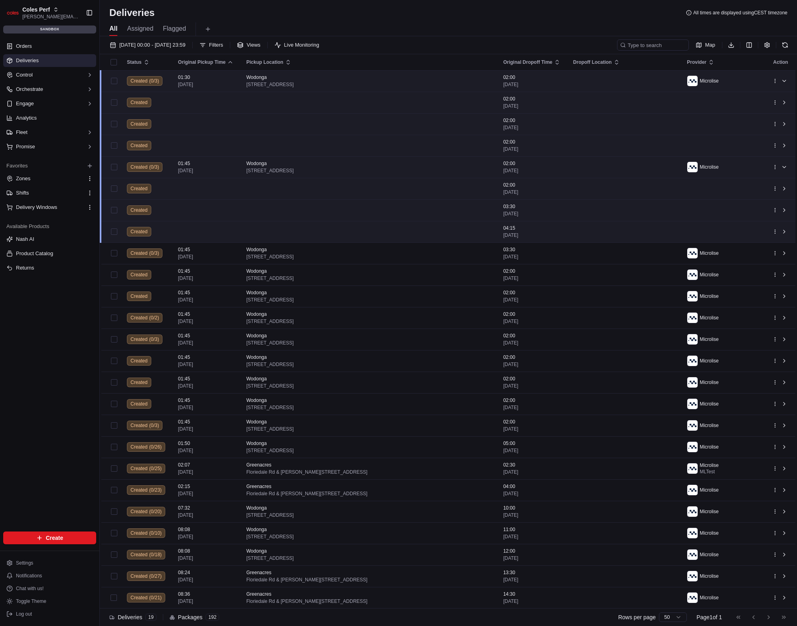
click at [637, 65] on th "Dropoff Location" at bounding box center [623, 62] width 114 height 16
click at [641, 80] on td at bounding box center [623, 81] width 114 height 22
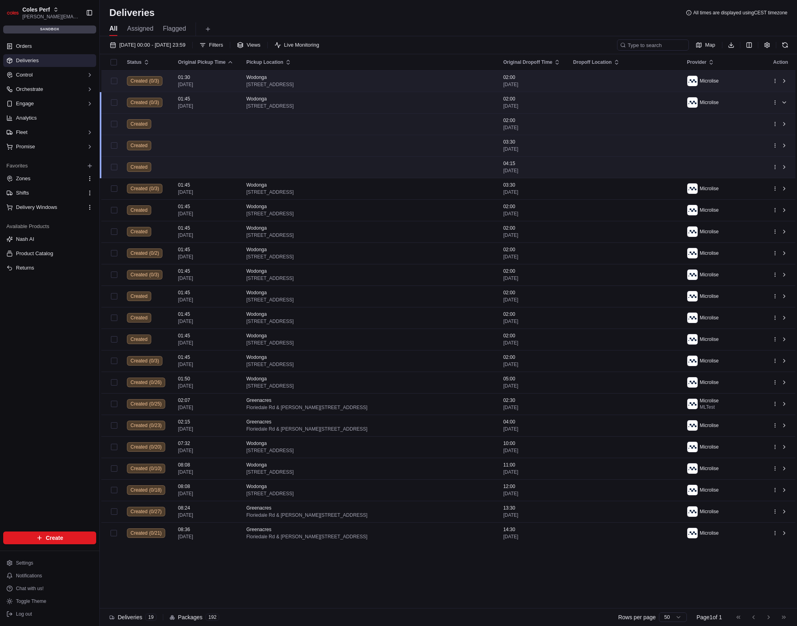
click at [641, 80] on td at bounding box center [623, 81] width 114 height 22
click at [642, 79] on td at bounding box center [623, 81] width 114 height 22
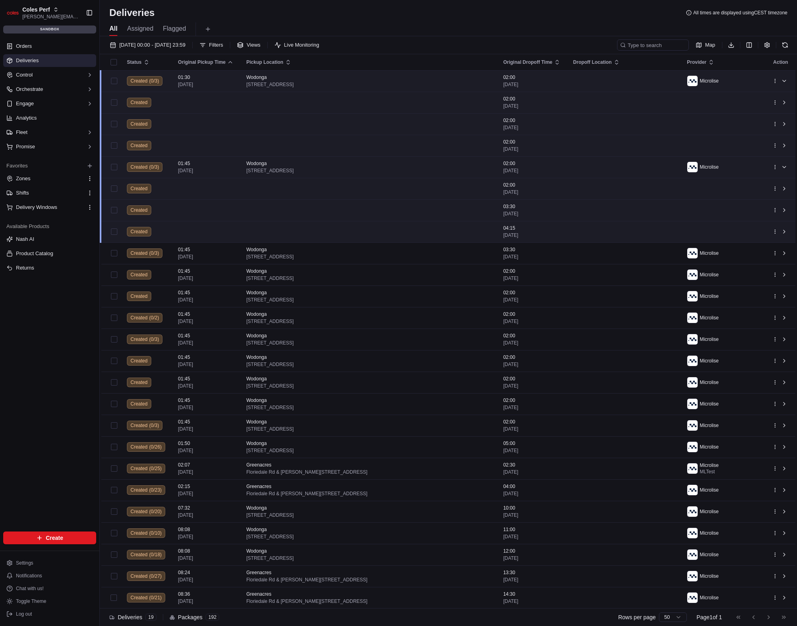
click at [631, 81] on td at bounding box center [623, 81] width 114 height 22
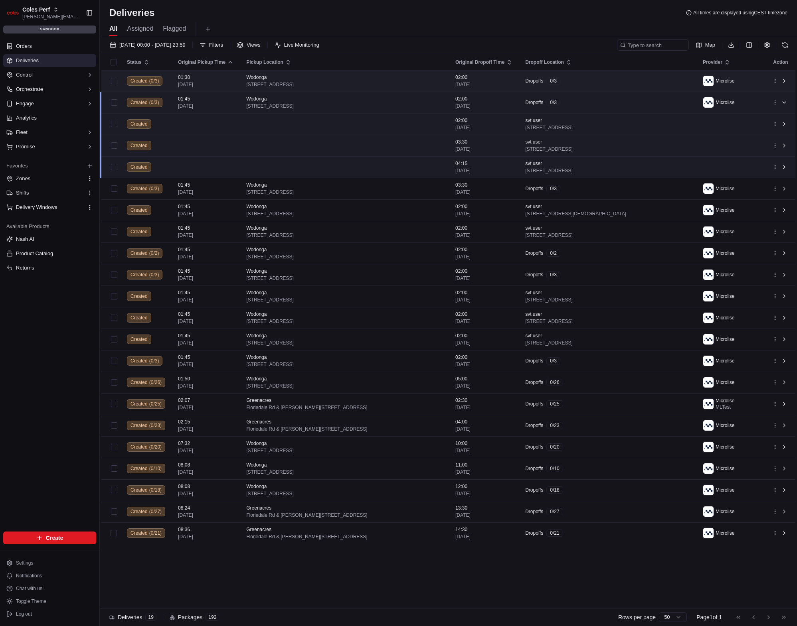
click at [613, 83] on div "Dropoffs 0 / 3" at bounding box center [607, 80] width 165 height 7
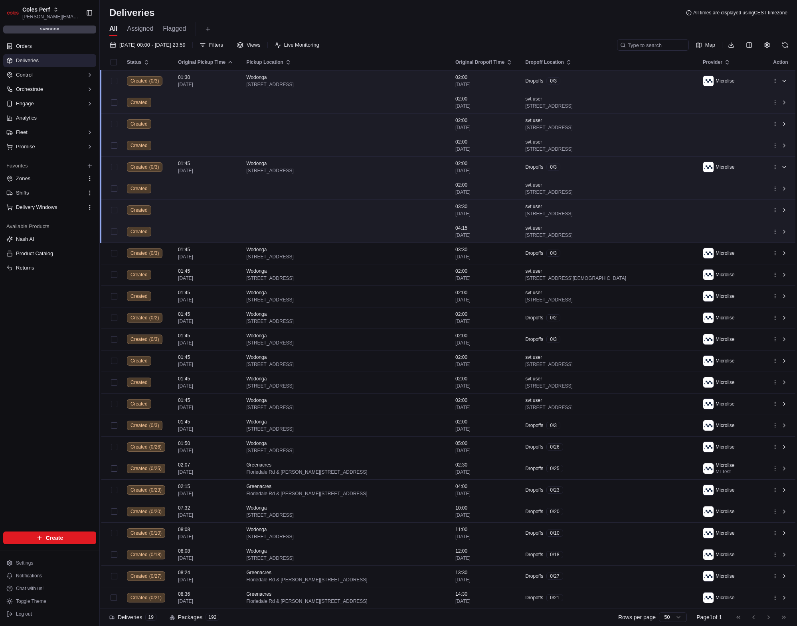
click at [613, 82] on div "Dropoffs 0 / 3" at bounding box center [607, 80] width 165 height 7
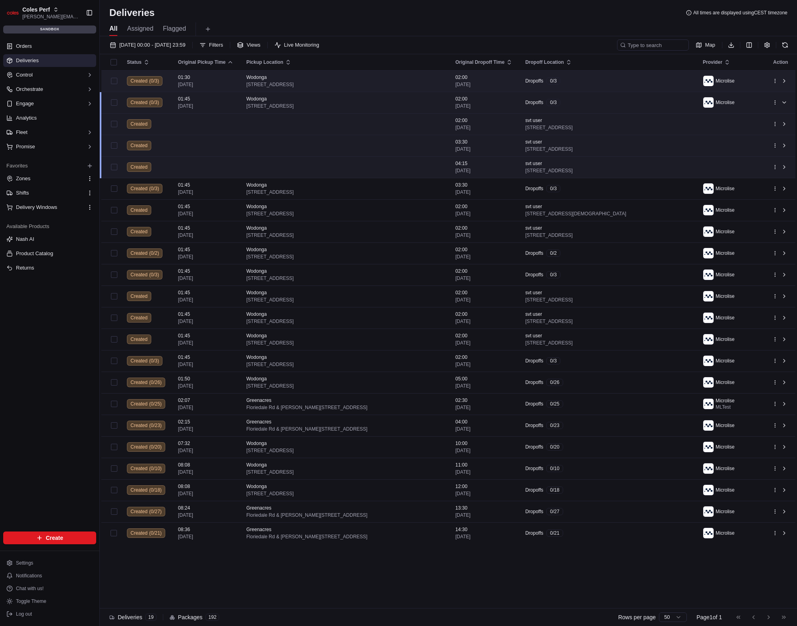
click at [613, 82] on div "Dropoffs 0 / 3" at bounding box center [607, 80] width 165 height 7
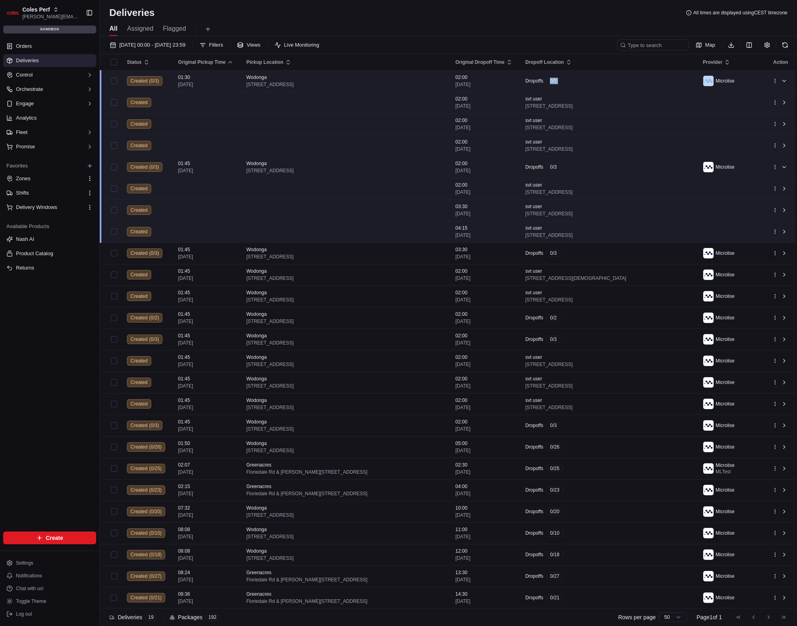
click at [613, 82] on div "Dropoffs 0 / 3" at bounding box center [607, 80] width 165 height 7
click at [596, 167] on div "Dropoffs 0 / 3" at bounding box center [607, 167] width 165 height 7
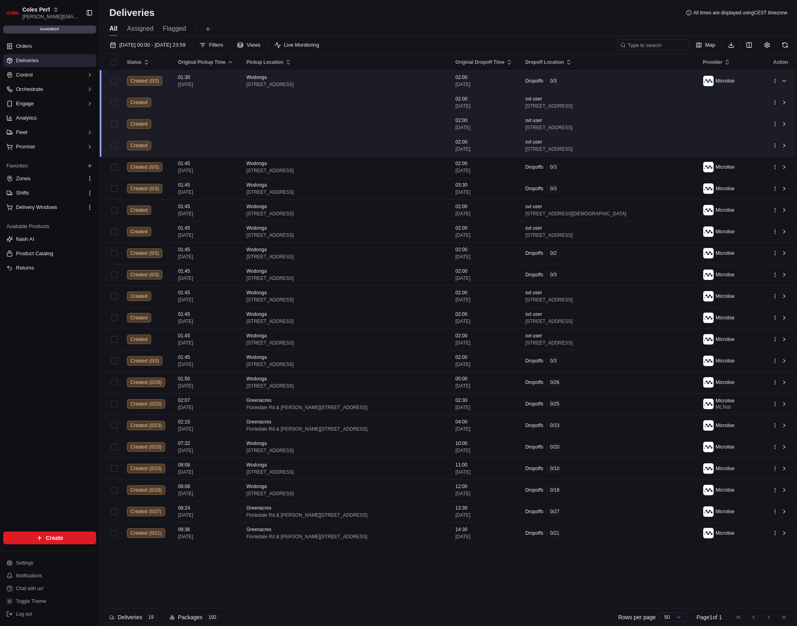
click at [611, 76] on td "Dropoffs 0 / 3" at bounding box center [608, 81] width 178 height 22
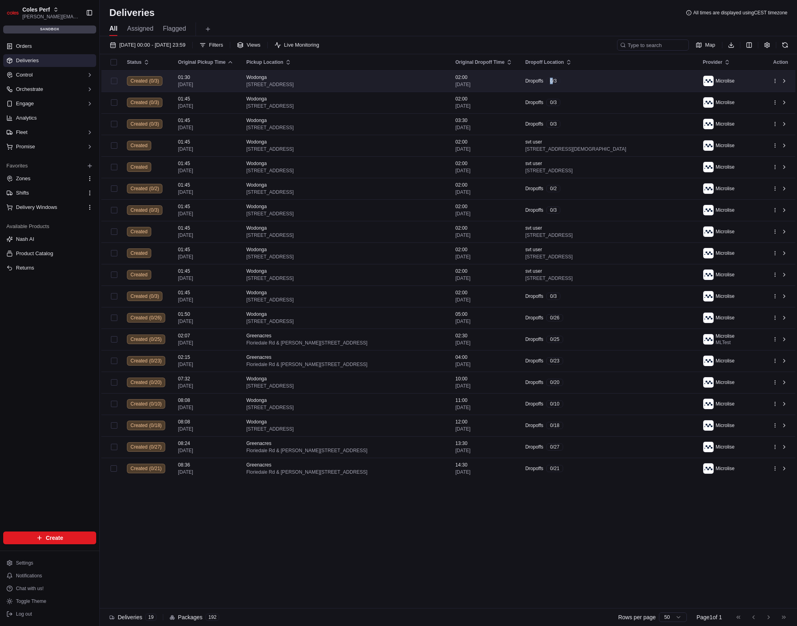
click at [611, 76] on td "Dropoffs 0 / 3" at bounding box center [608, 81] width 178 height 22
click at [612, 79] on div "Dropoffs 0 / 3" at bounding box center [607, 80] width 165 height 7
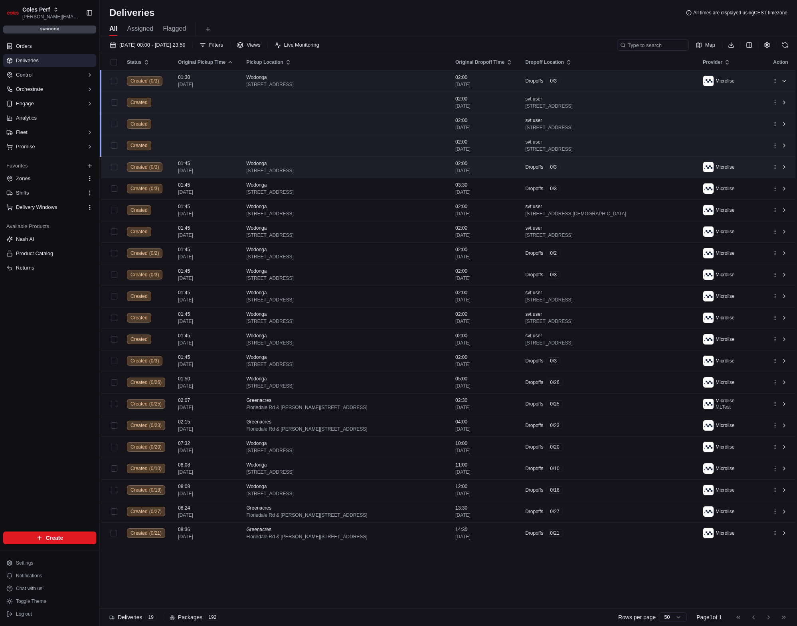
click at [616, 168] on div "Dropoffs 0 / 3" at bounding box center [607, 167] width 165 height 7
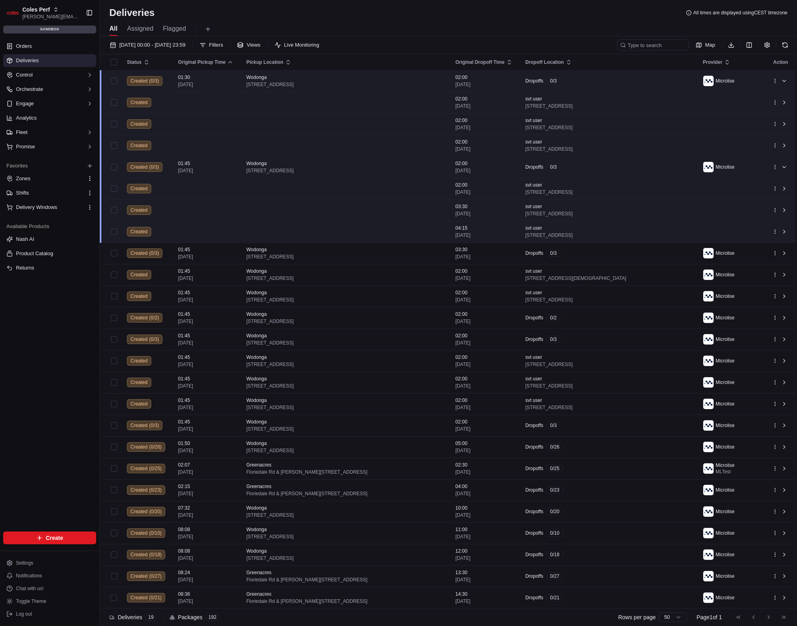
click at [618, 168] on div "Dropoffs 0 / 3" at bounding box center [607, 167] width 165 height 7
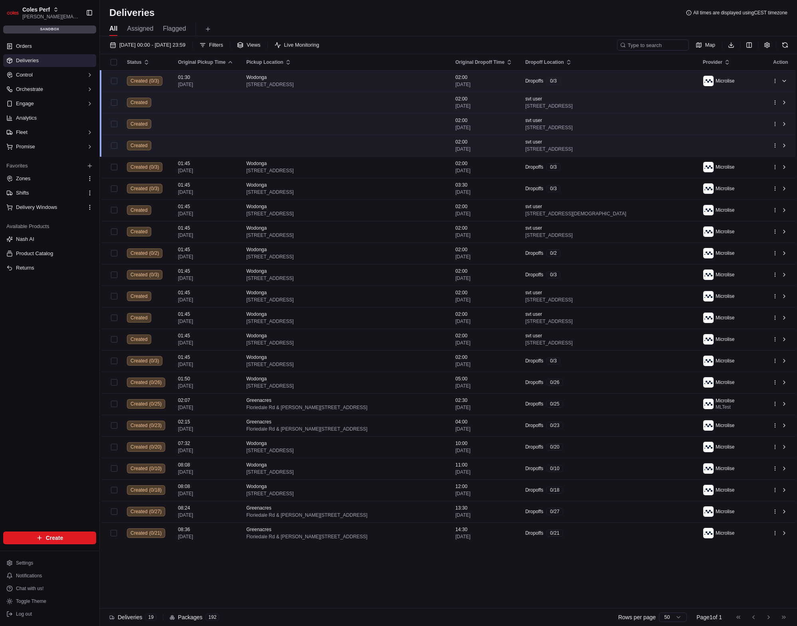
click at [595, 76] on td "Dropoffs 0 / 3" at bounding box center [608, 81] width 178 height 22
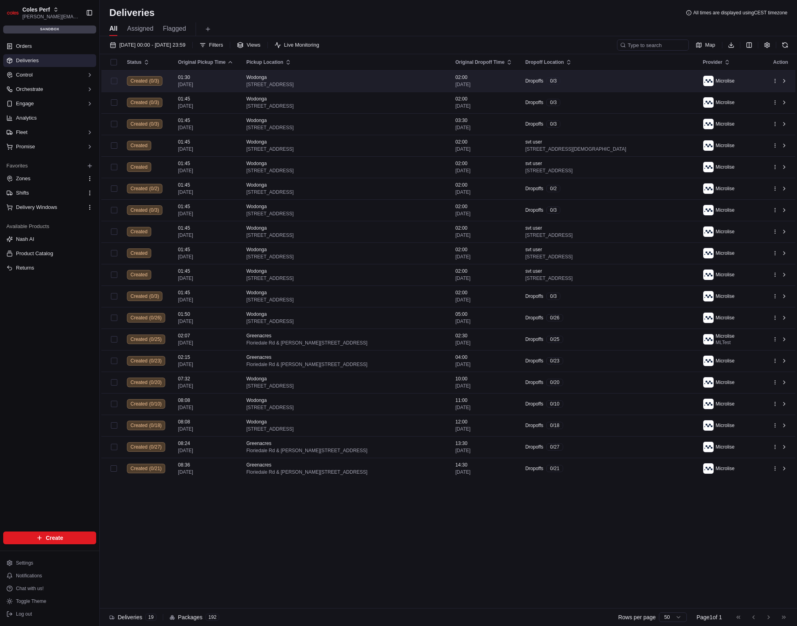
click at [596, 77] on div "Dropoffs 0 / 3" at bounding box center [607, 80] width 165 height 7
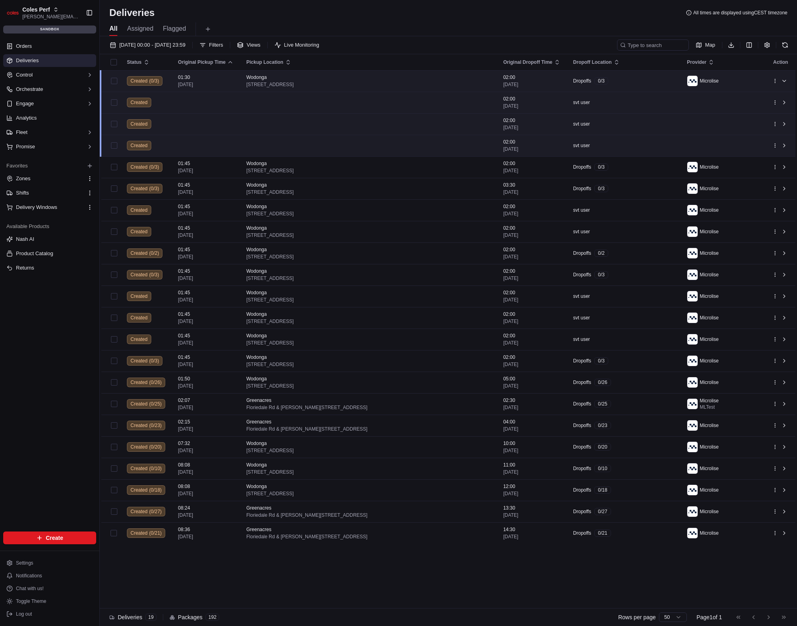
click at [632, 83] on div "Dropoffs 0 / 3" at bounding box center [623, 80] width 101 height 7
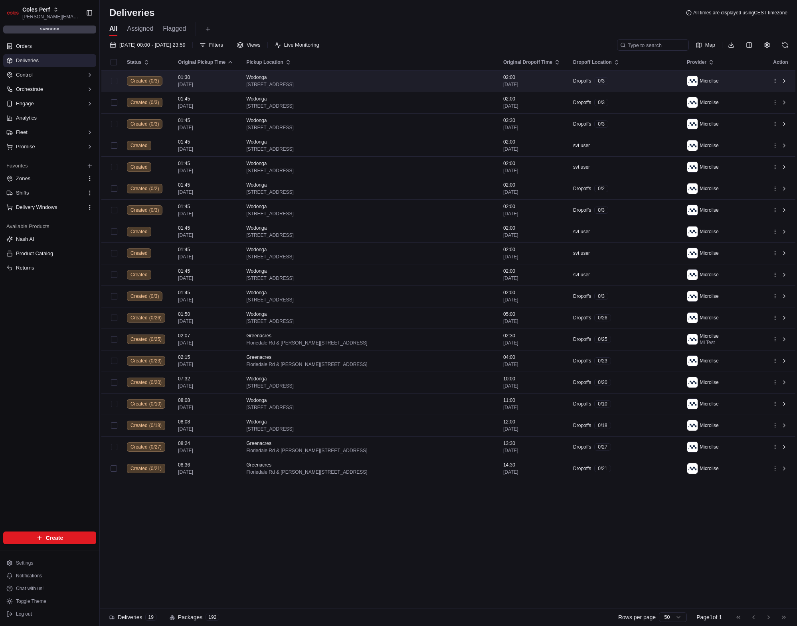
click at [632, 83] on div "Dropoffs 0 / 3" at bounding box center [623, 80] width 101 height 7
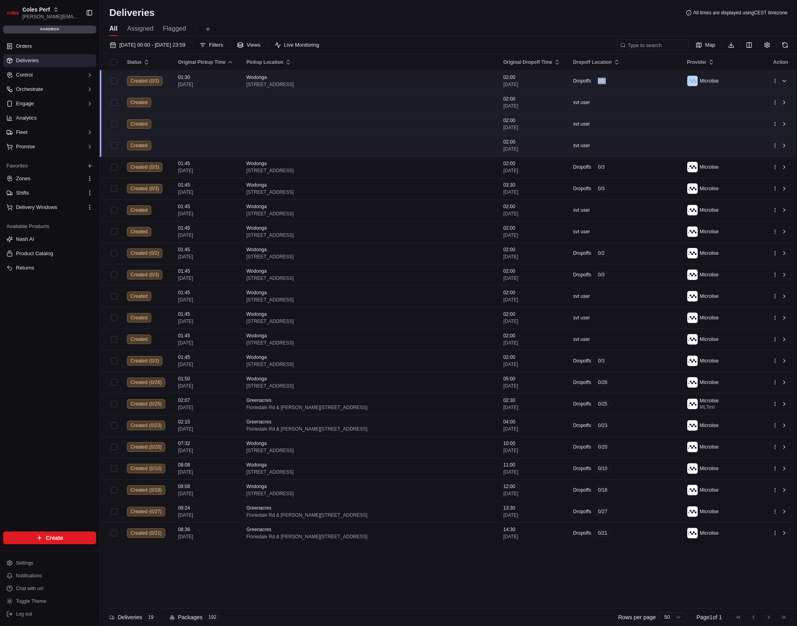
click at [632, 82] on div "Dropoffs 0 / 3" at bounding box center [623, 80] width 101 height 7
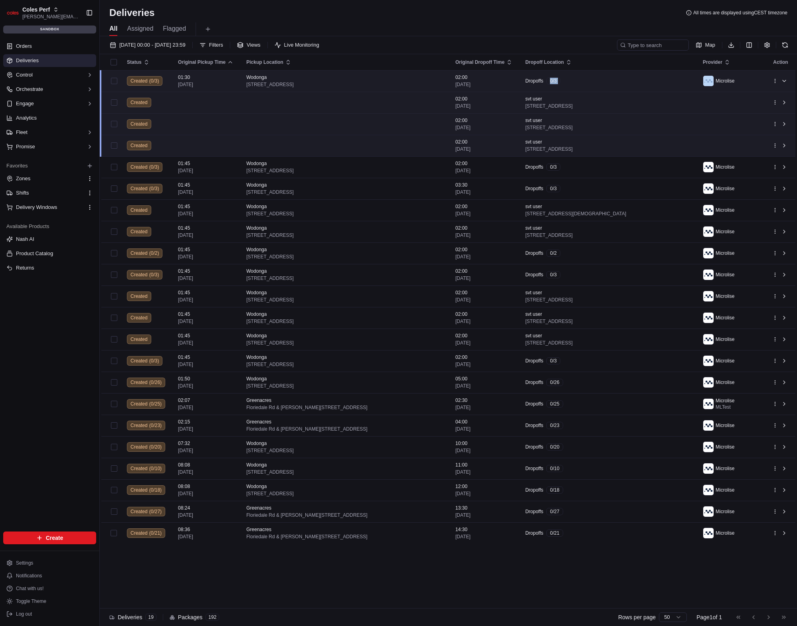
click at [599, 85] on td "Dropoffs 0 / 3" at bounding box center [608, 81] width 178 height 22
click at [601, 83] on div "Dropoffs 0 / 3" at bounding box center [607, 80] width 165 height 7
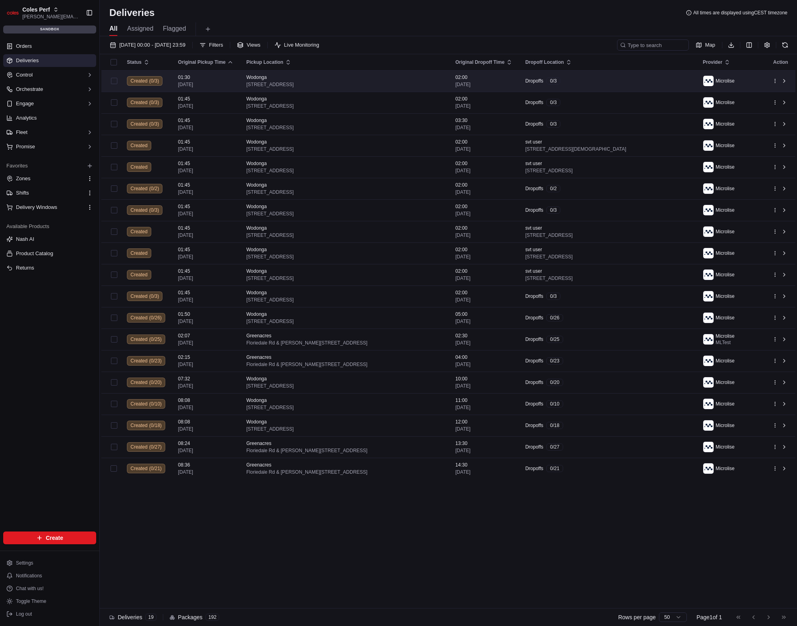
click at [603, 82] on div "Dropoffs 0 / 3" at bounding box center [607, 80] width 165 height 7
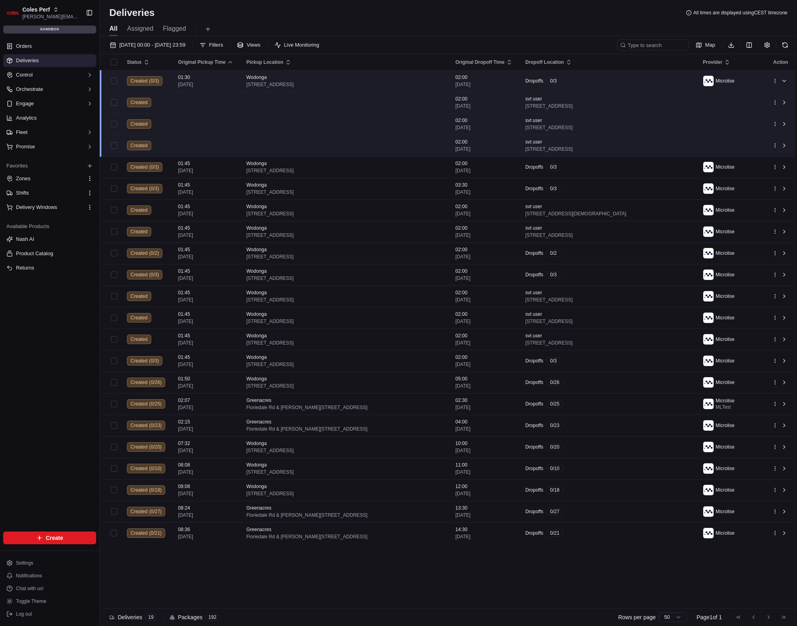
click at [608, 84] on div "Dropoffs 0 / 3" at bounding box center [607, 80] width 165 height 7
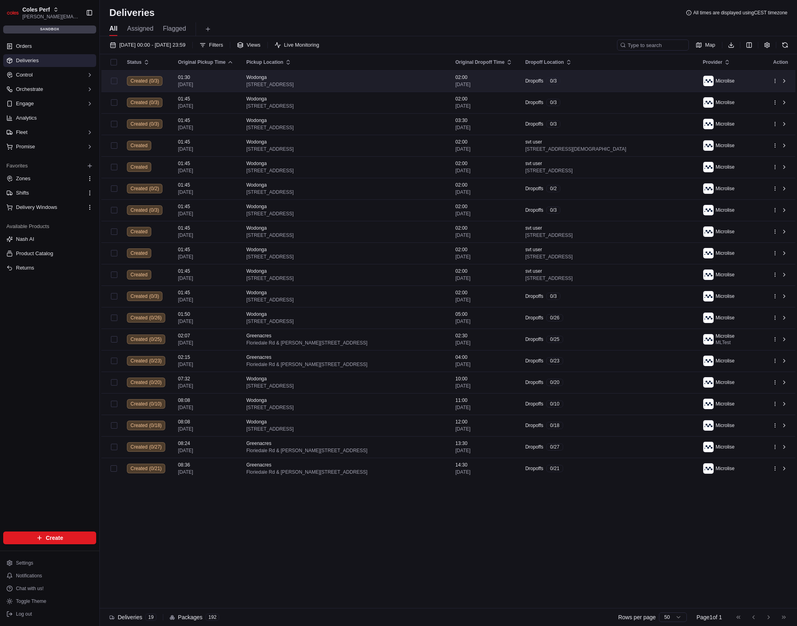
click at [609, 83] on div "Dropoffs 0 / 3" at bounding box center [607, 80] width 165 height 7
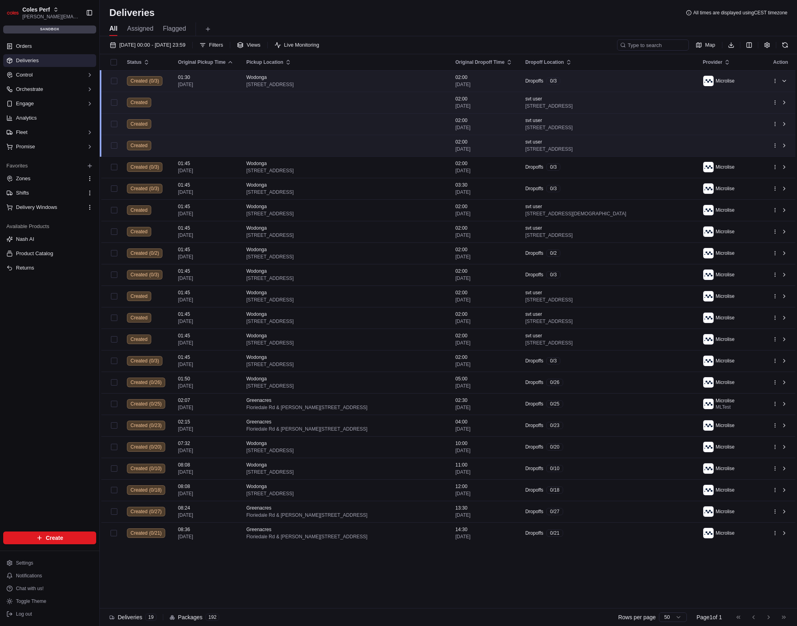
click at [603, 79] on div "Dropoffs 0 / 3" at bounding box center [607, 80] width 165 height 7
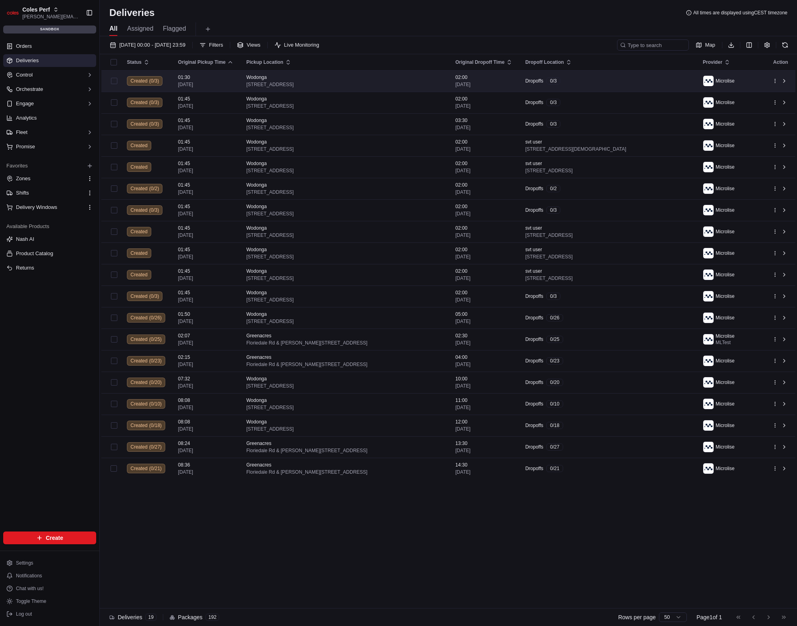
click at [603, 79] on div "Dropoffs 0 / 3" at bounding box center [607, 80] width 165 height 7
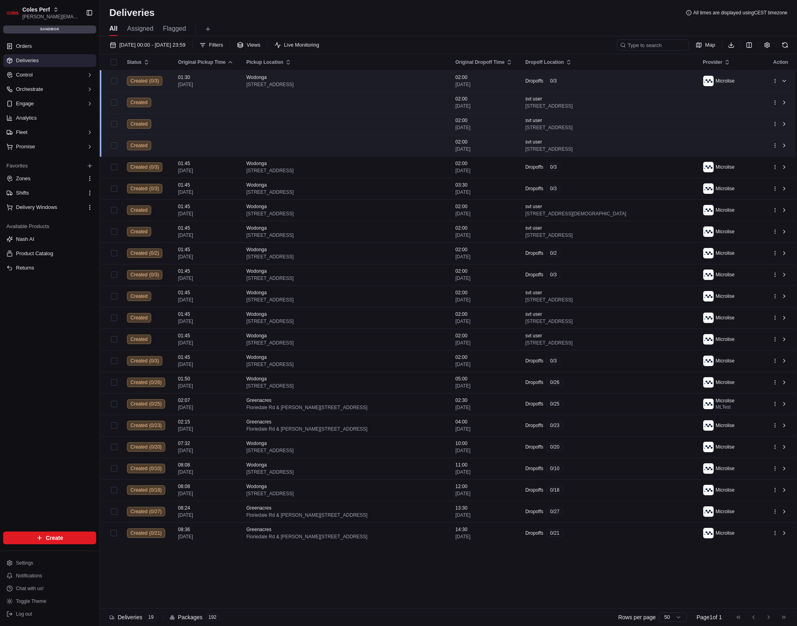
click at [626, 77] on div "Dropoffs 0 / 3" at bounding box center [607, 80] width 165 height 7
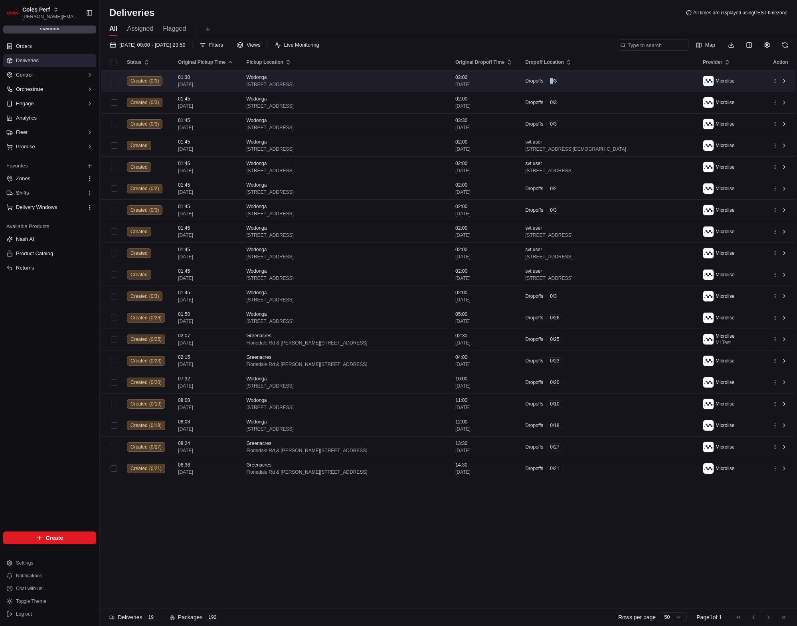
click at [627, 77] on div "Dropoffs 0 / 3" at bounding box center [607, 80] width 165 height 7
click at [639, 81] on div "Dropoffs 0 / 3" at bounding box center [607, 80] width 165 height 7
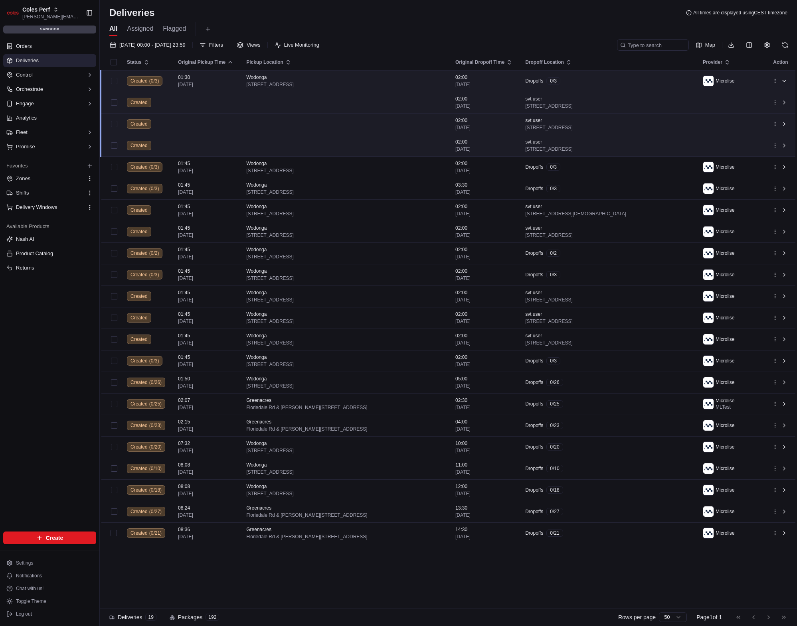
click at [644, 80] on div "Dropoffs 0 / 3" at bounding box center [607, 80] width 165 height 7
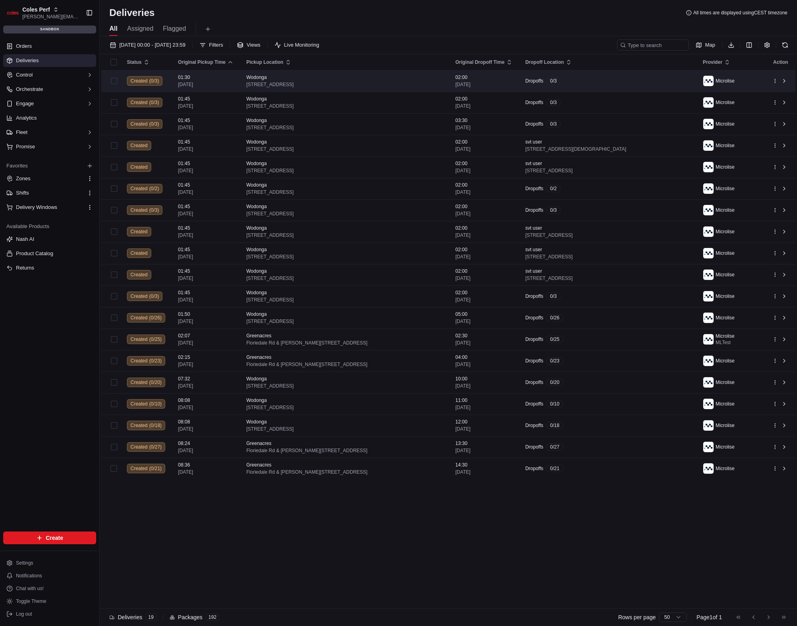
click at [649, 79] on div "Dropoffs 0 / 3" at bounding box center [607, 80] width 165 height 7
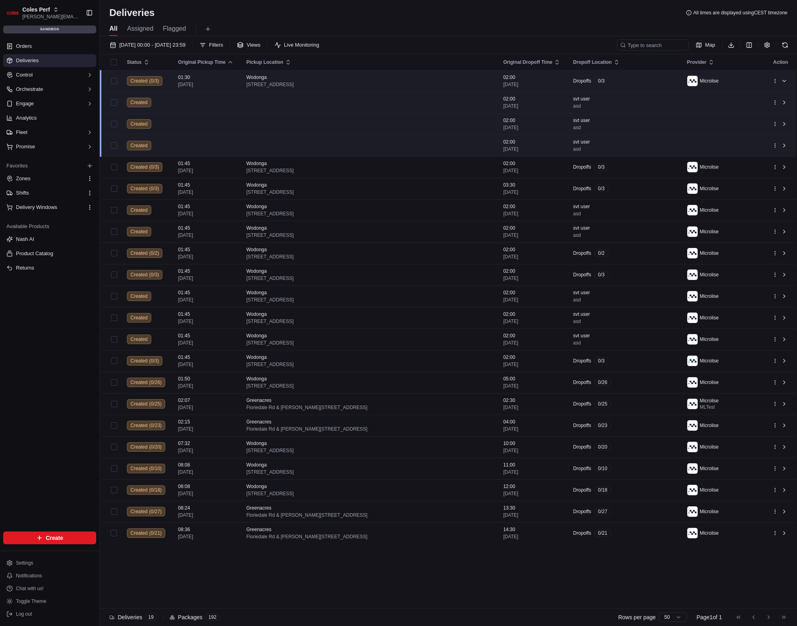
click at [640, 76] on td "Dropoffs 0 / 3" at bounding box center [623, 81] width 114 height 22
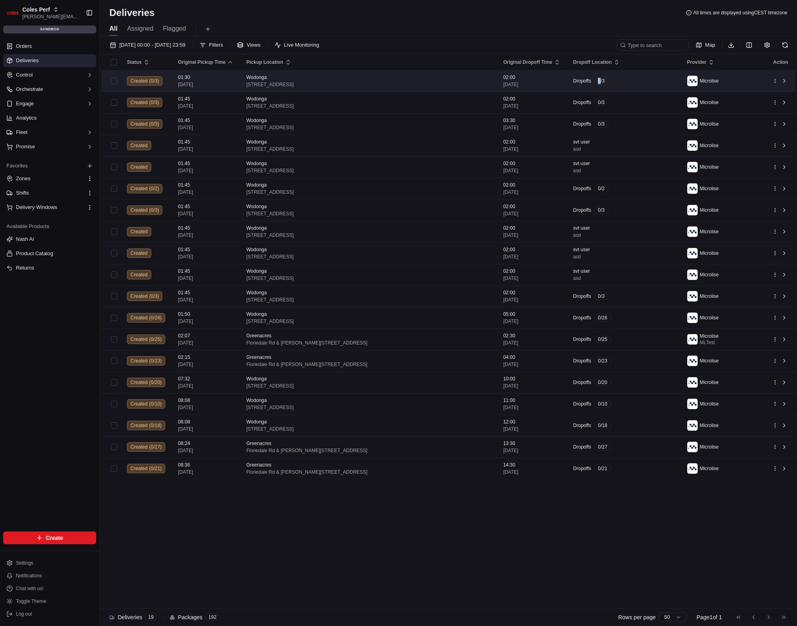
click at [640, 76] on td "Dropoffs 0 / 3" at bounding box center [623, 81] width 114 height 22
click at [641, 79] on div "Dropoffs 0 / 3" at bounding box center [623, 80] width 101 height 7
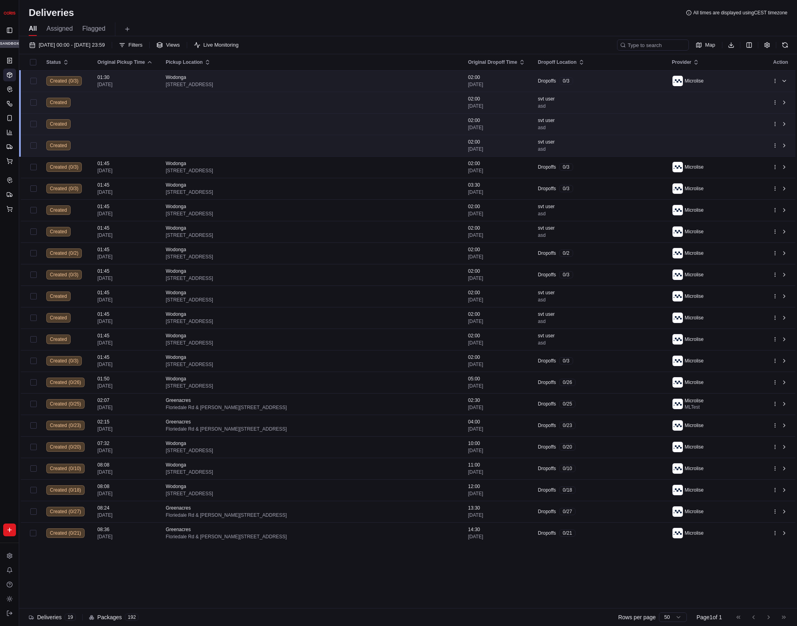
click at [619, 81] on div "Dropoffs 0 / 3" at bounding box center [598, 80] width 121 height 7
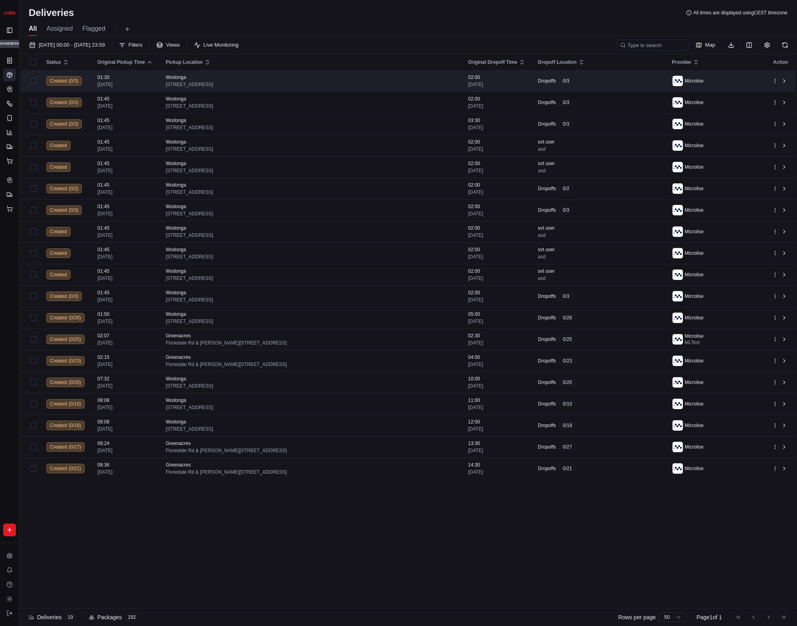
click at [620, 80] on div "Dropoffs 0 / 3" at bounding box center [598, 80] width 121 height 7
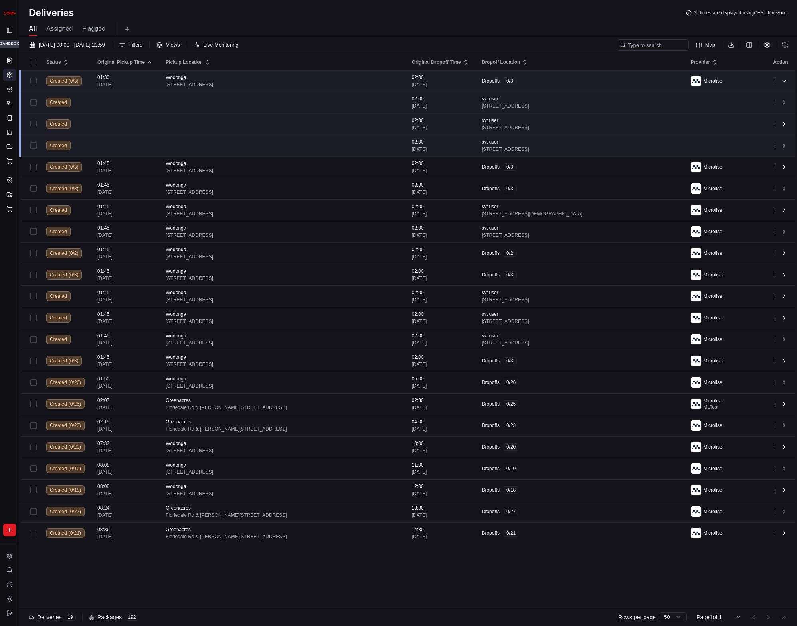
click at [619, 76] on td "Dropoffs 0 / 3" at bounding box center [579, 81] width 209 height 22
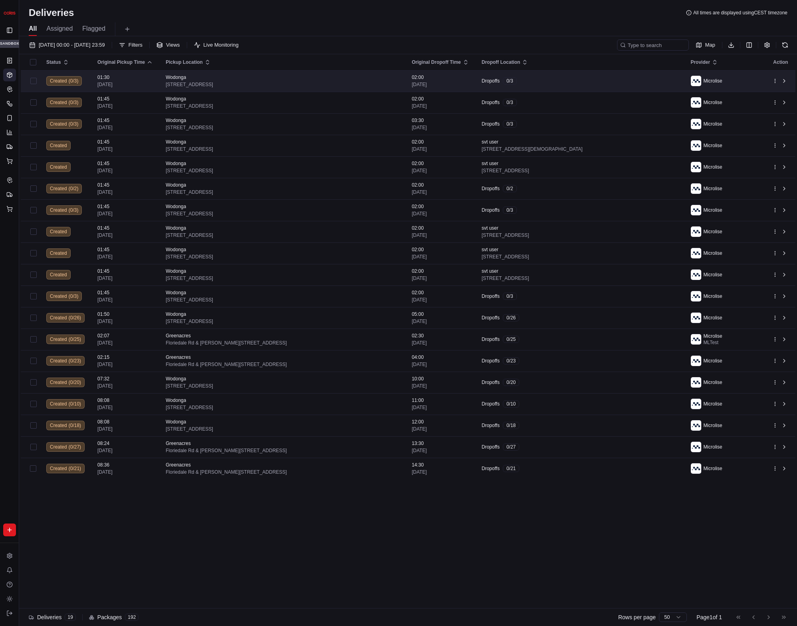
click at [619, 77] on div "Dropoffs 0 / 3" at bounding box center [579, 80] width 196 height 7
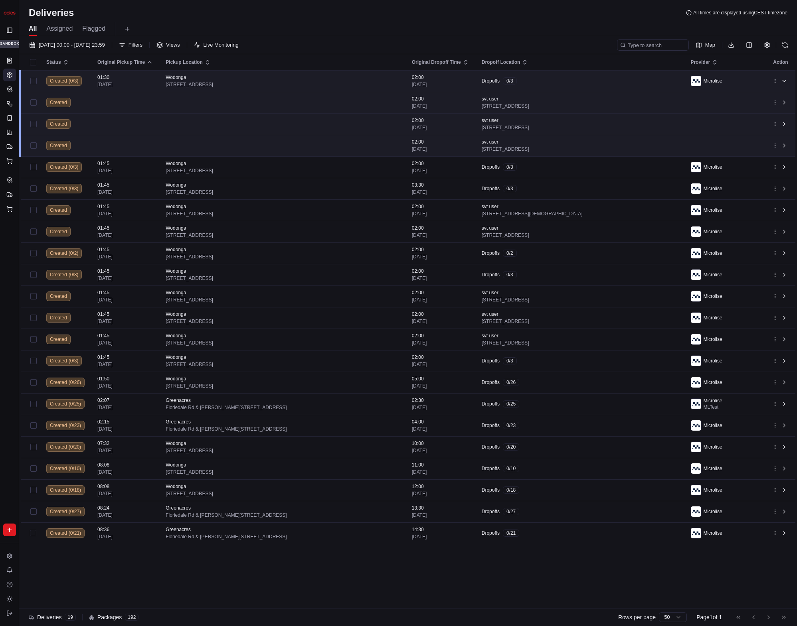
click at [564, 80] on div "Dropoffs 0 / 3" at bounding box center [579, 80] width 196 height 7
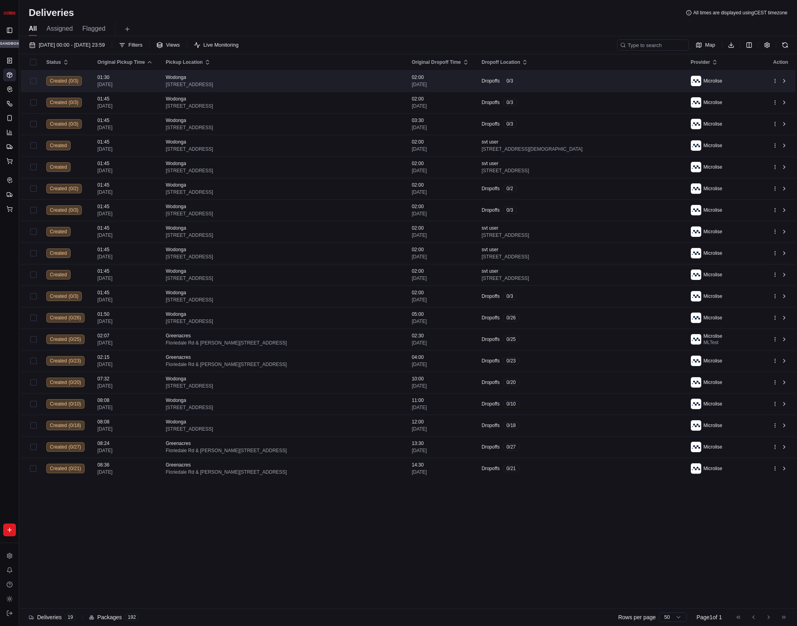
click at [564, 80] on div "Dropoffs 0 / 3" at bounding box center [579, 80] width 196 height 7
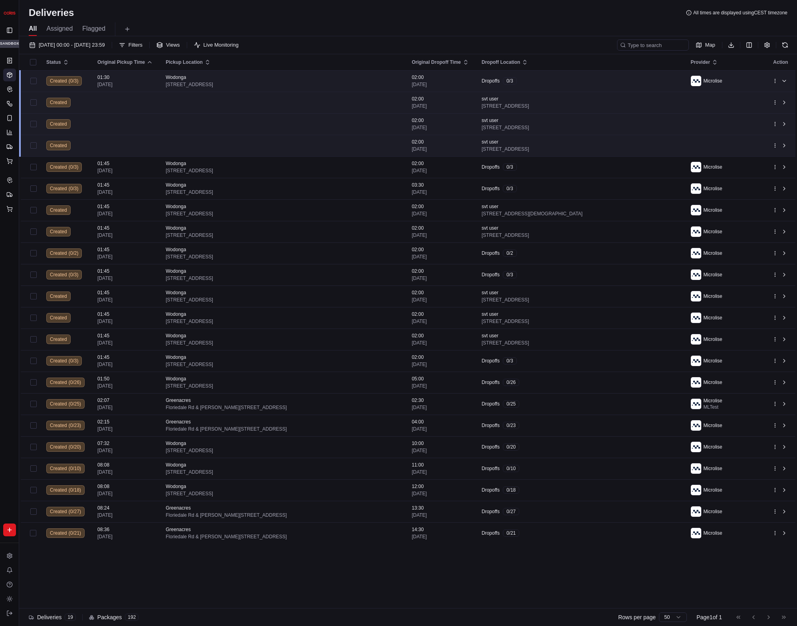
click at [588, 84] on div "Dropoffs 0 / 3" at bounding box center [579, 80] width 196 height 7
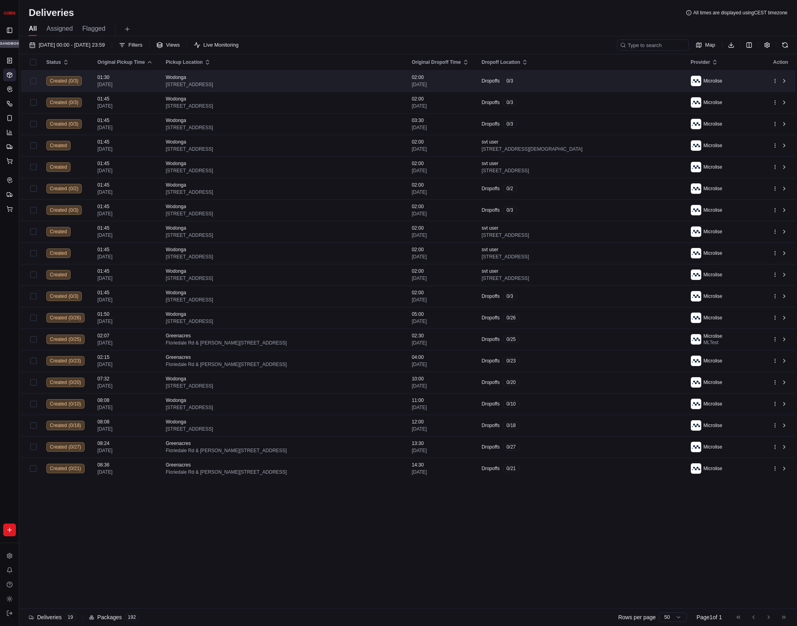
click at [588, 84] on div "Dropoffs 0 / 3" at bounding box center [579, 80] width 196 height 7
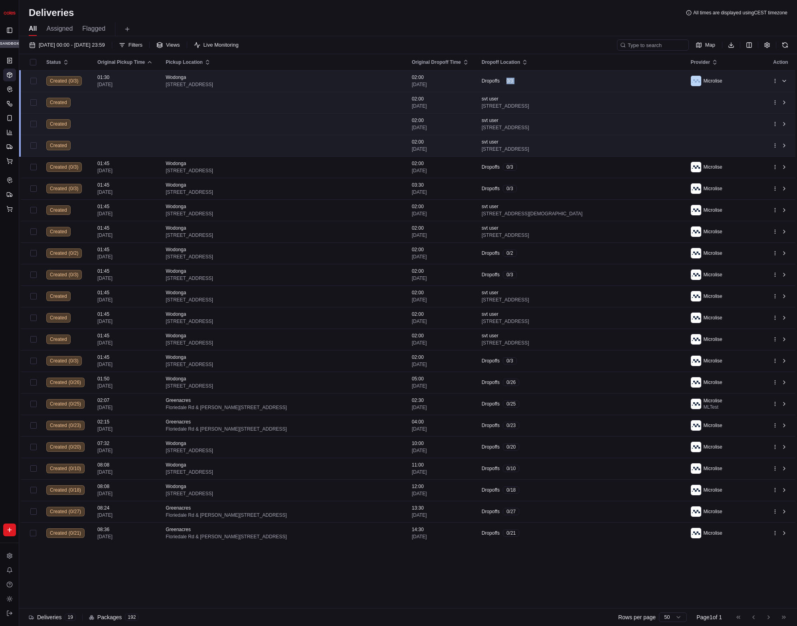
click at [588, 84] on div "Dropoffs 0 / 3" at bounding box center [579, 80] width 196 height 7
drag, startPoint x: 588, startPoint y: 84, endPoint x: 606, endPoint y: 79, distance: 19.3
click at [588, 84] on div "Dropoffs 0 / 3" at bounding box center [579, 80] width 196 height 7
click at [607, 79] on div "Dropoffs 0 / 3" at bounding box center [579, 80] width 196 height 7
click at [551, 74] on td "Dropoffs 0 / 3" at bounding box center [579, 81] width 209 height 22
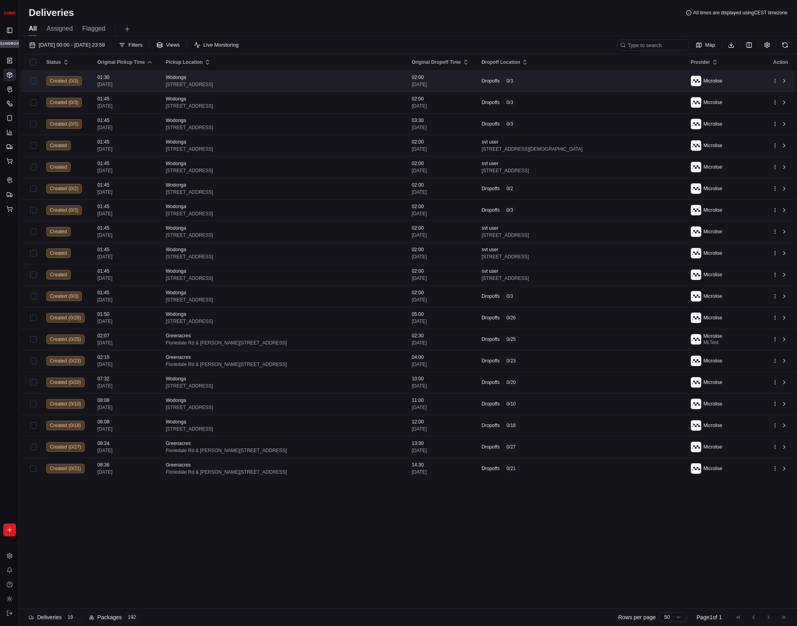
click at [552, 75] on td "Dropoffs 0 / 3" at bounding box center [579, 81] width 209 height 22
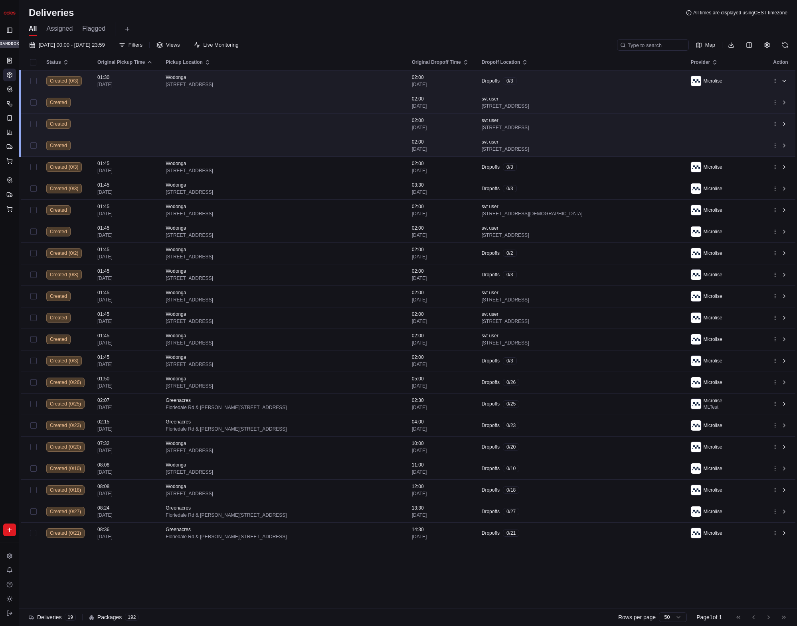
click at [566, 78] on div "Dropoffs 0 / 3" at bounding box center [579, 80] width 196 height 7
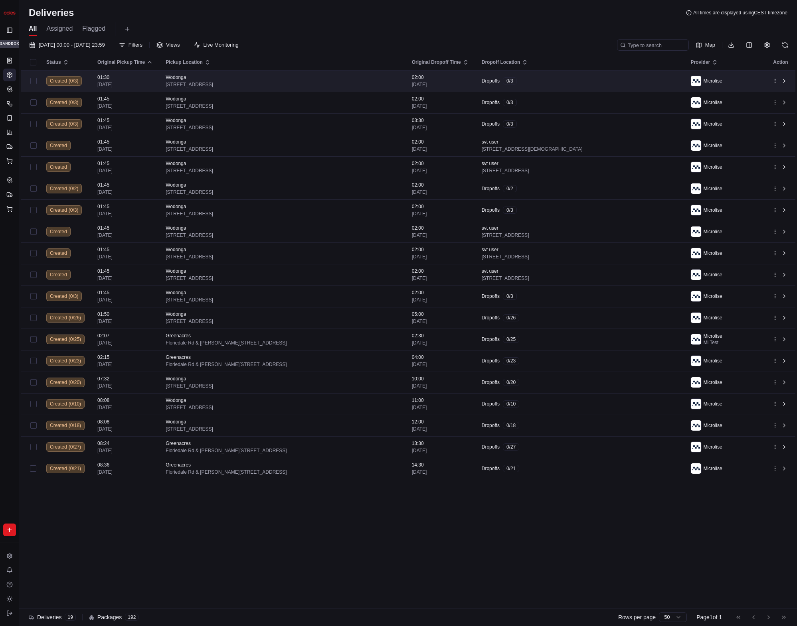
click at [570, 78] on div "Dropoffs 0 / 3" at bounding box center [579, 80] width 196 height 7
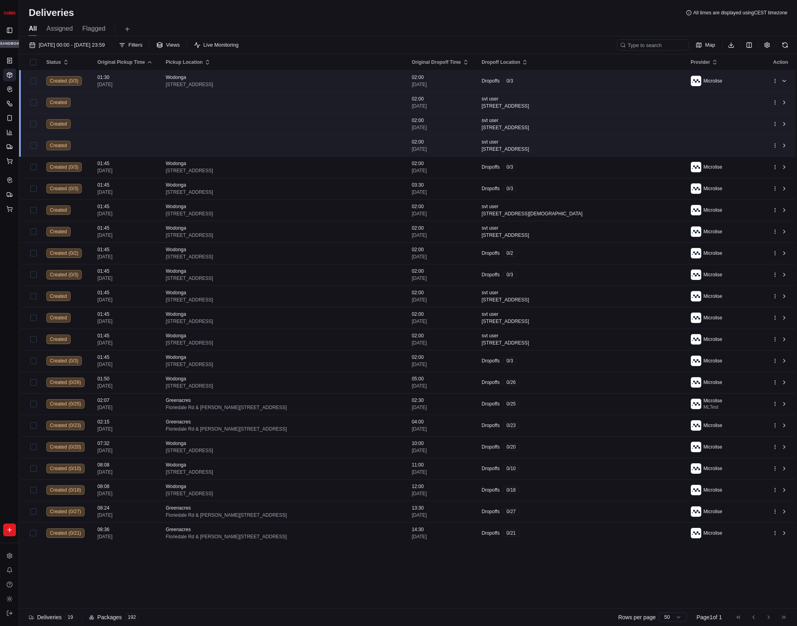
click at [556, 76] on td "Dropoffs 0 / 3" at bounding box center [579, 81] width 209 height 22
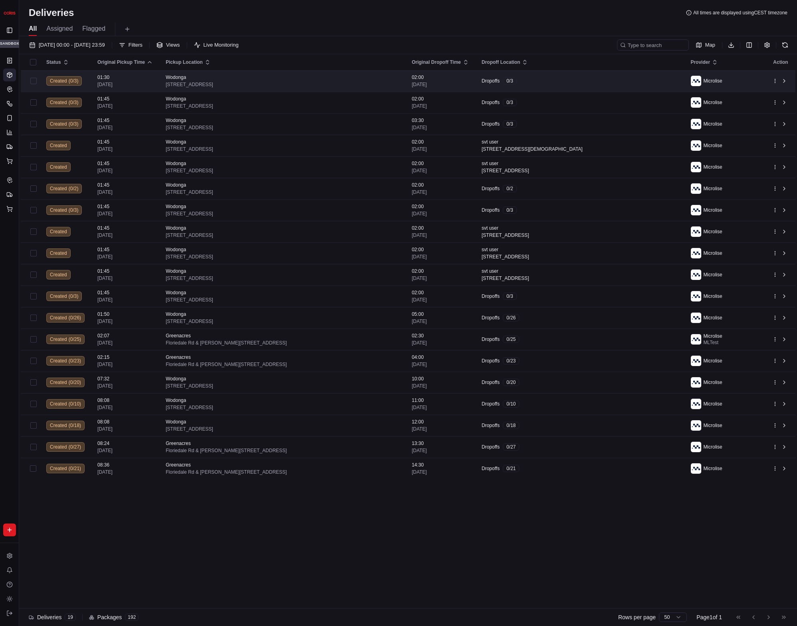
click at [559, 78] on div "Dropoffs 0 / 3" at bounding box center [579, 80] width 196 height 7
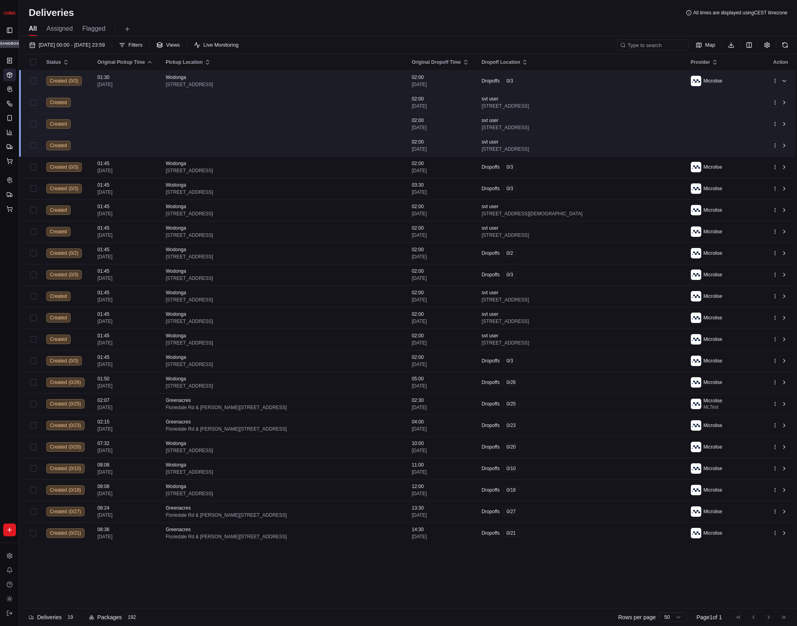
click at [578, 74] on td "Dropoffs 0 / 3" at bounding box center [579, 81] width 209 height 22
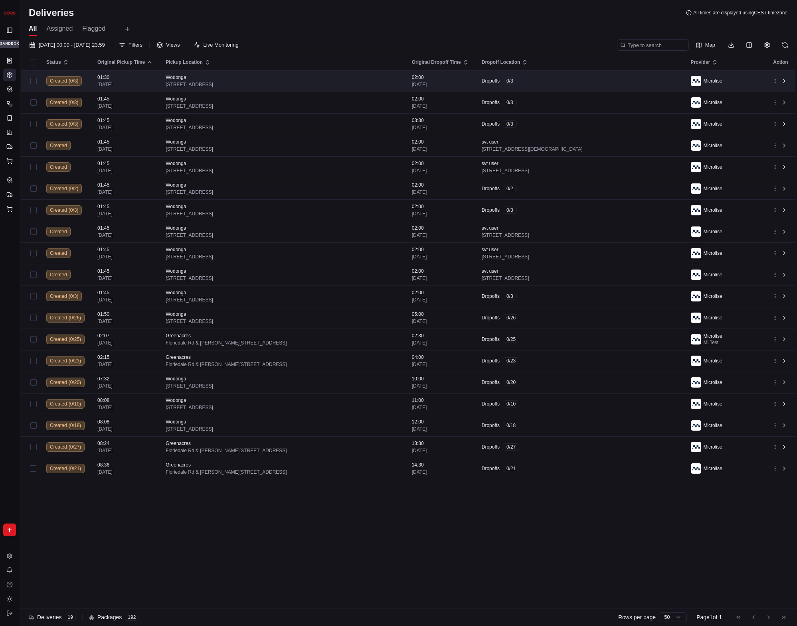
click at [578, 75] on td "Dropoffs 0 / 3" at bounding box center [579, 81] width 209 height 22
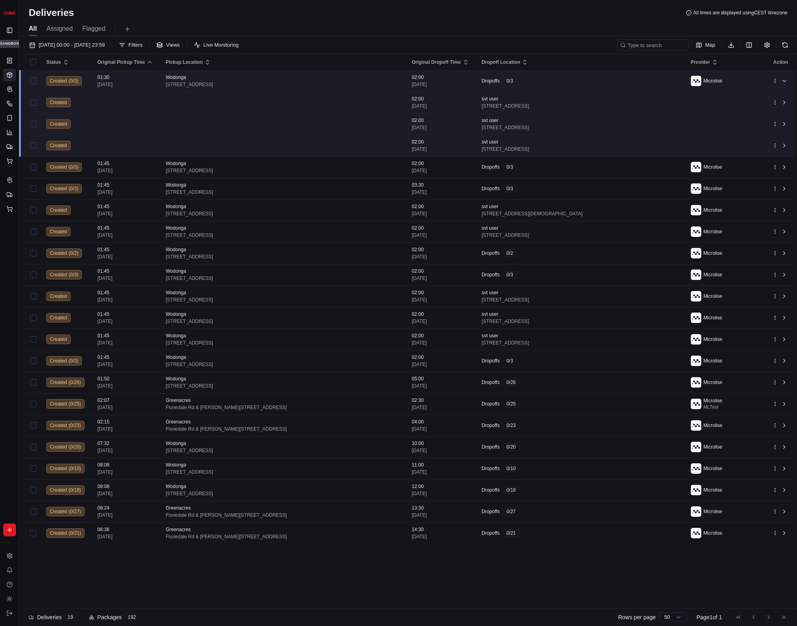
click at [600, 79] on div "Dropoffs 0 / 3" at bounding box center [579, 80] width 196 height 7
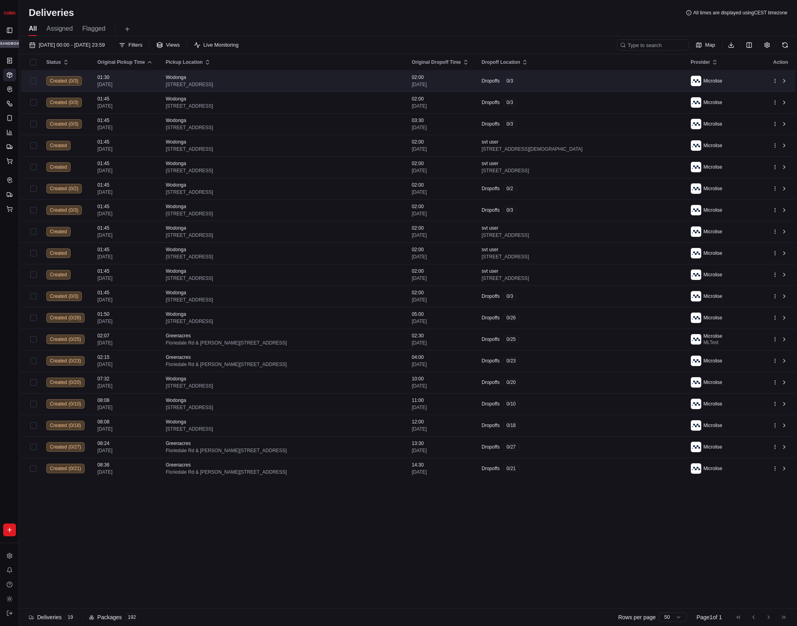
click at [600, 79] on div "Dropoffs 0 / 3" at bounding box center [579, 80] width 196 height 7
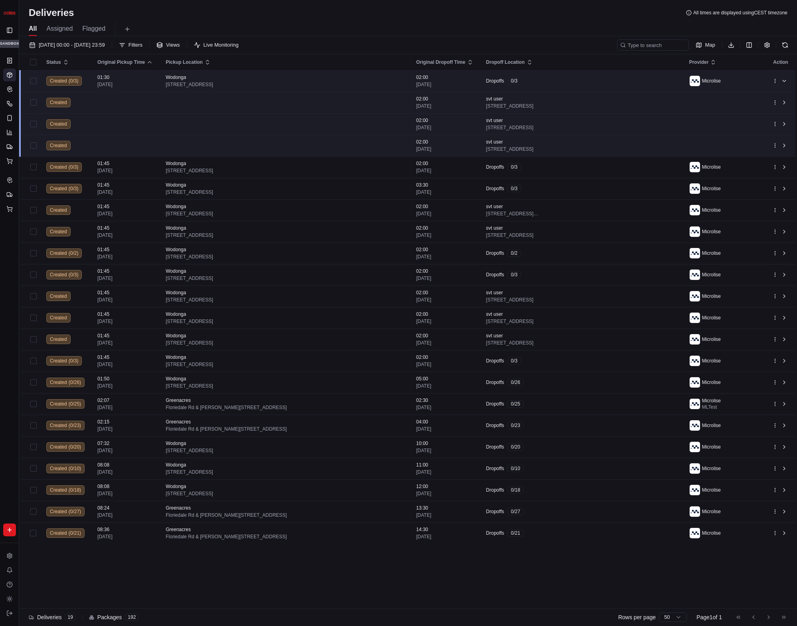
click at [596, 78] on div "Dropoffs 0 / 3" at bounding box center [581, 80] width 190 height 7
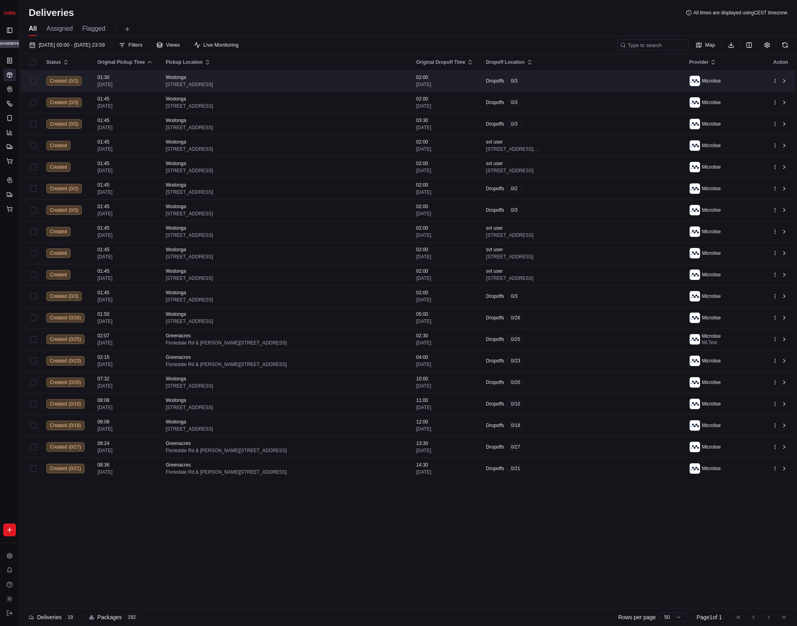
click at [596, 78] on div "Dropoffs 0 / 3" at bounding box center [581, 80] width 190 height 7
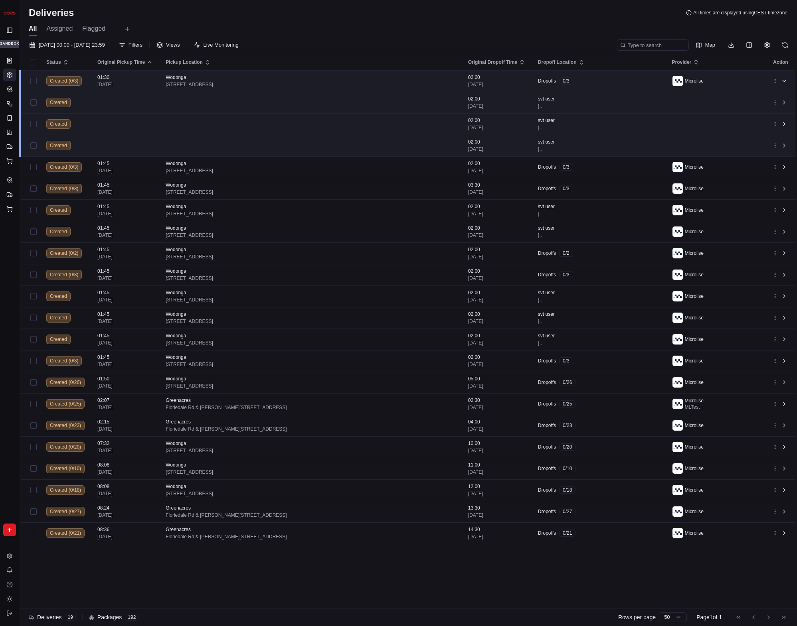
click at [600, 81] on div "Dropoffs 0 / 3" at bounding box center [598, 80] width 121 height 7
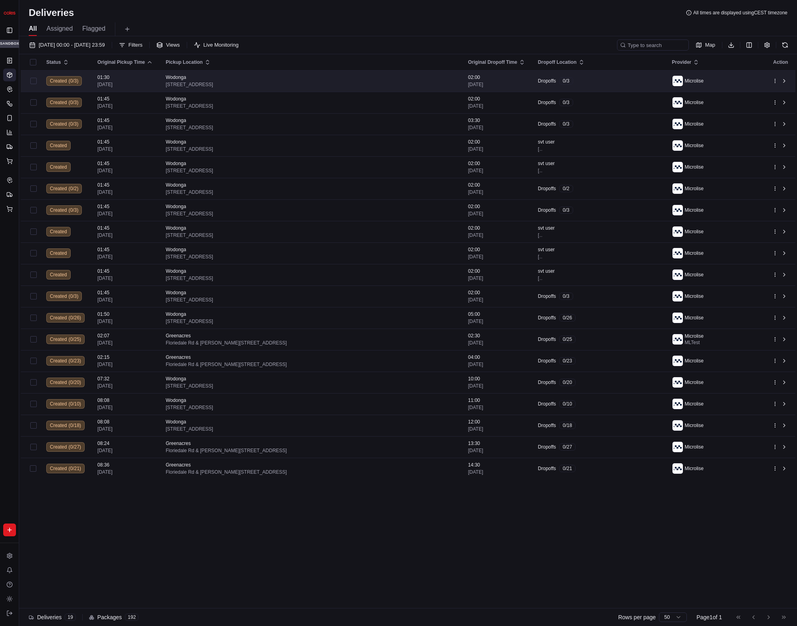
click at [600, 81] on div "Dropoffs 0 / 3" at bounding box center [598, 80] width 121 height 7
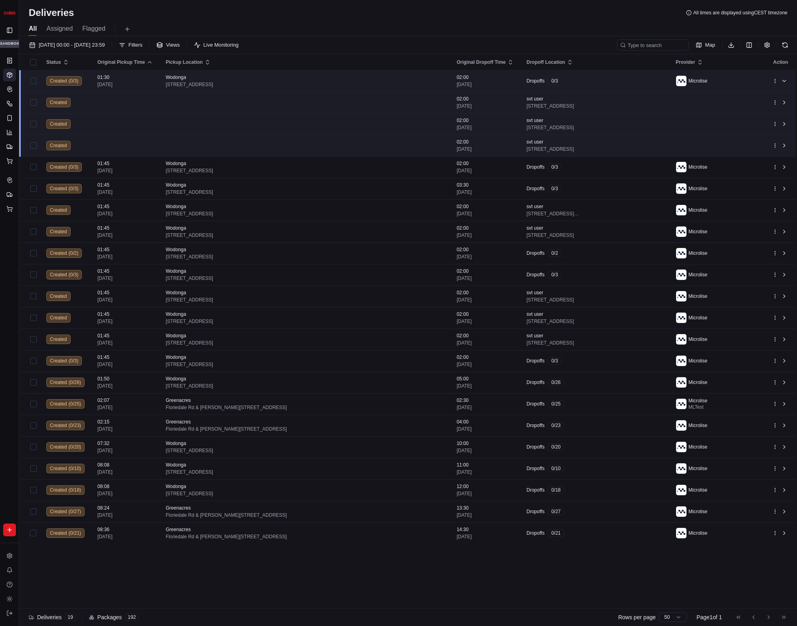
click at [580, 83] on div "Dropoffs 0 / 3" at bounding box center [594, 80] width 136 height 7
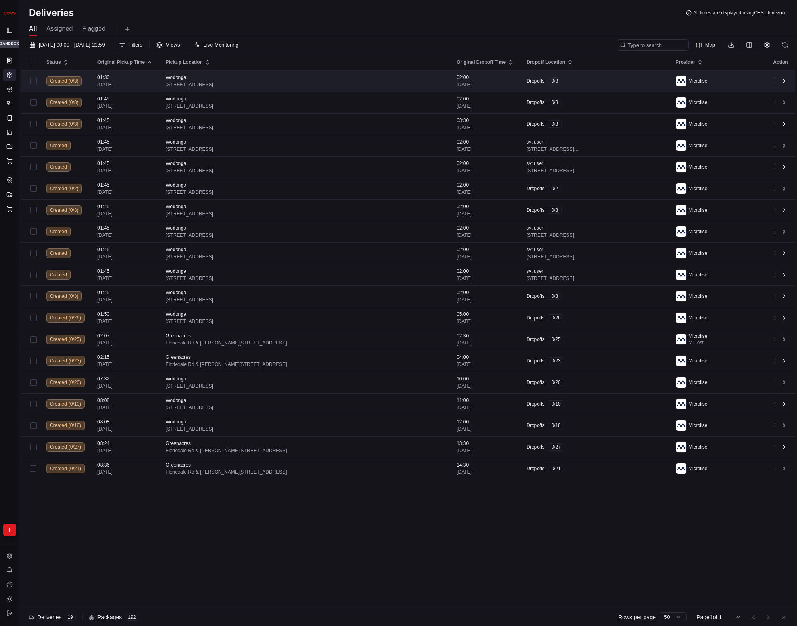
click at [584, 82] on div "Dropoffs 0 / 3" at bounding box center [594, 80] width 136 height 7
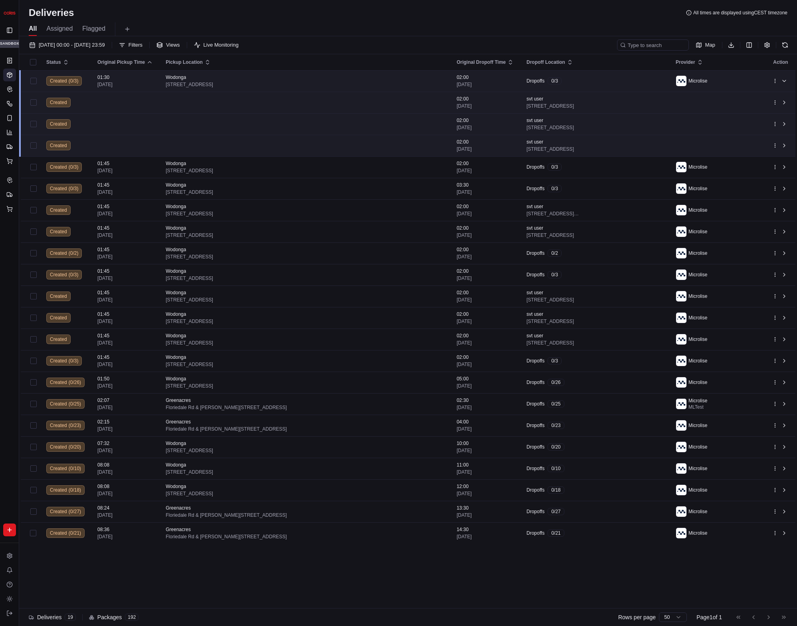
click at [603, 78] on div "Dropoffs 0 / 3" at bounding box center [594, 80] width 136 height 7
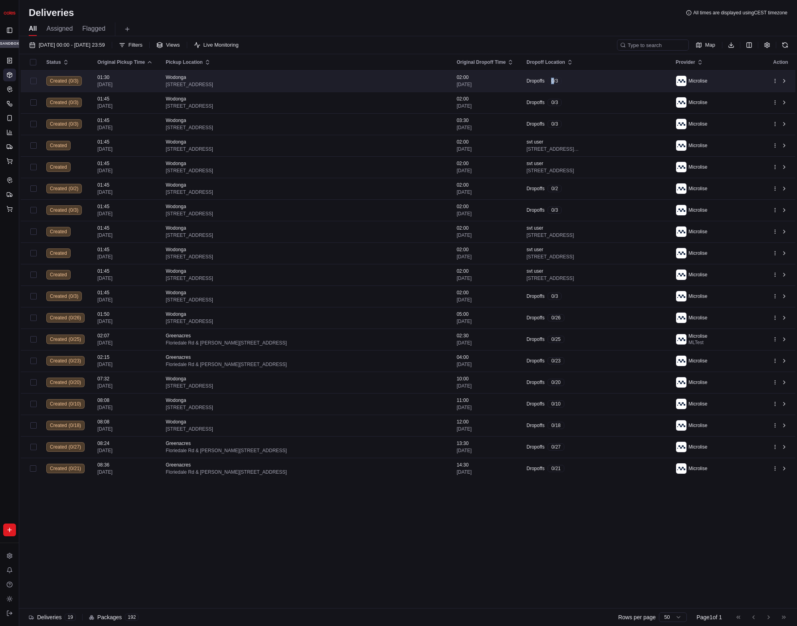
click at [603, 77] on div "Dropoffs 0 / 3" at bounding box center [594, 80] width 136 height 7
click at [604, 78] on div "Dropoffs 0 / 3" at bounding box center [594, 80] width 136 height 7
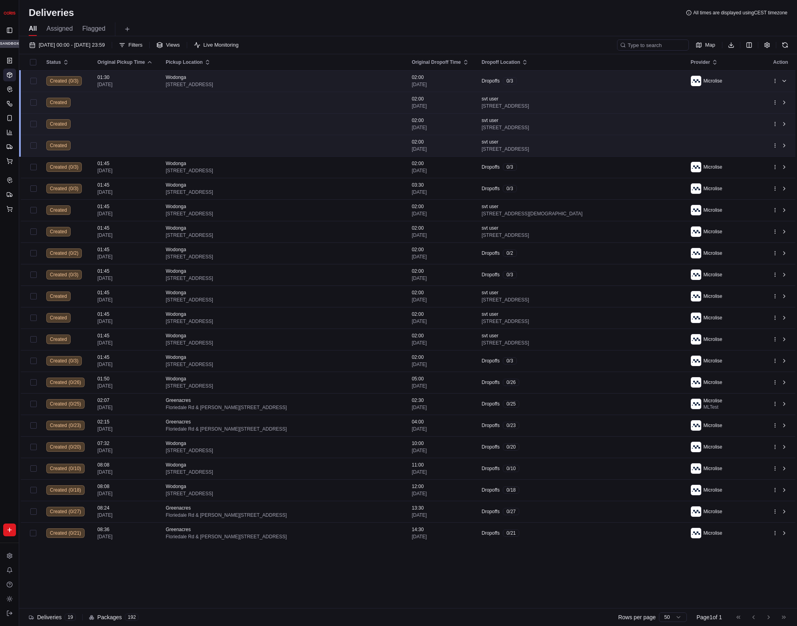
click at [596, 86] on td "Dropoffs 0 / 3" at bounding box center [579, 81] width 209 height 22
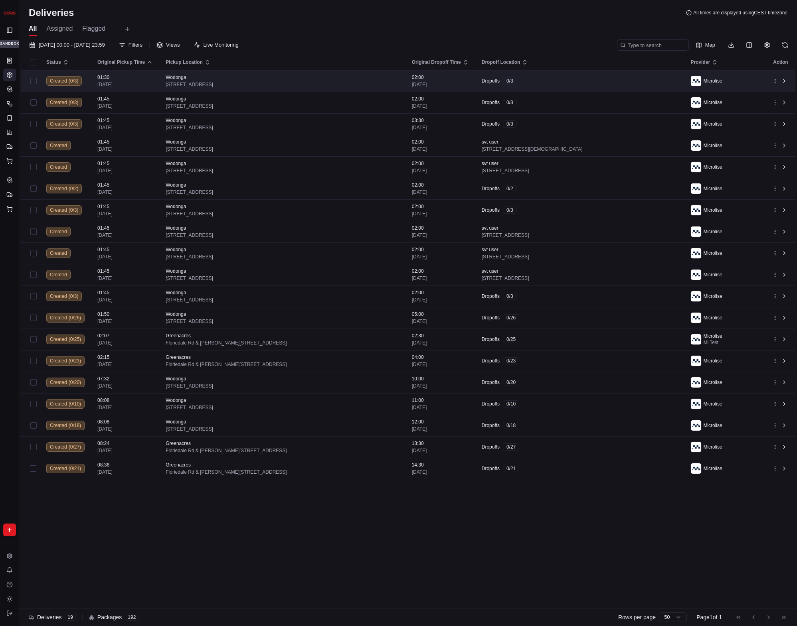
click at [596, 84] on div "Dropoffs 0 / 3" at bounding box center [579, 80] width 196 height 7
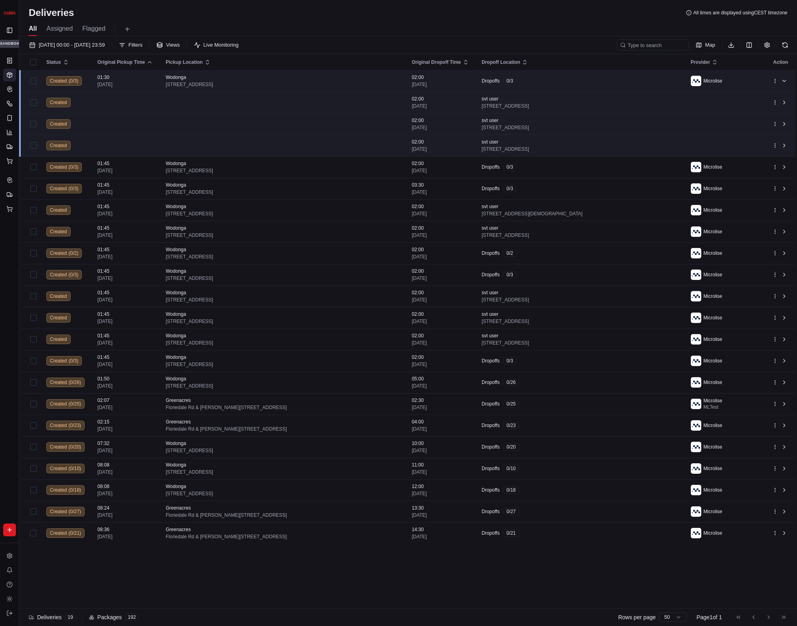
click at [533, 31] on div "All Assigned Flagged" at bounding box center [407, 29] width 777 height 14
click at [565, 85] on td "Dropoffs 0 / 3" at bounding box center [579, 81] width 209 height 22
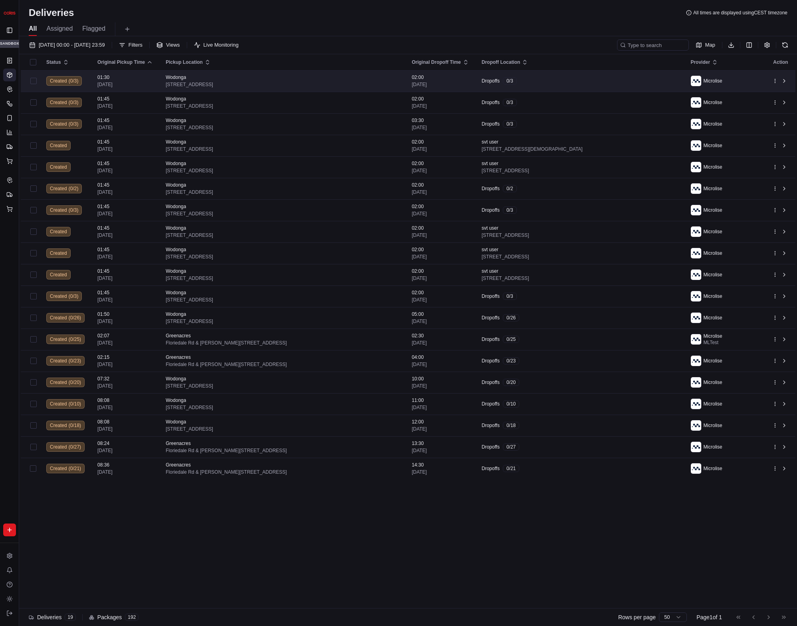
click at [565, 85] on td "Dropoffs 0 / 3" at bounding box center [579, 81] width 209 height 22
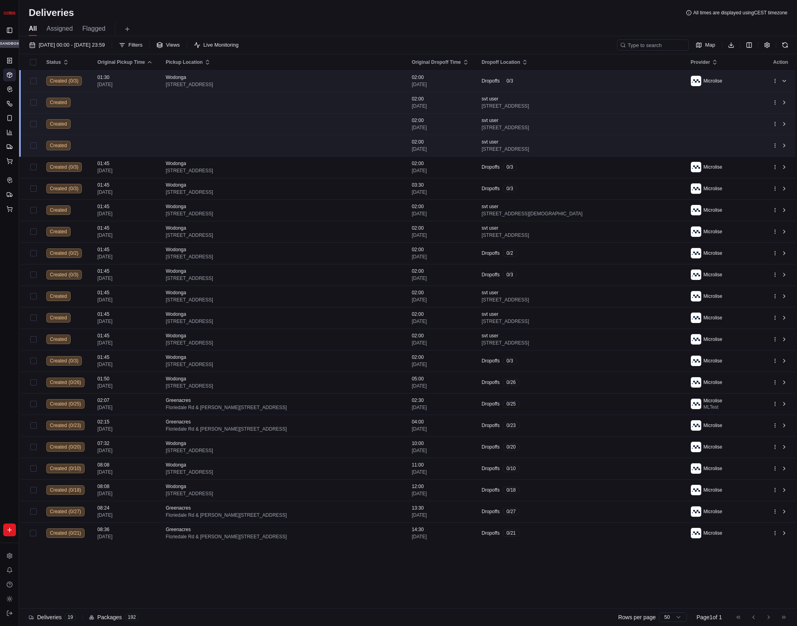
click at [624, 80] on div "Dropoffs 0 / 3" at bounding box center [579, 80] width 196 height 7
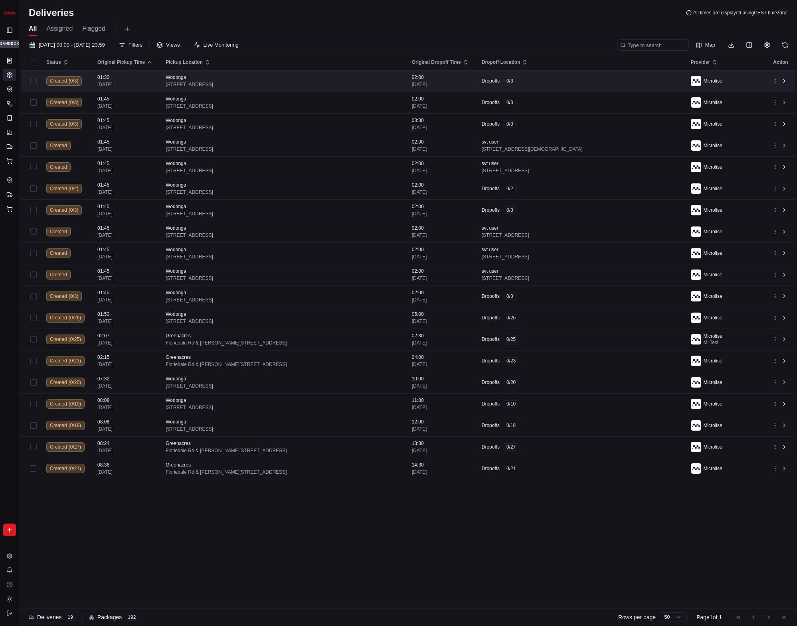
click at [624, 80] on div "Dropoffs 0 / 3" at bounding box center [579, 80] width 196 height 7
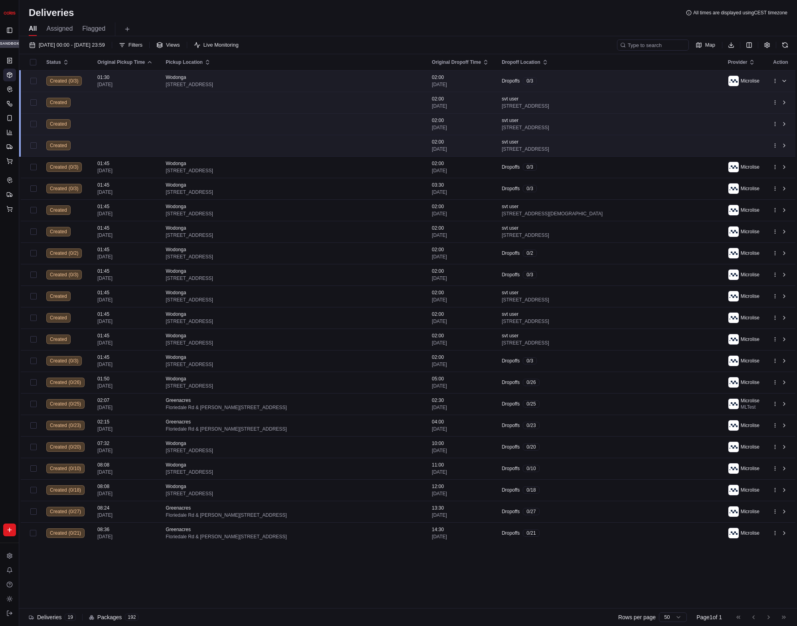
click at [672, 73] on td "Dropoffs 0 / 3" at bounding box center [608, 81] width 226 height 22
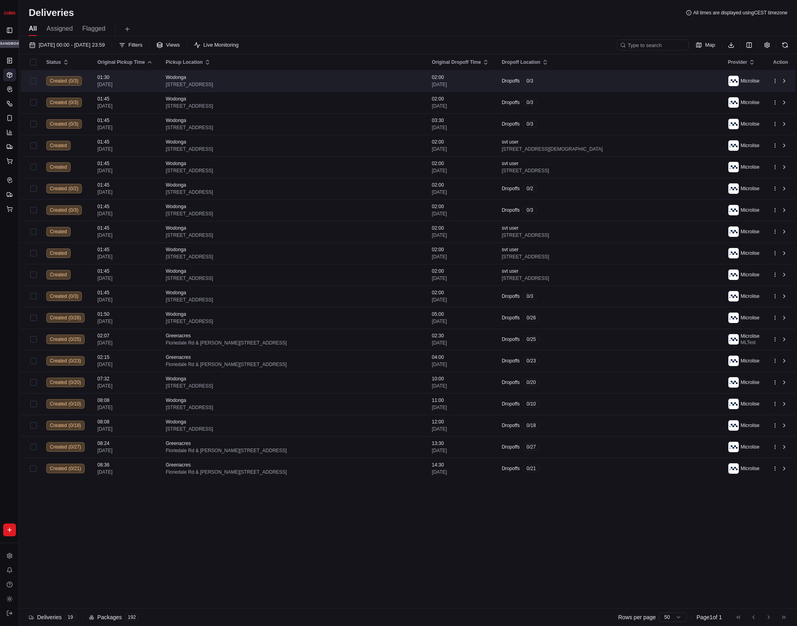
click at [672, 76] on td "Dropoffs 0 / 3" at bounding box center [608, 81] width 226 height 22
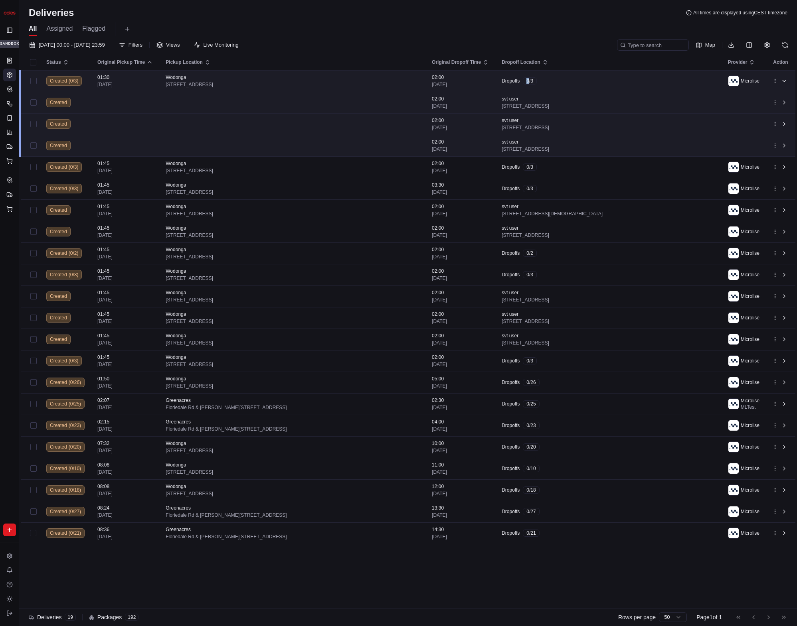
click at [672, 76] on td "Dropoffs 0 / 3" at bounding box center [608, 81] width 226 height 22
click at [674, 79] on div "Dropoffs 0 / 3" at bounding box center [607, 80] width 213 height 7
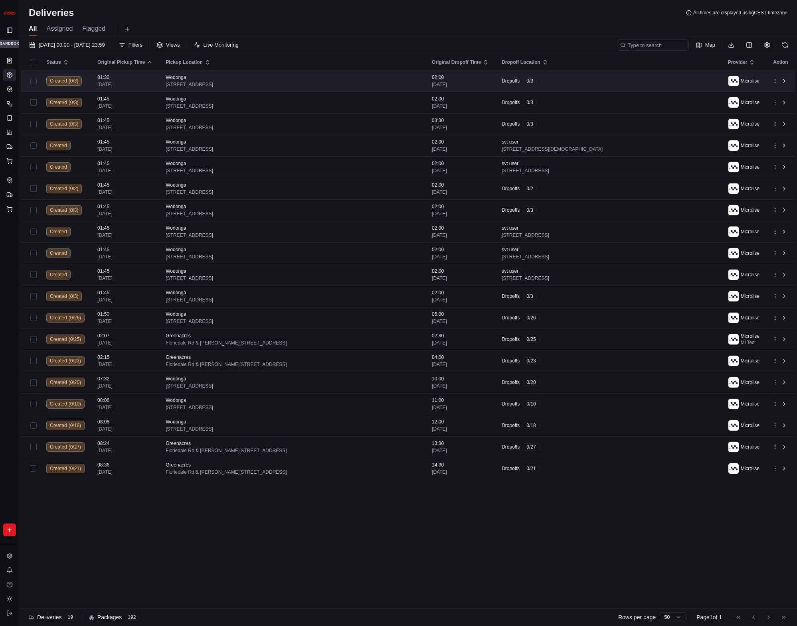
click at [679, 79] on div "Dropoffs 0 / 3" at bounding box center [607, 80] width 213 height 7
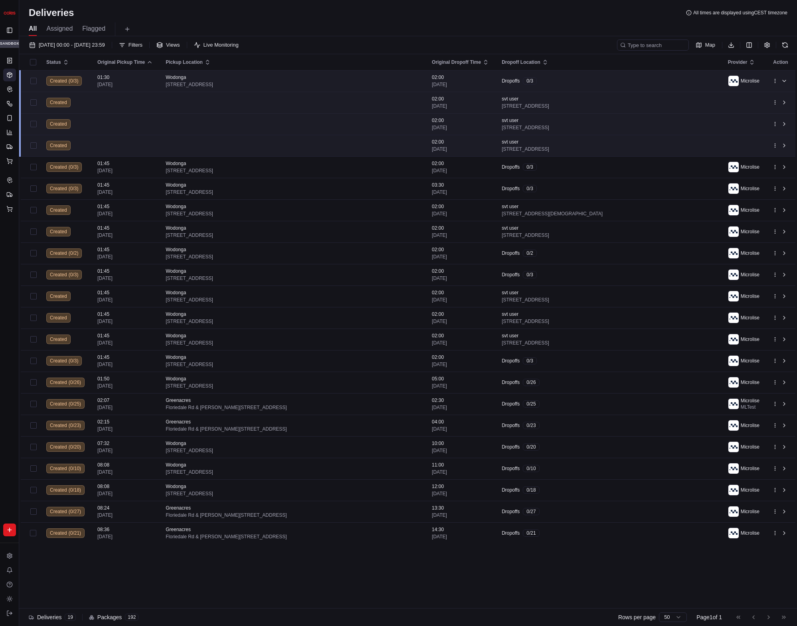
click at [678, 79] on div "Dropoffs 0 / 3" at bounding box center [607, 80] width 213 height 7
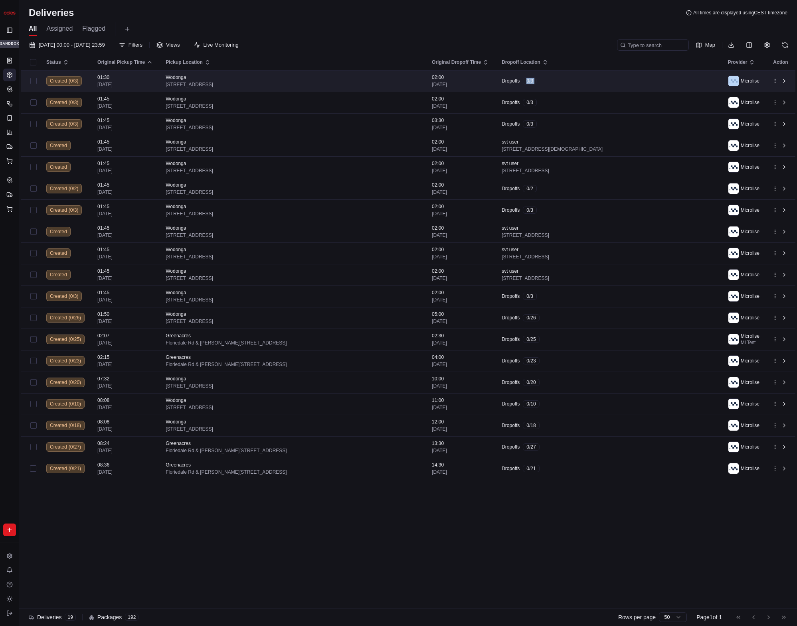
click at [678, 79] on div "Dropoffs 0 / 3" at bounding box center [607, 80] width 213 height 7
click at [649, 78] on div "Dropoffs 0 / 3" at bounding box center [607, 80] width 213 height 7
click at [489, 76] on span "02:00" at bounding box center [460, 77] width 57 height 6
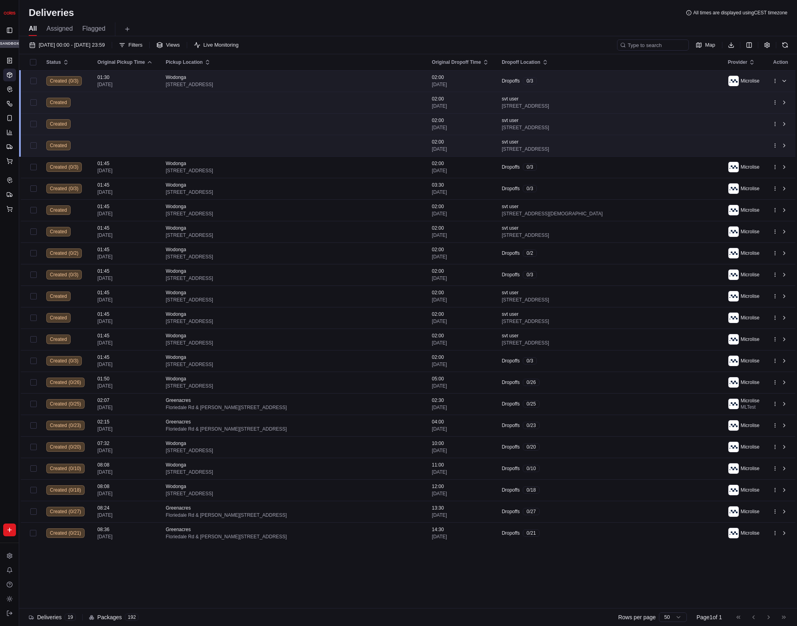
click at [489, 79] on span "02:00" at bounding box center [460, 77] width 57 height 6
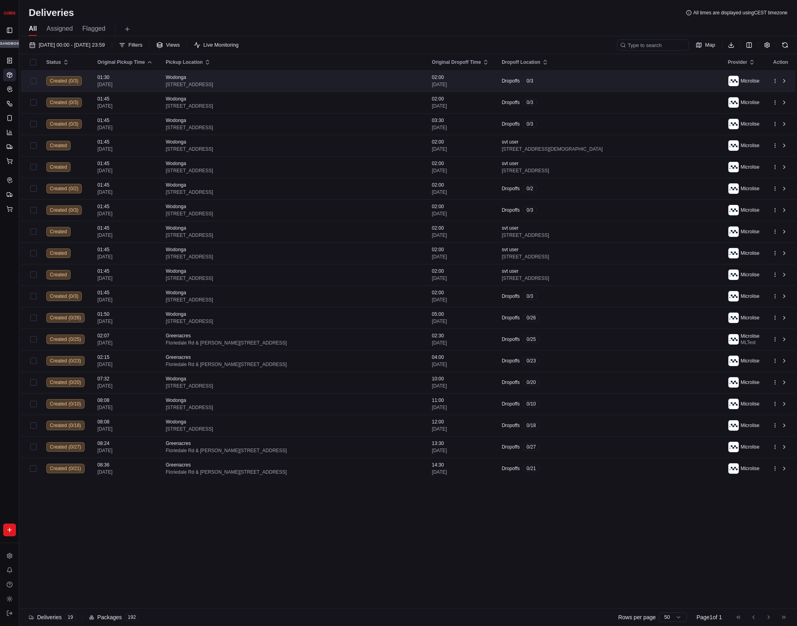
click at [489, 79] on span "02:00" at bounding box center [460, 77] width 57 height 6
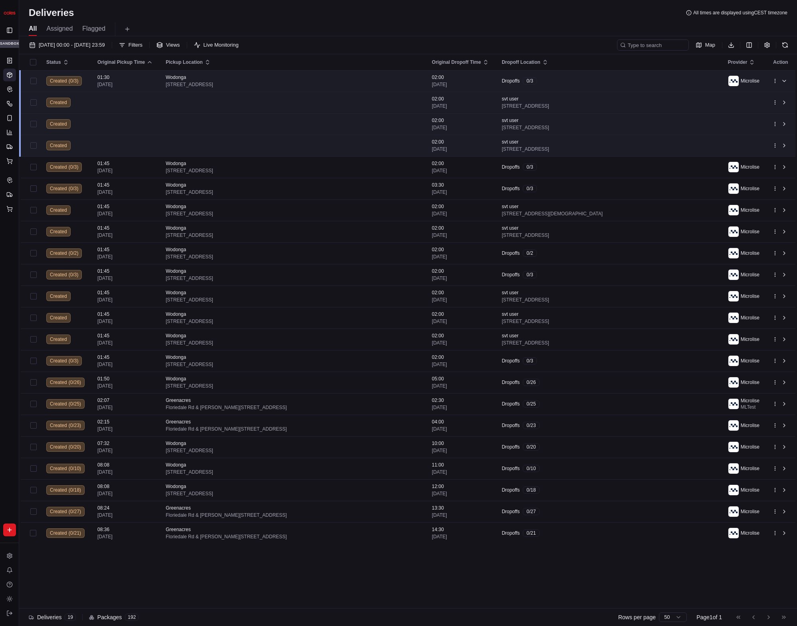
click at [489, 79] on span "02:00" at bounding box center [460, 77] width 57 height 6
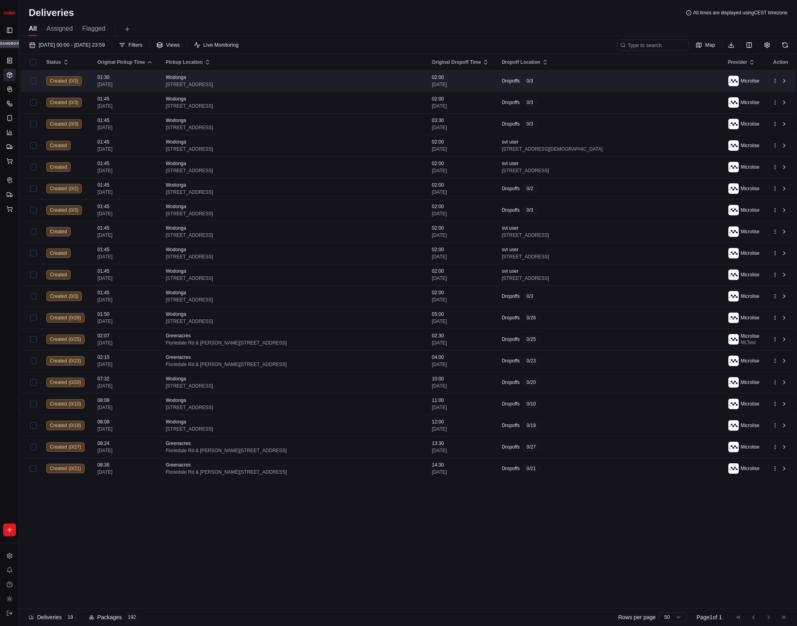
click at [489, 79] on span "02:00" at bounding box center [460, 77] width 57 height 6
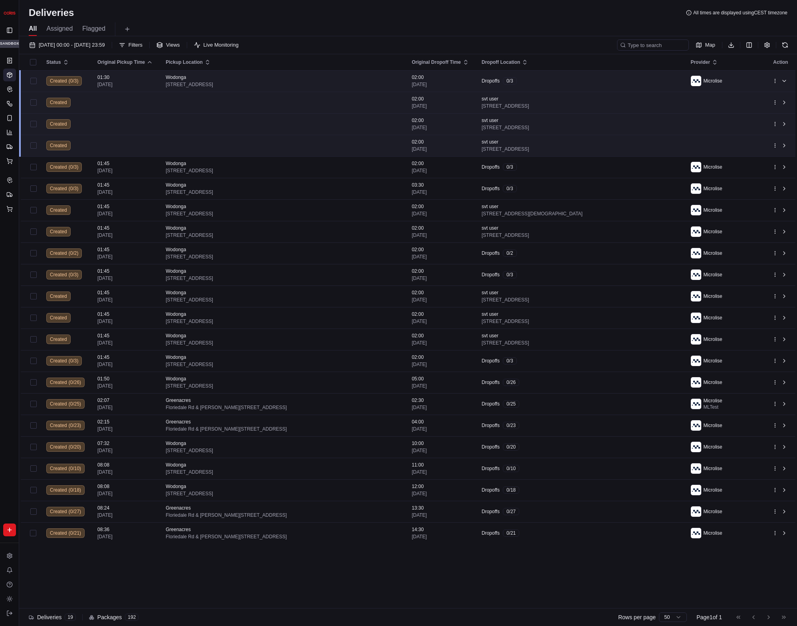
click at [465, 27] on div "All Assigned Flagged" at bounding box center [407, 29] width 777 height 14
click at [375, 79] on div "Wodonga" at bounding box center [282, 77] width 233 height 6
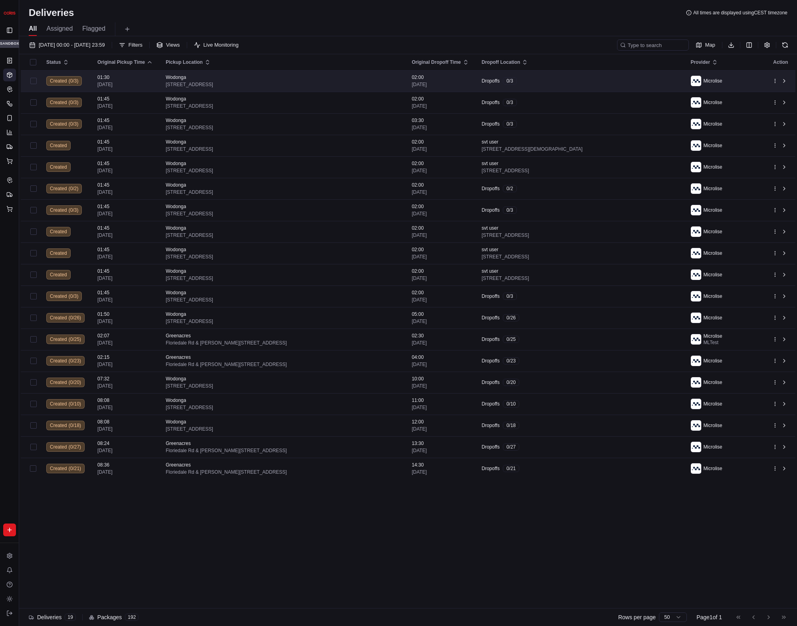
click at [375, 79] on div "Wodonga" at bounding box center [282, 77] width 233 height 6
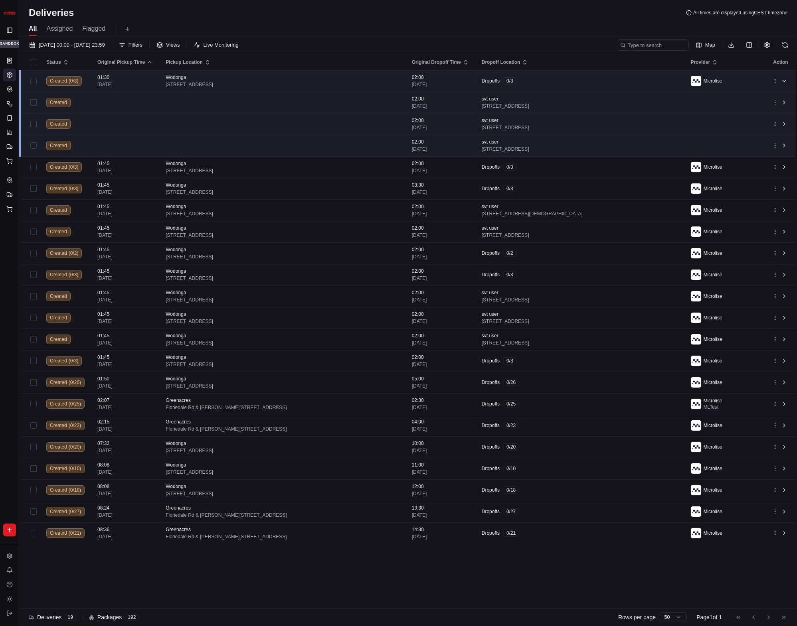
click at [548, 80] on div "Dropoffs 0 / 3" at bounding box center [579, 80] width 196 height 7
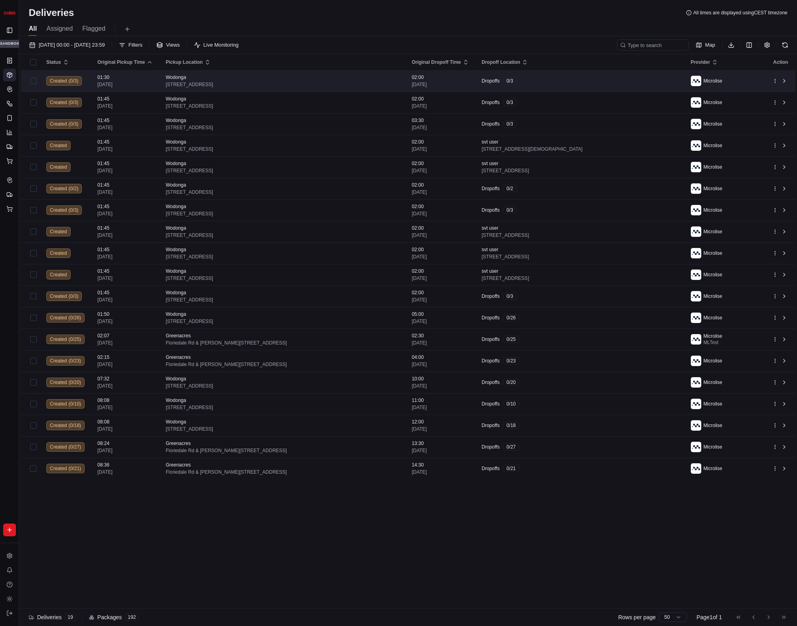
click at [548, 80] on div "Dropoffs 0 / 3" at bounding box center [579, 80] width 196 height 7
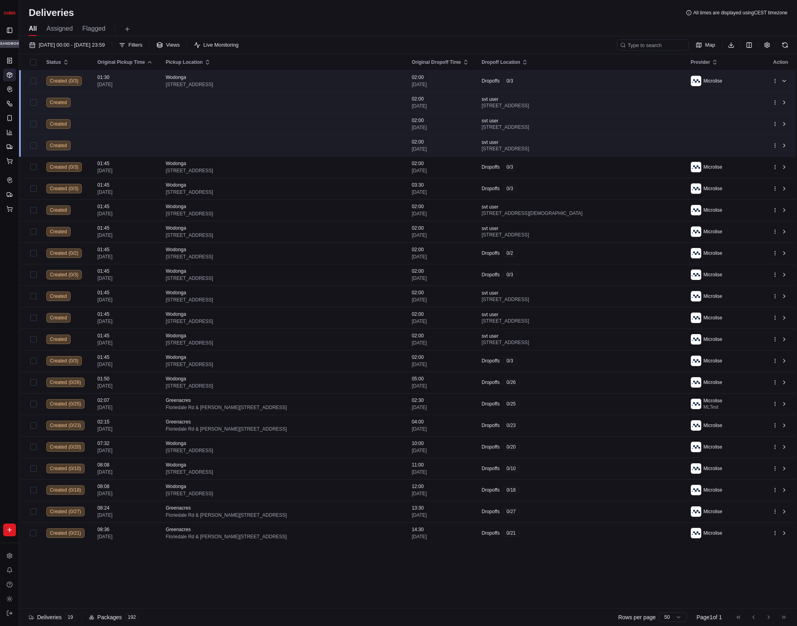
click at [529, 97] on div "svt user" at bounding box center [504, 99] width 47 height 6
click at [540, 85] on td "Dropoffs 0 / 3" at bounding box center [579, 81] width 209 height 22
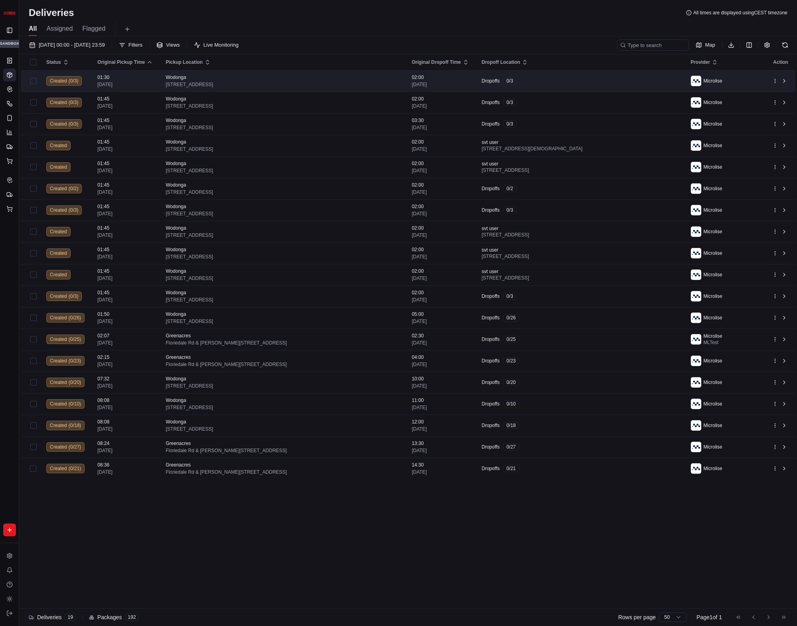
click at [540, 84] on div "Dropoffs 0 / 3" at bounding box center [579, 80] width 196 height 7
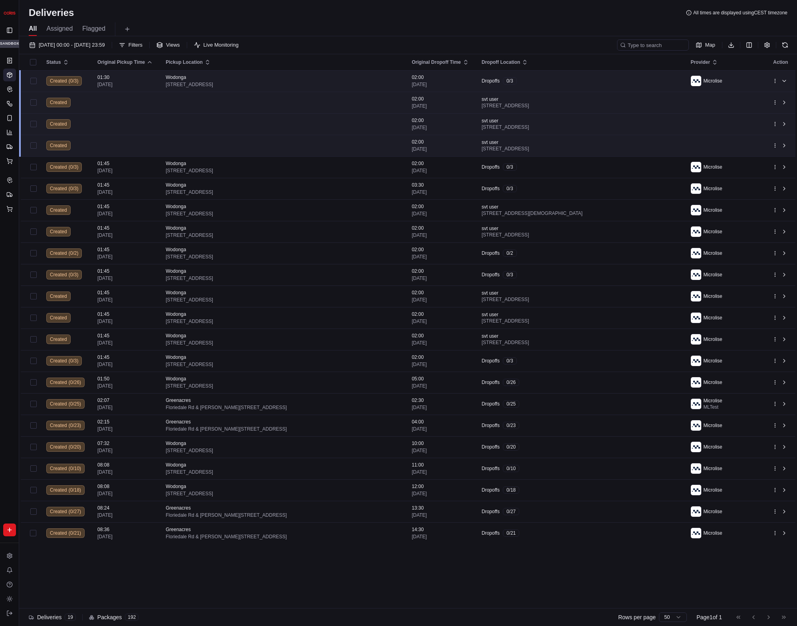
click at [540, 83] on div "Dropoffs 0 / 3" at bounding box center [579, 80] width 196 height 7
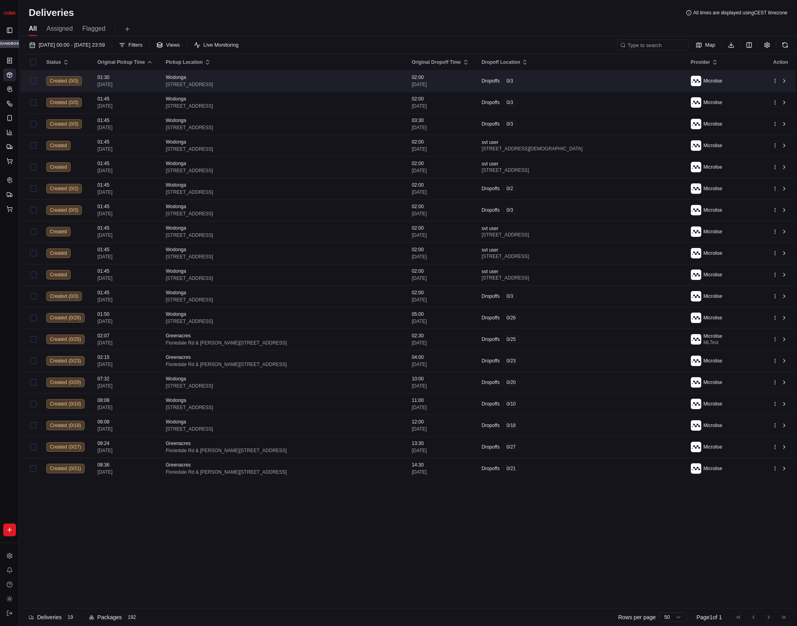
click at [541, 83] on div "Dropoffs 0 / 3" at bounding box center [579, 80] width 196 height 7
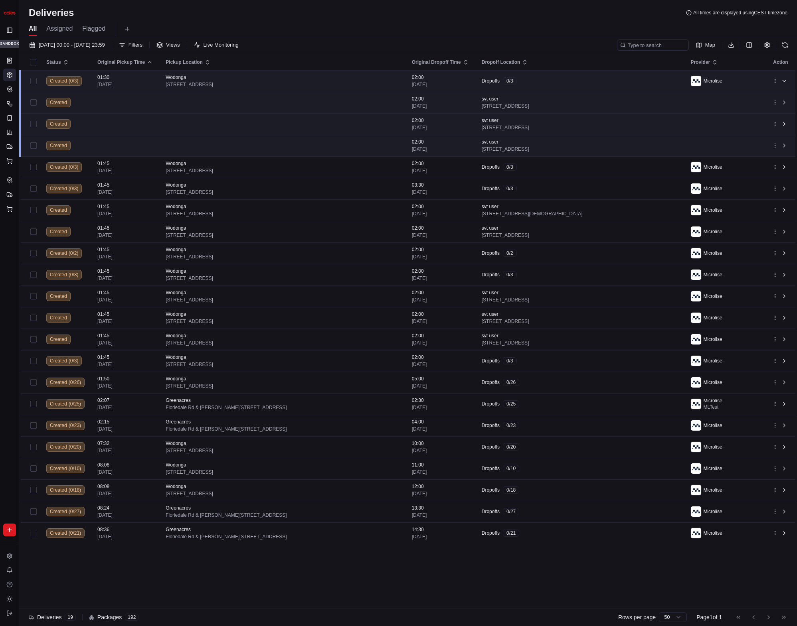
click at [541, 78] on div "Dropoffs 0 / 3" at bounding box center [579, 80] width 196 height 7
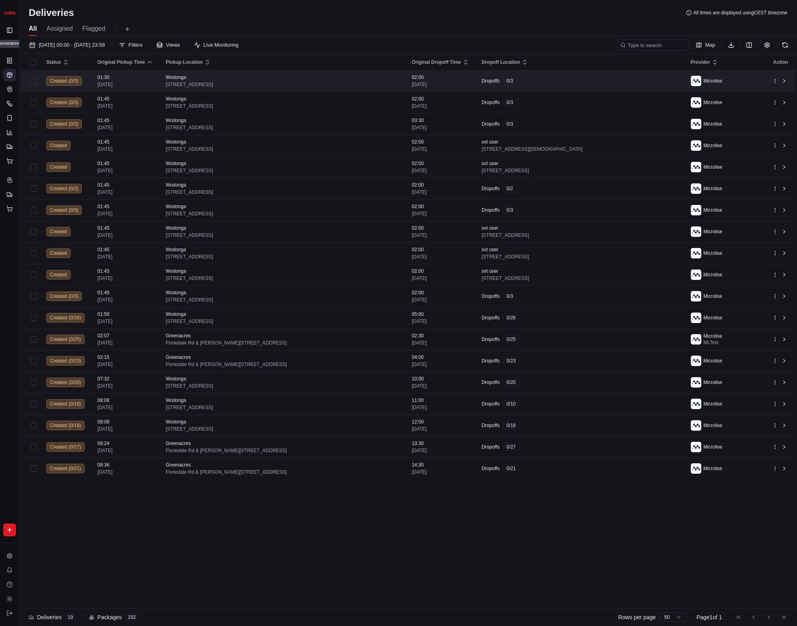
click at [542, 79] on div "Dropoffs 0 / 3" at bounding box center [579, 80] width 196 height 7
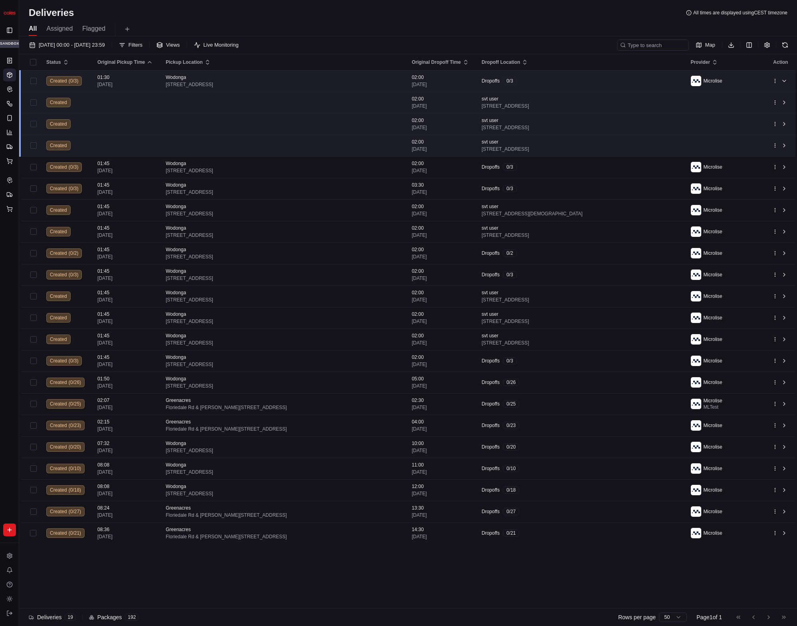
click at [542, 79] on div "Dropoffs 0 / 3" at bounding box center [579, 80] width 196 height 7
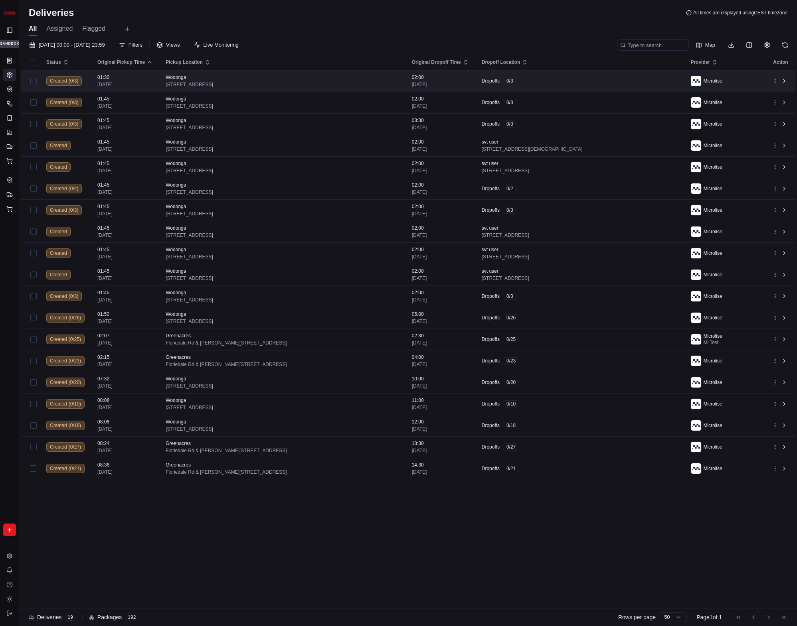
click at [544, 78] on div "Dropoffs 0 / 3" at bounding box center [579, 80] width 196 height 7
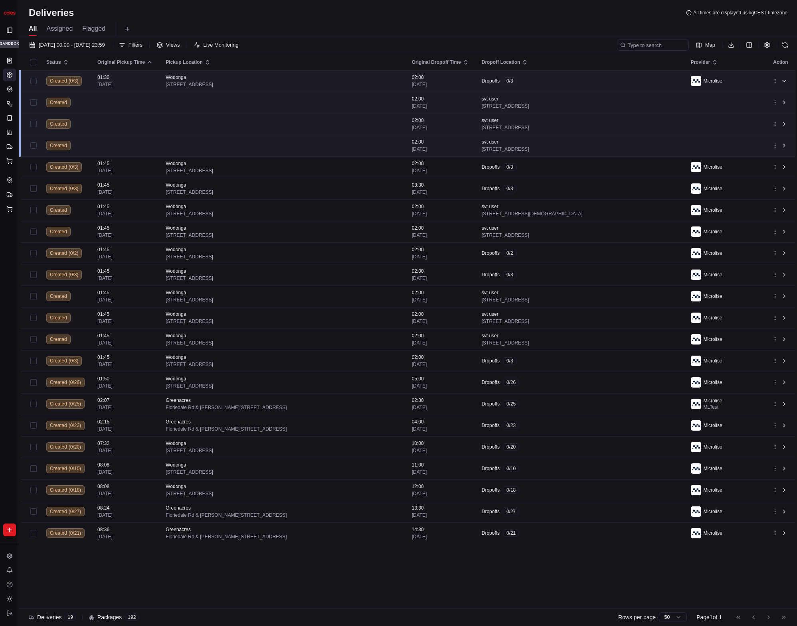
click at [544, 78] on div "Dropoffs 0 / 3" at bounding box center [579, 80] width 196 height 7
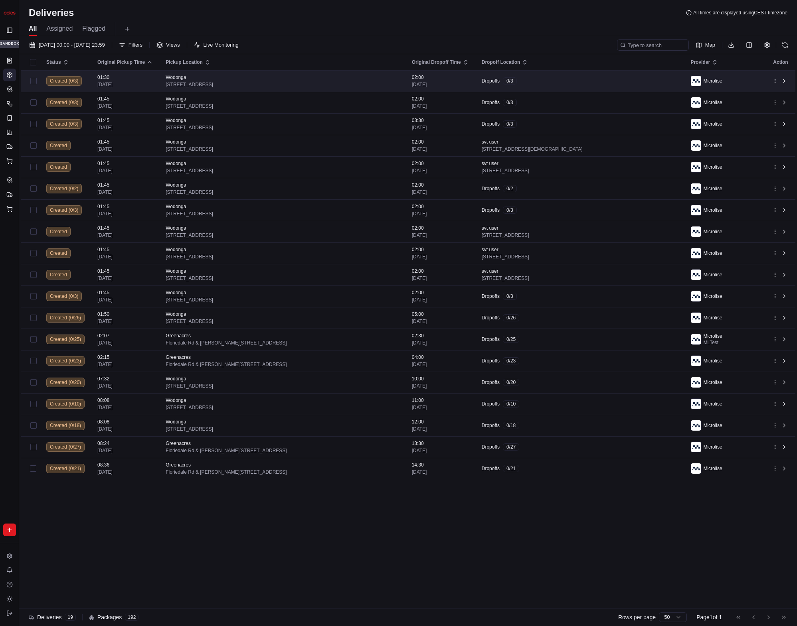
click at [544, 78] on div "Dropoffs 0 / 3" at bounding box center [579, 80] width 196 height 7
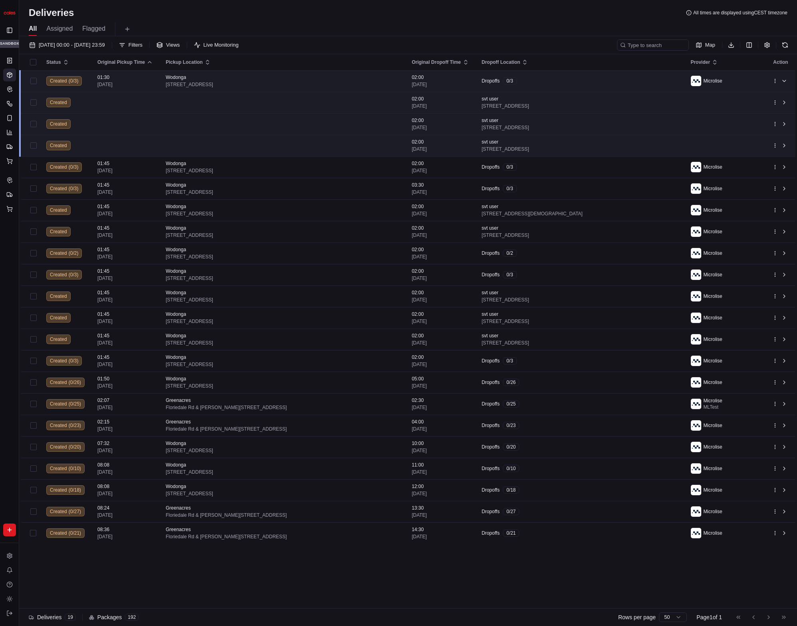
click at [555, 82] on div "Dropoffs 0 / 3" at bounding box center [579, 80] width 196 height 7
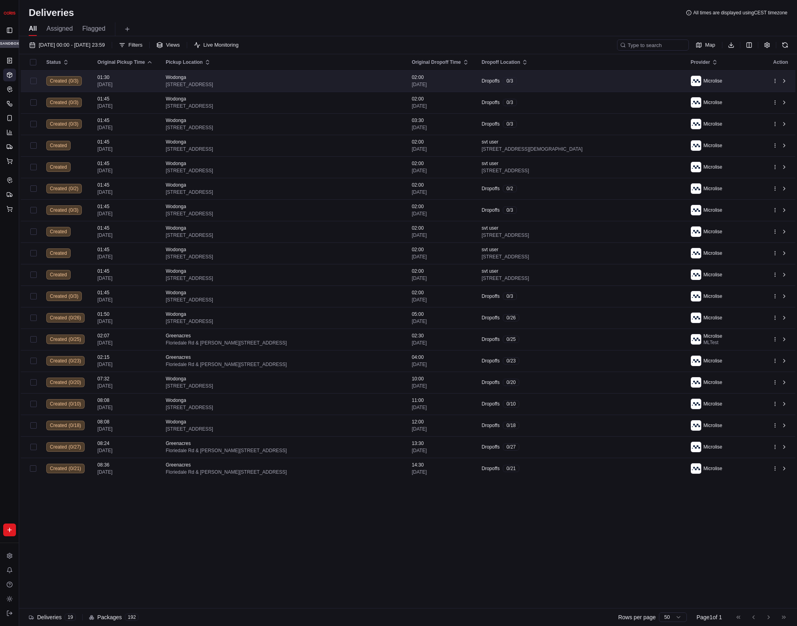
click at [604, 80] on div "Dropoffs 0 / 3" at bounding box center [579, 80] width 196 height 7
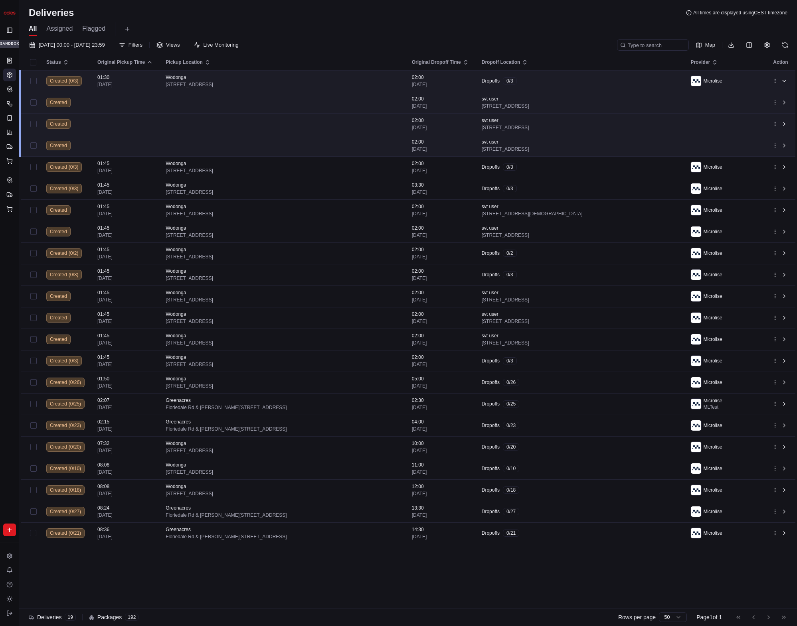
click at [605, 87] on td "Dropoffs 0 / 3" at bounding box center [579, 81] width 209 height 22
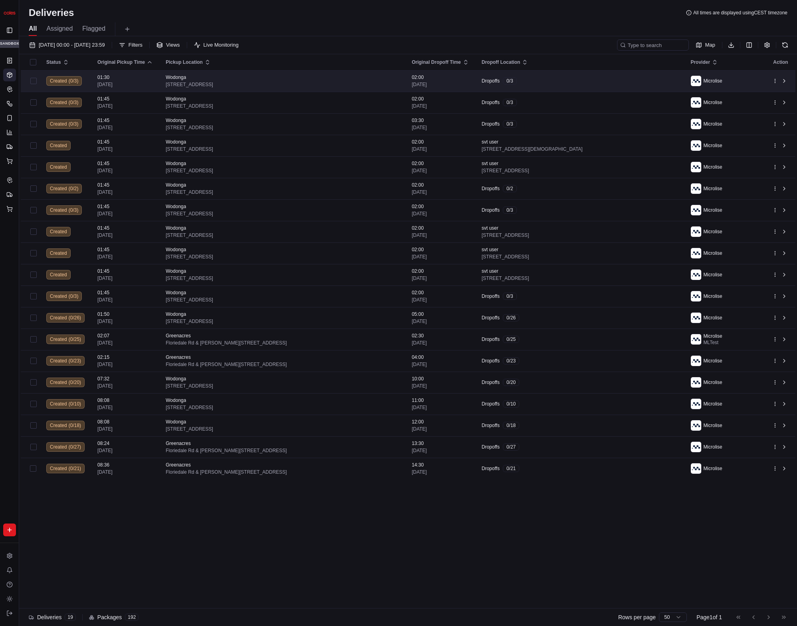
click at [606, 87] on td "Dropoffs 0 / 3" at bounding box center [579, 81] width 209 height 22
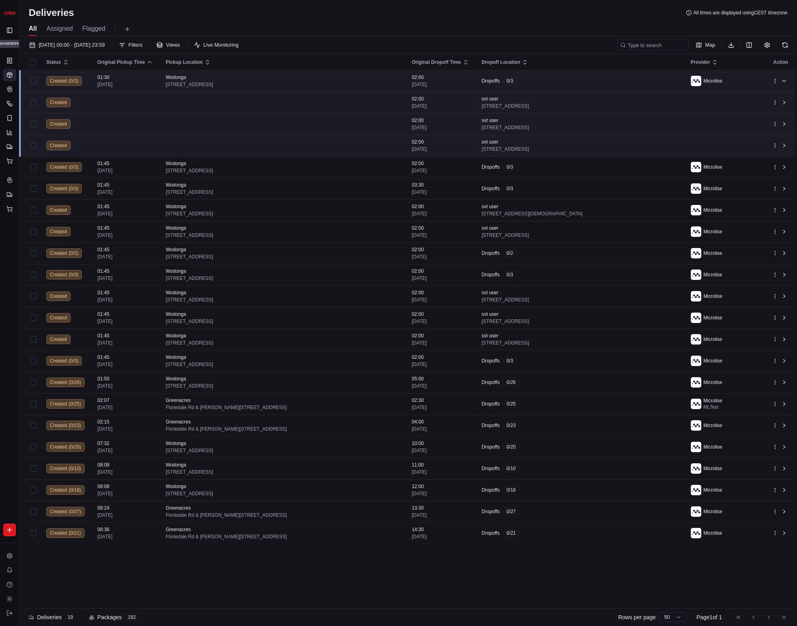
click at [631, 88] on td "Dropoffs 0 / 3" at bounding box center [579, 81] width 209 height 22
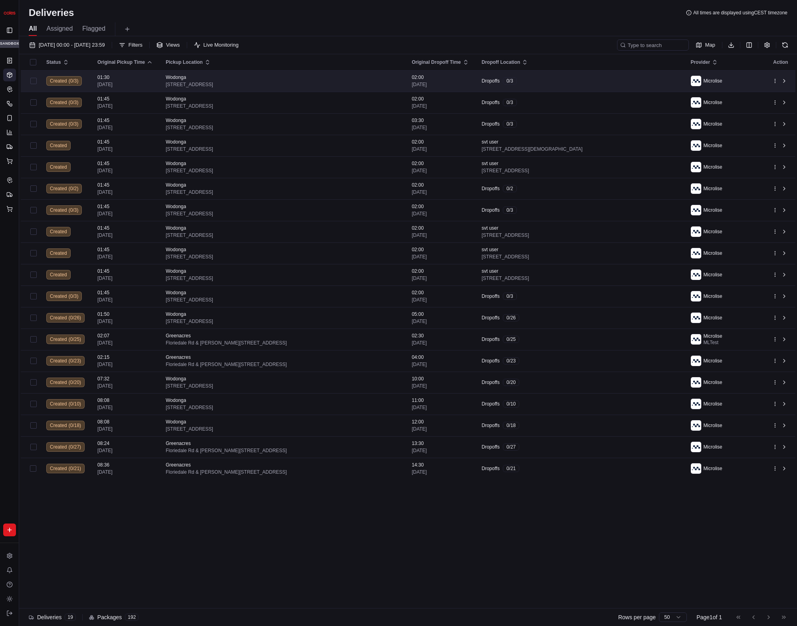
click at [631, 84] on div "Dropoffs 0 / 3" at bounding box center [579, 80] width 196 height 7
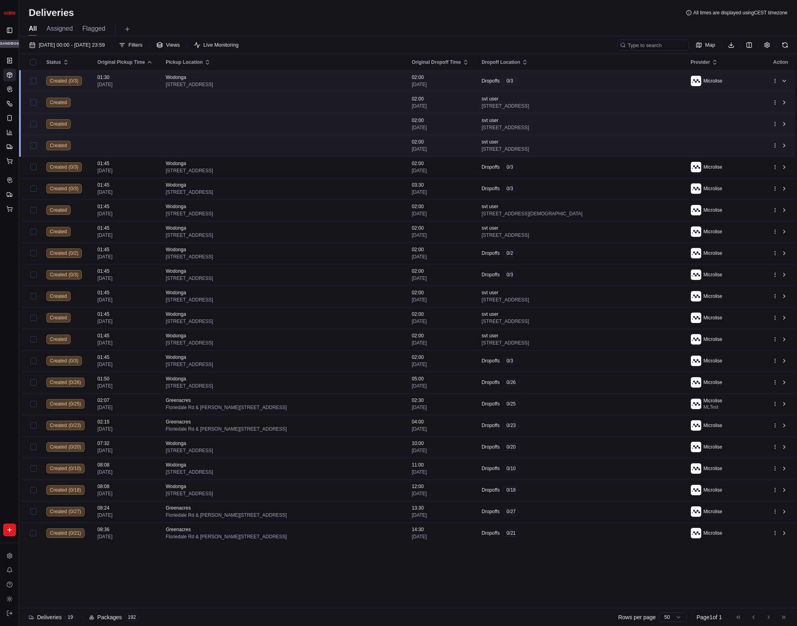
click at [589, 85] on td "Dropoffs 0 / 3" at bounding box center [579, 81] width 209 height 22
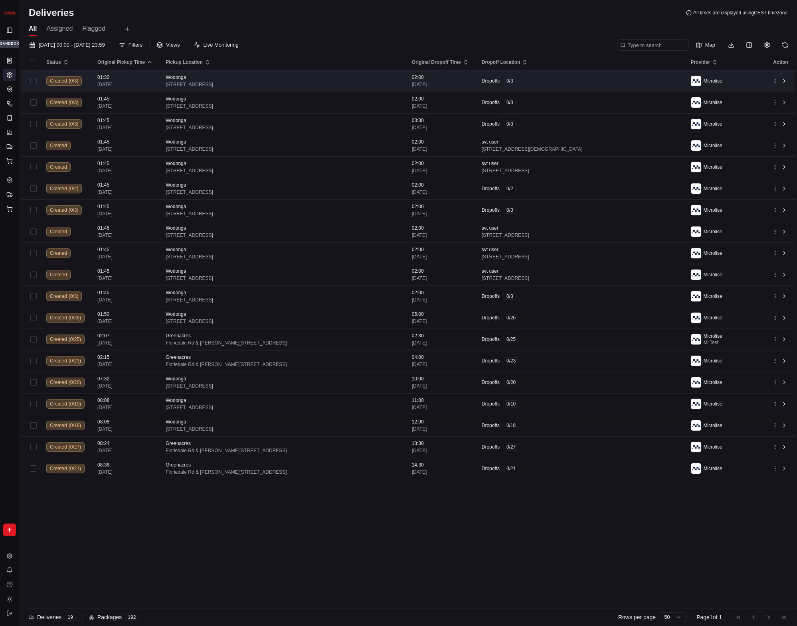
click at [596, 83] on div "Dropoffs 0 / 3" at bounding box center [579, 80] width 196 height 7
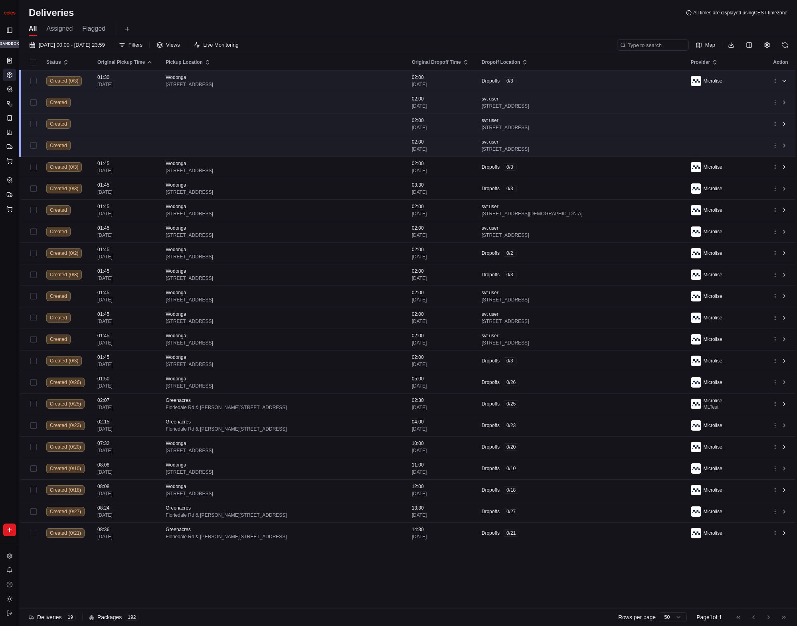
click at [586, 88] on td "Dropoffs 0 / 3" at bounding box center [579, 81] width 209 height 22
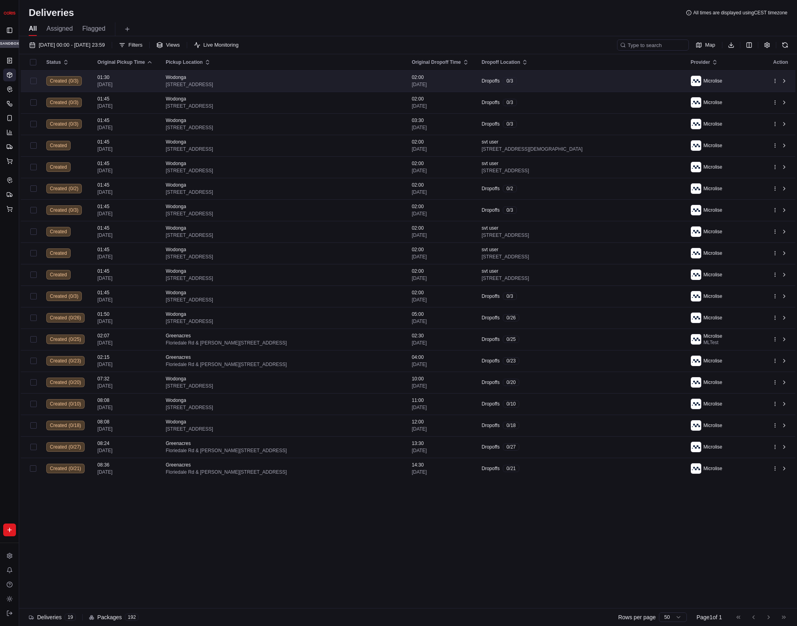
click at [587, 85] on td "Dropoffs 0 / 3" at bounding box center [579, 81] width 209 height 22
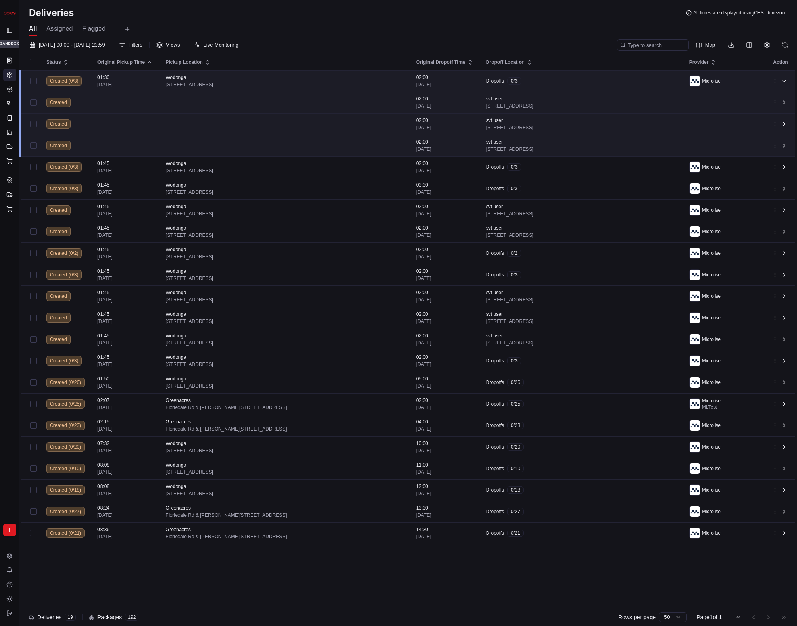
click at [592, 80] on div "Dropoffs 0 / 3" at bounding box center [581, 80] width 190 height 7
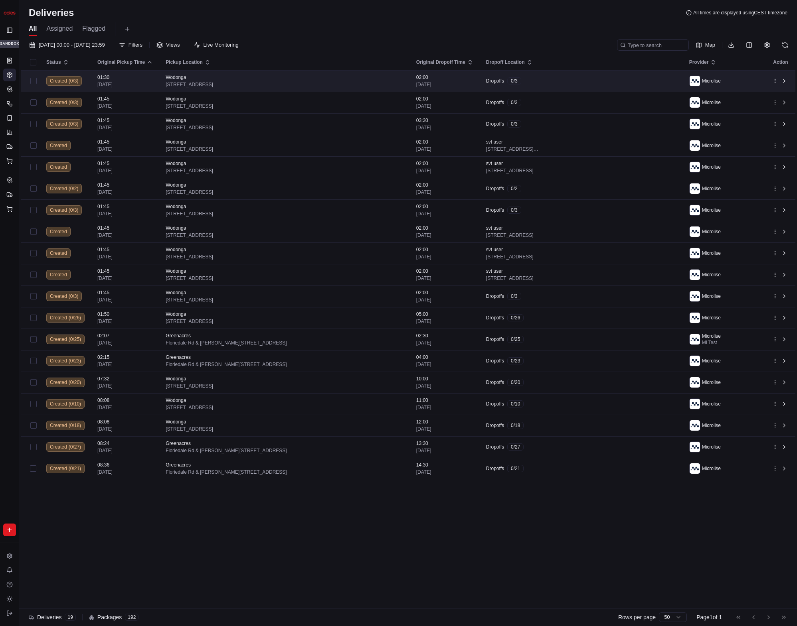
click at [592, 80] on div "Dropoffs 0 / 3" at bounding box center [581, 80] width 190 height 7
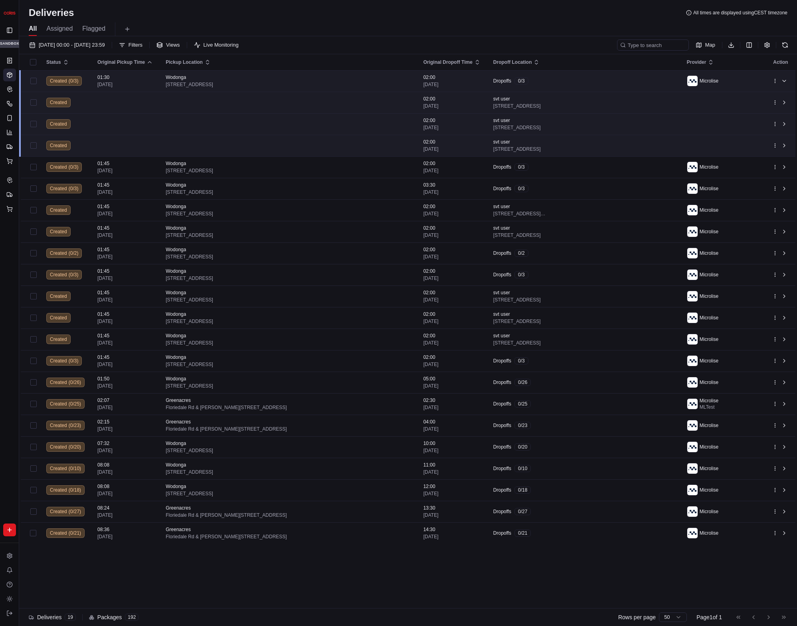
click at [592, 80] on div "Dropoffs 0 / 3" at bounding box center [583, 80] width 181 height 7
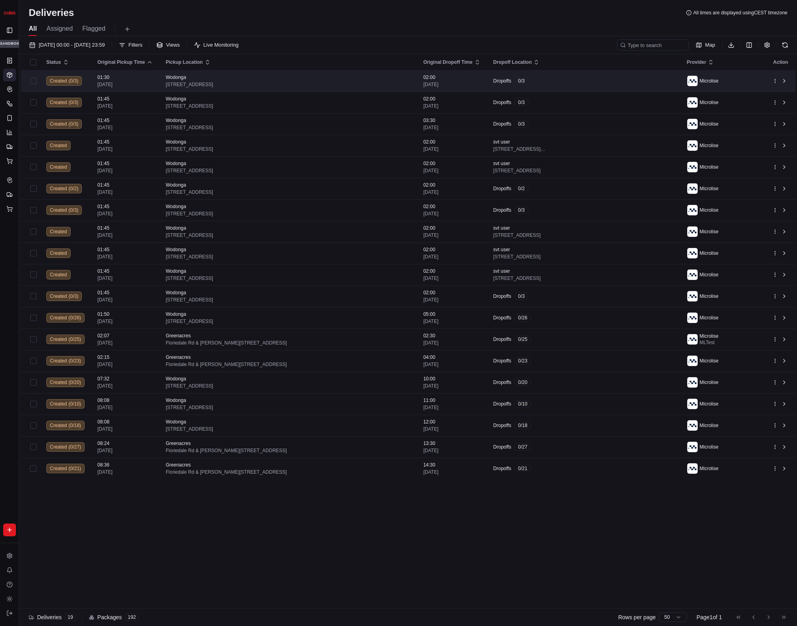
click at [595, 79] on div "Dropoffs 0 / 3" at bounding box center [583, 80] width 181 height 7
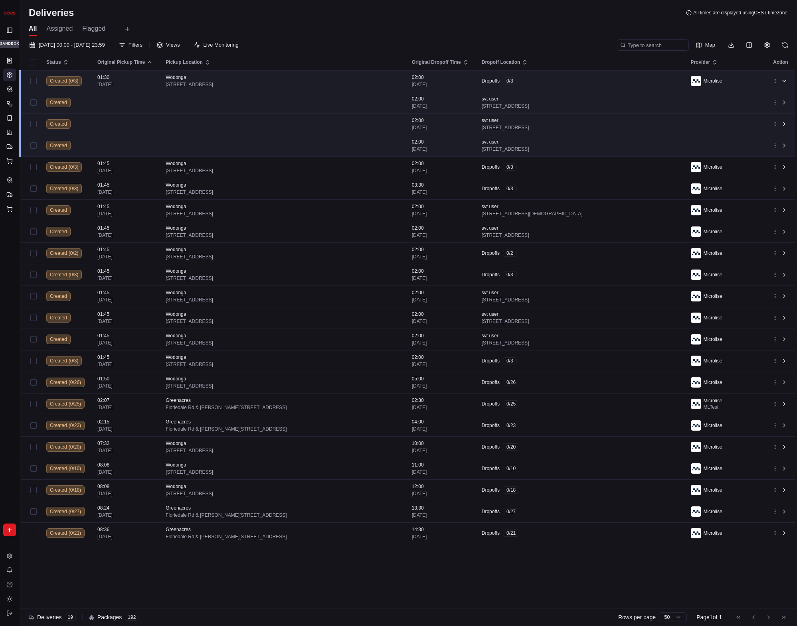
click at [623, 83] on div "Dropoffs 0 / 3" at bounding box center [579, 80] width 196 height 7
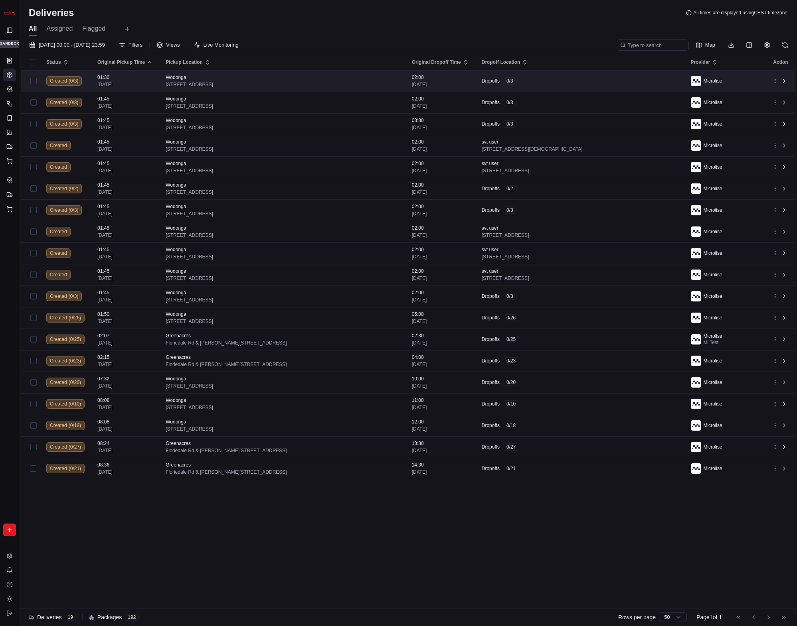
click at [623, 83] on div "Dropoffs 0 / 3" at bounding box center [579, 80] width 196 height 7
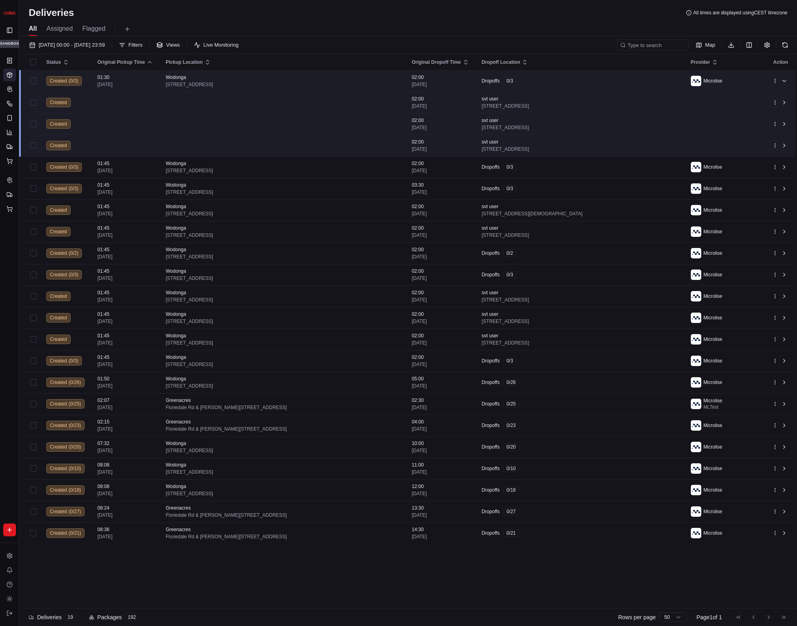
click at [625, 84] on div "Dropoffs 0 / 3" at bounding box center [579, 80] width 196 height 7
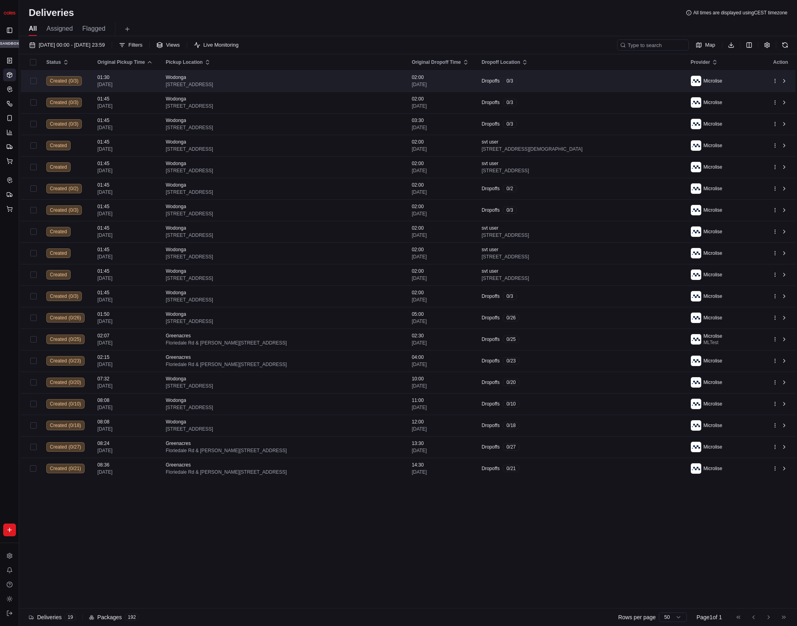
click at [625, 82] on div "Dropoffs 0 / 3" at bounding box center [579, 80] width 196 height 7
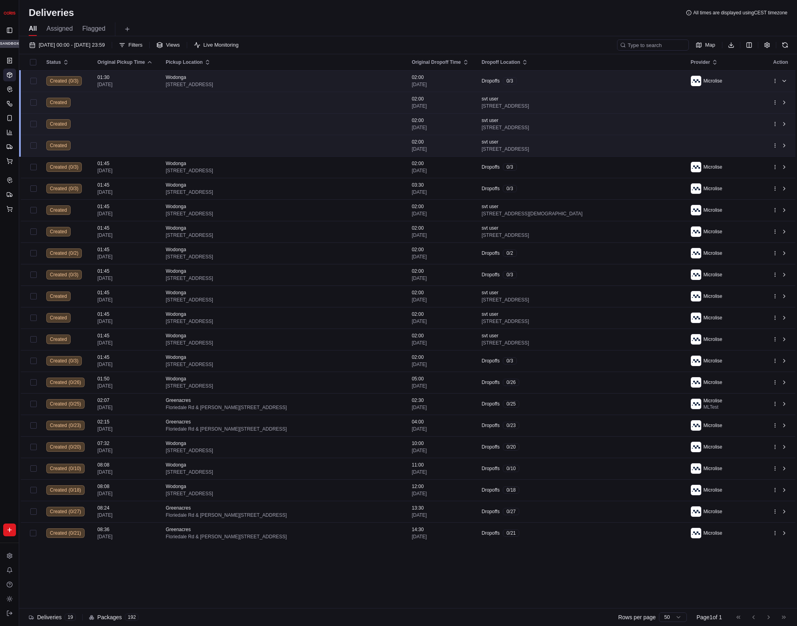
click at [593, 75] on td "Dropoffs 0 / 3" at bounding box center [579, 81] width 209 height 22
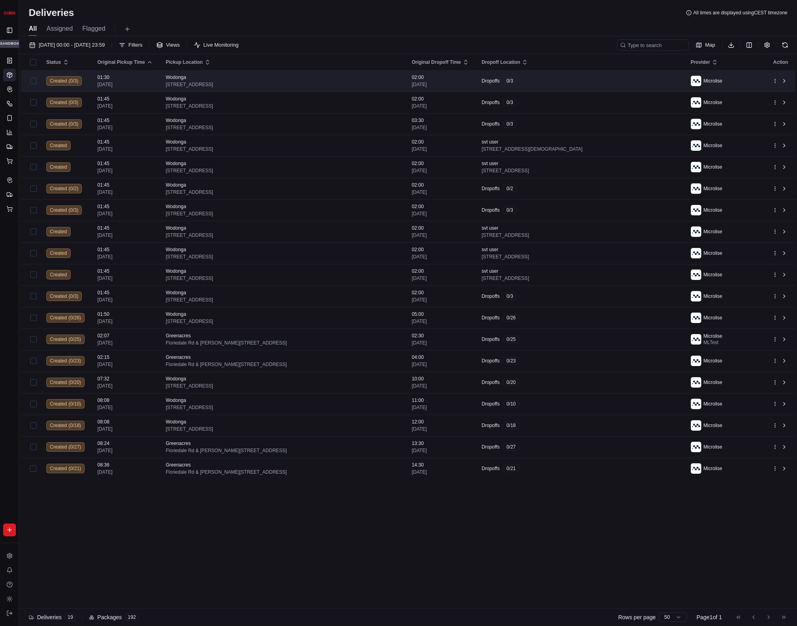
click at [594, 76] on td "Dropoffs 0 / 3" at bounding box center [579, 81] width 209 height 22
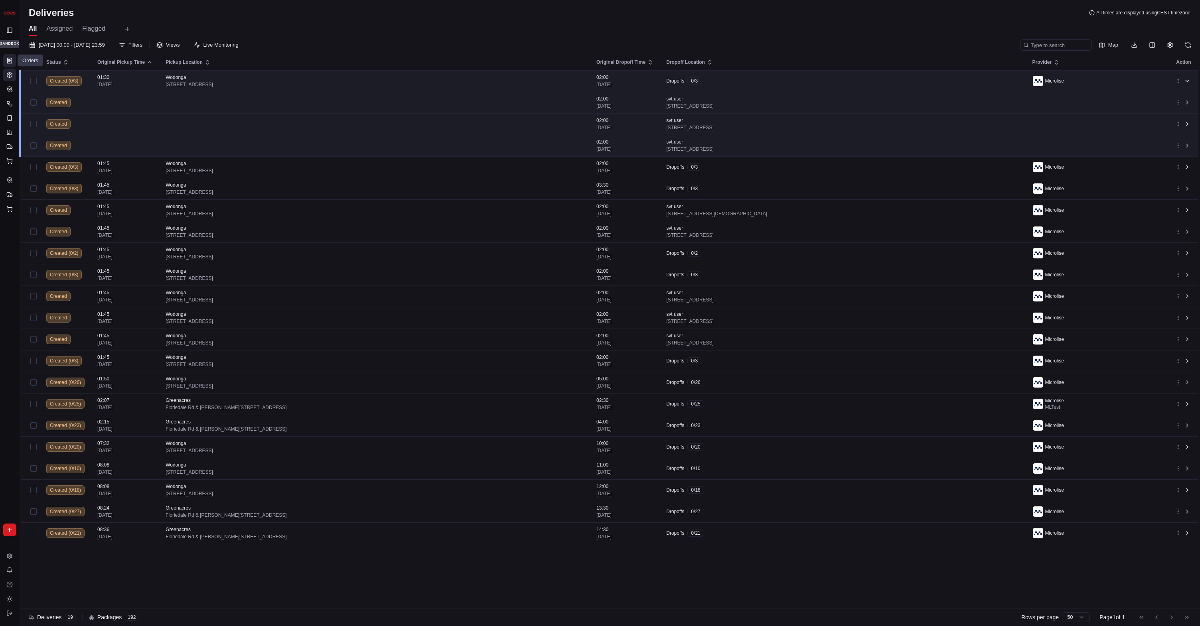
click at [12, 59] on icon at bounding box center [10, 60] width 4 height 5
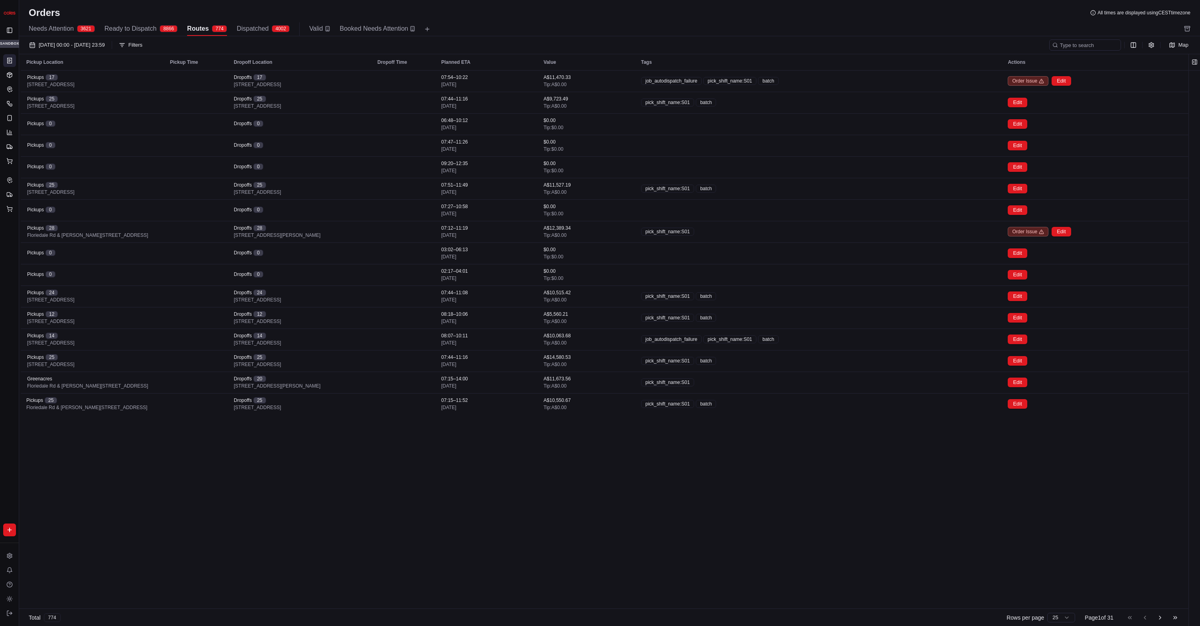
click at [223, 34] on button "Routes 774" at bounding box center [207, 29] width 40 height 14
click at [146, 45] on button "Filters" at bounding box center [130, 44] width 31 height 11
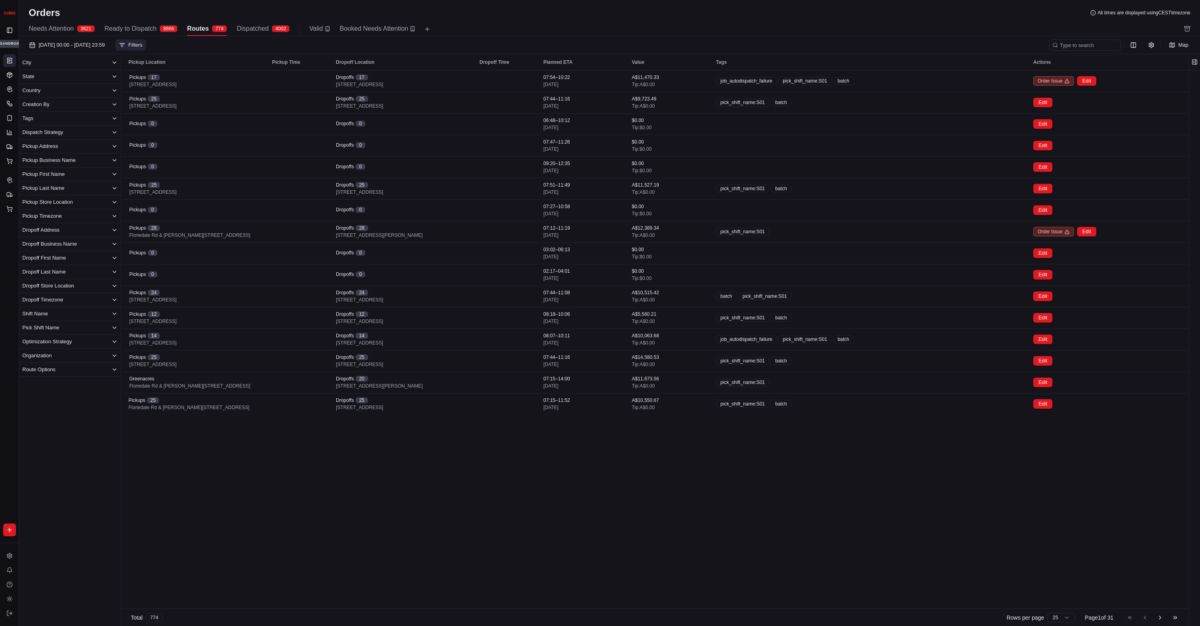
click at [71, 160] on div "Pickup Business Name" at bounding box center [48, 160] width 53 height 7
click at [84, 236] on button "Pickup Store Location" at bounding box center [70, 241] width 102 height 14
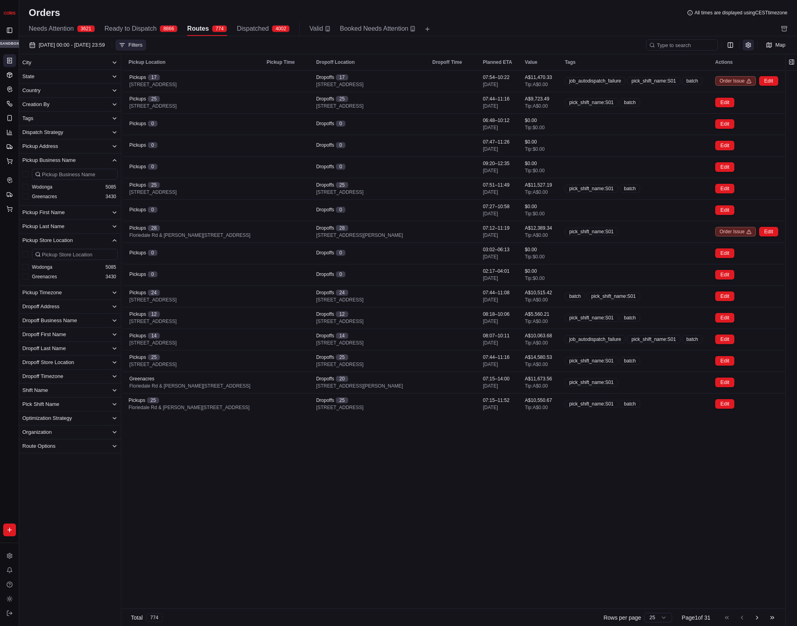
click at [747, 46] on button "button" at bounding box center [747, 44] width 11 height 11
click at [788, 74] on button "Auto Refresh" at bounding box center [785, 75] width 6 height 6
drag, startPoint x: 708, startPoint y: 23, endPoint x: 789, endPoint y: 18, distance: 82.0
click at [709, 23] on div "Needs Attention 3621 Ready to Dispatch 8866 Routes 774 Dispatched 4002 Valid Bo…" at bounding box center [402, 29] width 747 height 14
click at [49, 187] on label "Wodonga" at bounding box center [42, 187] width 20 height 6
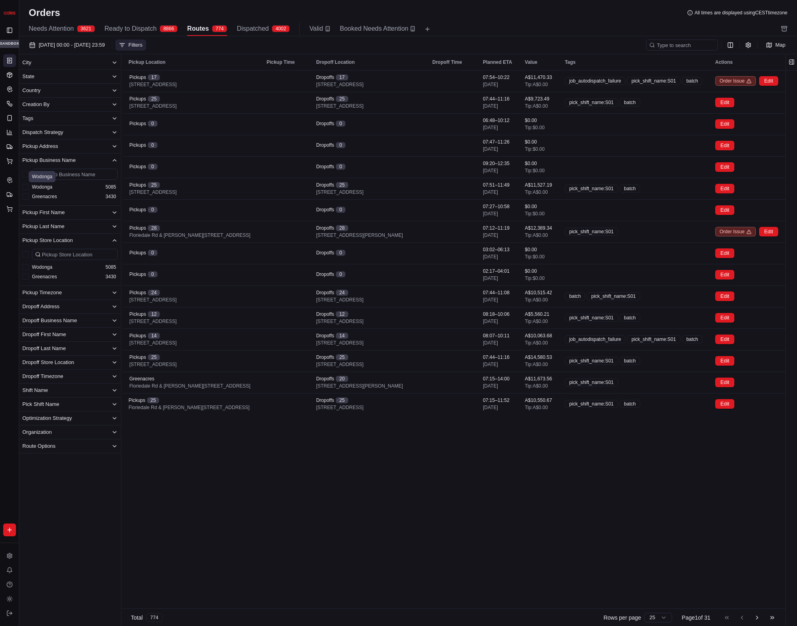
click at [29, 187] on button "Wodonga" at bounding box center [25, 187] width 6 height 6
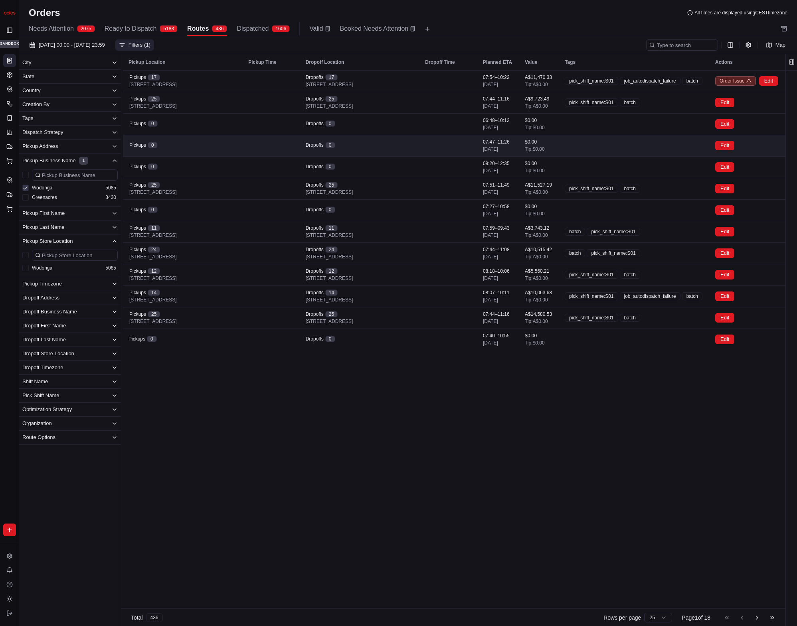
type button "on"
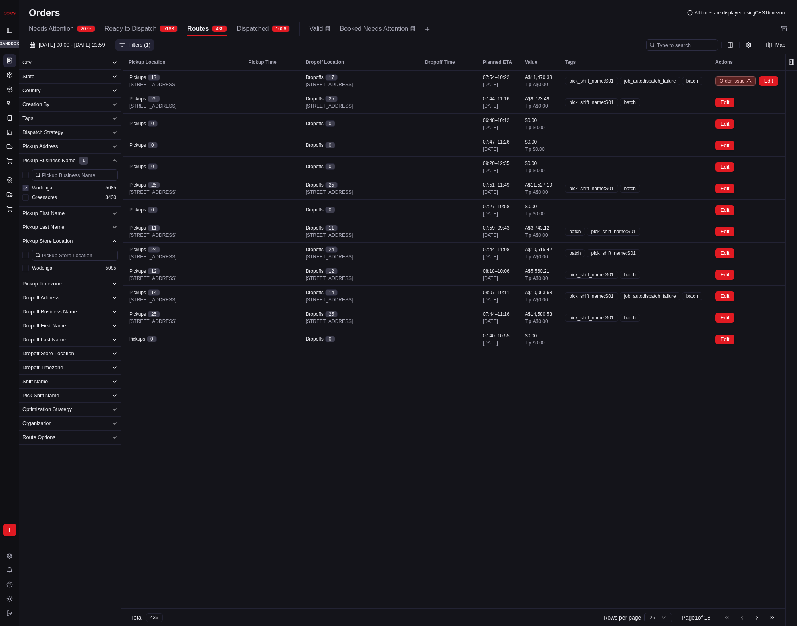
click at [25, 188] on button "Wodonga" at bounding box center [25, 188] width 6 height 6
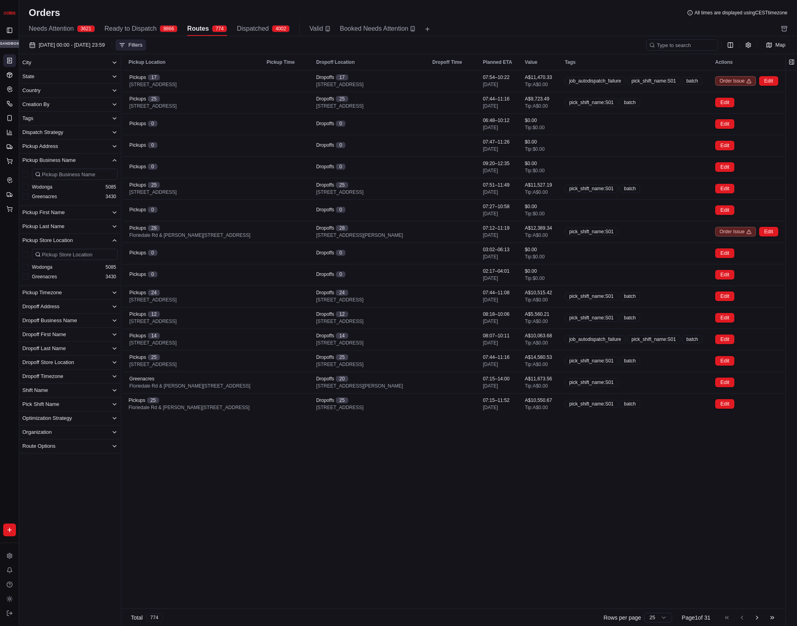
click at [27, 188] on button "on" at bounding box center [25, 187] width 6 height 6
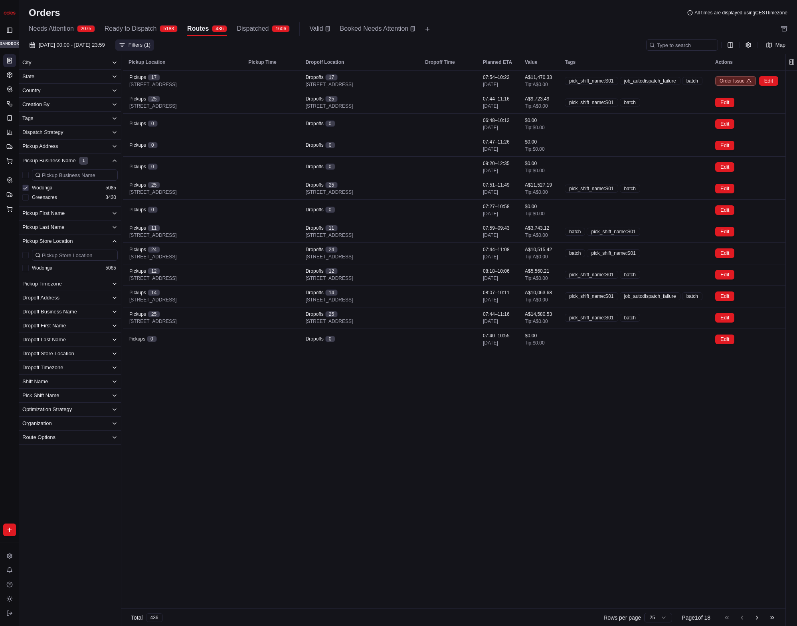
click at [26, 269] on button "Wodonga" at bounding box center [25, 268] width 6 height 6
click at [26, 188] on button "Wodonga" at bounding box center [25, 188] width 6 height 6
click at [24, 269] on button "Greenacres" at bounding box center [25, 268] width 6 height 6
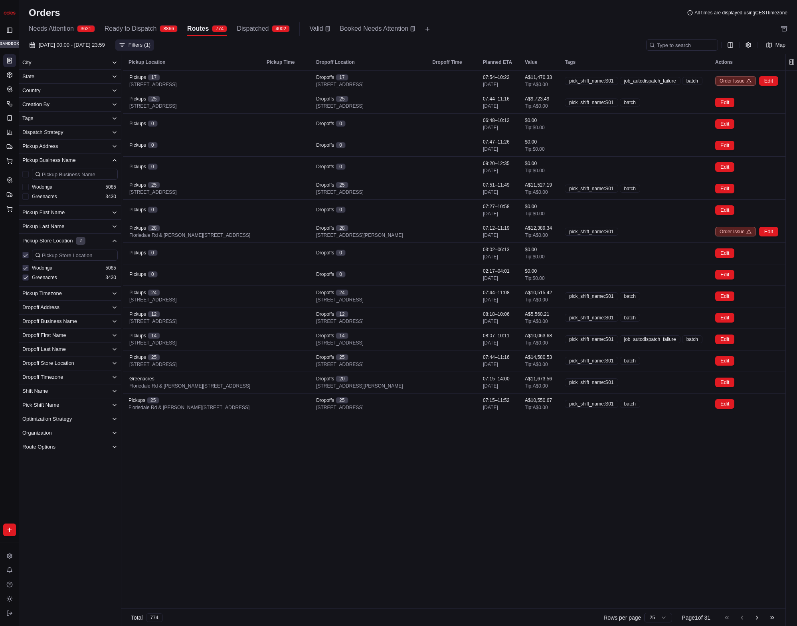
click at [27, 187] on button "Wodonga" at bounding box center [25, 187] width 6 height 6
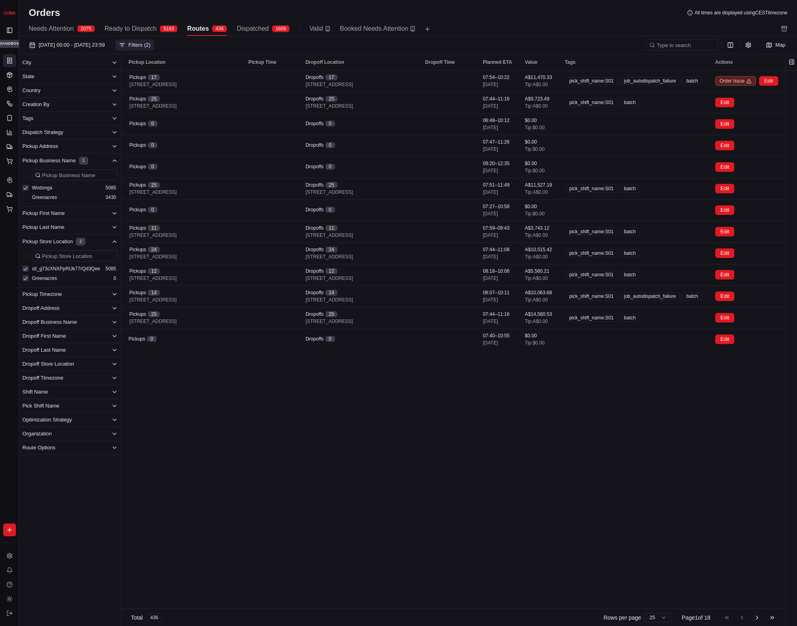
click at [26, 278] on button "Greenacres" at bounding box center [25, 278] width 6 height 6
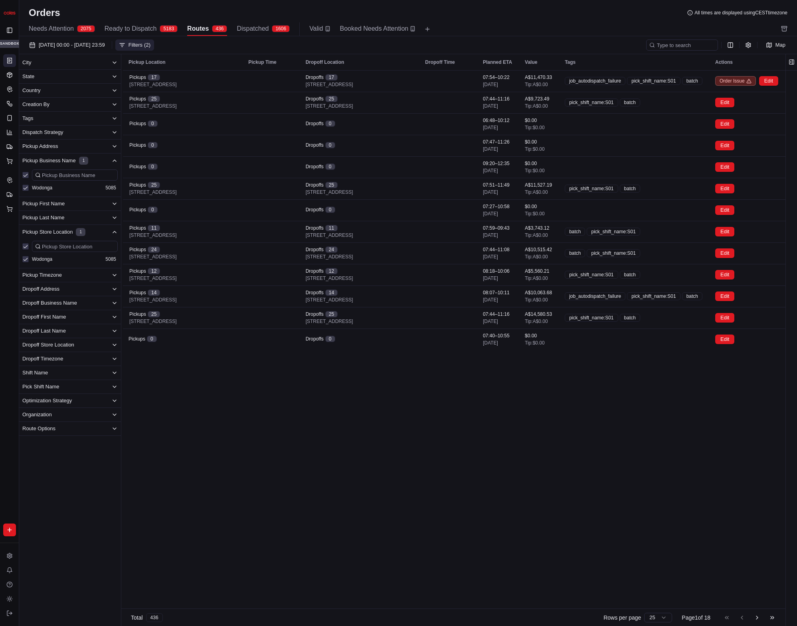
click at [103, 161] on button "Pickup Business Name 1" at bounding box center [70, 161] width 102 height 14
click at [105, 46] on span "01/09/2025 00:00 - 30/09/2025 23:59" at bounding box center [72, 44] width 66 height 7
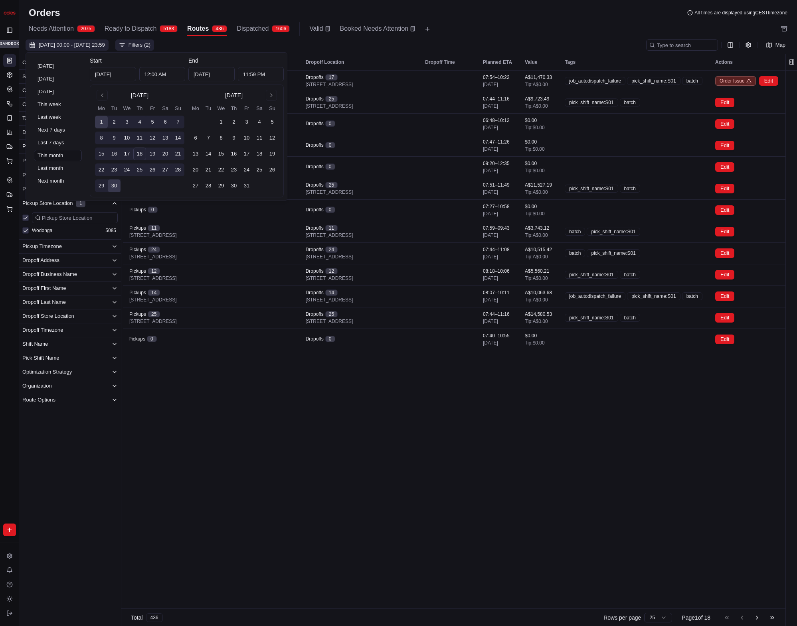
click at [105, 46] on span "01/09/2025 00:00 - 30/09/2025 23:59" at bounding box center [72, 44] width 66 height 7
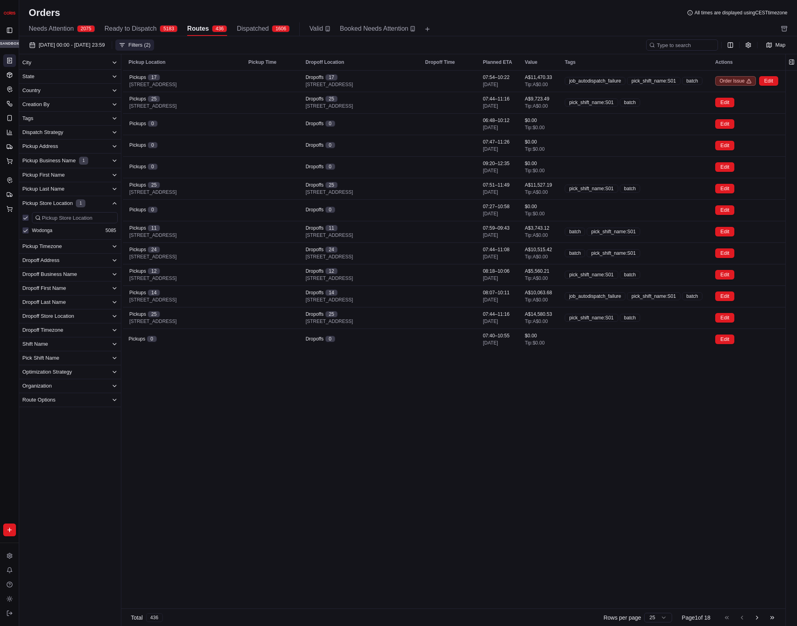
click at [146, 24] on span "Ready to Dispatch" at bounding box center [131, 29] width 52 height 10
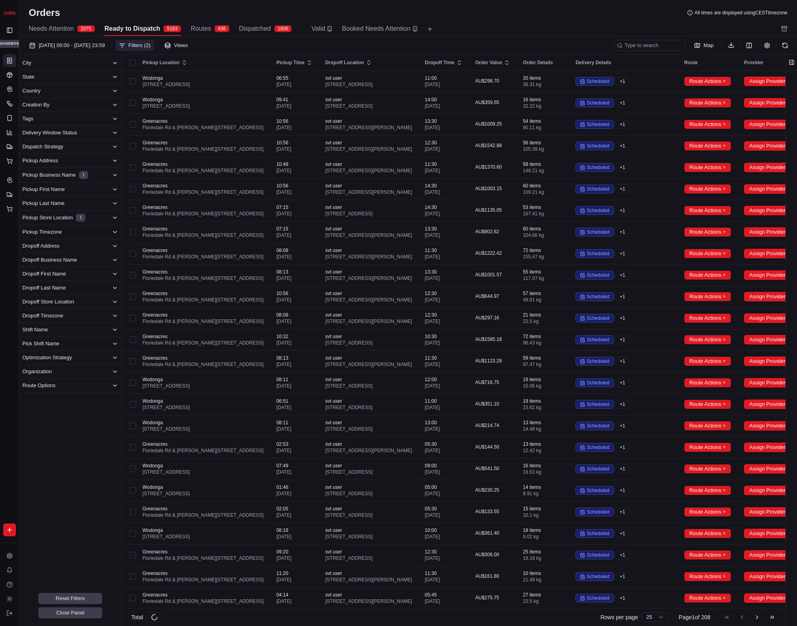
click at [197, 25] on span "Routes" at bounding box center [201, 29] width 20 height 10
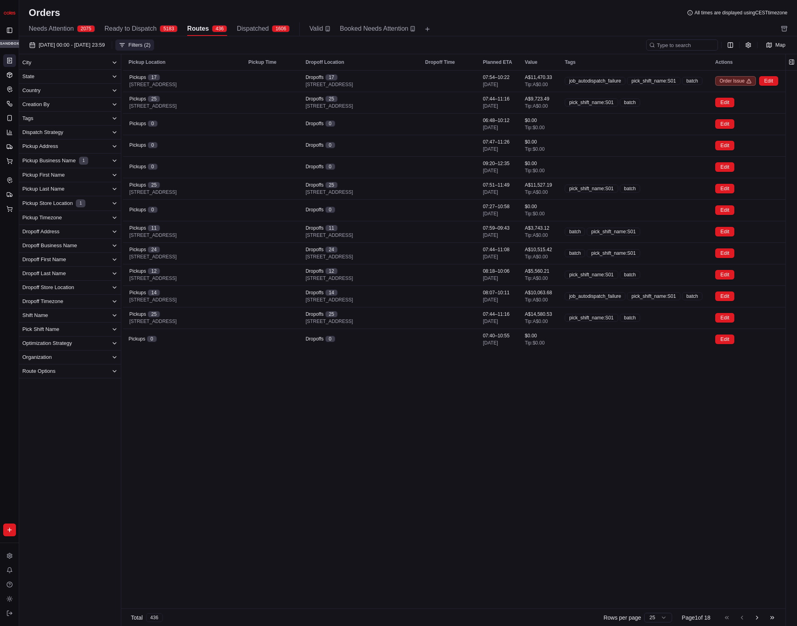
click at [285, 24] on button "Dispatched 1606" at bounding box center [263, 29] width 53 height 14
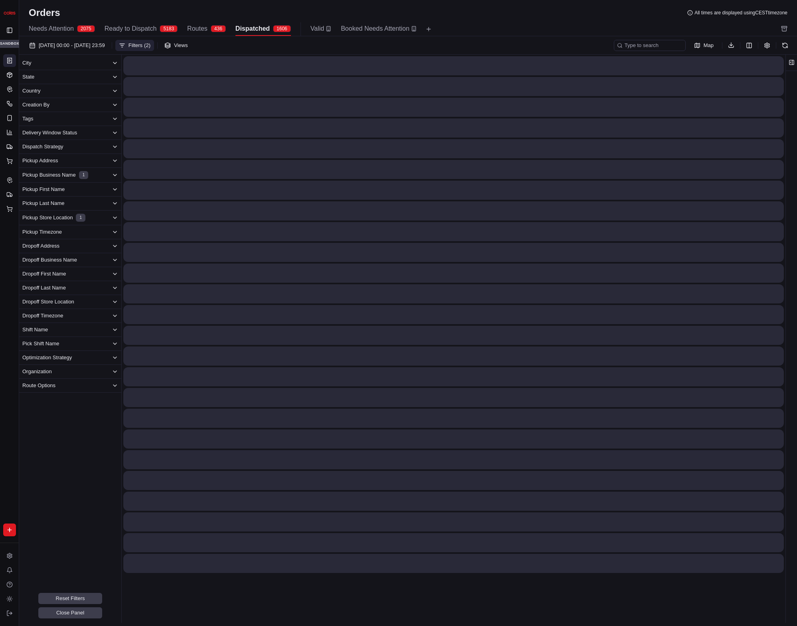
click at [200, 28] on span "Routes" at bounding box center [197, 29] width 20 height 10
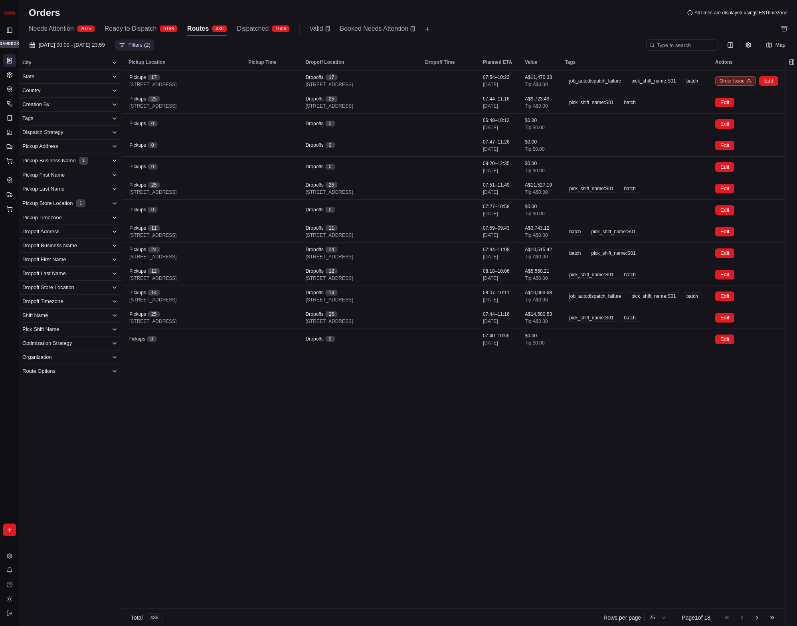
click at [322, 22] on button "Valid" at bounding box center [319, 29] width 21 height 14
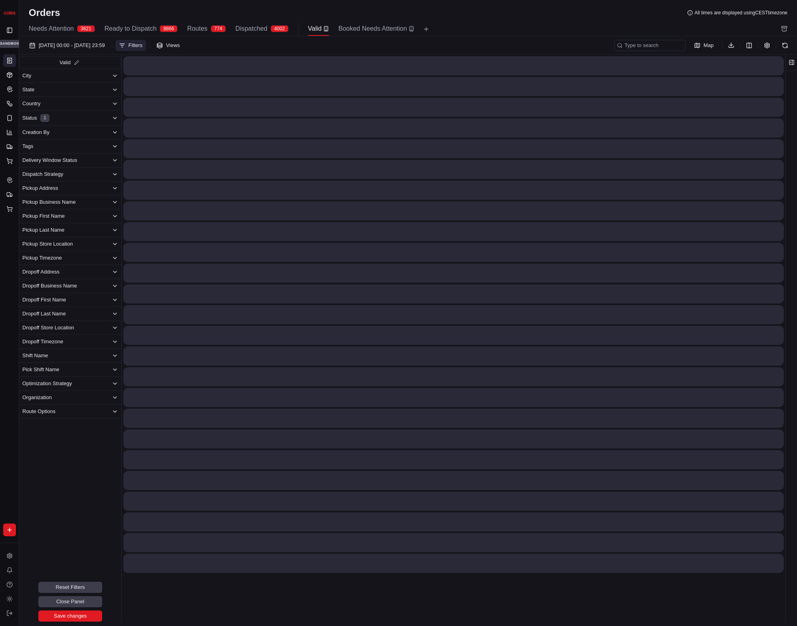
click at [219, 32] on div "774" at bounding box center [218, 28] width 15 height 7
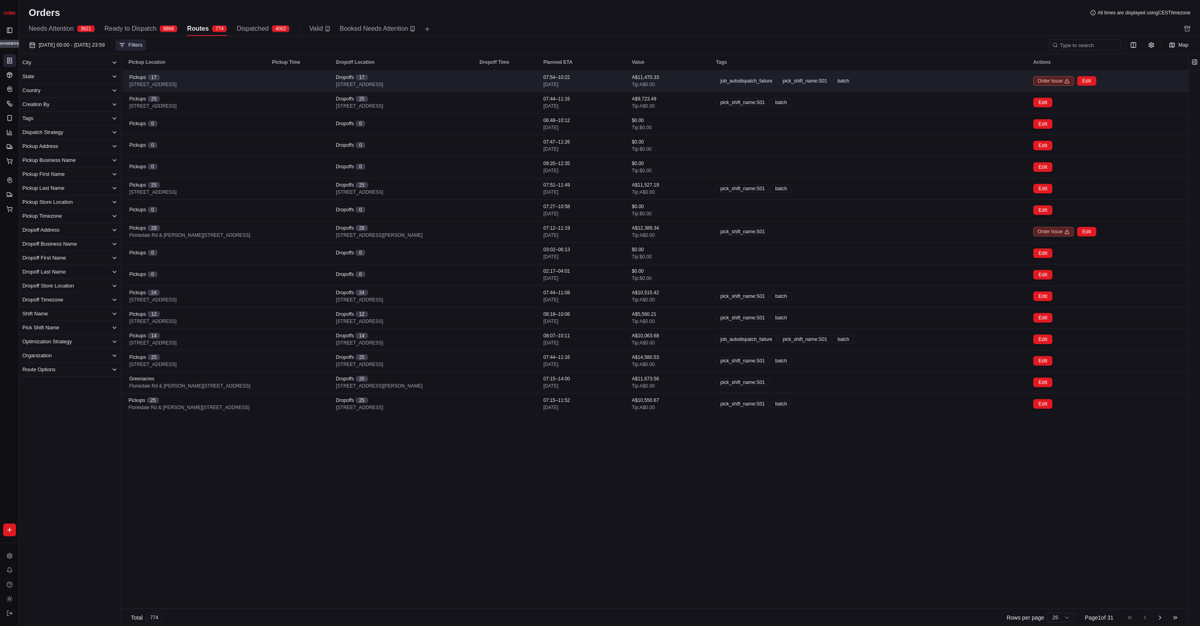
click at [558, 82] on span "[DATE]" at bounding box center [550, 84] width 15 height 6
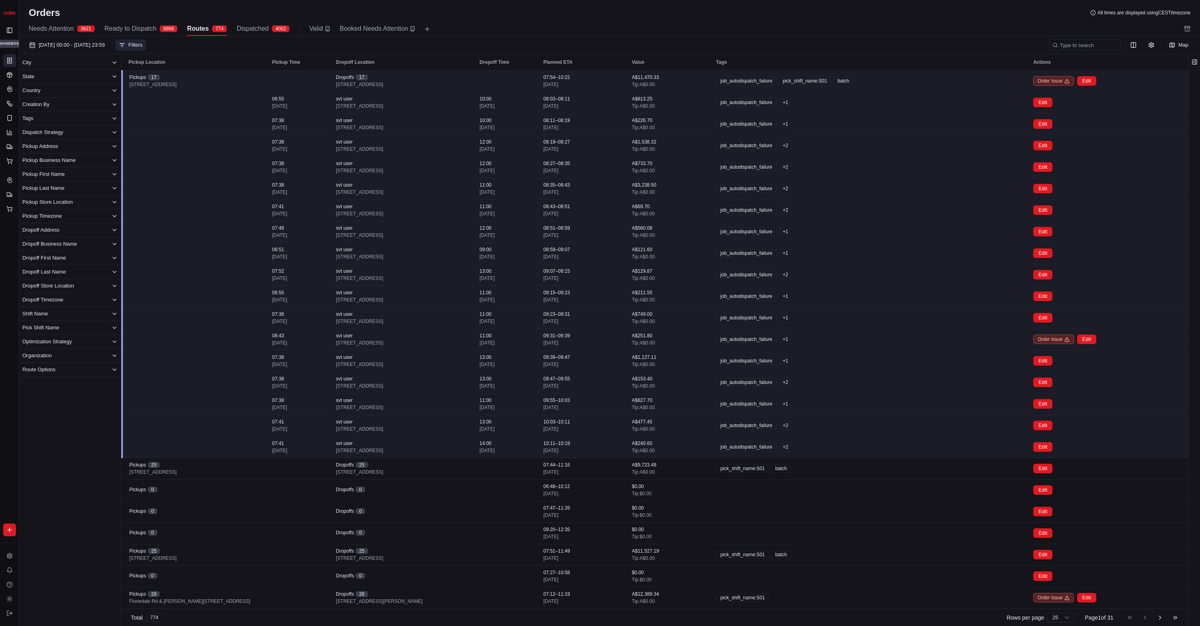
click at [558, 82] on span "[DATE]" at bounding box center [550, 84] width 15 height 6
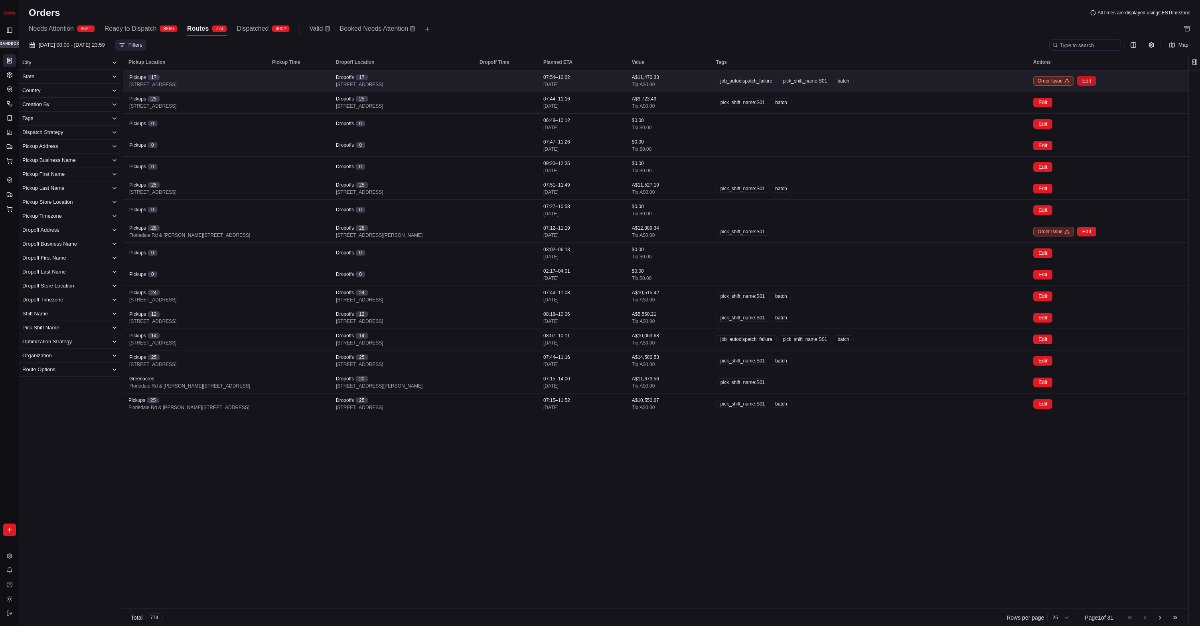
click at [796, 83] on button "Edit" at bounding box center [1086, 81] width 19 height 10
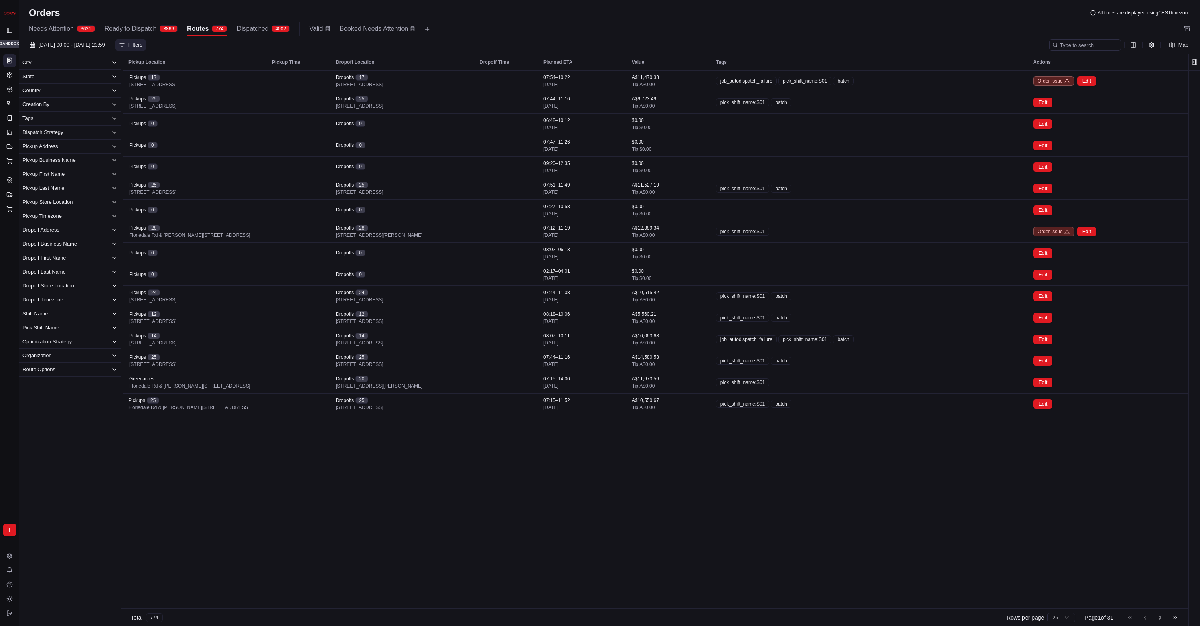
click at [796, 81] on button "Edit" at bounding box center [1086, 81] width 19 height 10
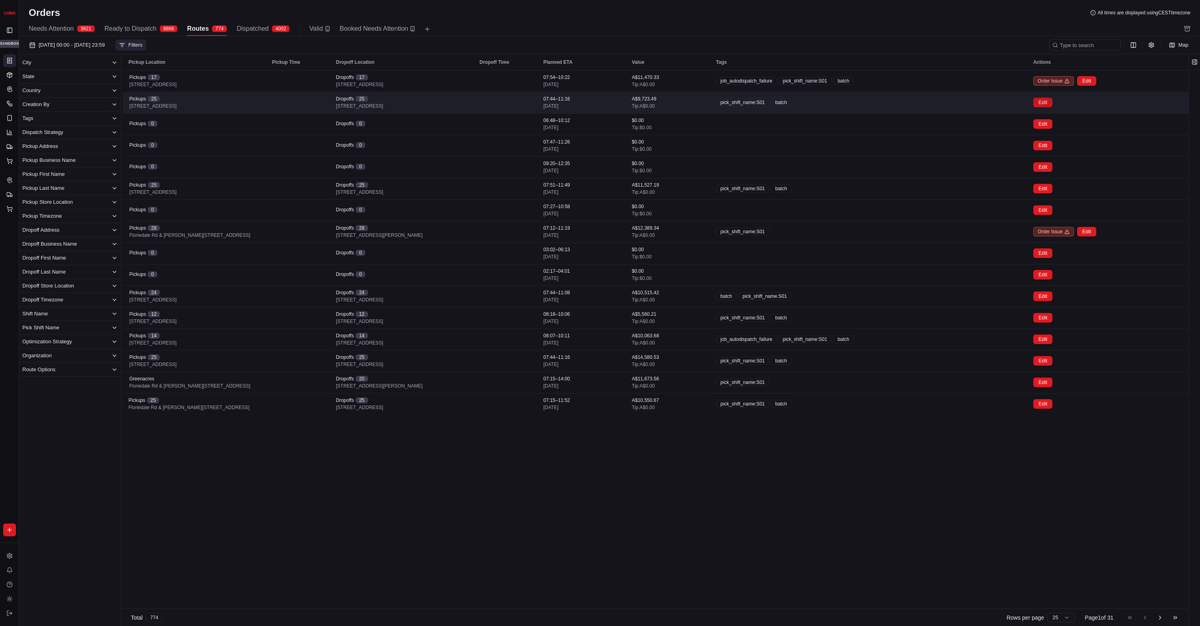
click at [796, 104] on button "Edit" at bounding box center [1042, 103] width 19 height 10
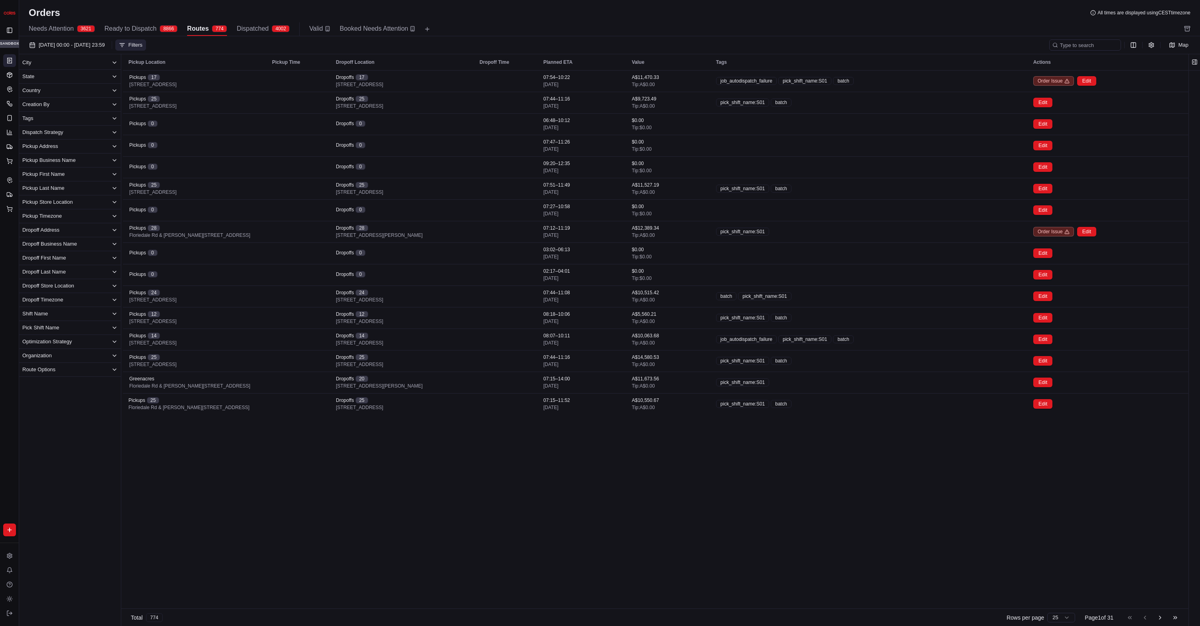
click at [796, 104] on button "Edit" at bounding box center [1042, 103] width 19 height 10
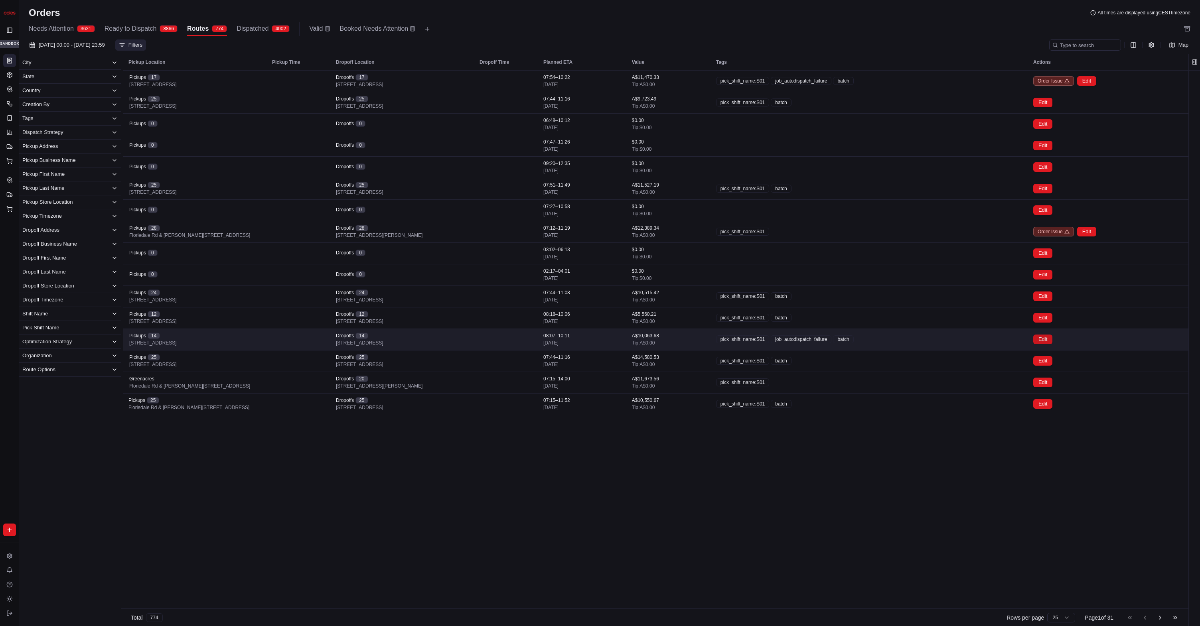
click at [796, 339] on button "Edit" at bounding box center [1042, 340] width 19 height 10
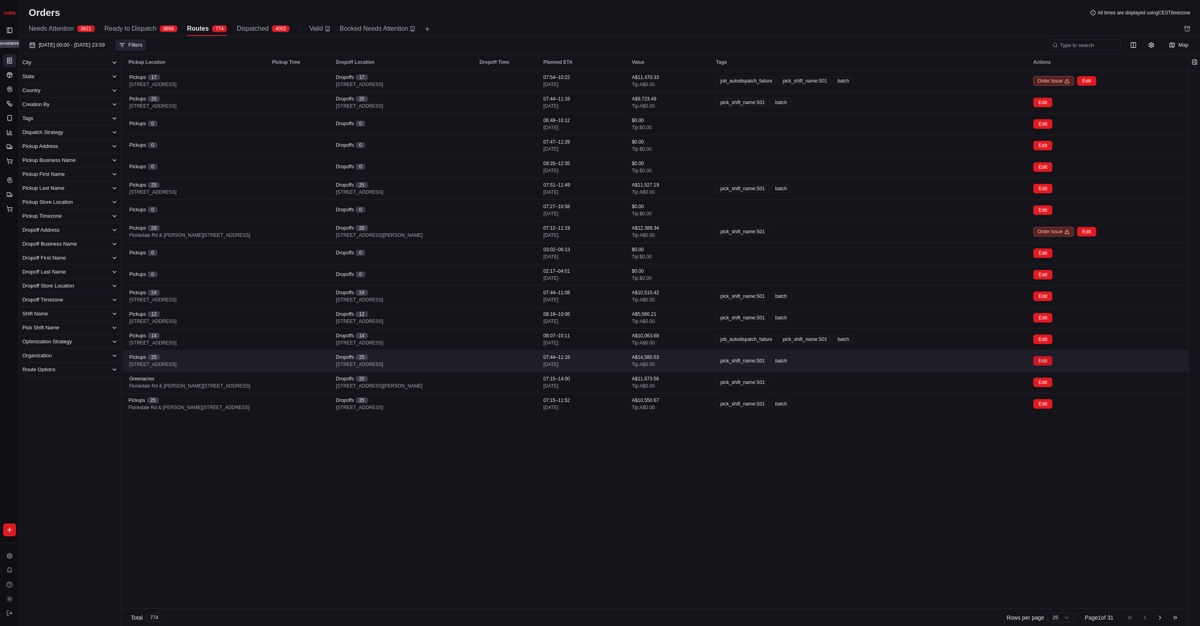
click at [796, 363] on button "Edit" at bounding box center [1042, 361] width 19 height 10
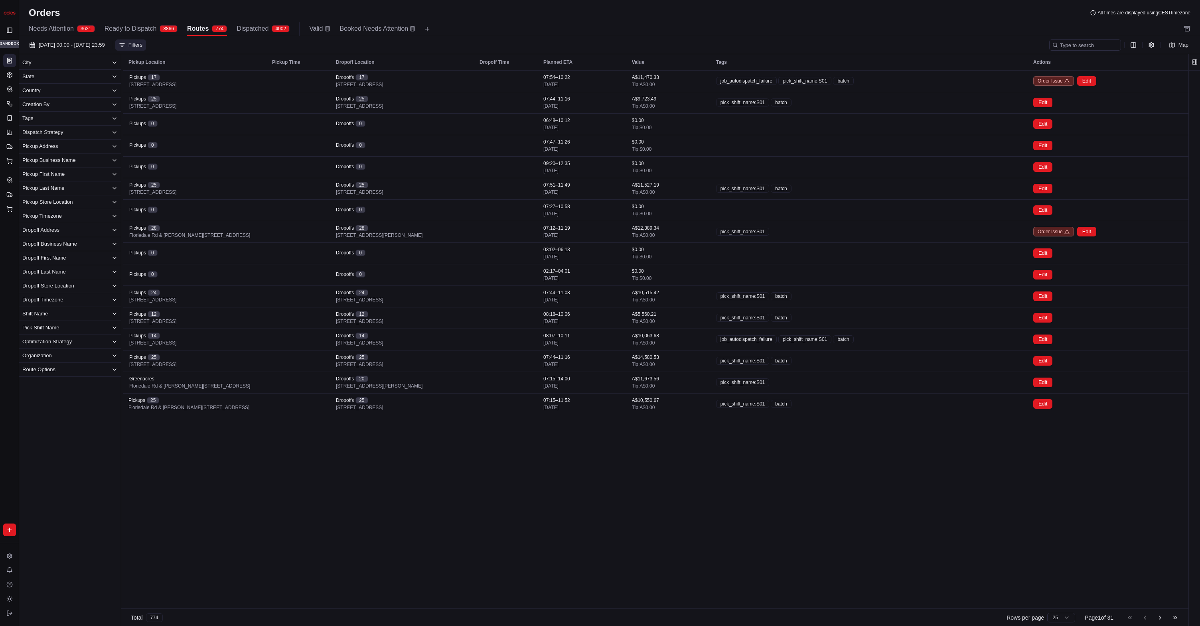
click at [154, 21] on div "Orders All times are displayed using CEST timezone Needs Attention 3621 Ready t…" at bounding box center [609, 21] width 1181 height 30
click at [163, 22] on div "Orders All times are displayed using CEST timezone Needs Attention 3621 Ready t…" at bounding box center [609, 21] width 1181 height 30
click at [186, 34] on div "Needs Attention 3621 Ready to Dispatch 8866 Routes 774 Dispatched 4002 Valid Bo…" at bounding box center [604, 29] width 1150 height 14
click at [178, 31] on div "8866" at bounding box center [169, 28] width 18 height 7
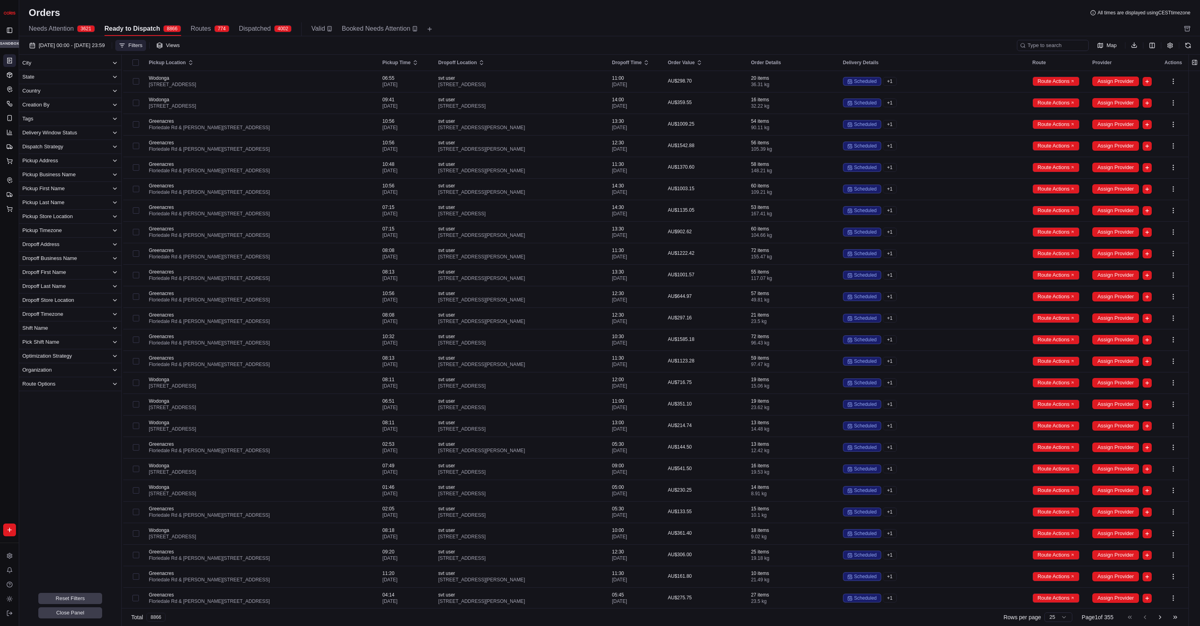
click at [223, 29] on div "774" at bounding box center [221, 28] width 15 height 7
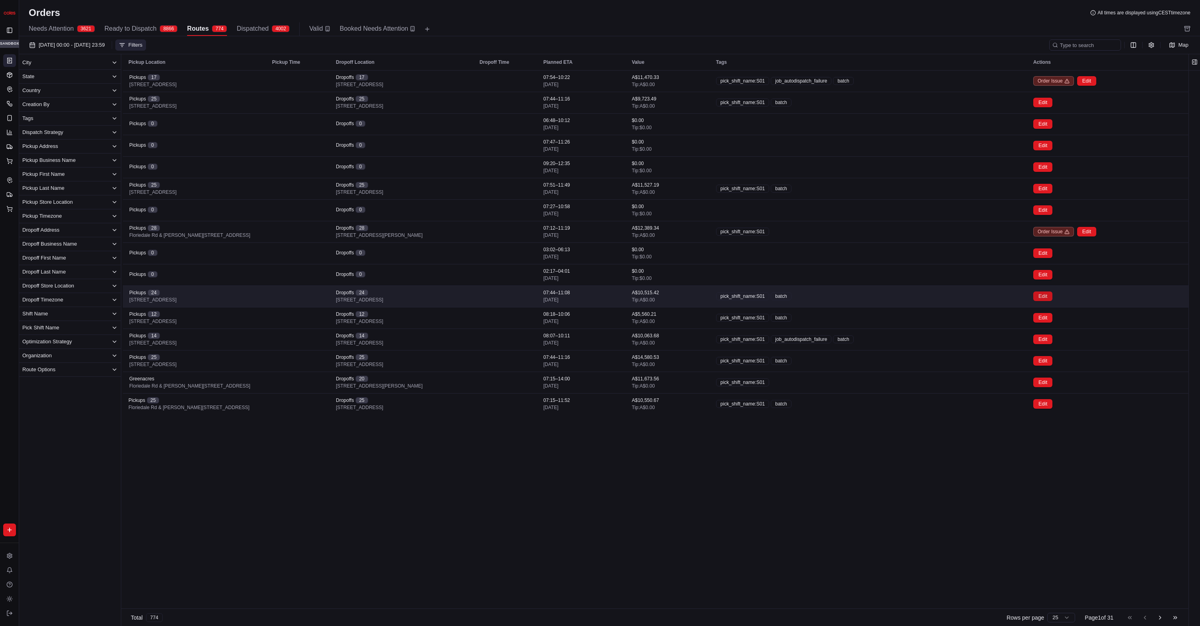
click at [1048, 297] on button "Edit" at bounding box center [1042, 297] width 19 height 10
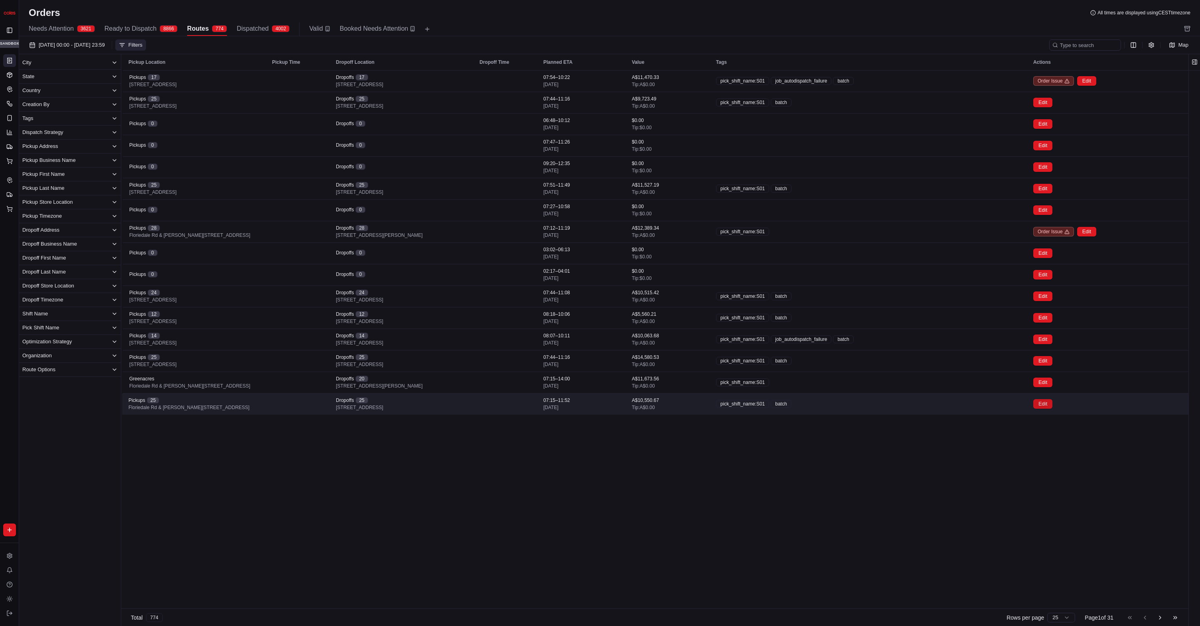
click at [1050, 405] on button "Edit" at bounding box center [1042, 404] width 19 height 10
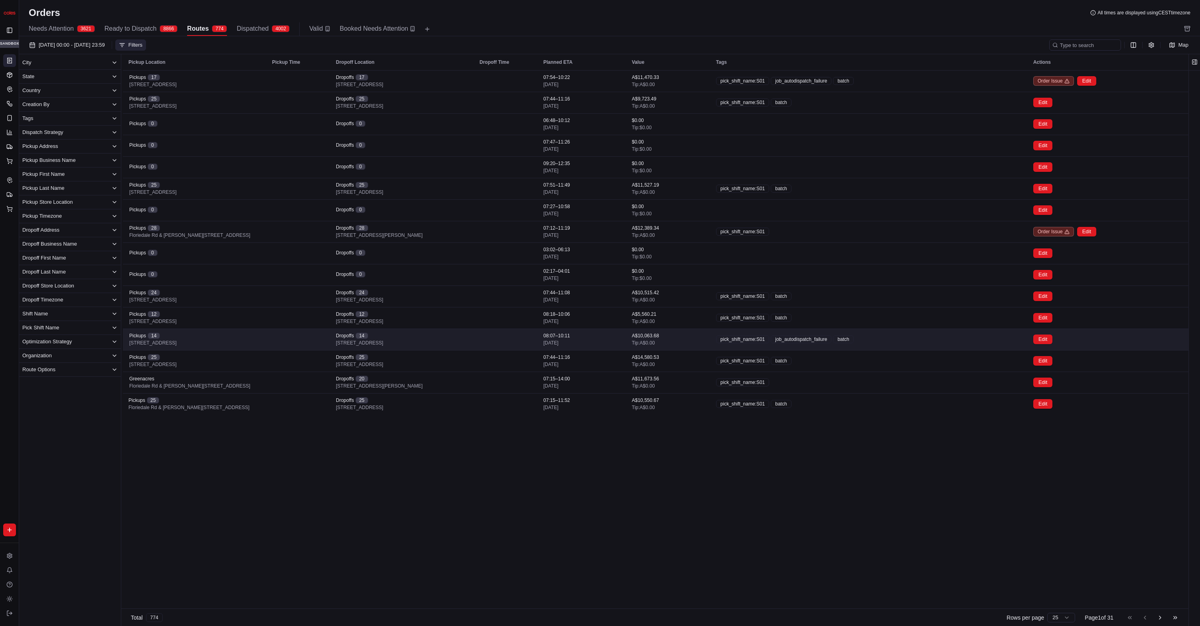
click at [934, 343] on div "pick_shift_name:S01 job_autodispatch_failure batch" at bounding box center [868, 339] width 304 height 8
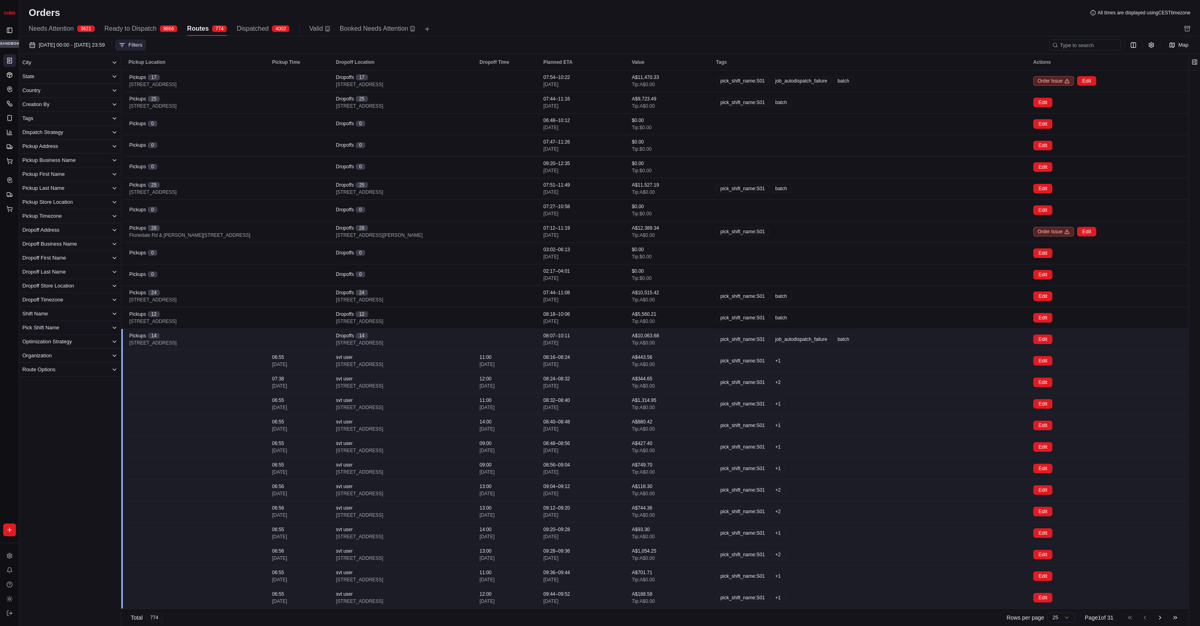
click at [925, 332] on td "pick_shift_name:S01 job_autodispatch_failure batch" at bounding box center [868, 340] width 317 height 22
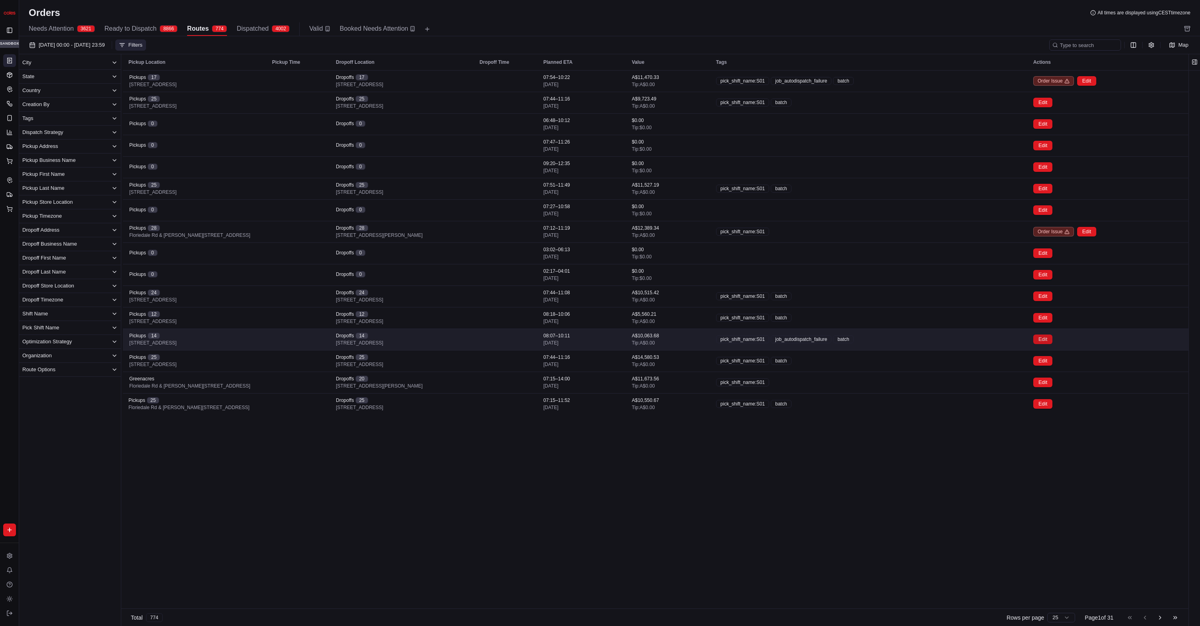
click at [1044, 337] on button "Edit" at bounding box center [1042, 340] width 19 height 10
